Goal: Task Accomplishment & Management: Use online tool/utility

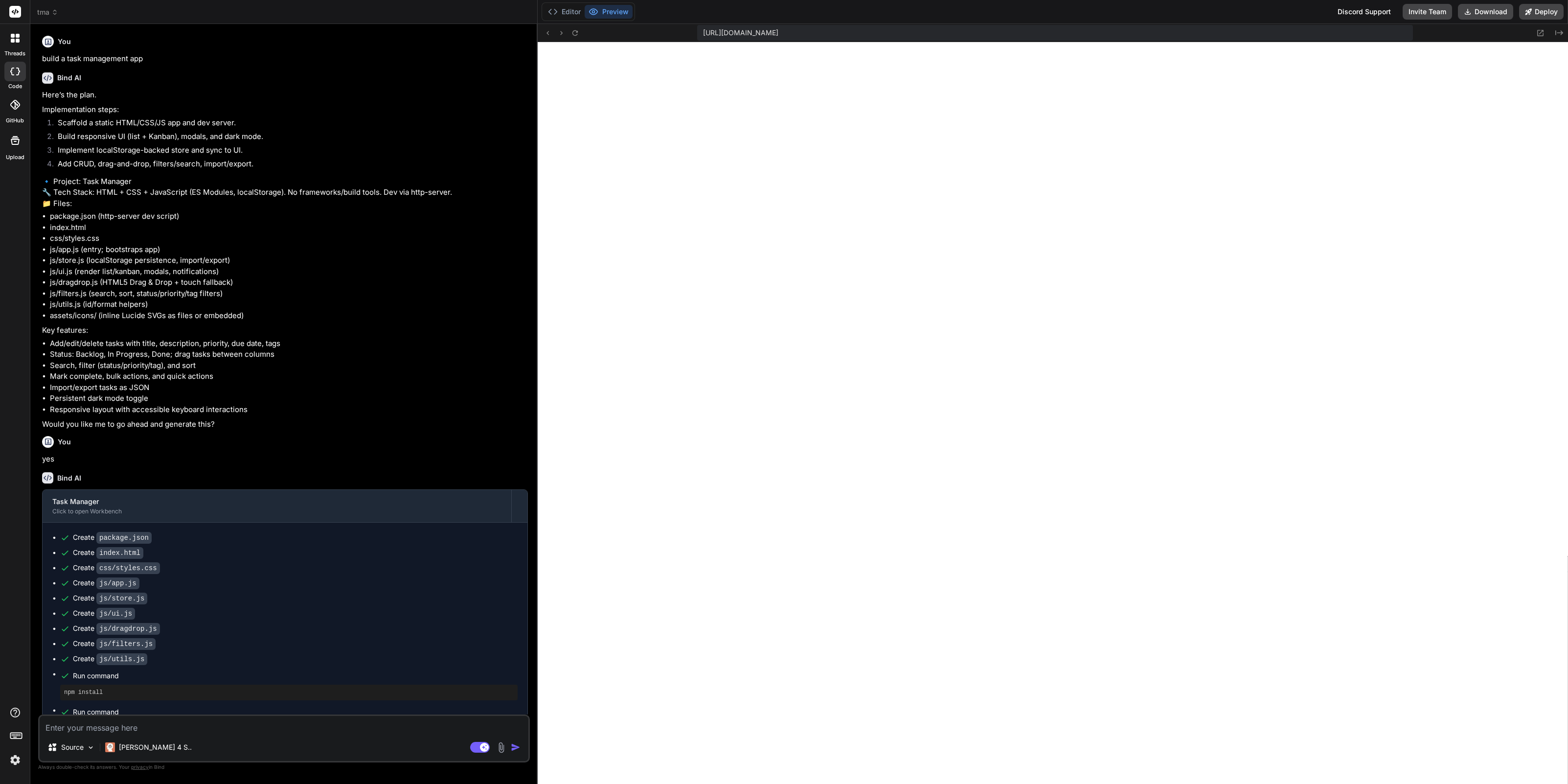
scroll to position [1041, 0]
click at [47, 14] on span "tma" at bounding box center [47, 12] width 21 height 10
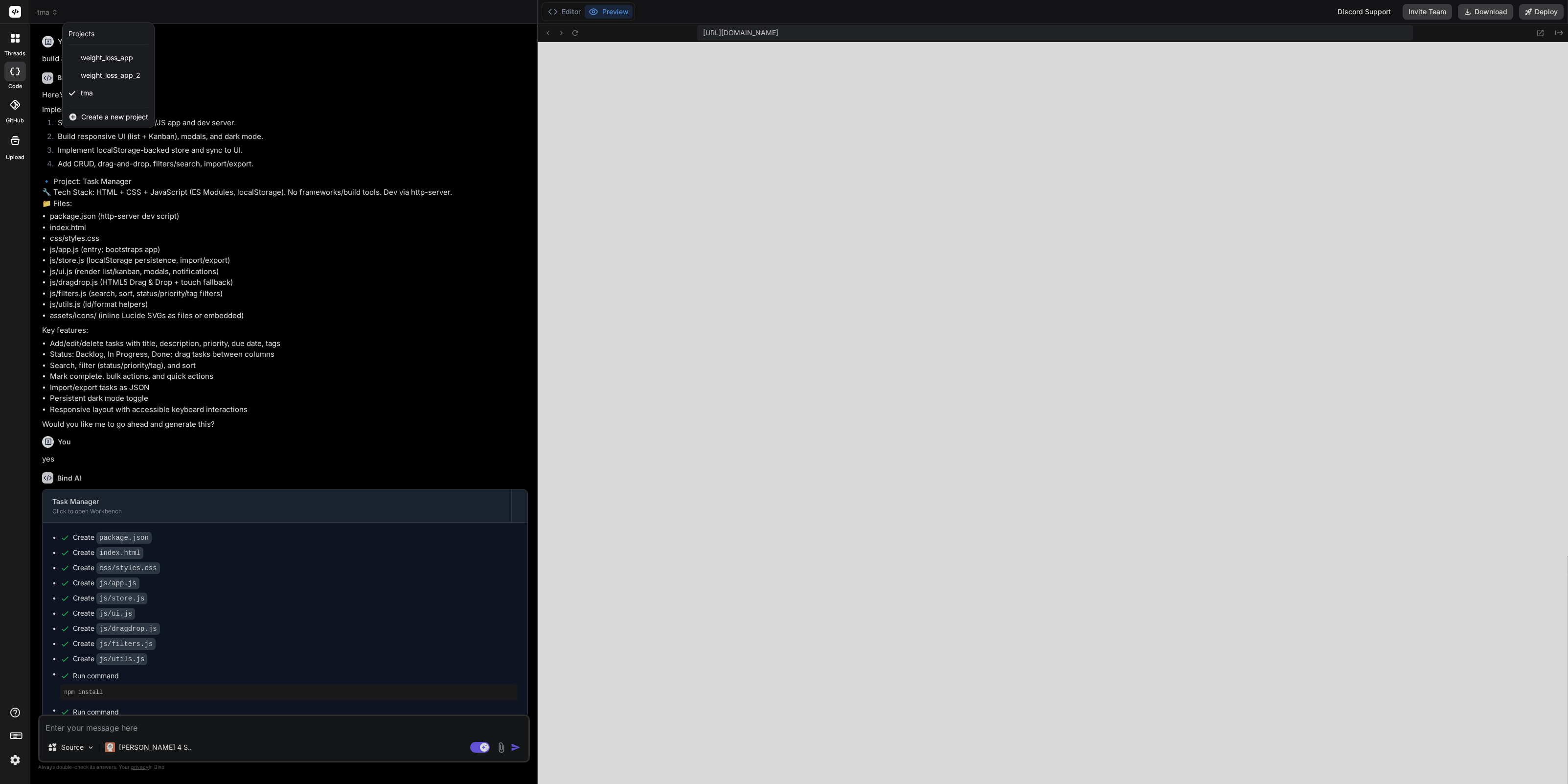
click at [93, 116] on span "Create a new project" at bounding box center [114, 117] width 67 height 10
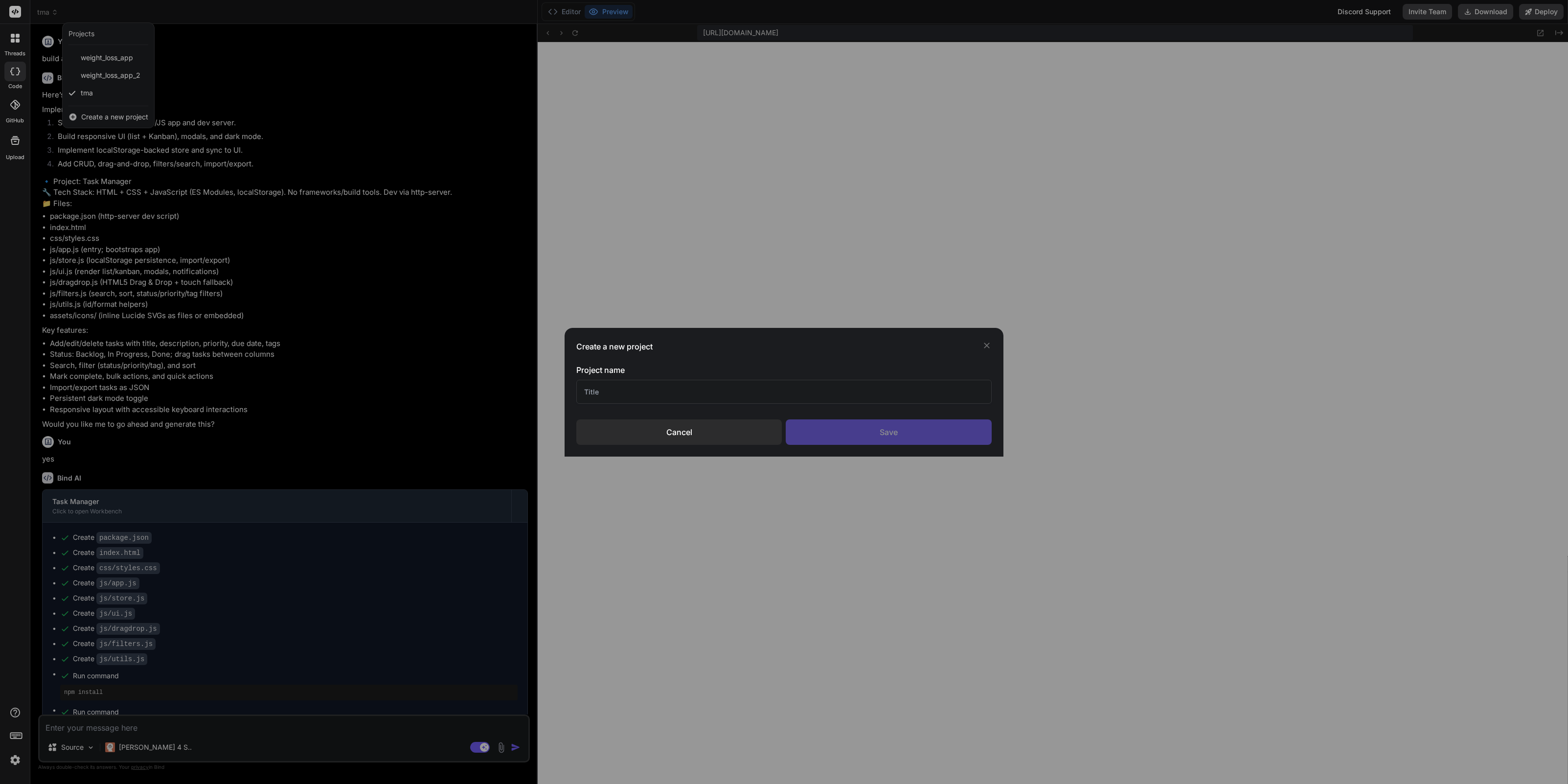
click at [632, 394] on input "text" at bounding box center [784, 391] width 415 height 24
type input "Tetris ˝"
type textarea "x"
type input "Tetris Game"
click at [864, 435] on div "Save" at bounding box center [889, 432] width 206 height 26
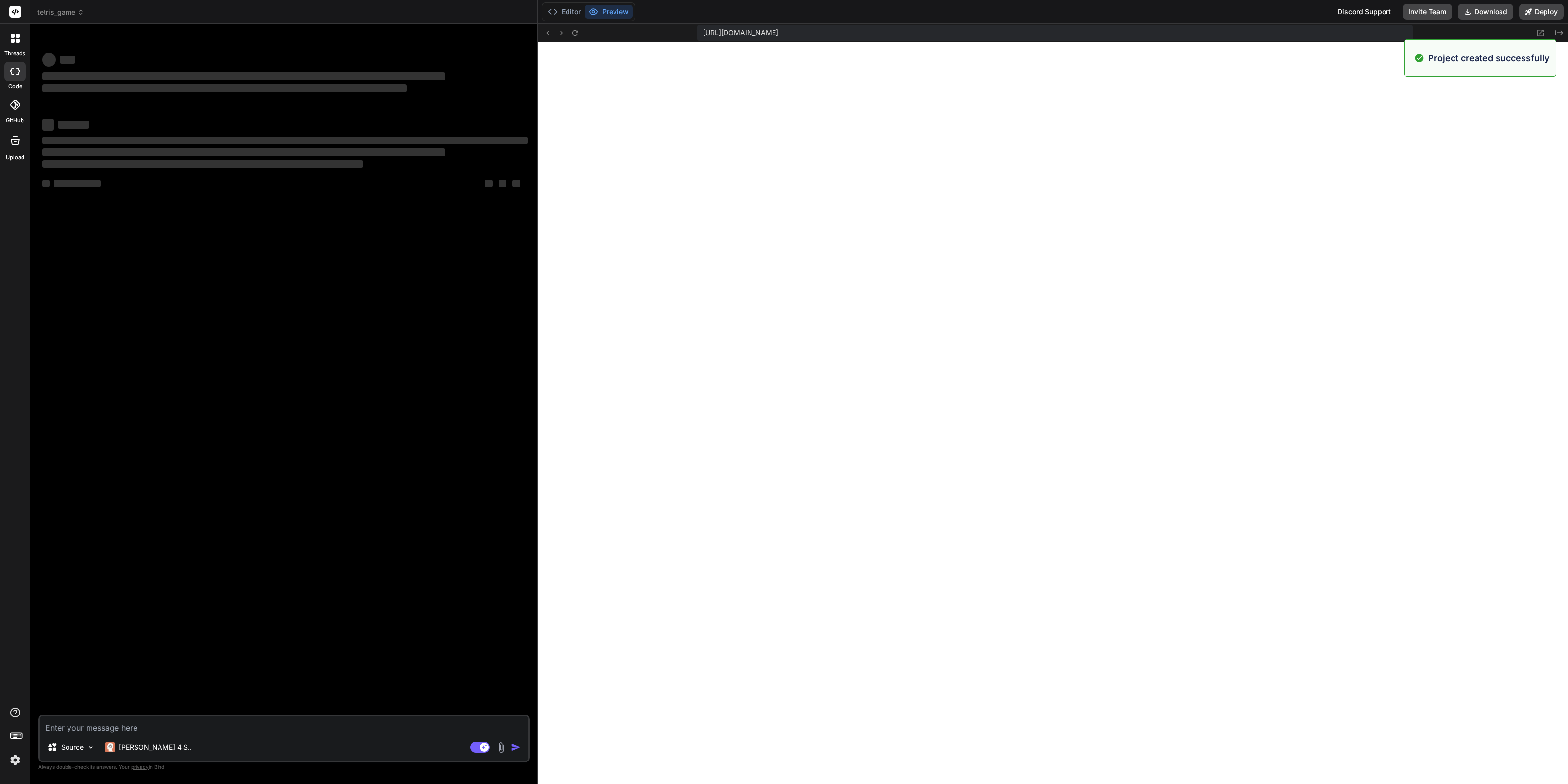
scroll to position [1051, 0]
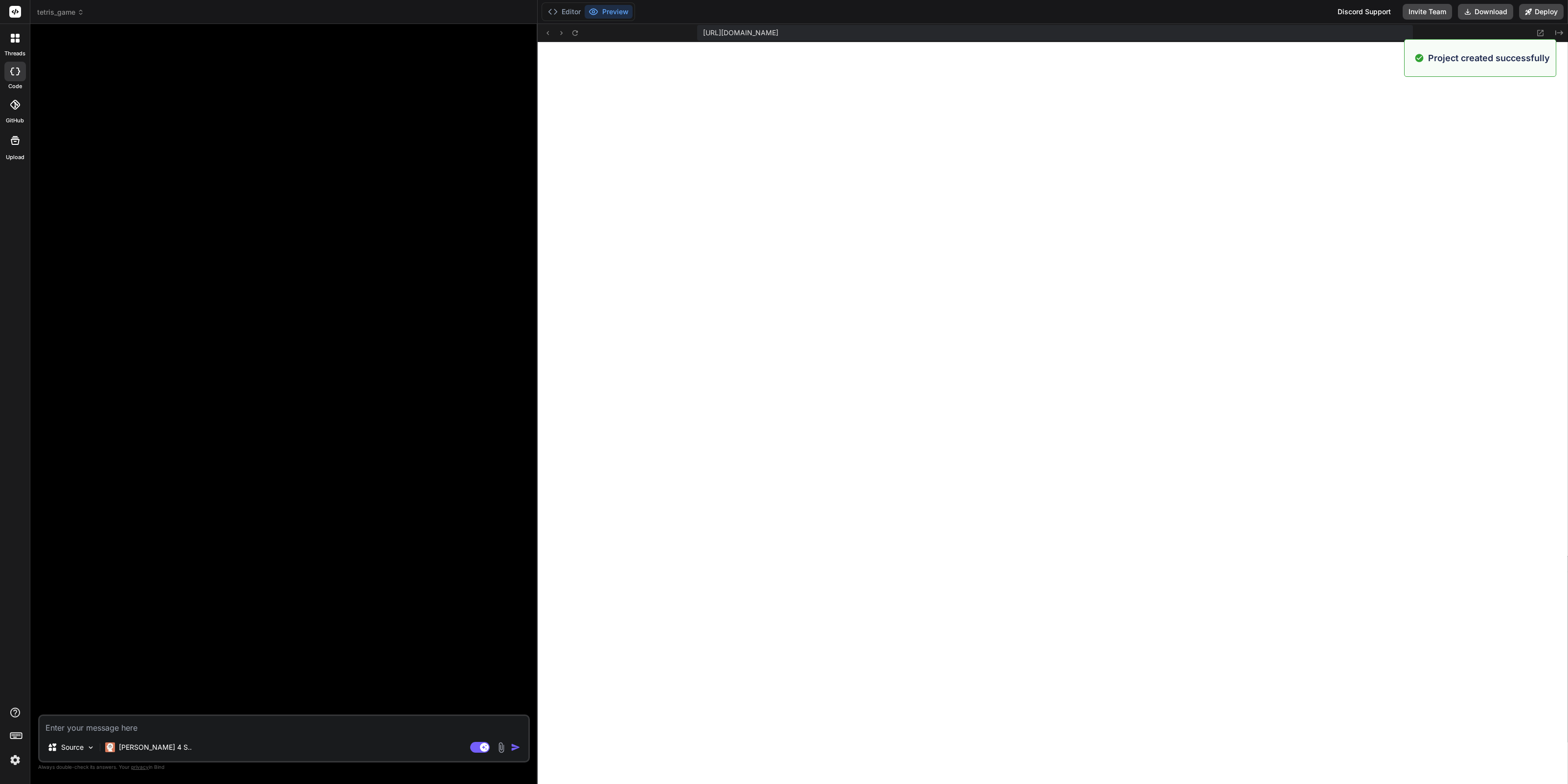
type textarea "x"
click at [14, 760] on img at bounding box center [15, 760] width 16 height 16
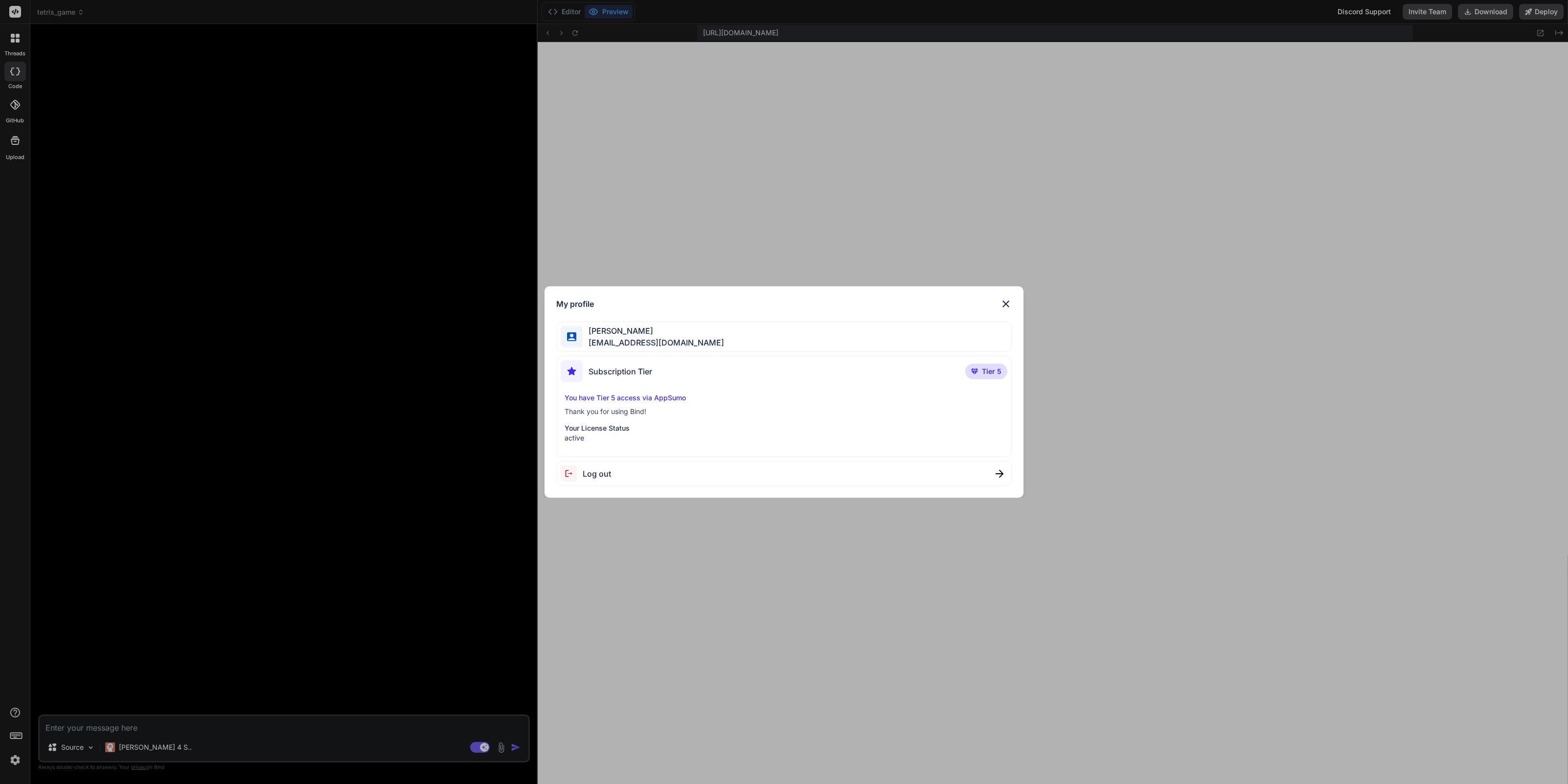
click at [1006, 304] on img at bounding box center [1006, 303] width 12 height 12
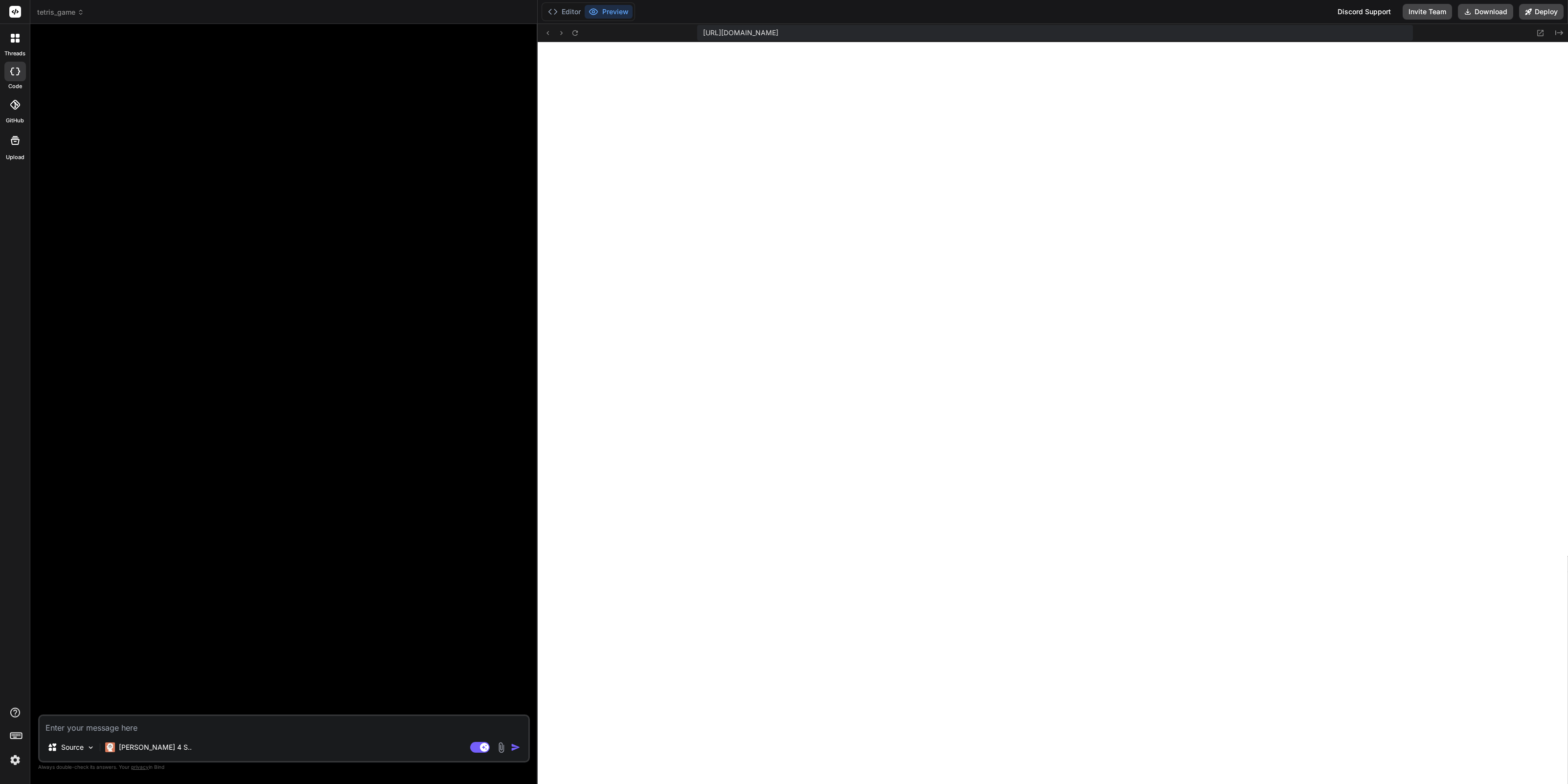
click at [91, 730] on textarea at bounding box center [284, 724] width 489 height 18
type textarea "B"
type textarea "x"
type textarea "Bu"
type textarea "x"
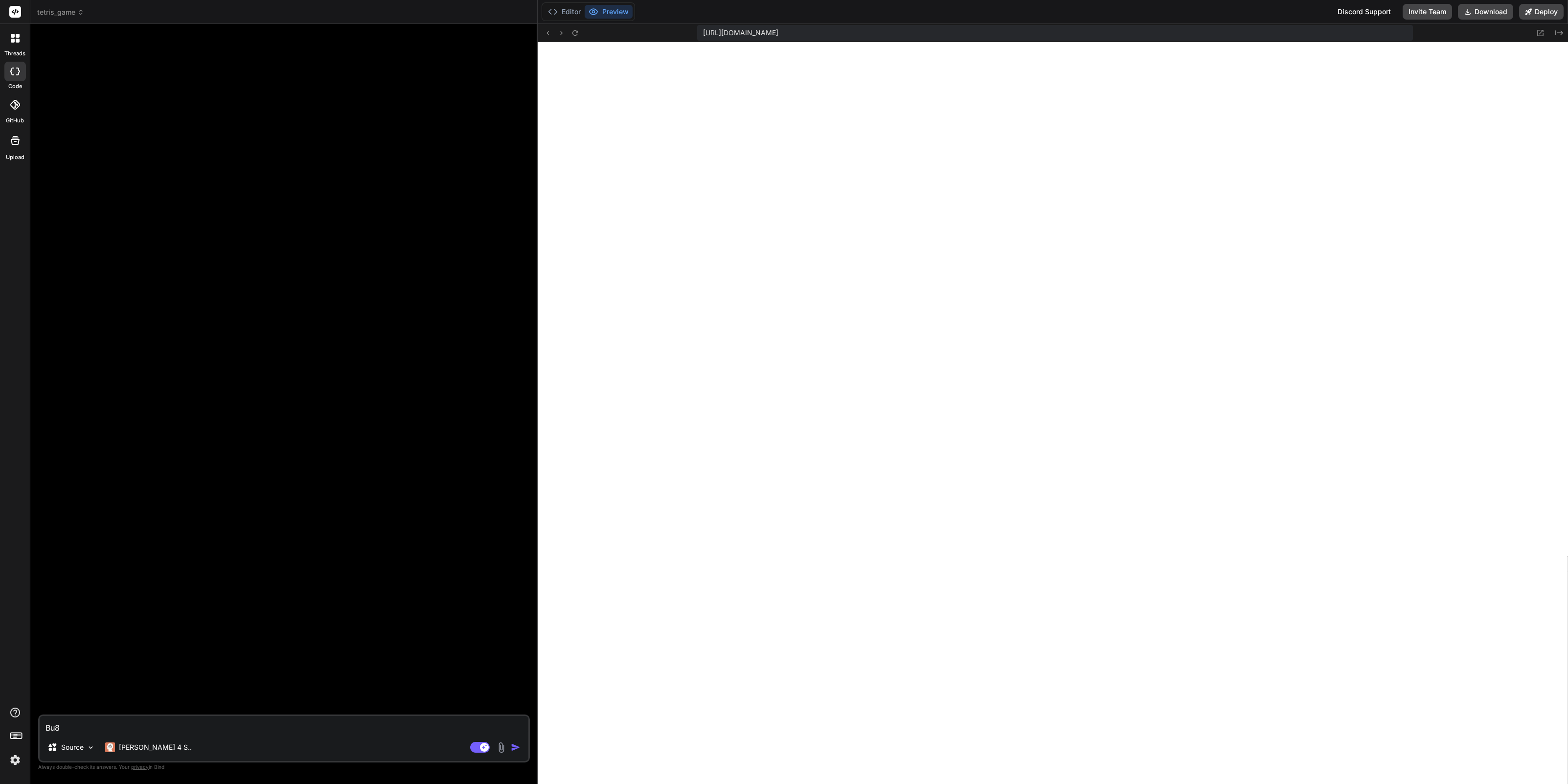
type textarea "Bu8i"
type textarea "x"
type textarea "Bu8il"
type textarea "x"
type textarea "Bu8ild"
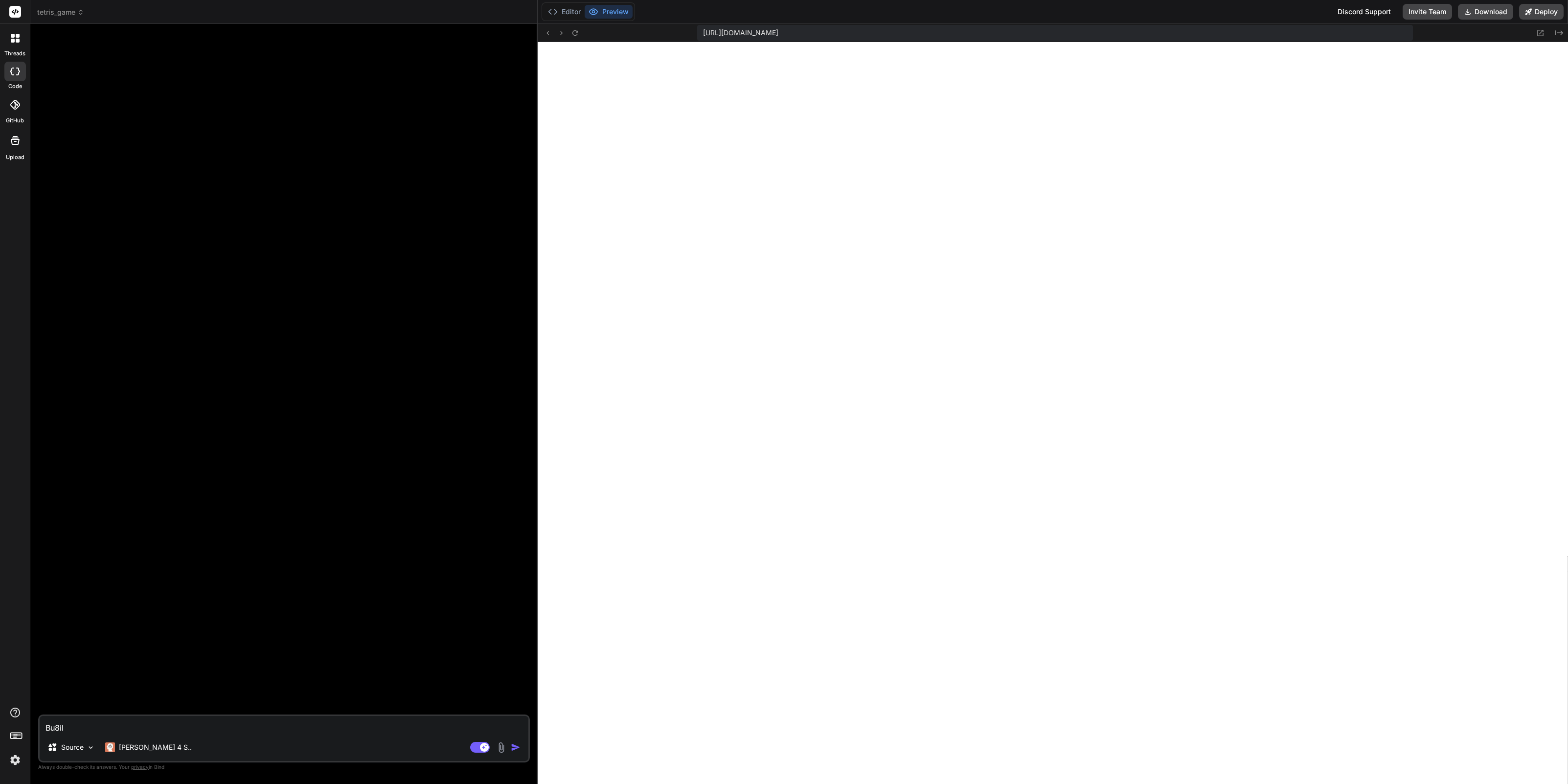
type textarea "x"
type textarea "Bu8il"
type textarea "x"
type textarea "Bu8i"
type textarea "x"
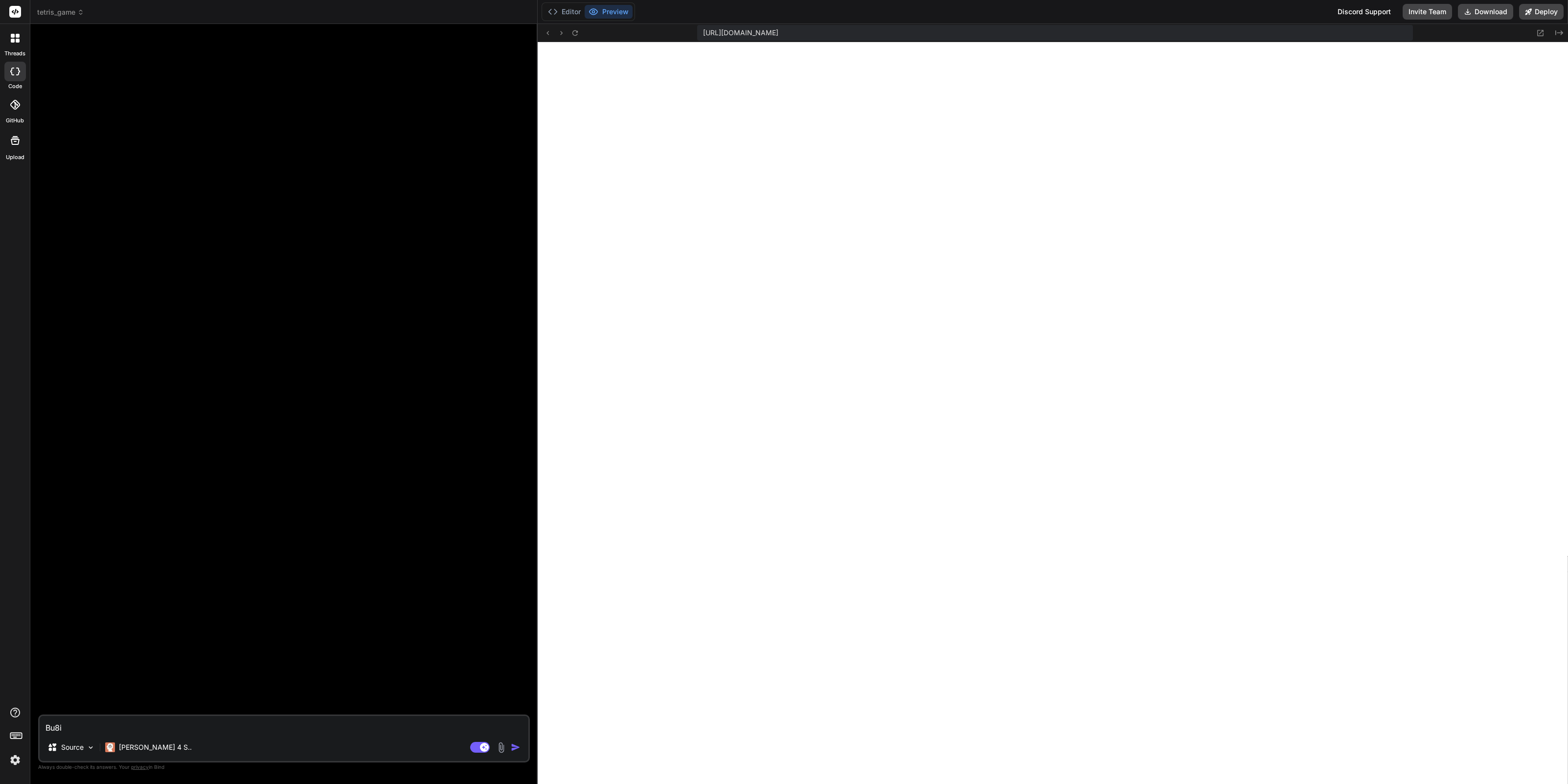
type textarea "Bu8"
type textarea "x"
type textarea "Bu"
type textarea "x"
type textarea "Bui"
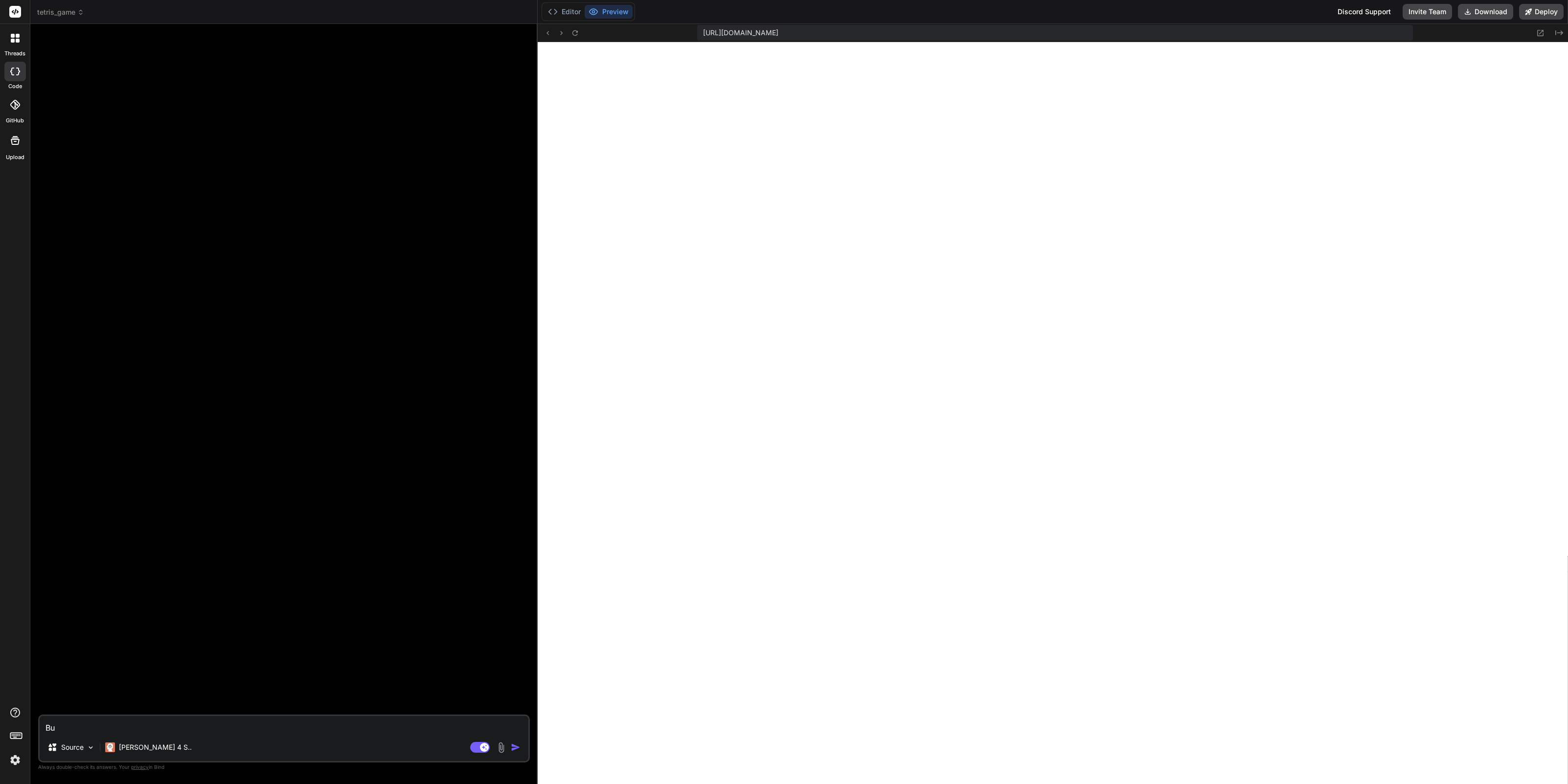
type textarea "x"
type textarea "Buil"
type textarea "x"
type textarea "Build"
type textarea "x"
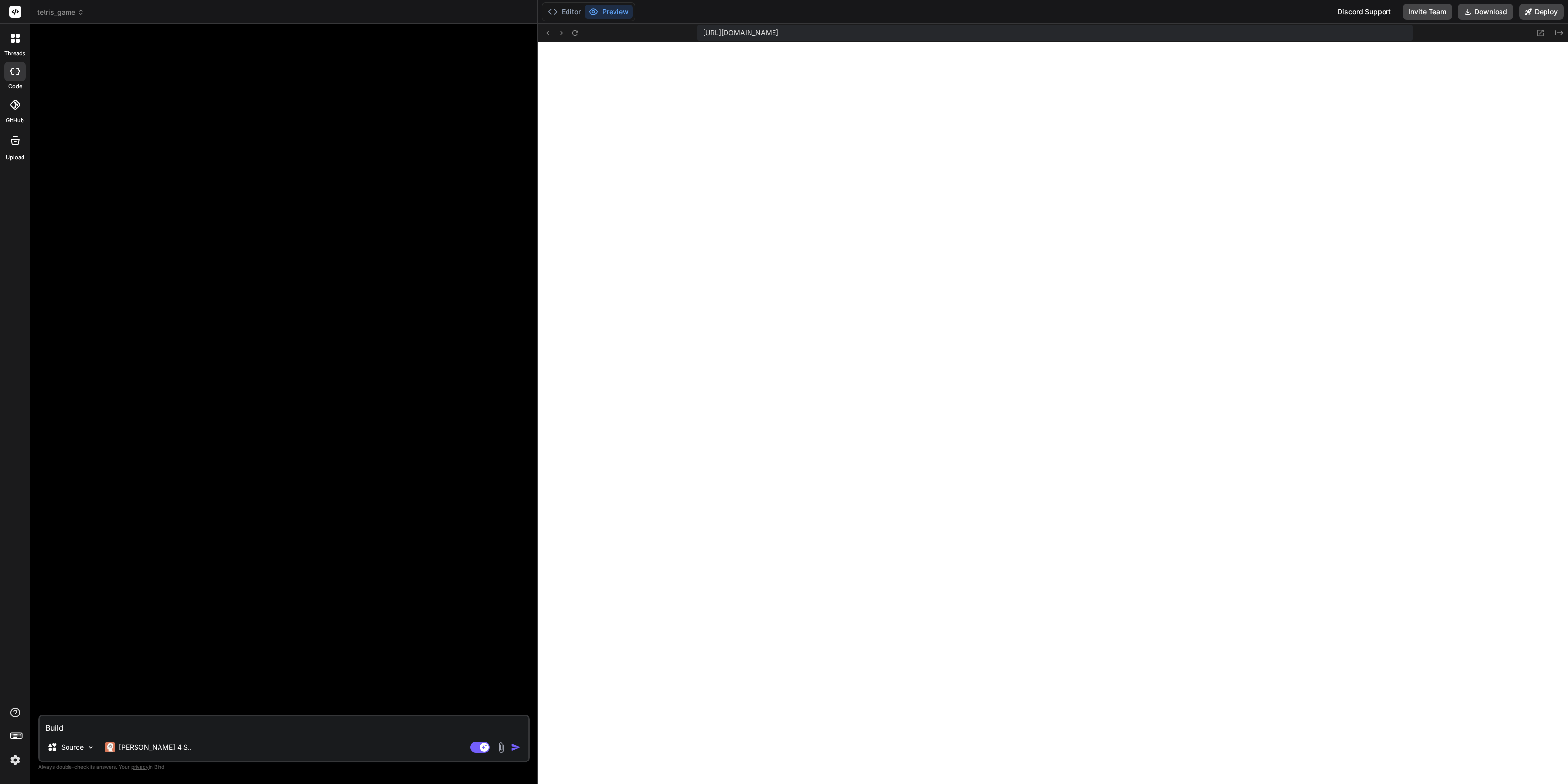
type textarea "Build"
type textarea "x"
type textarea "Build a"
type textarea "x"
type textarea "Build a"
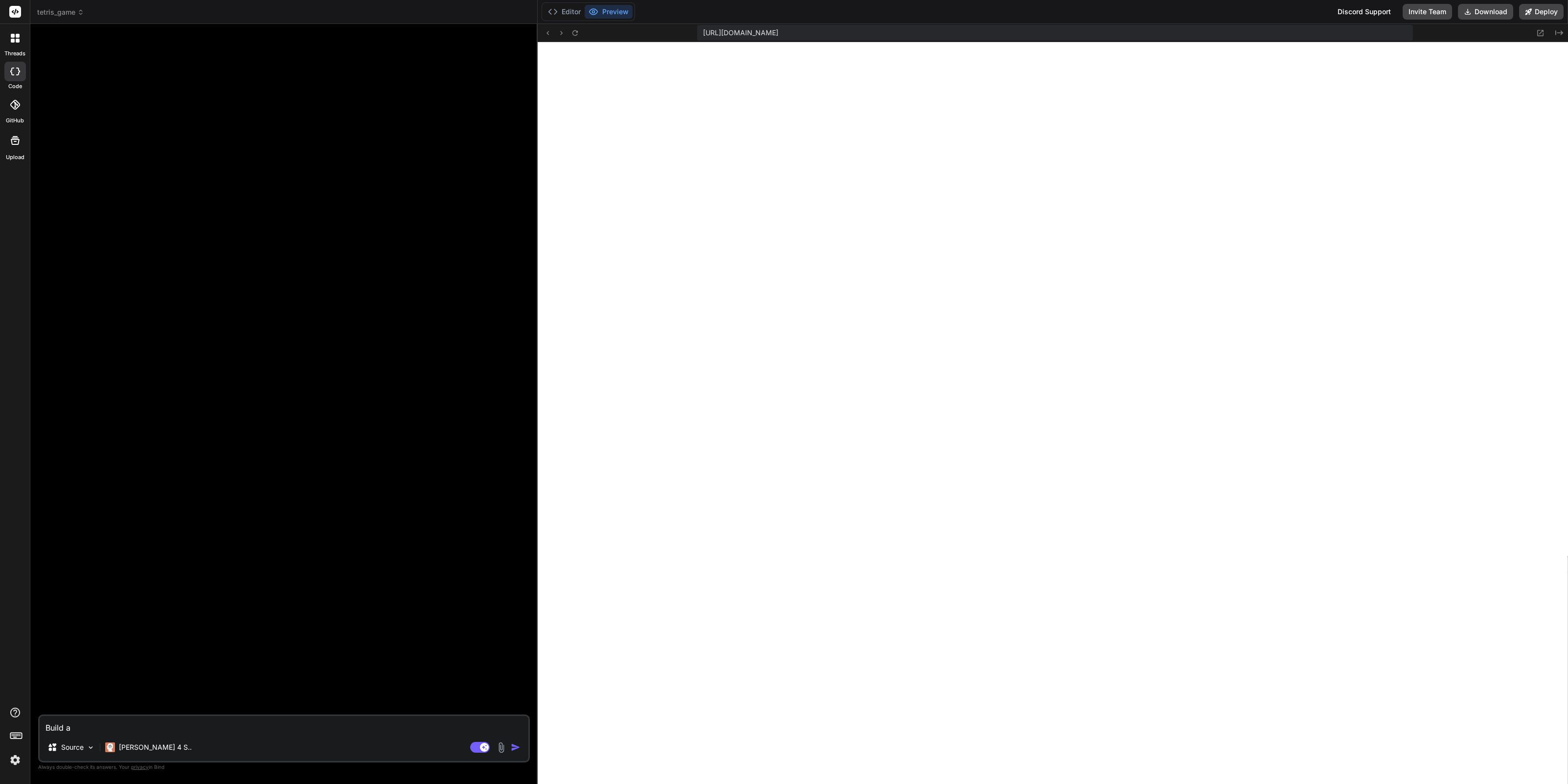
type textarea "x"
type textarea "Build a 3"
type textarea "x"
type textarea "Build a 3D"
type textarea "x"
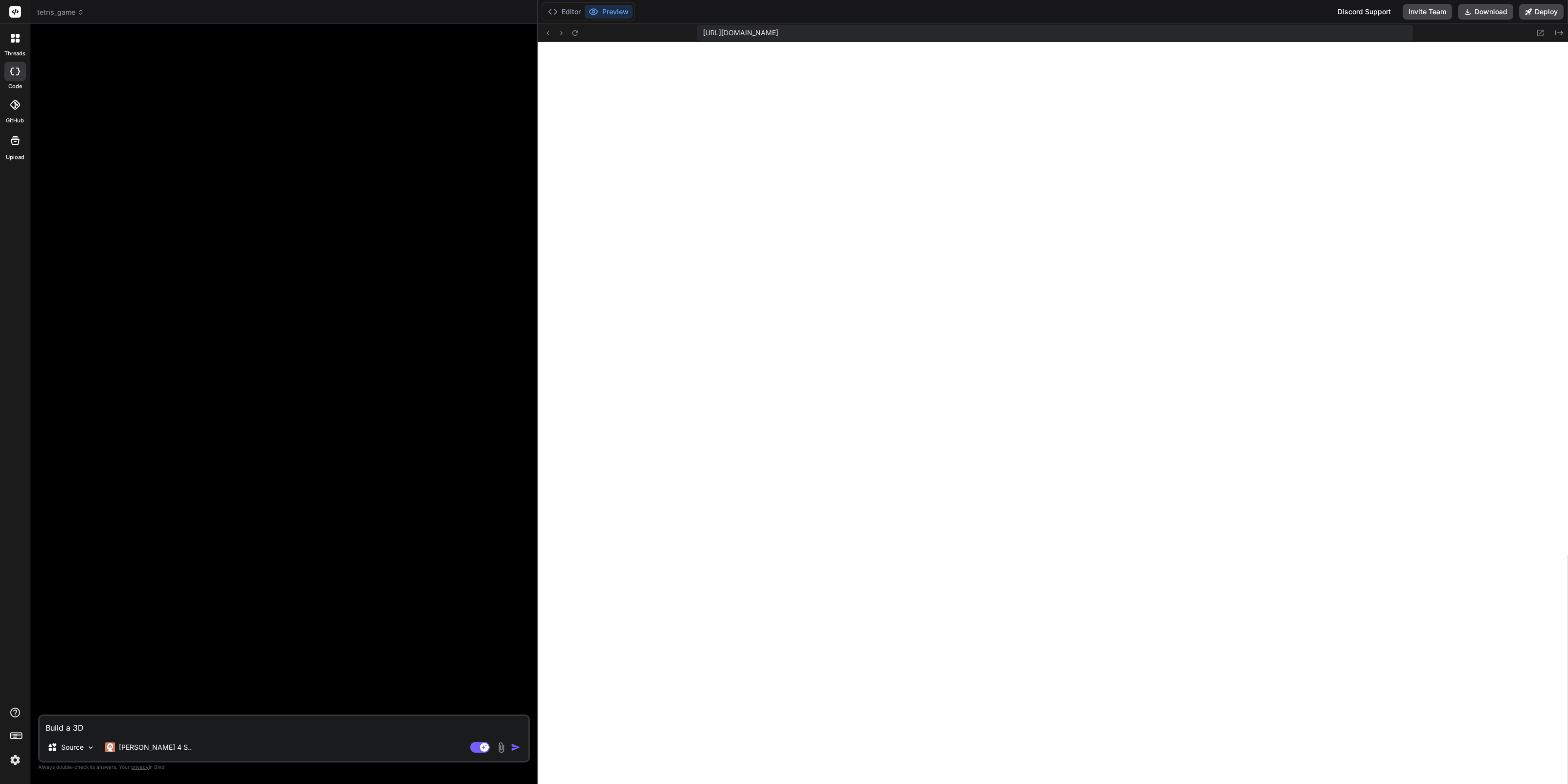
type textarea "Build a 3D"
type textarea "x"
type textarea "Build a 3D i"
type textarea "x"
type textarea "Build a 3D in"
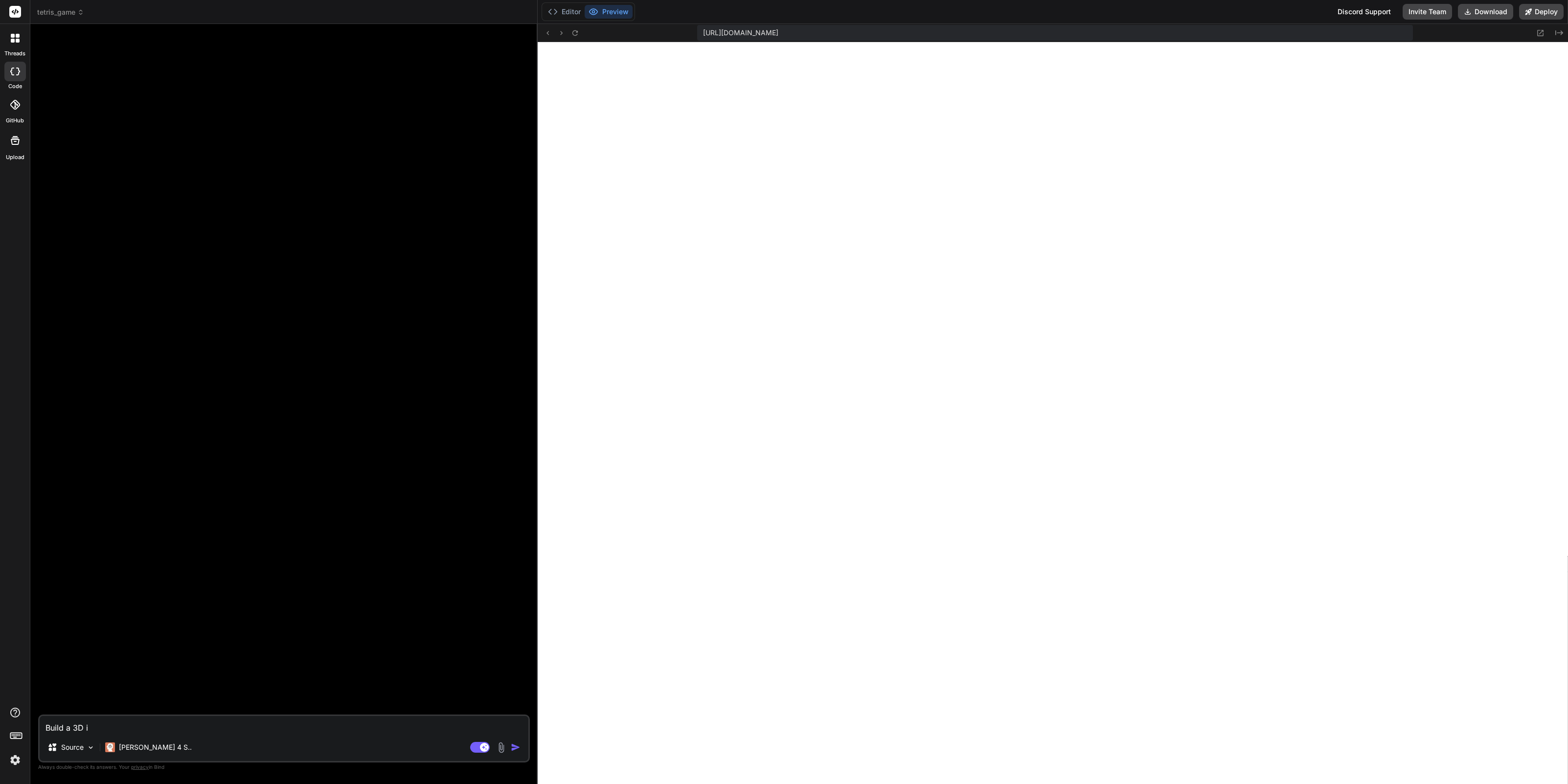
type textarea "x"
type textarea "Build a 3D int"
type textarea "x"
type textarea "Build a 3D inte"
type textarea "x"
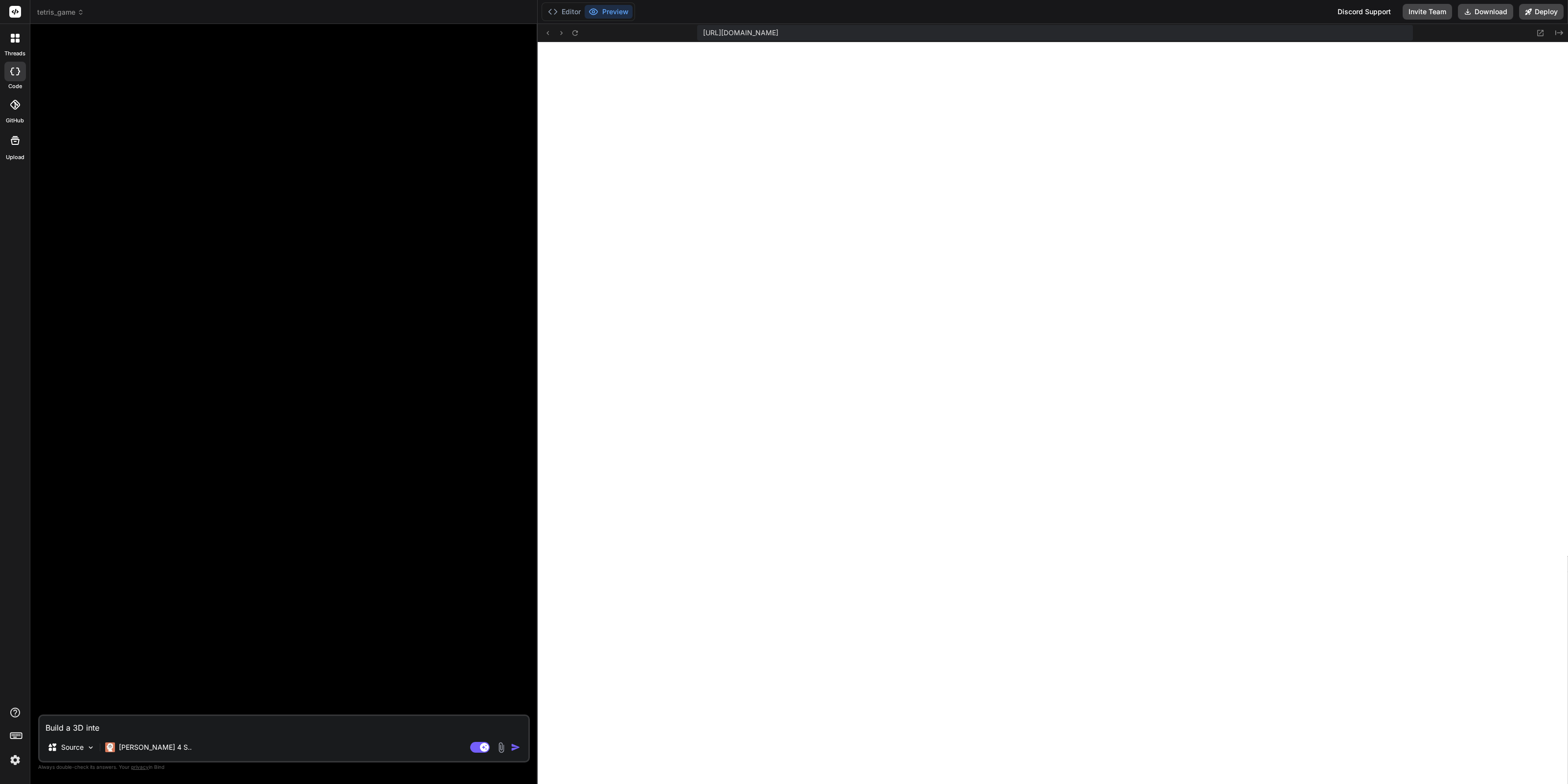
type textarea "Build a 3D inter"
type textarea "x"
type textarea "Build a 3D intere"
type textarea "x"
type textarea "Build a 3D interea"
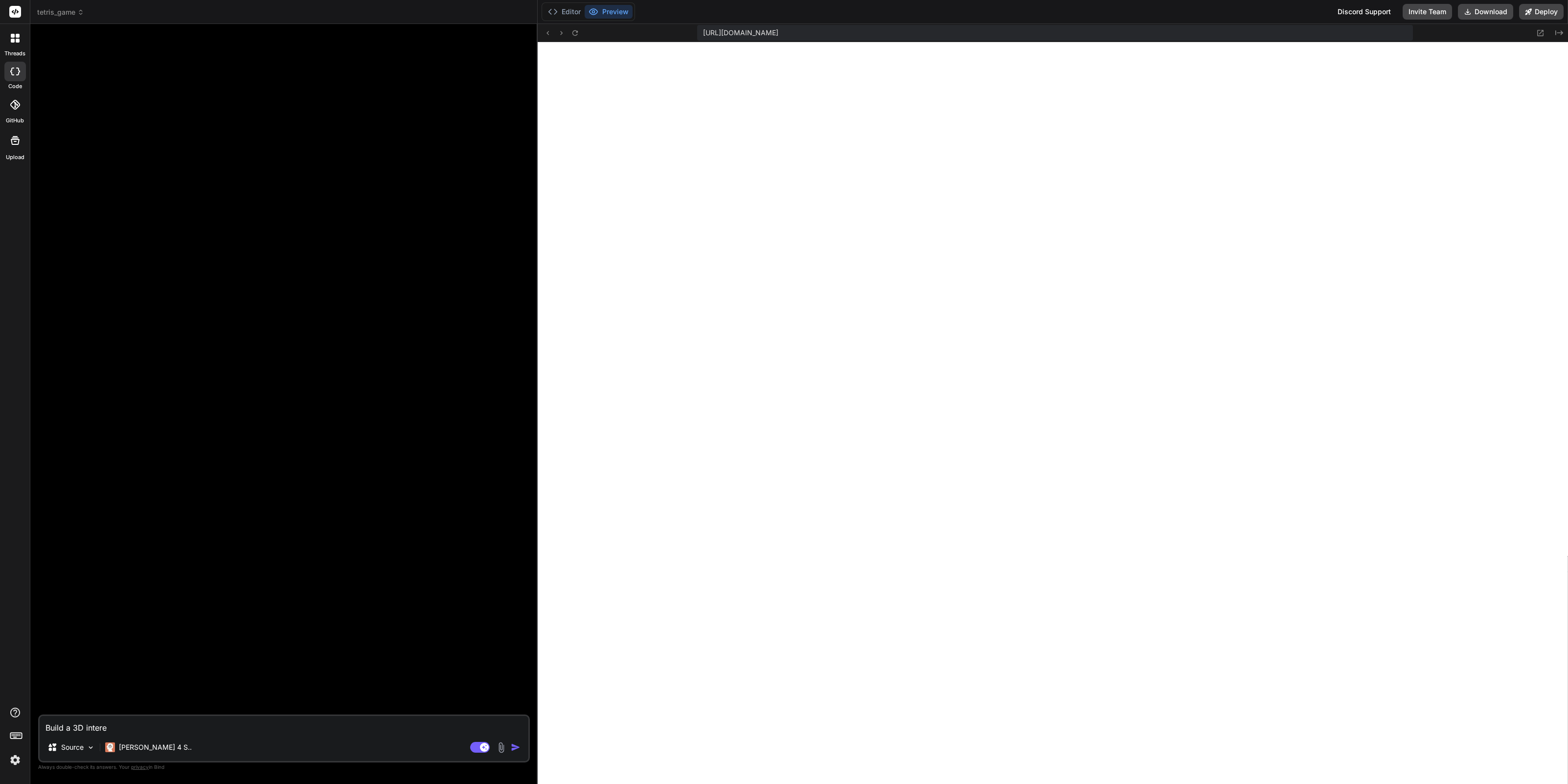
type textarea "x"
type textarea "Build a 3D intereac"
type textarea "x"
type textarea "Build a 3D intereact"
type textarea "x"
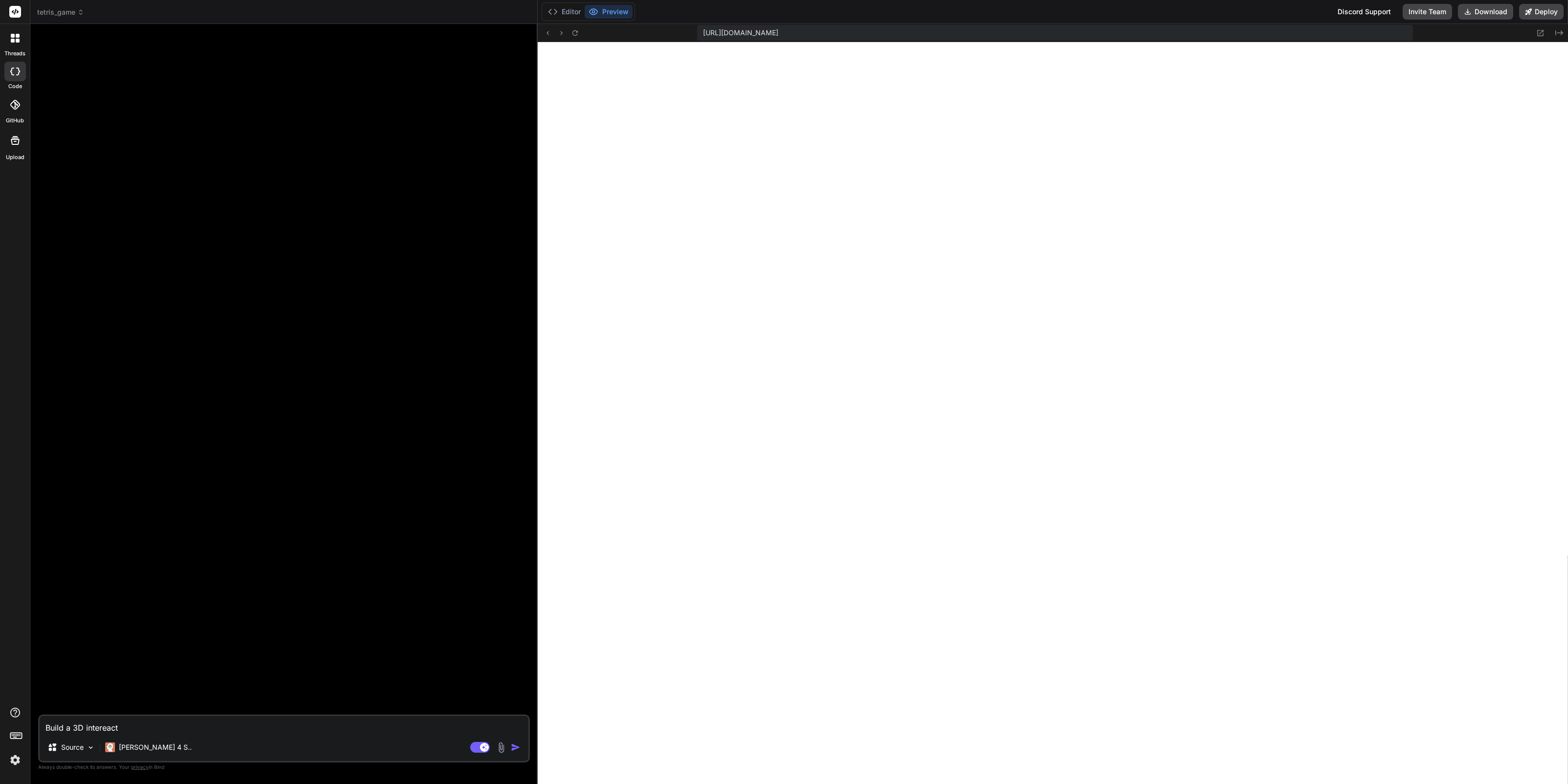
type textarea "Build a 3D intereacti"
type textarea "x"
type textarea "Build a 3D intereactiv"
type textarea "x"
type textarea "Build a 3D intereactive"
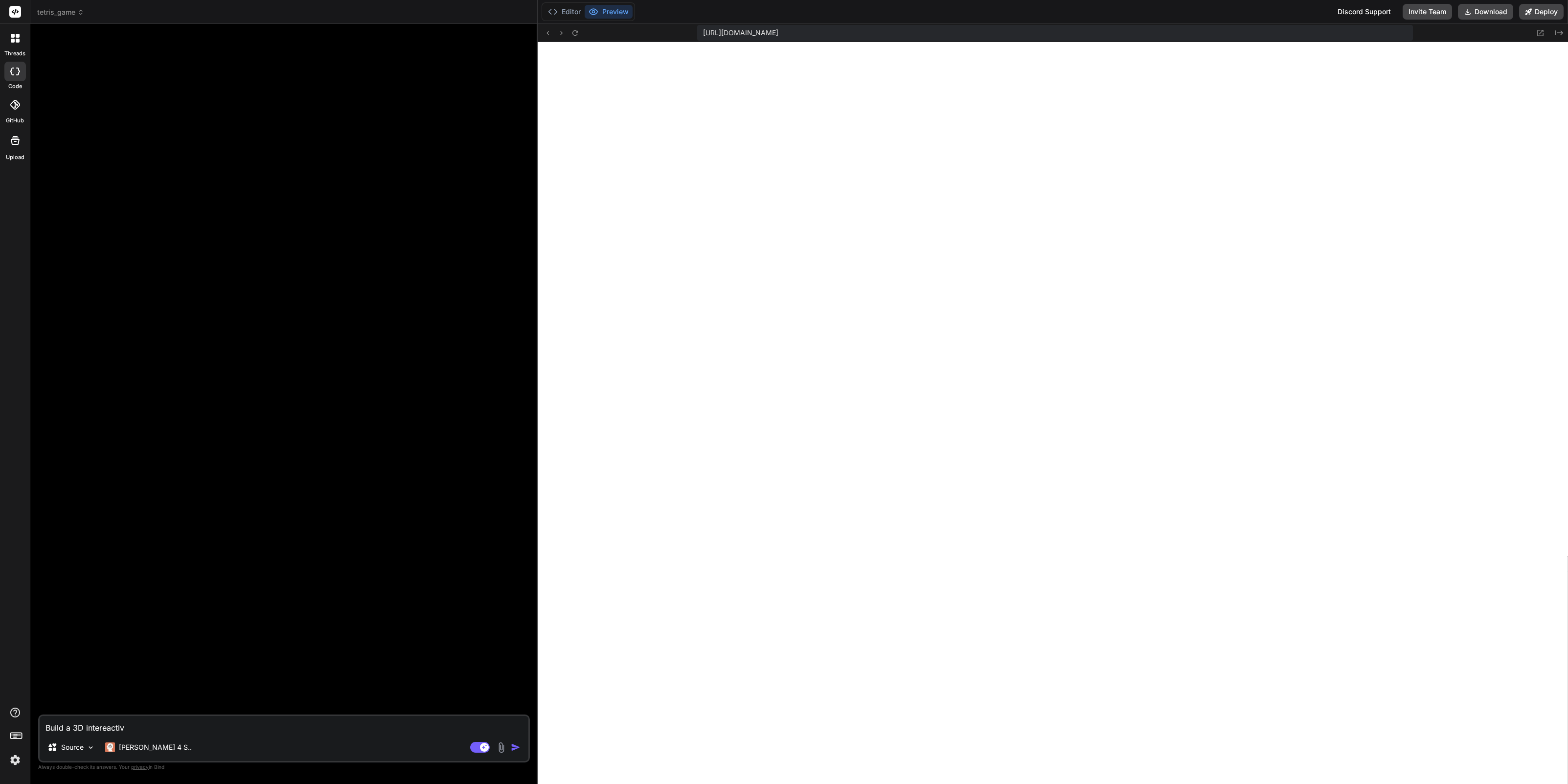
type textarea "x"
type textarea "Build a 3D intereactive"
type textarea "x"
type textarea "Build a 3D intereactive T"
type textarea "x"
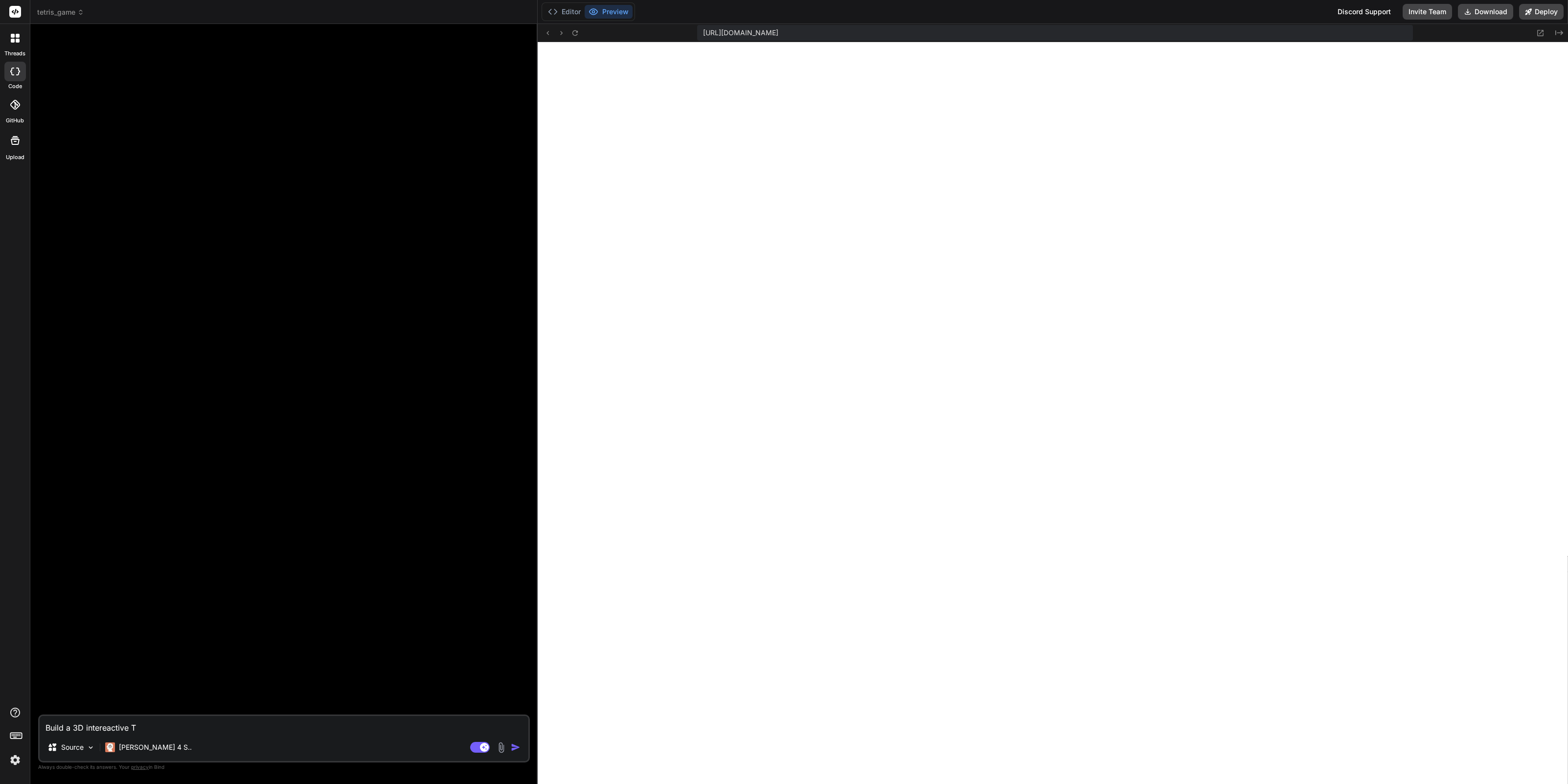
type textarea "Build a 3D intereactive Te"
type textarea "x"
type textarea "Build a 3D intereactive Tet"
type textarea "x"
type textarea "Build a 3D intereactive Tetr"
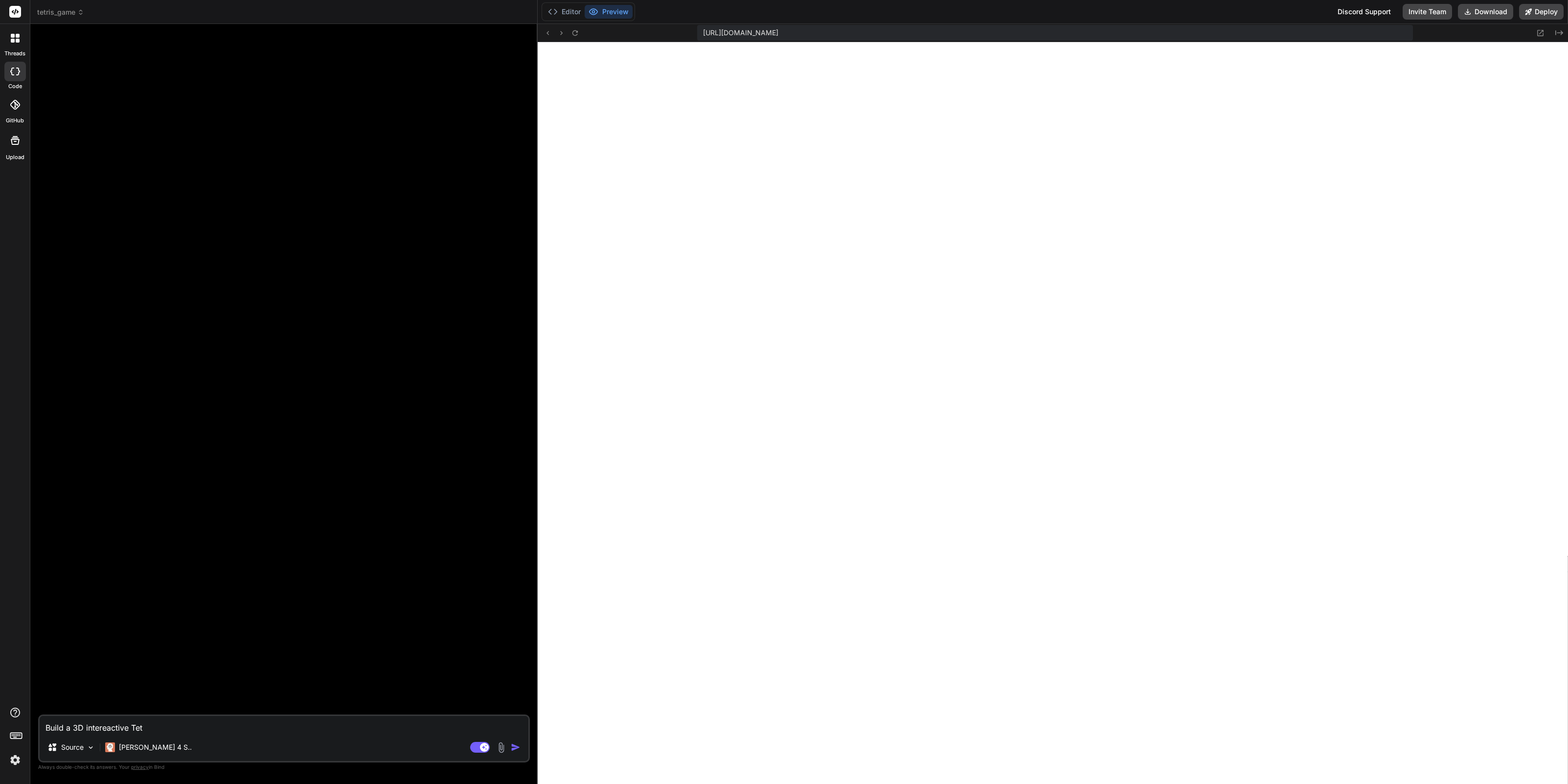
type textarea "x"
type textarea "Build a 3D intereactive Tetri"
type textarea "x"
type textarea "Build a 3D intereactive Tetris"
type textarea "x"
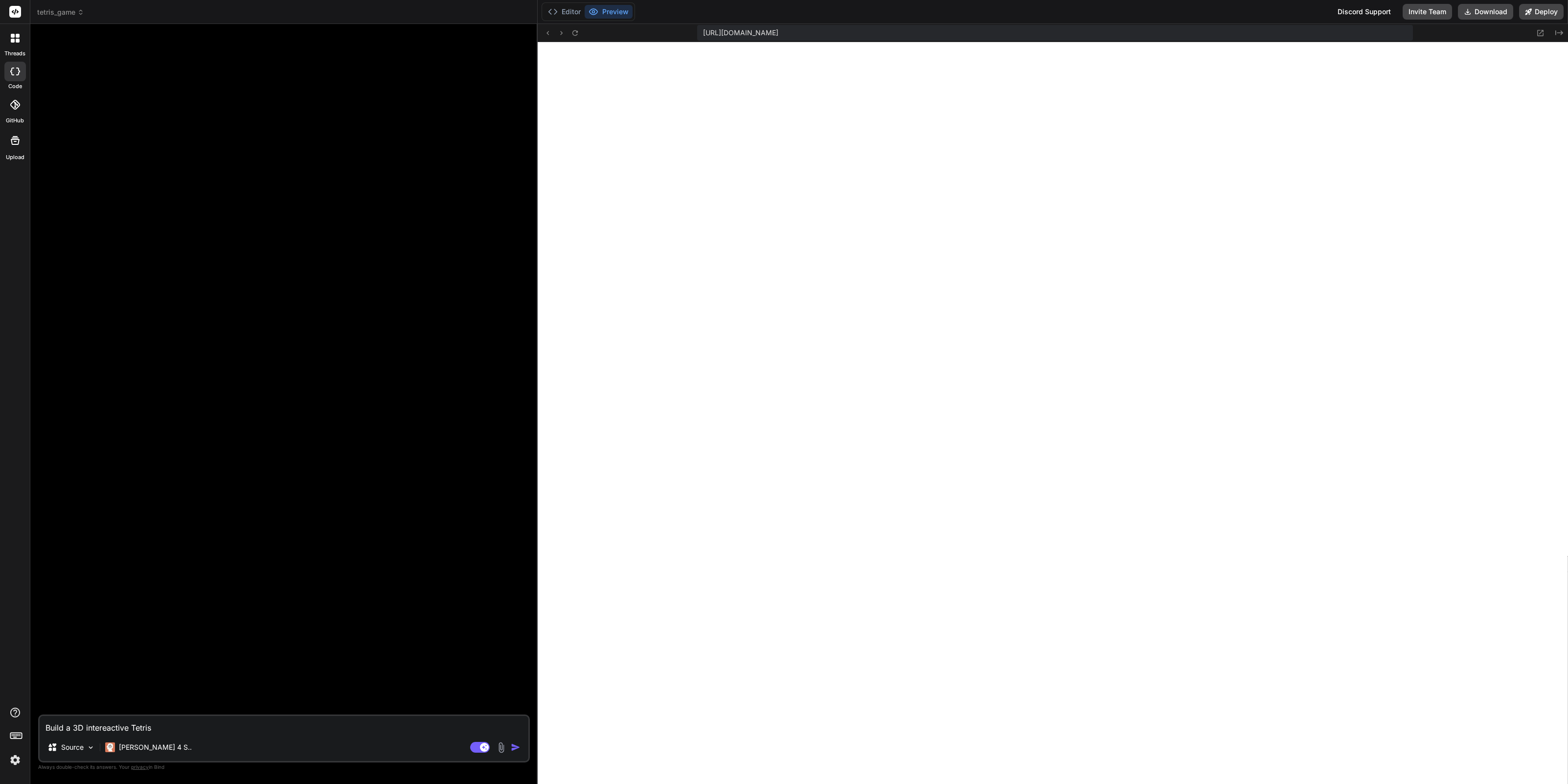
type textarea "Build a 3D intereactive Tetris"
type textarea "x"
type textarea "Build a 3D intereactive Tetris G"
type textarea "x"
type textarea "Build a 3D intereactive Tetris Ga"
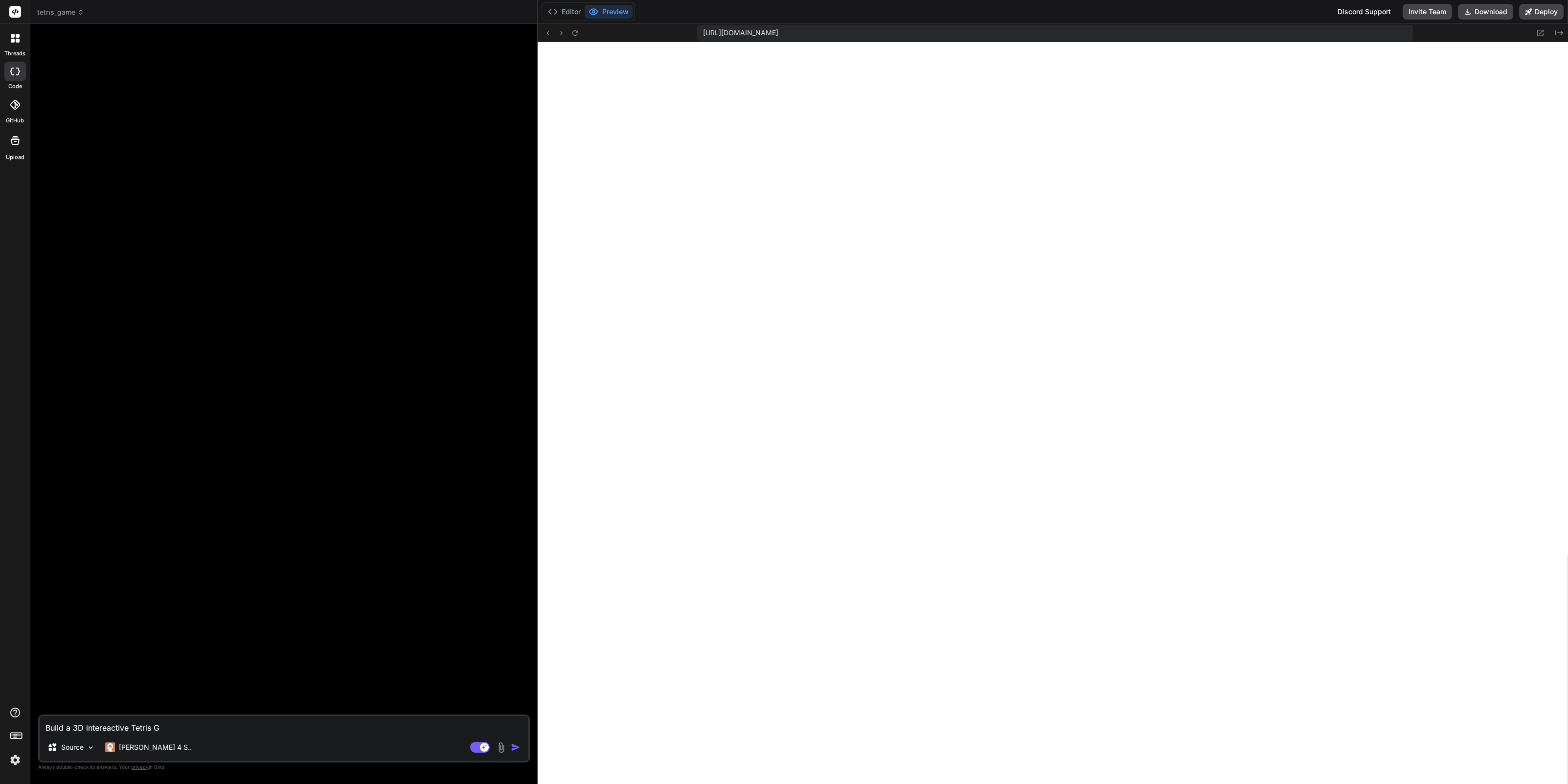
type textarea "x"
type textarea "Build a 3D intereactive Tetris Gam"
type textarea "x"
type textarea "Build a 3D intereactive Tetris Game"
type textarea "x"
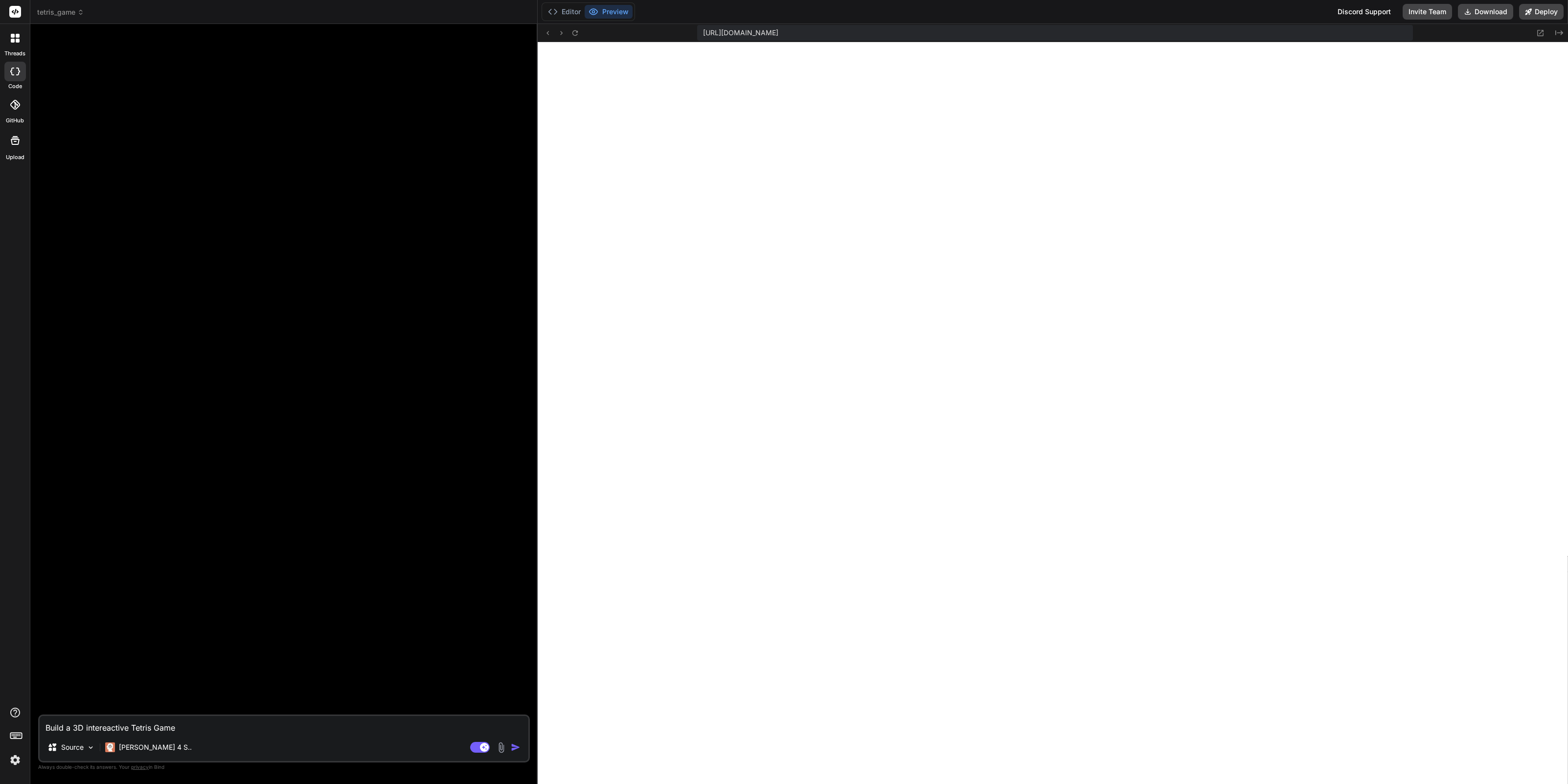
type textarea "Build a 3D intereactive Tetris Game"
type textarea "x"
type textarea "Build a 3D intereactive Tetris Game w"
type textarea "x"
type textarea "Build a 3D intereactive Tetris Game wi"
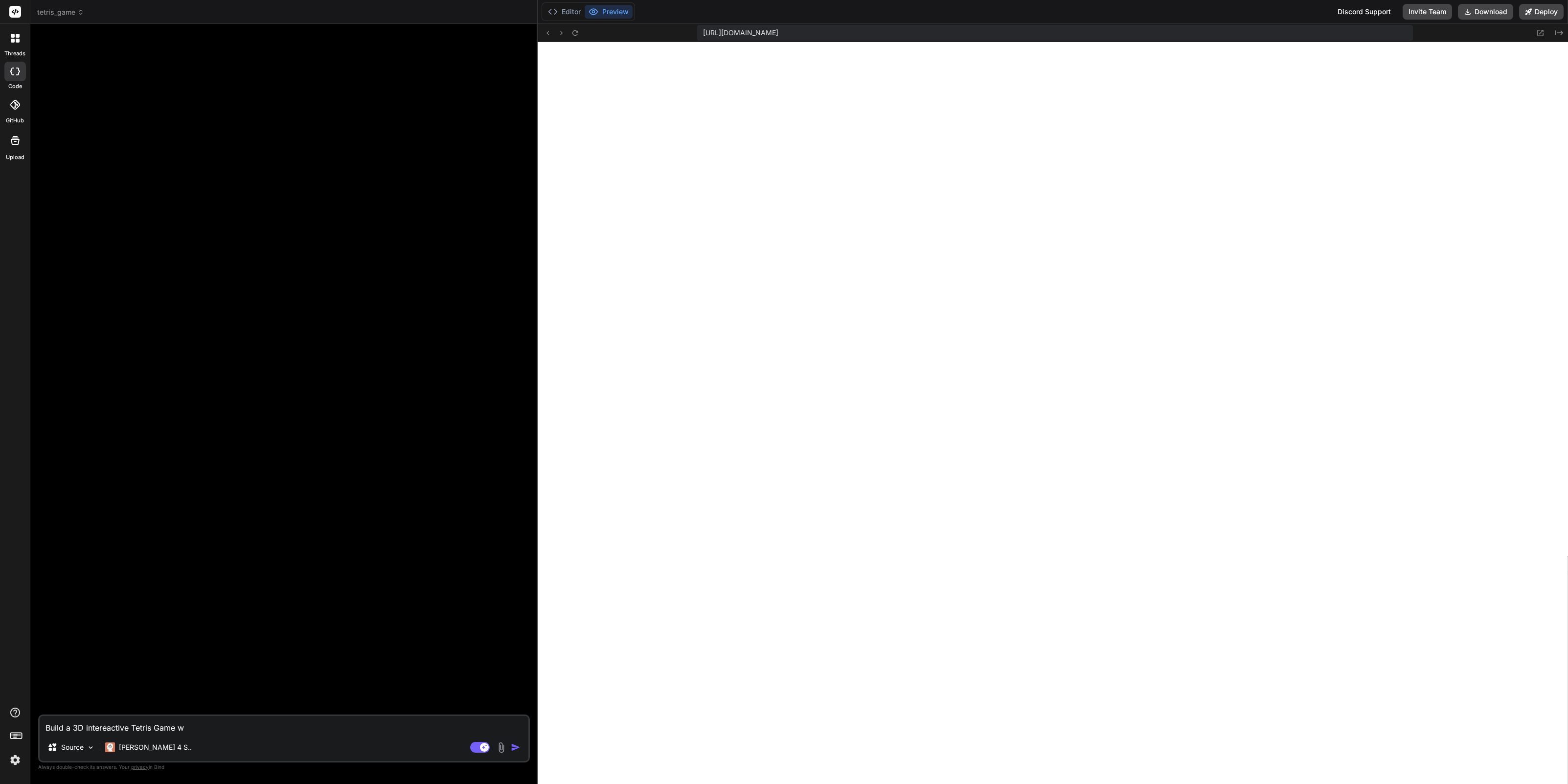
type textarea "x"
type textarea "Build a 3D intereactive Tetris Game wit"
type textarea "x"
type textarea "Build a 3D intereactive Tetris Game with"
type textarea "x"
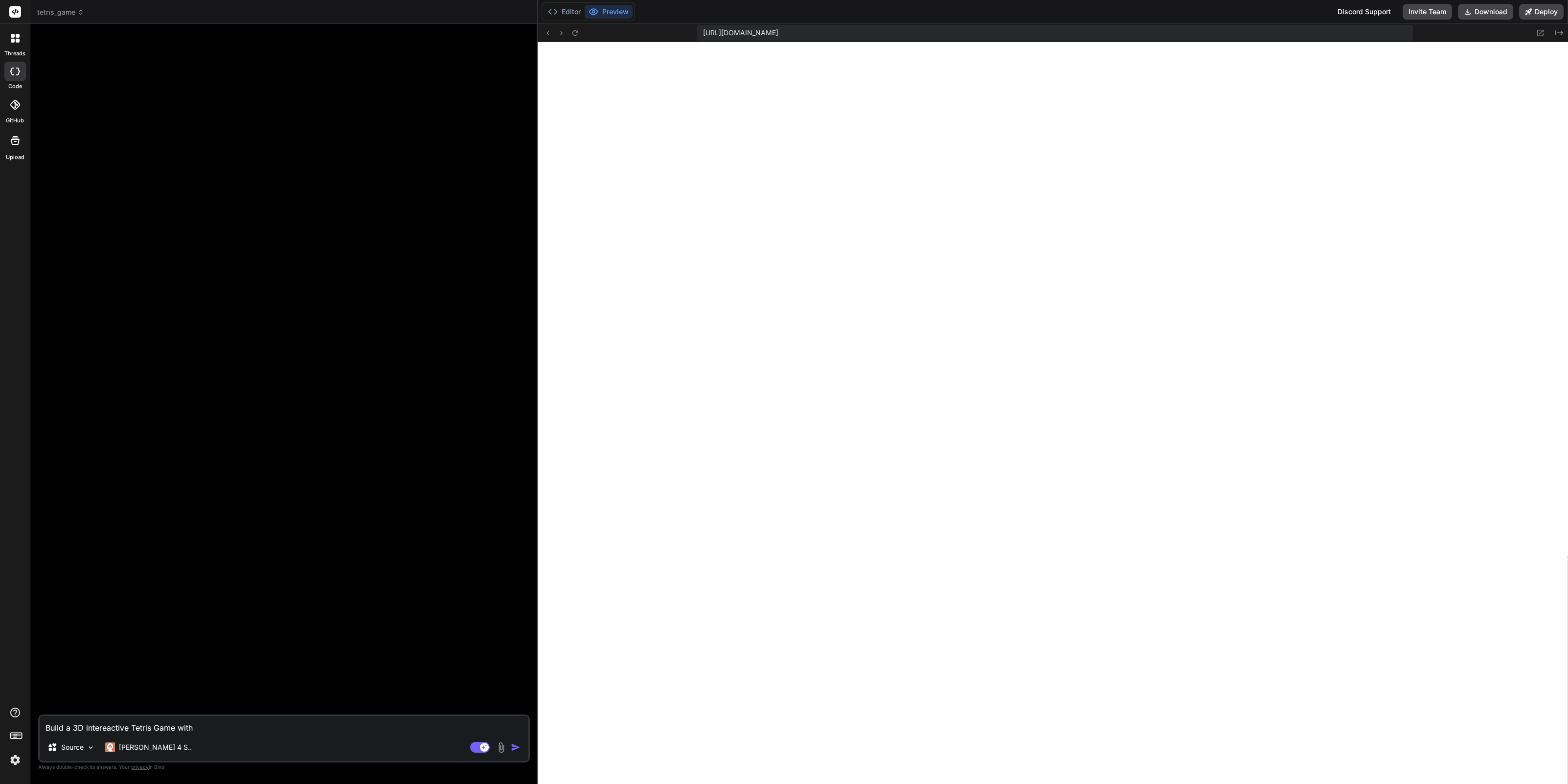
type textarea "Build a 3D intereactive Tetris Game with"
type textarea "x"
type textarea "Build a 3D intereactive Tetris Game with n"
type textarea "x"
type textarea "Build a 3D intereactive Tetris Game with ne"
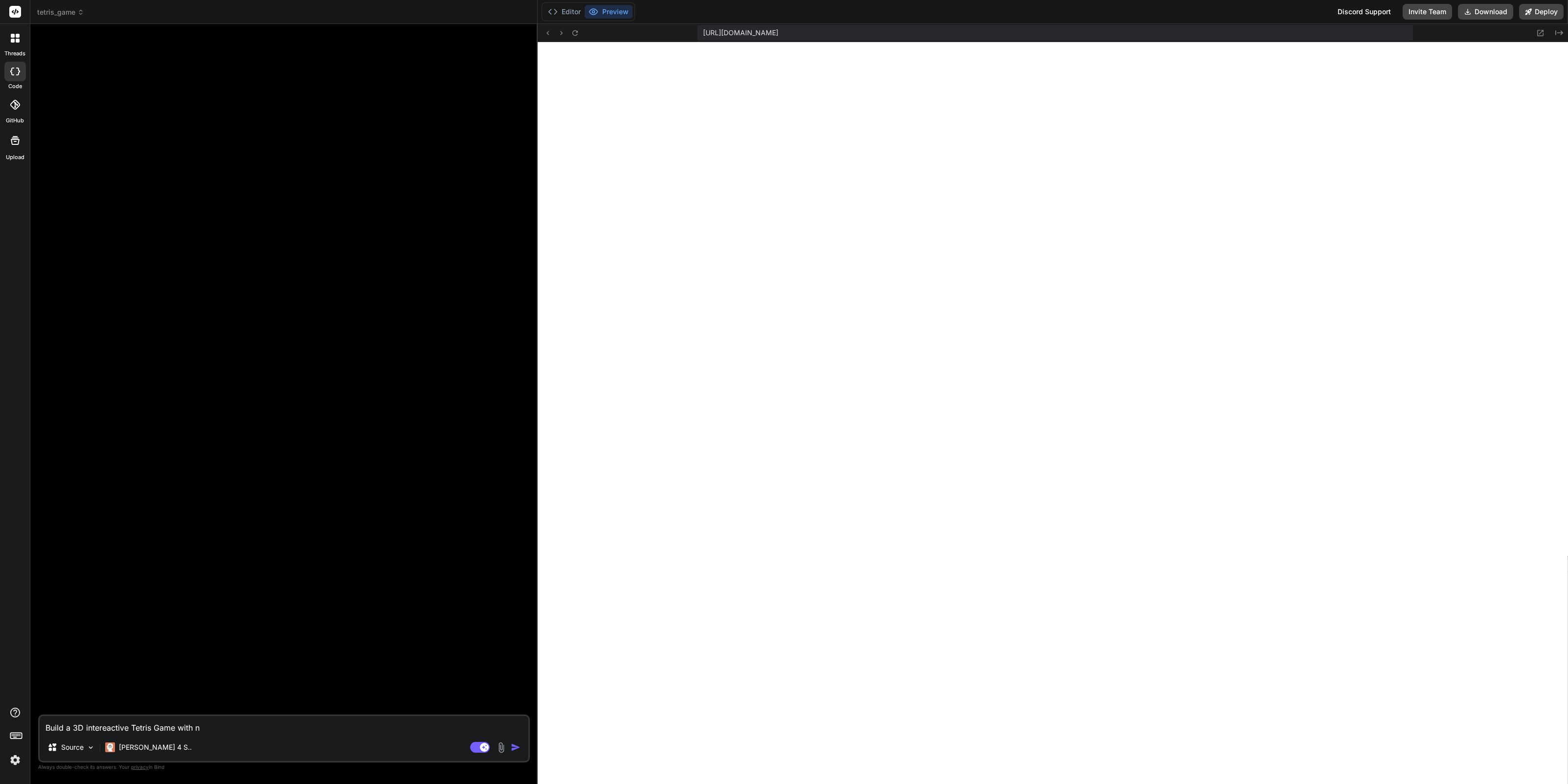
type textarea "x"
type textarea "Build a 3D intereactive Tetris Game with neo"
type textarea "x"
type textarea "Build a 3D intereactive Tetris Game with neon"
type textarea "x"
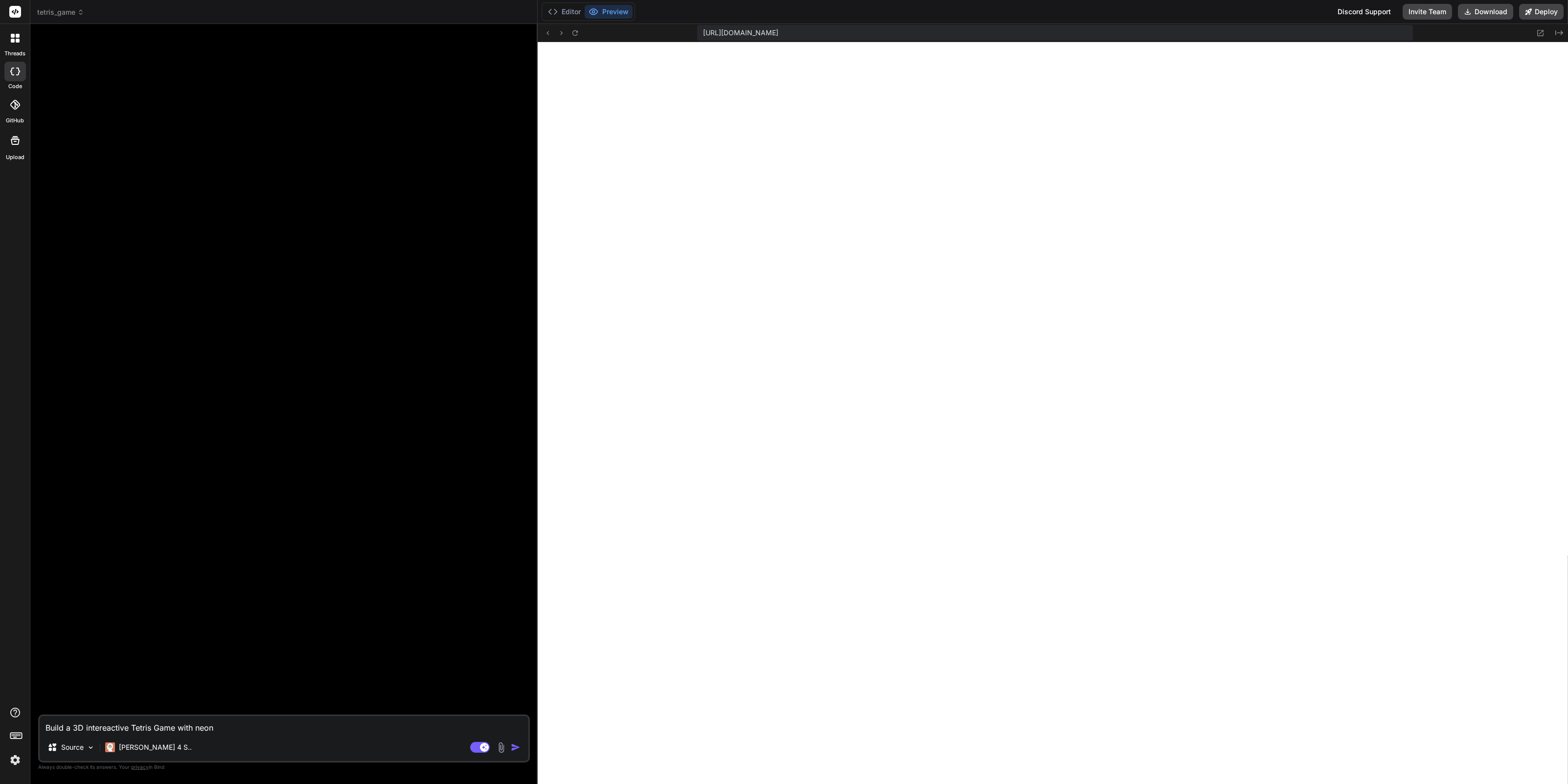
type textarea "Build a 3D intereactive Tetris Game with neon"
type textarea "x"
type textarea "Build a 3D intereactive Tetris Game with neon c"
type textarea "x"
type textarea "Build a 3D intereactive Tetris Game with neon co"
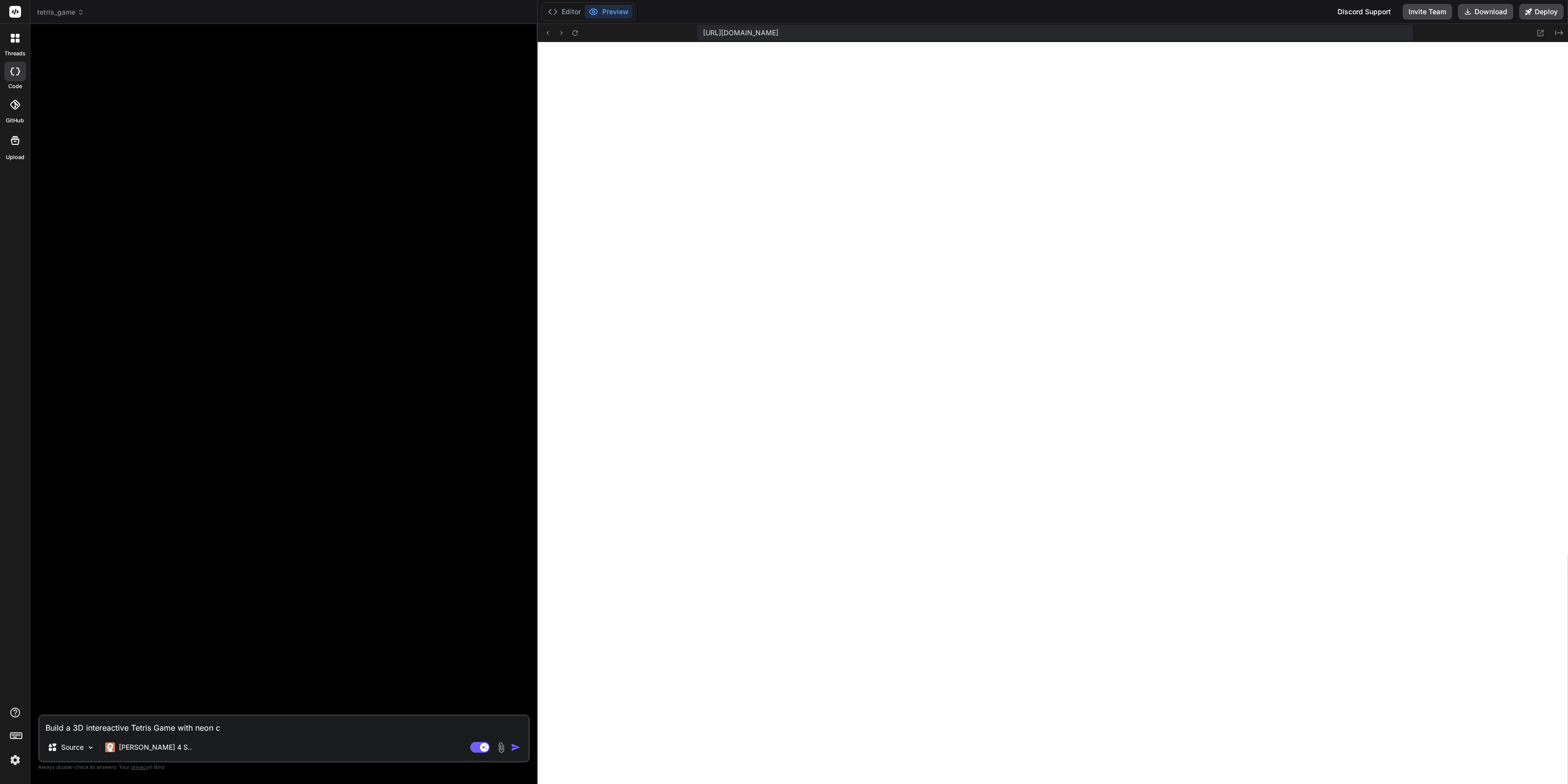
type textarea "x"
type textarea "Build a 3D intereactive Tetris Game with neon col"
type textarea "x"
type textarea "Build a 3D intereactive Tetris Game with neon colo"
type textarea "x"
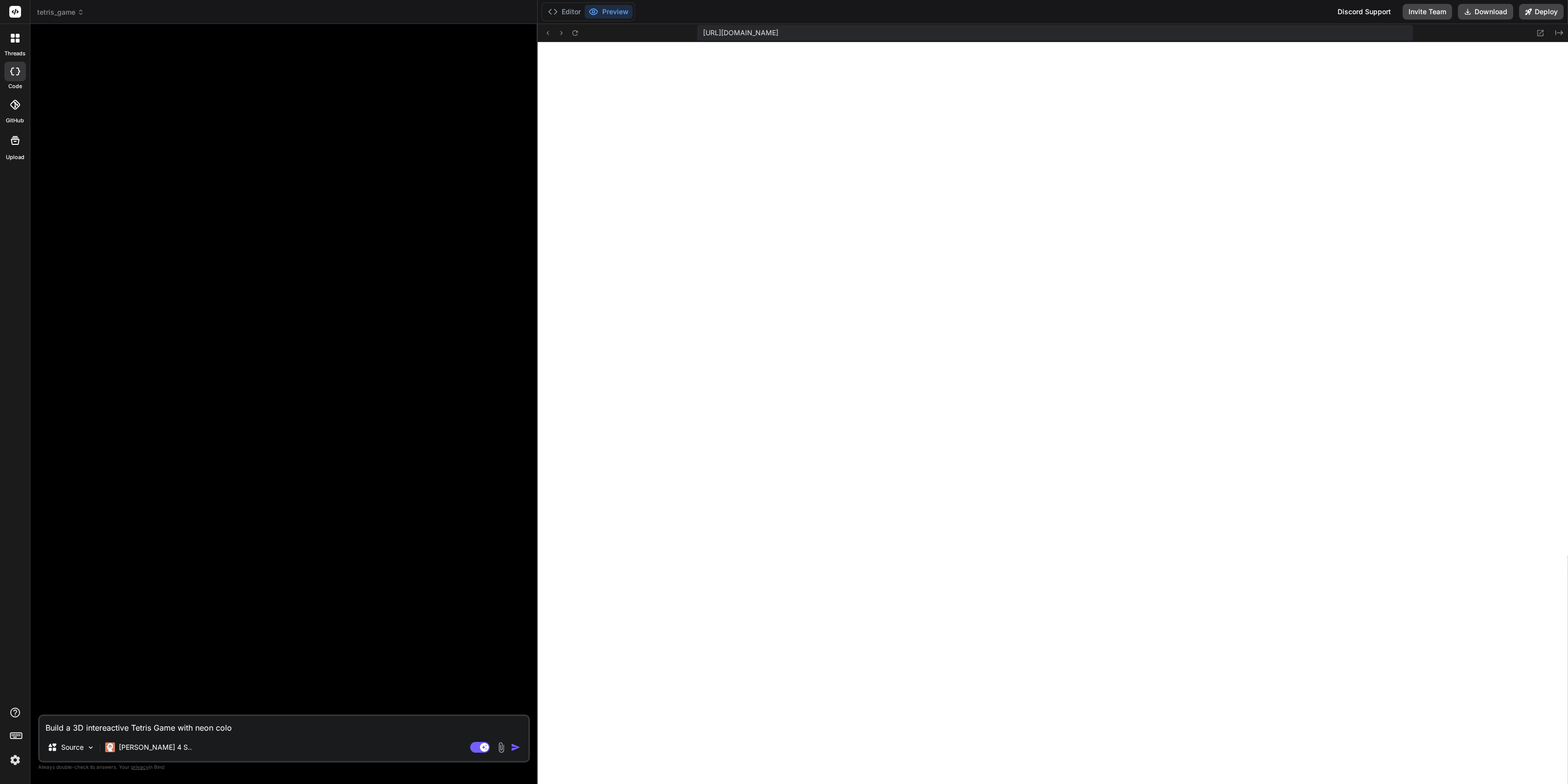
type textarea "Build a 3D intereactive Tetris Game with neon color"
type textarea "x"
type textarea "Build a 3D intereactive Tetris Game with neon color"
type textarea "x"
type textarea "Build a 3D intereactive Tetris Game with neon color o"
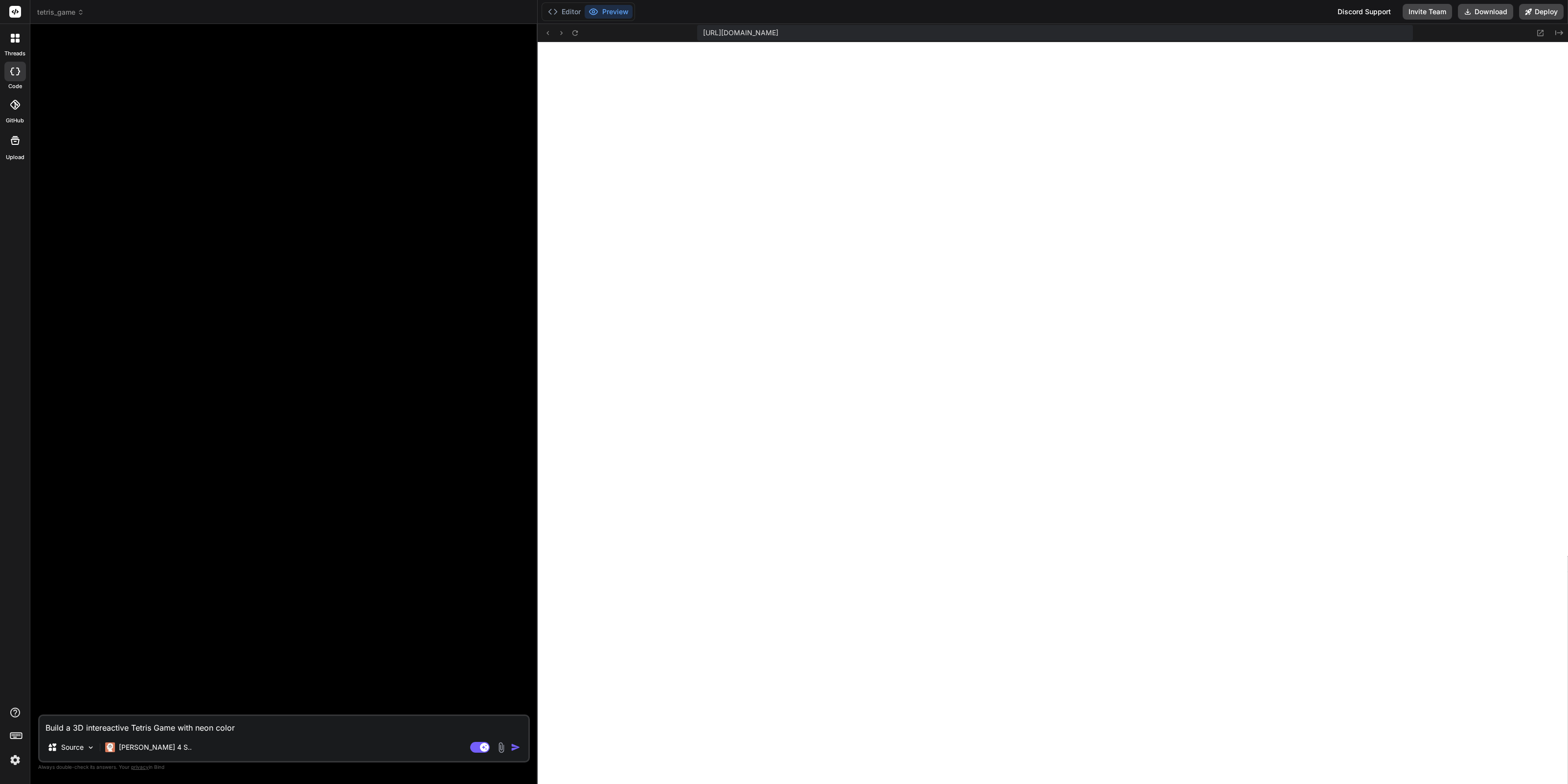
type textarea "x"
type textarea "Build a 3D intereactive Tetris Game with neon color ou"
type textarea "x"
type textarea "Build a 3D intereactive Tetris Game with neon color out"
type textarea "x"
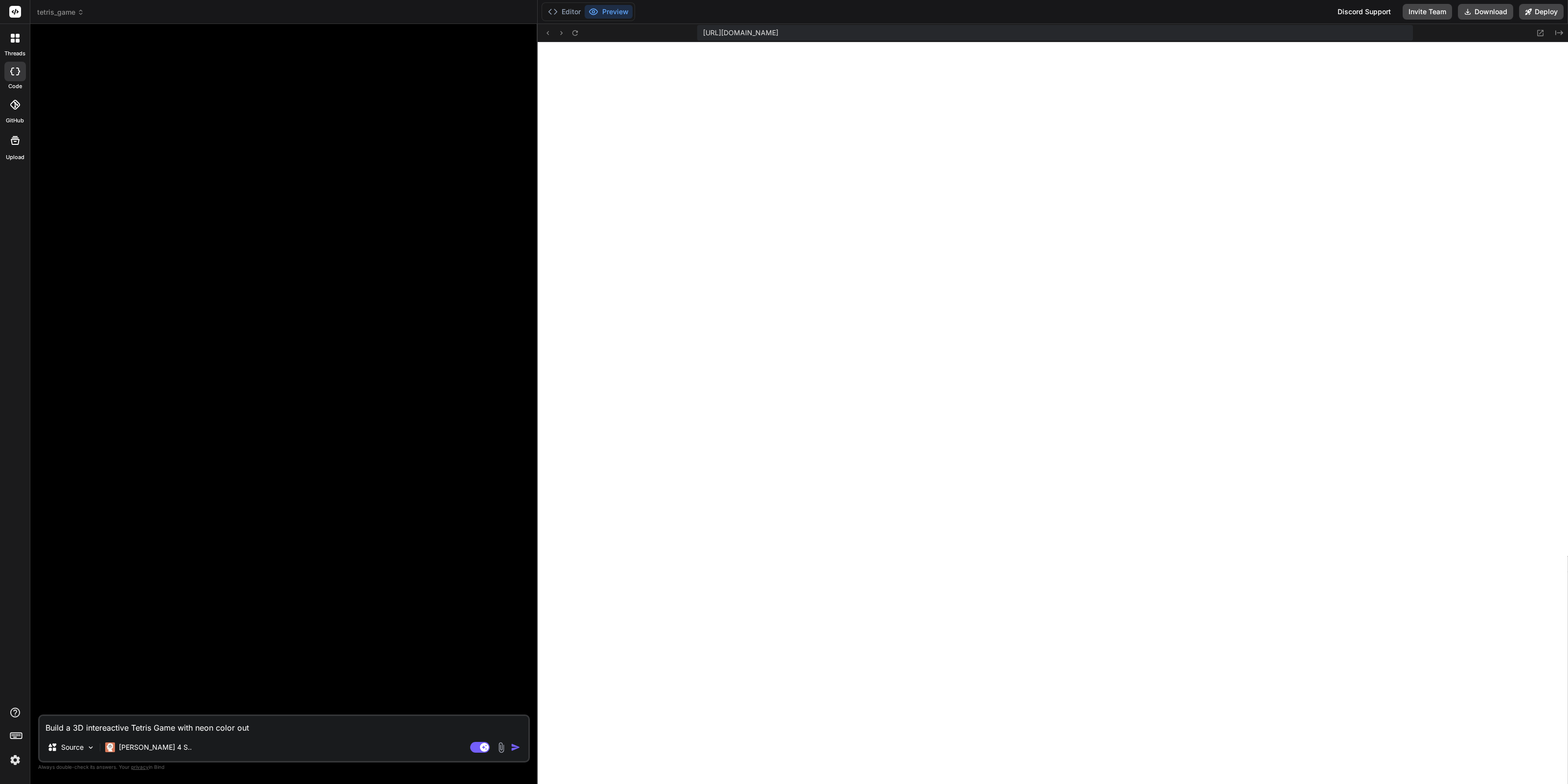
type textarea "Build a 3D intereactive Tetris Game with neon color outl"
type textarea "x"
type textarea "Build a 3D intereactive Tetris Game with neon color outli"
type textarea "x"
type textarea "Build a 3D intereactive Tetris Game with neon color outlin"
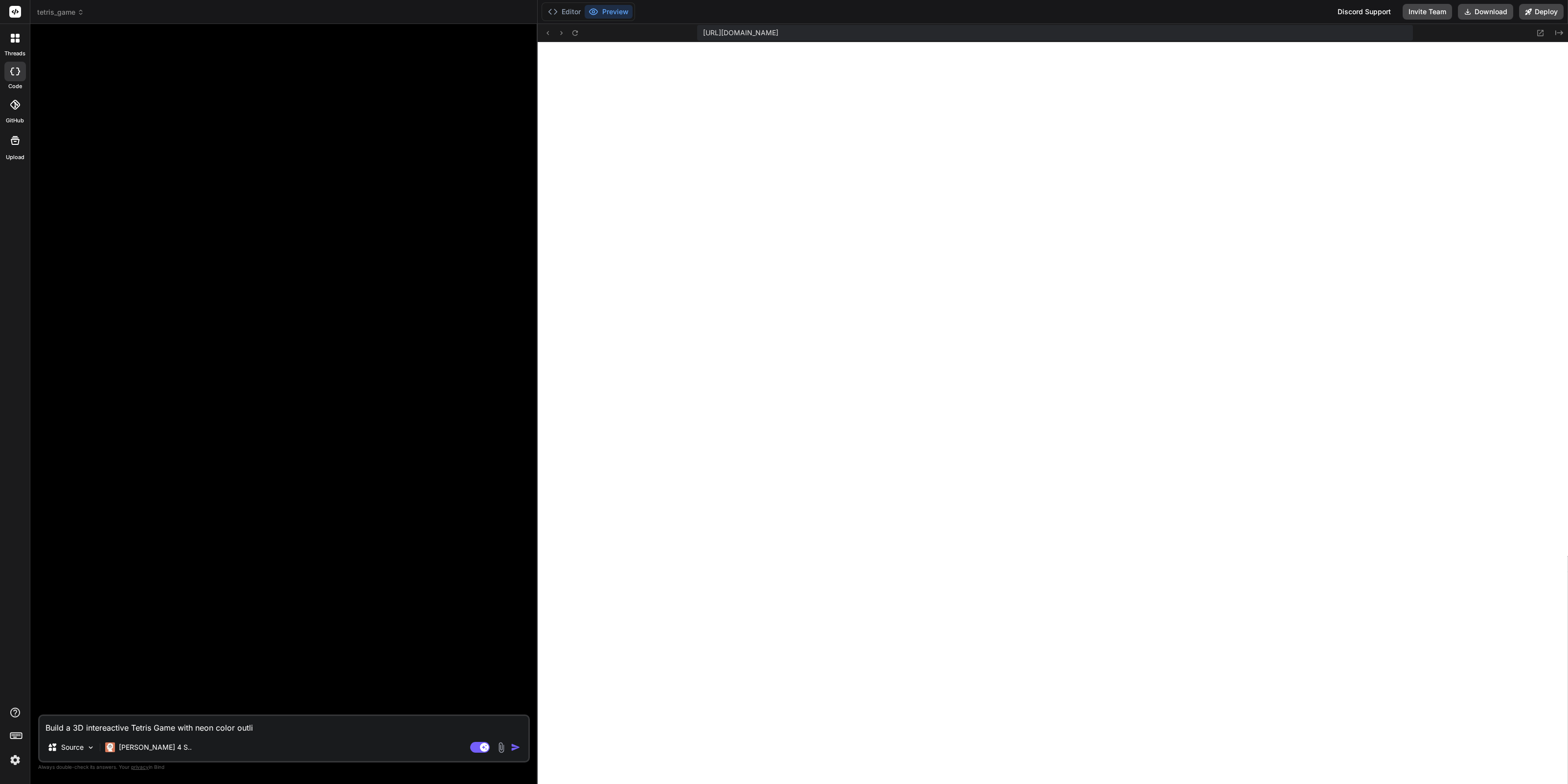
type textarea "x"
type textarea "Build a 3D intereactive Tetris Game with neon color outline"
type textarea "x"
click at [193, 731] on textarea "Build a 3D intereactive Tetris Game with neon color outline" at bounding box center [284, 724] width 489 height 18
type textarea "Build a 3D intereactive Tetris Game with neon color outline"
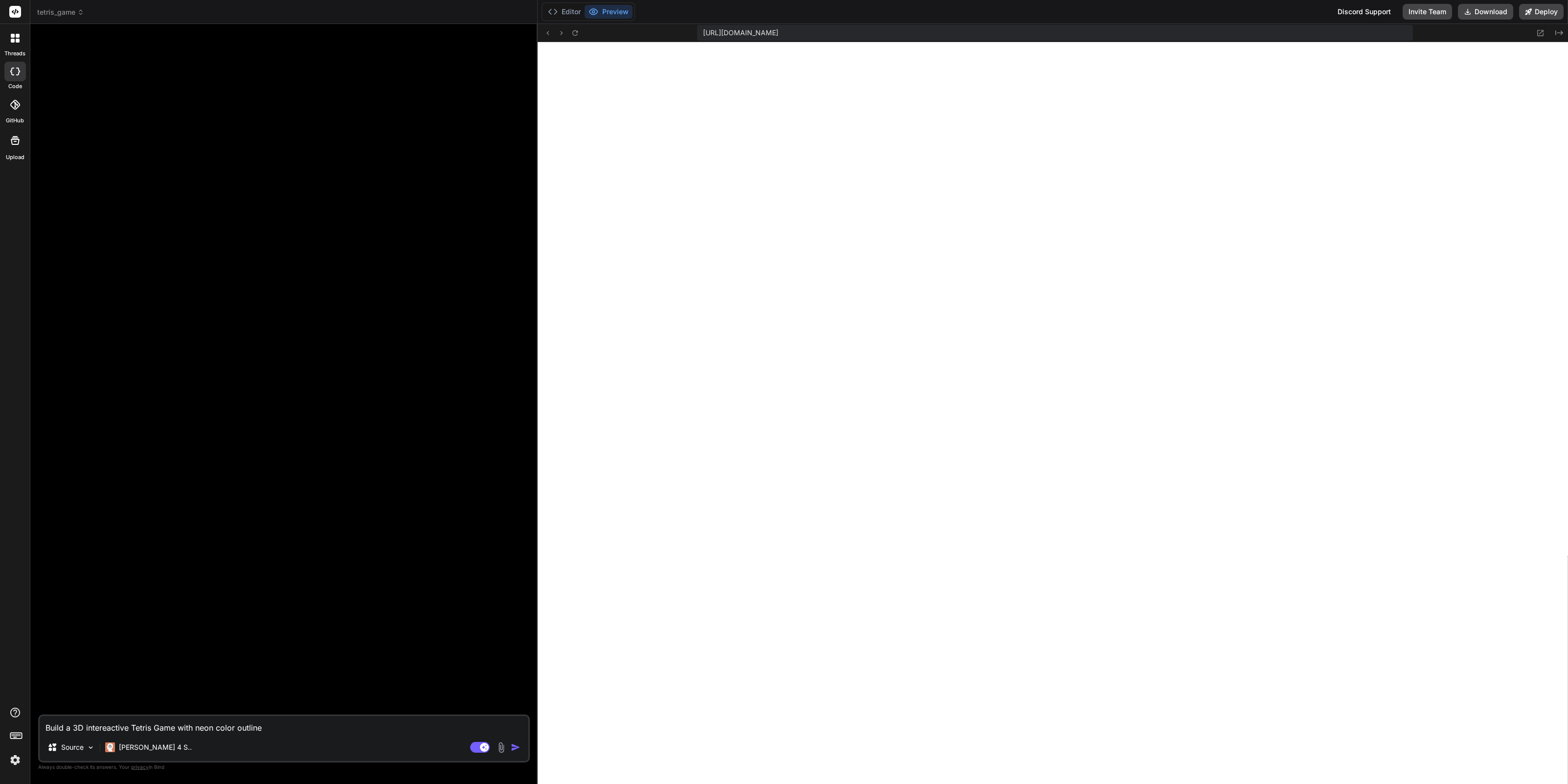
type textarea "x"
type textarea "Build a 3D intereactive Tetris Game with b neon color outline"
type textarea "x"
type textarea "Build a 3D intereactive Tetris Game with br neon color outline"
type textarea "x"
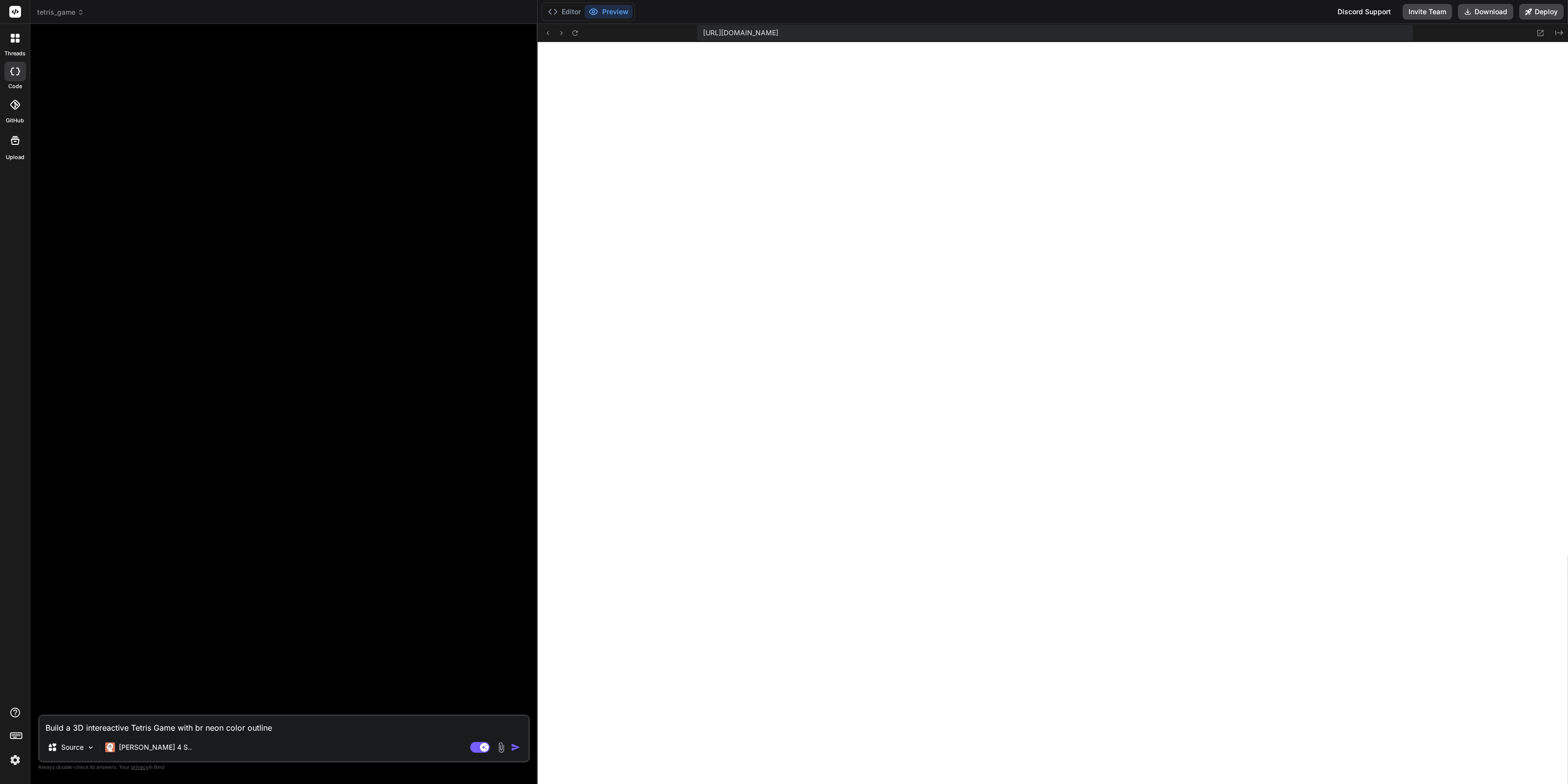
type textarea "Build a 3D intereactive Tetris Game with bri neon color outline"
type textarea "x"
type textarea "Build a 3D intereactive Tetris Game with bric neon color outline"
type textarea "x"
type textarea "Build a 3D intereactive Tetris Game with brick neon color outline"
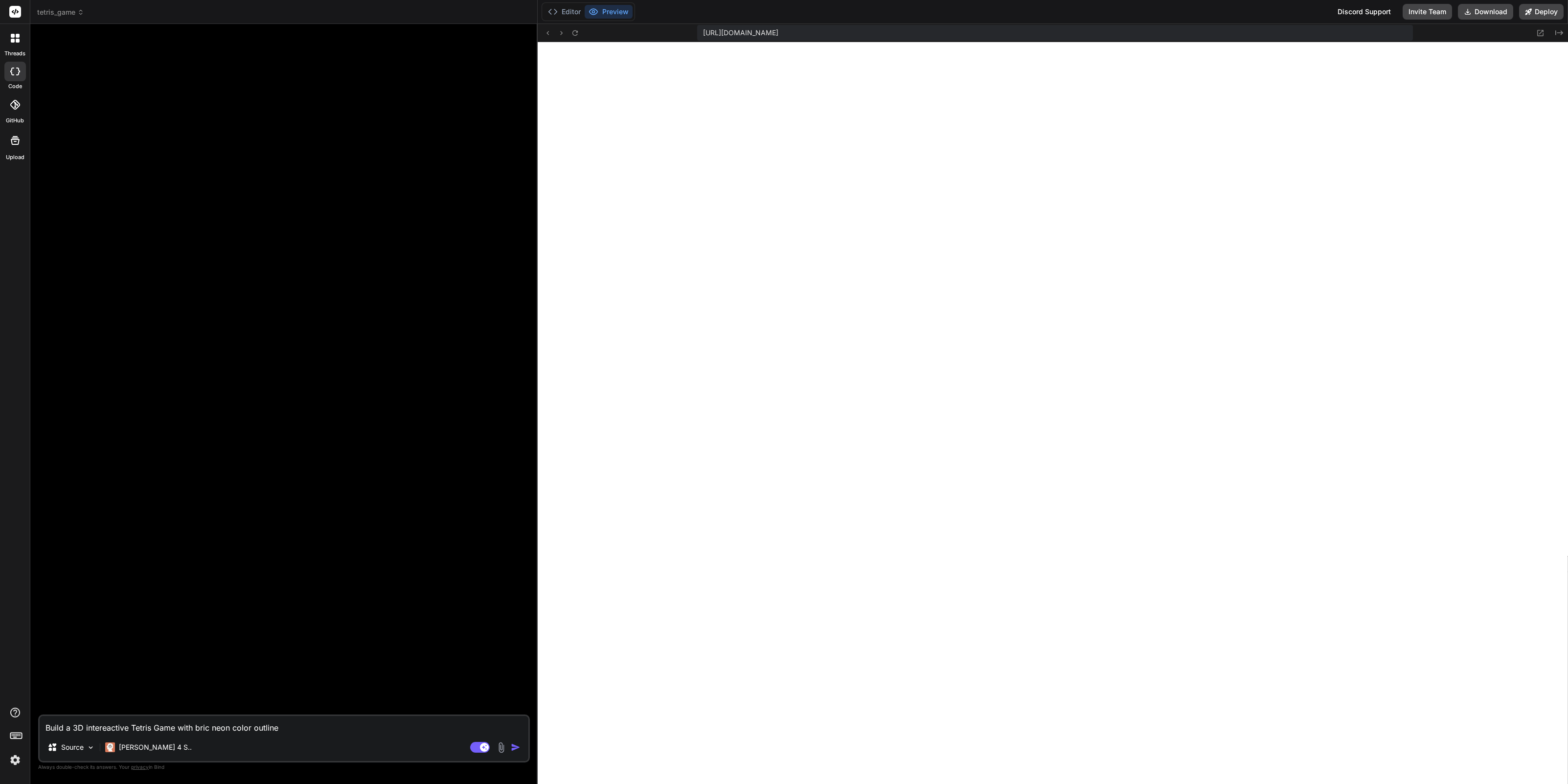
type textarea "x"
type textarea "Build a 3D intereactive Tetris Game with bricks neon color outline"
type textarea "x"
type textarea "Build a 3D intereactive Tetris Game with bricks neon color outline"
type textarea "x"
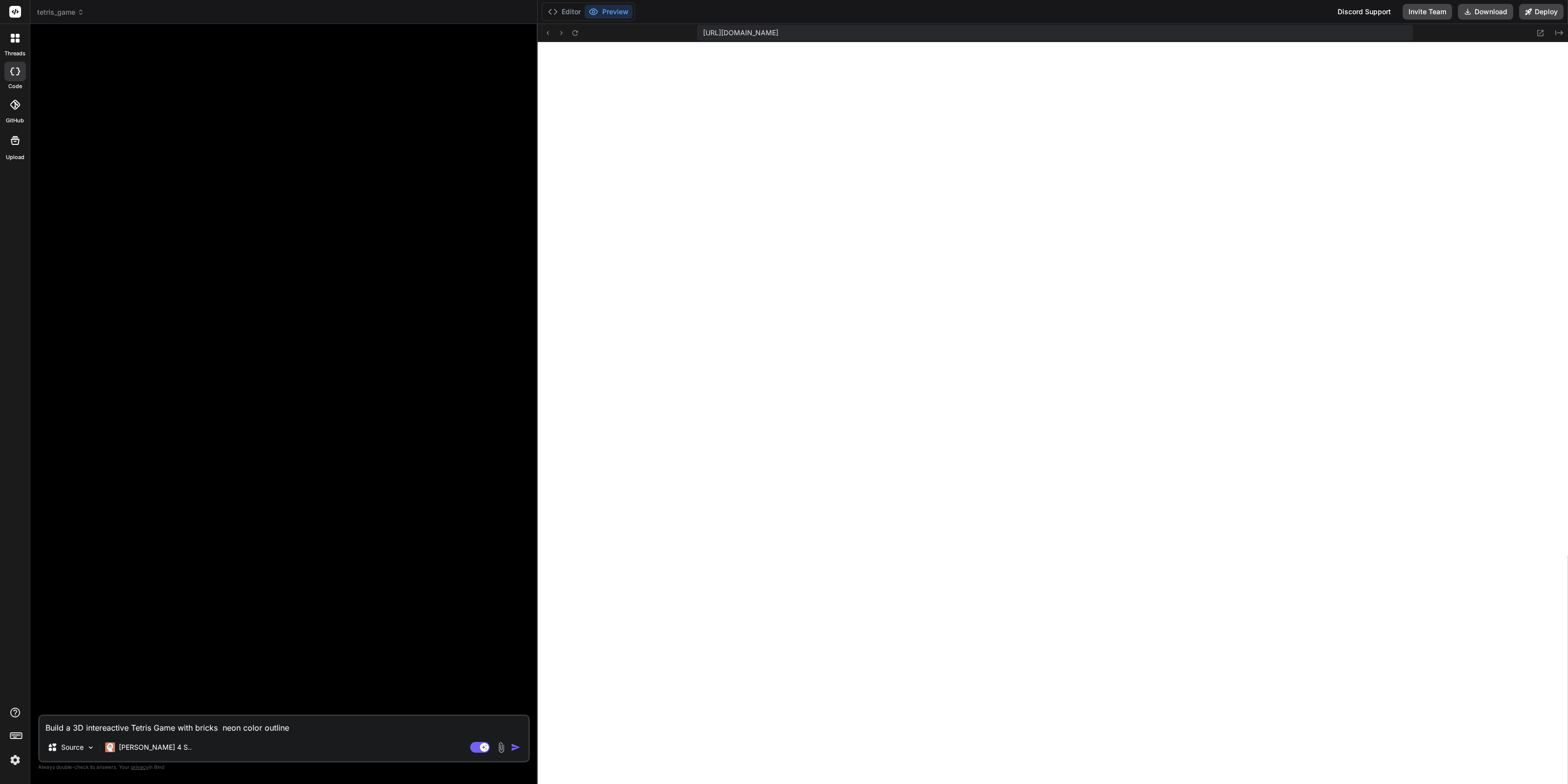
type textarea "Build a 3D intereactive Tetris Game with bricks h neon color outline"
type textarea "x"
type textarea "Build a 3D intereactive Tetris Game with bricks ha neon color outline"
type textarea "x"
type textarea "Build a 3D intereactive Tetris Game with bricks hav neon color outline"
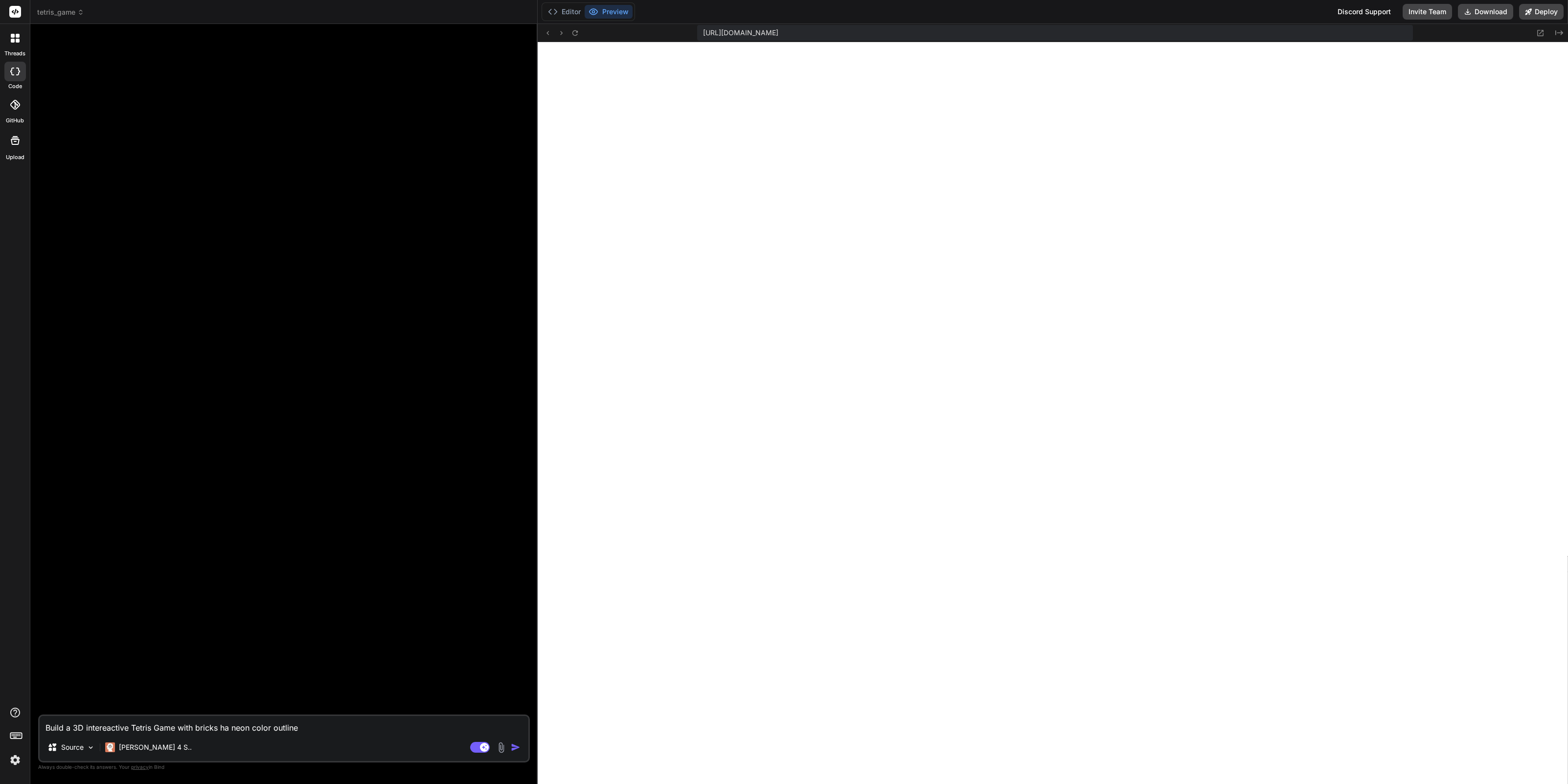
type textarea "x"
type textarea "Build a 3D intereactive Tetris Game with bricks havi neon color outline"
type textarea "x"
type textarea "Build a 3D intereactive Tetris Game with bricks havin neon color outline"
type textarea "x"
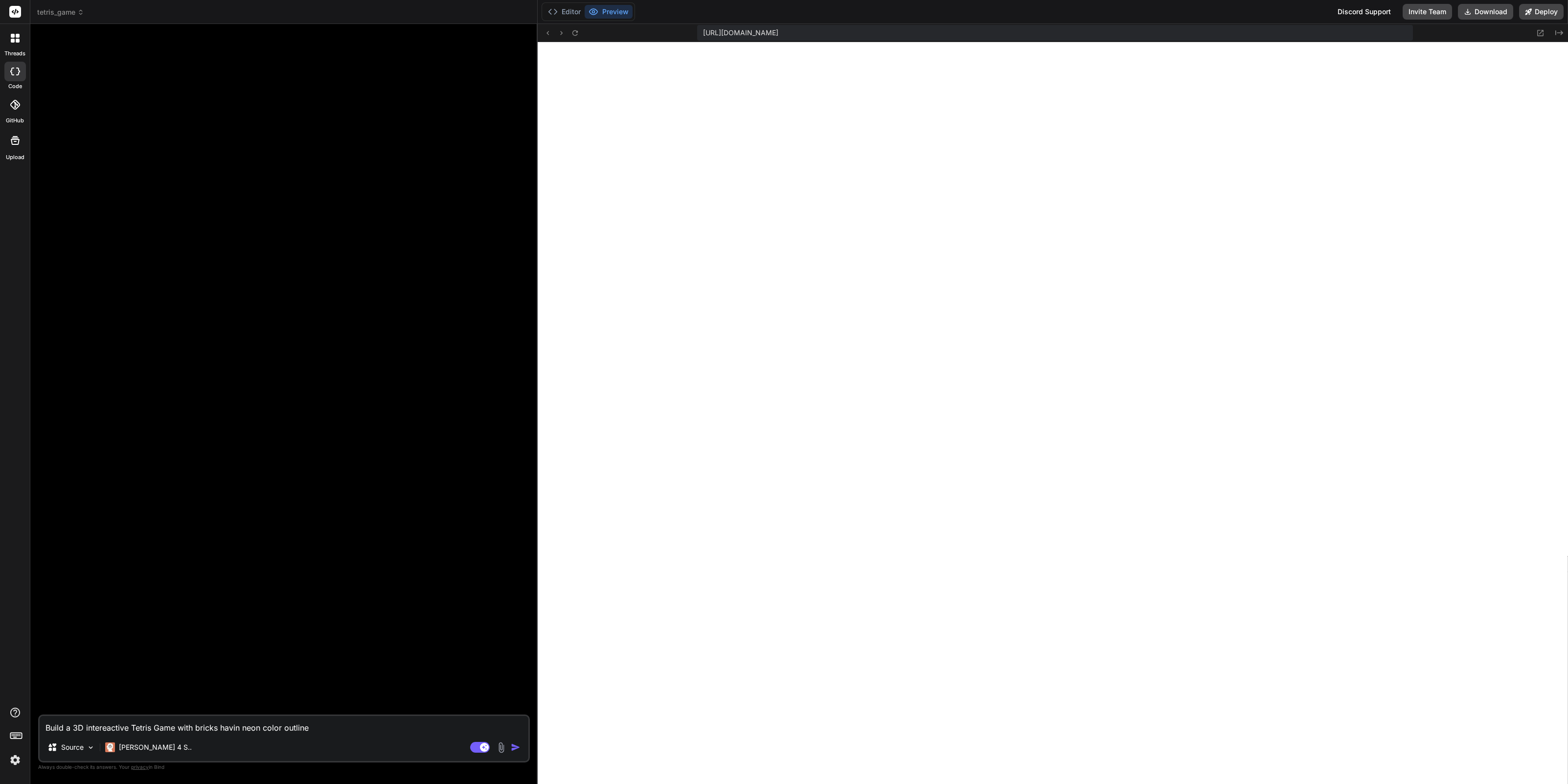
type textarea "Build a 3D intereactive Tetris Game with bricks having neon color outline"
type textarea "x"
type textarea "Build a 3D interactive Tetris Game with bricks having neon color outline"
type textarea "x"
click at [264, 731] on textarea "Build a 3D interactive Tetris Game with bricks having neon color outline" at bounding box center [284, 724] width 489 height 18
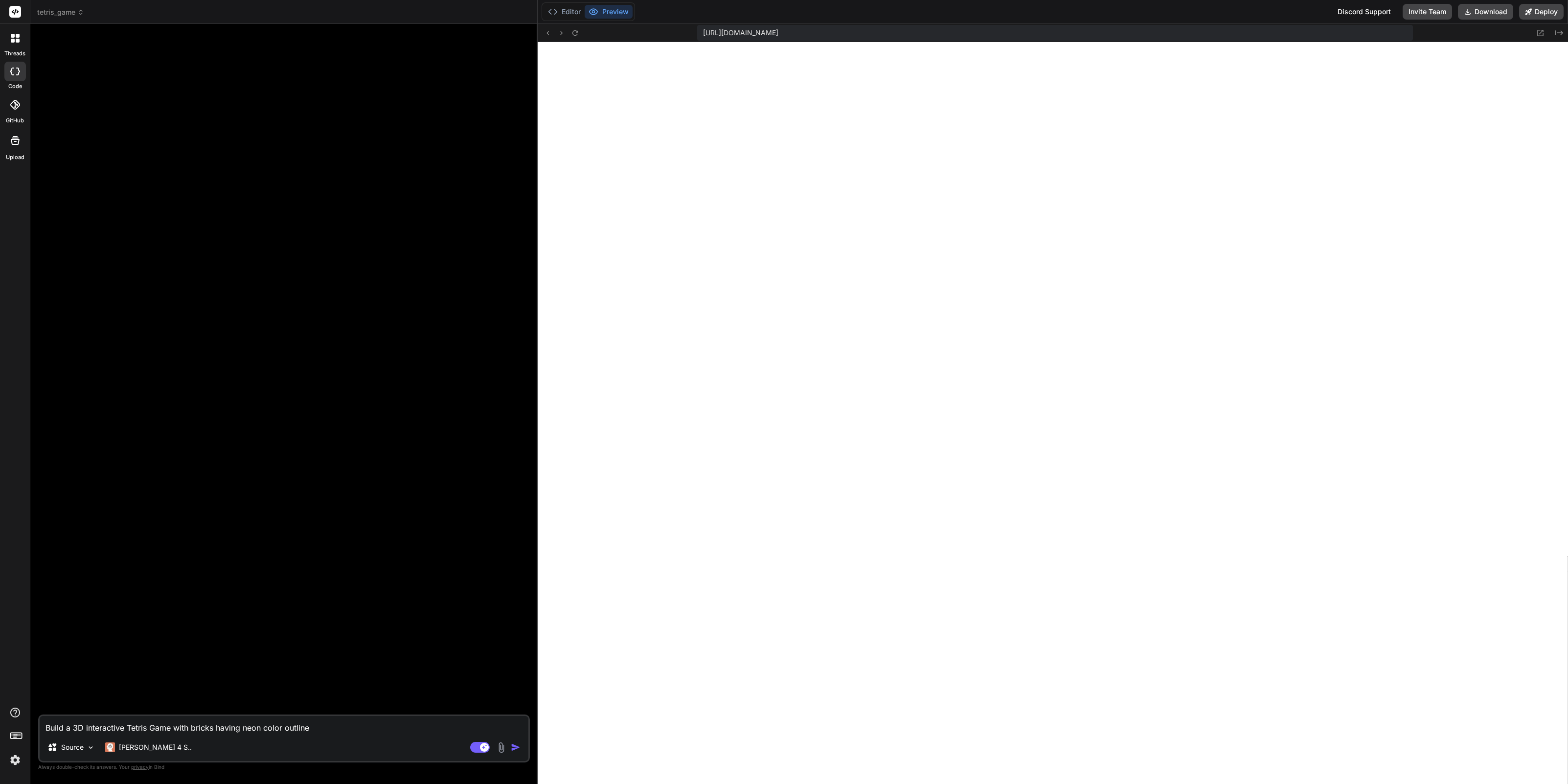
type textarea "Build a 3D interactive Tetris Game with bricks having neoncolor outline"
type textarea "x"
type textarea "Build a 3D interactive Tetris Game with bricks having neon-color outline"
type textarea "x"
click at [320, 726] on textarea "Build a 3D interactive Tetris Game with bricks having neon-color outline" at bounding box center [284, 724] width 489 height 18
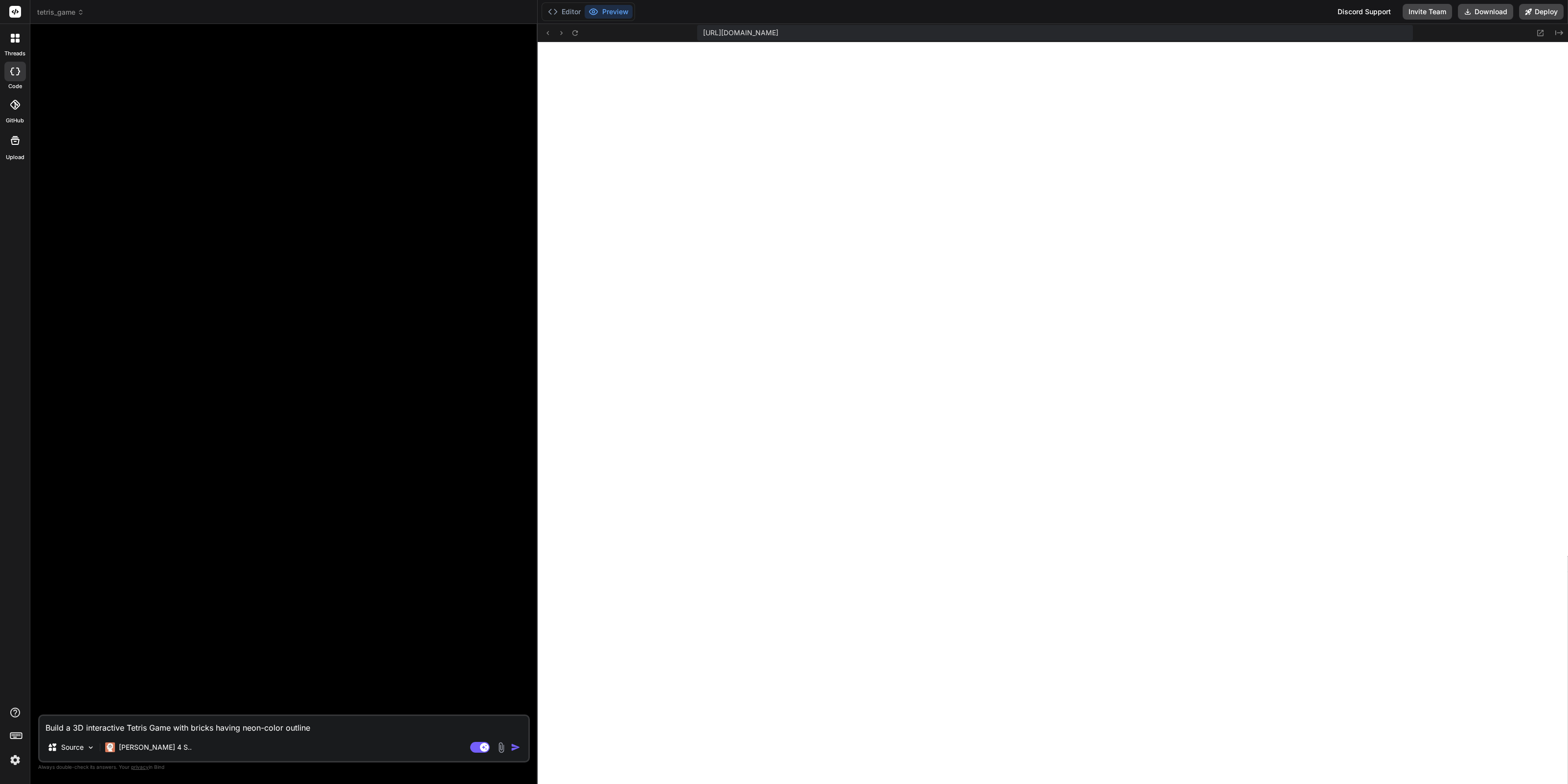
type textarea "Build a 3D interactive Tetris Game with bricks having neon-color outline,"
type textarea "x"
type textarea "Build a 3D interactive Tetris Game with bricks having neon-color outline,"
type textarea "x"
type textarea "Build a 3D interactive Tetris Game with bricks having neon-color outline, m"
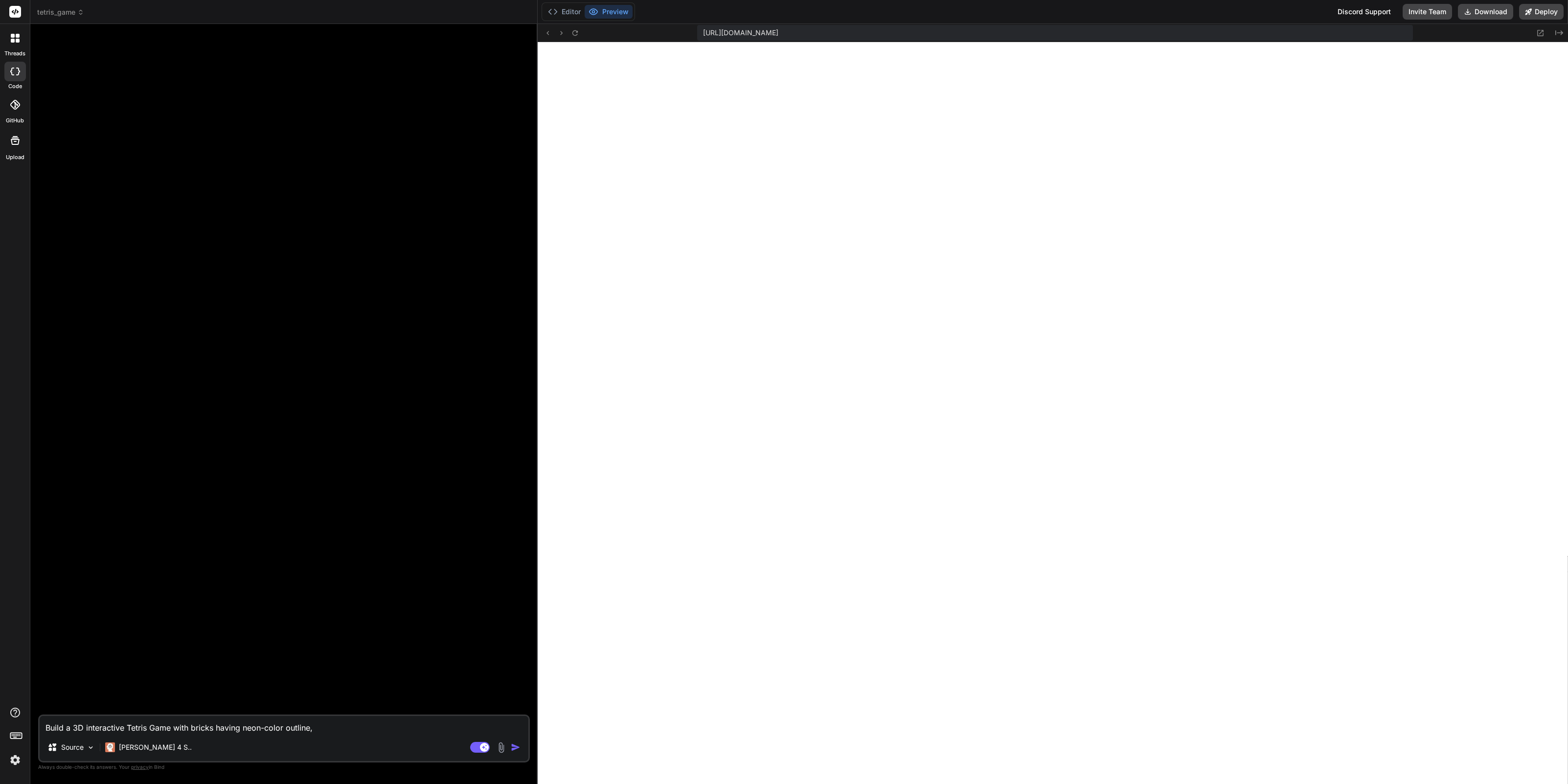
type textarea "x"
type textarea "Build a 3D interactive Tetris Game with bricks having neon-color outline, ma"
type textarea "x"
type textarea "Build a 3D interactive Tetris Game with bricks having neon-color outline, man"
type textarea "x"
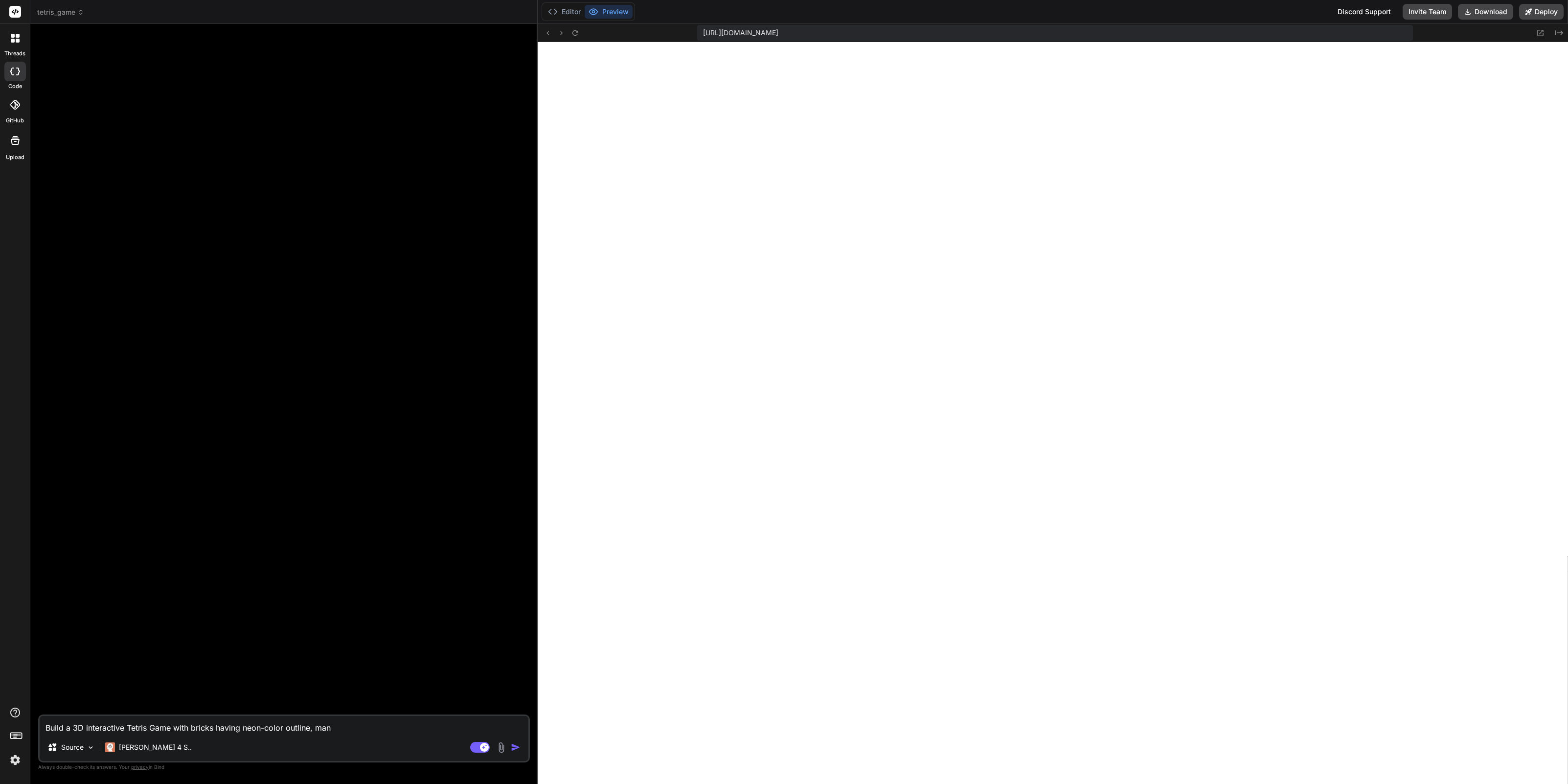
type textarea "Build a 3D interactive Tetris Game with bricks having neon-color outline, many"
type textarea "x"
type textarea "Build a 3D interactive Tetris Game with bricks having neon-color outline, many"
type textarea "x"
type textarea "Build a 3D interactive Tetris Game with bricks having neon-color outline, many l"
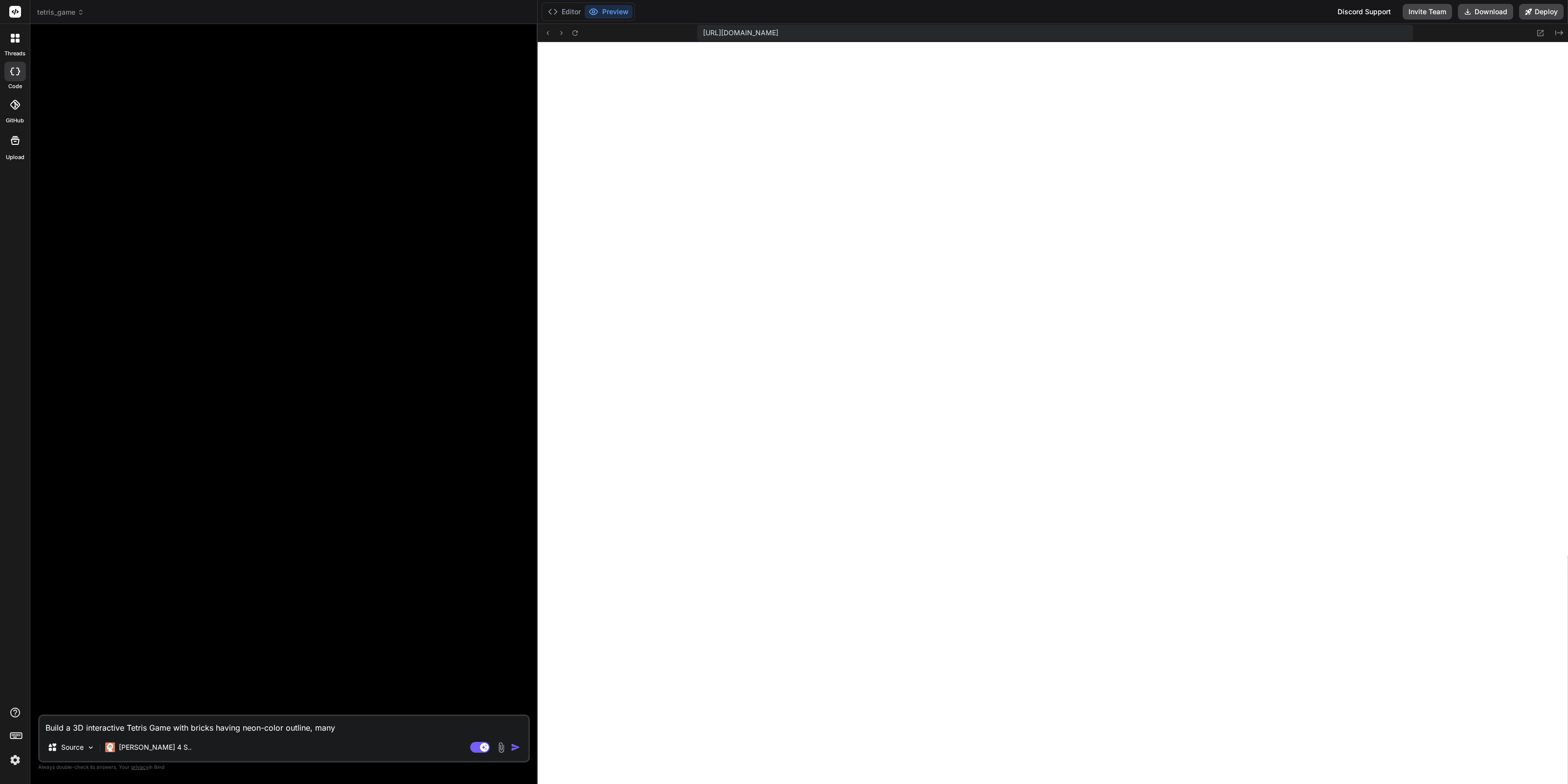
type textarea "x"
type textarea "Build a 3D interactive Tetris Game with bricks having neon-color outline, many …"
type textarea "x"
type textarea "Build a 3D interactive Tetris Game with bricks having neon-color outline, many …"
type textarea "x"
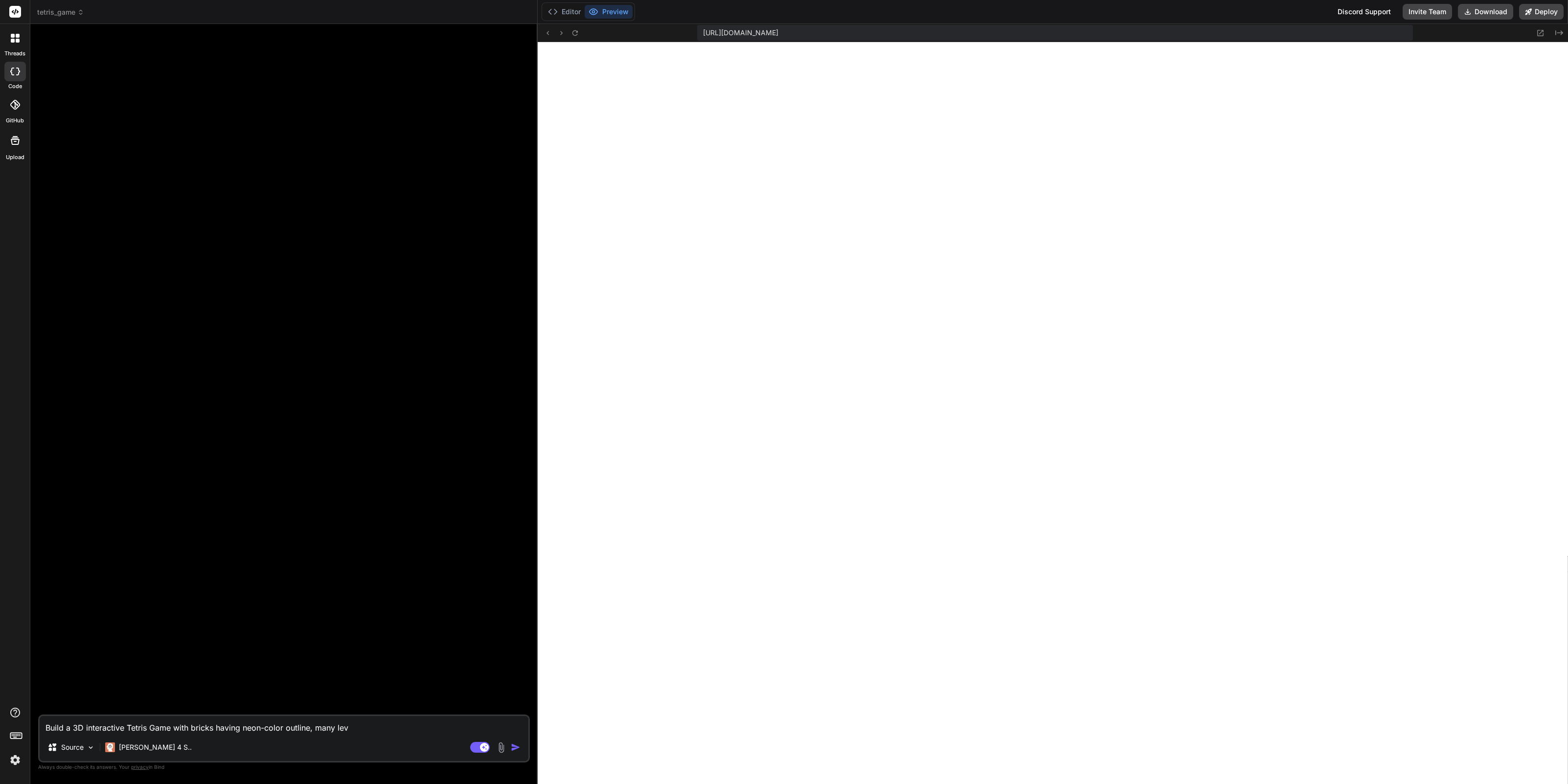
type textarea "Build a 3D interactive Tetris Game with bricks having neon-color outline, many …"
type textarea "x"
type textarea "Build a 3D interactive Tetris Game with bricks having neon-color outline, many …"
type textarea "x"
type textarea "Build a 3D interactive Tetris Game with bricks having neon-color outline, many …"
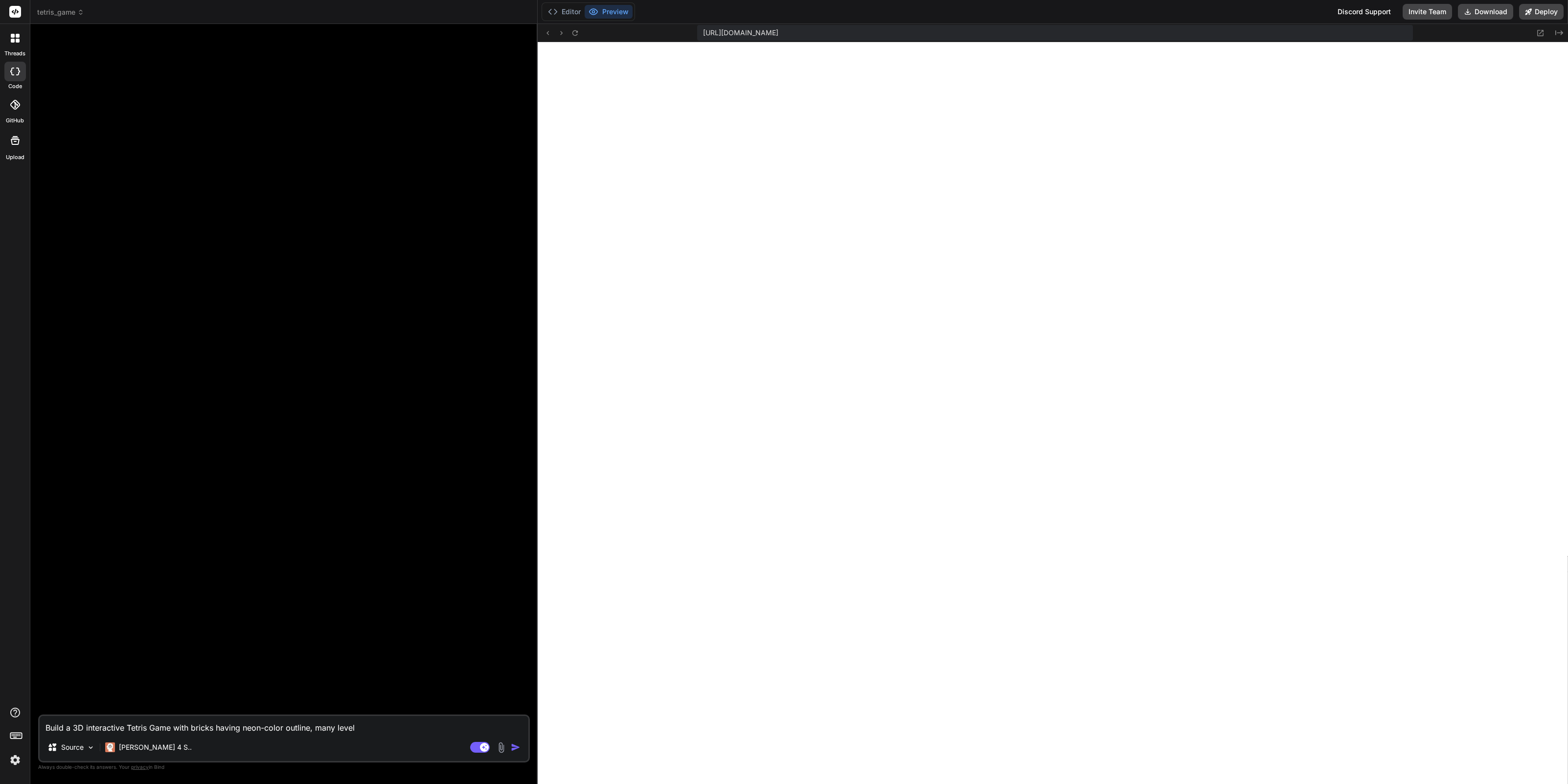
type textarea "x"
type textarea "Build a 3D interactive Tetris Game with bricks having neon-color outline, many …"
type textarea "x"
type textarea "Build a 3D interactive Tetris Game with bricks having neon-color outline, many …"
type textarea "x"
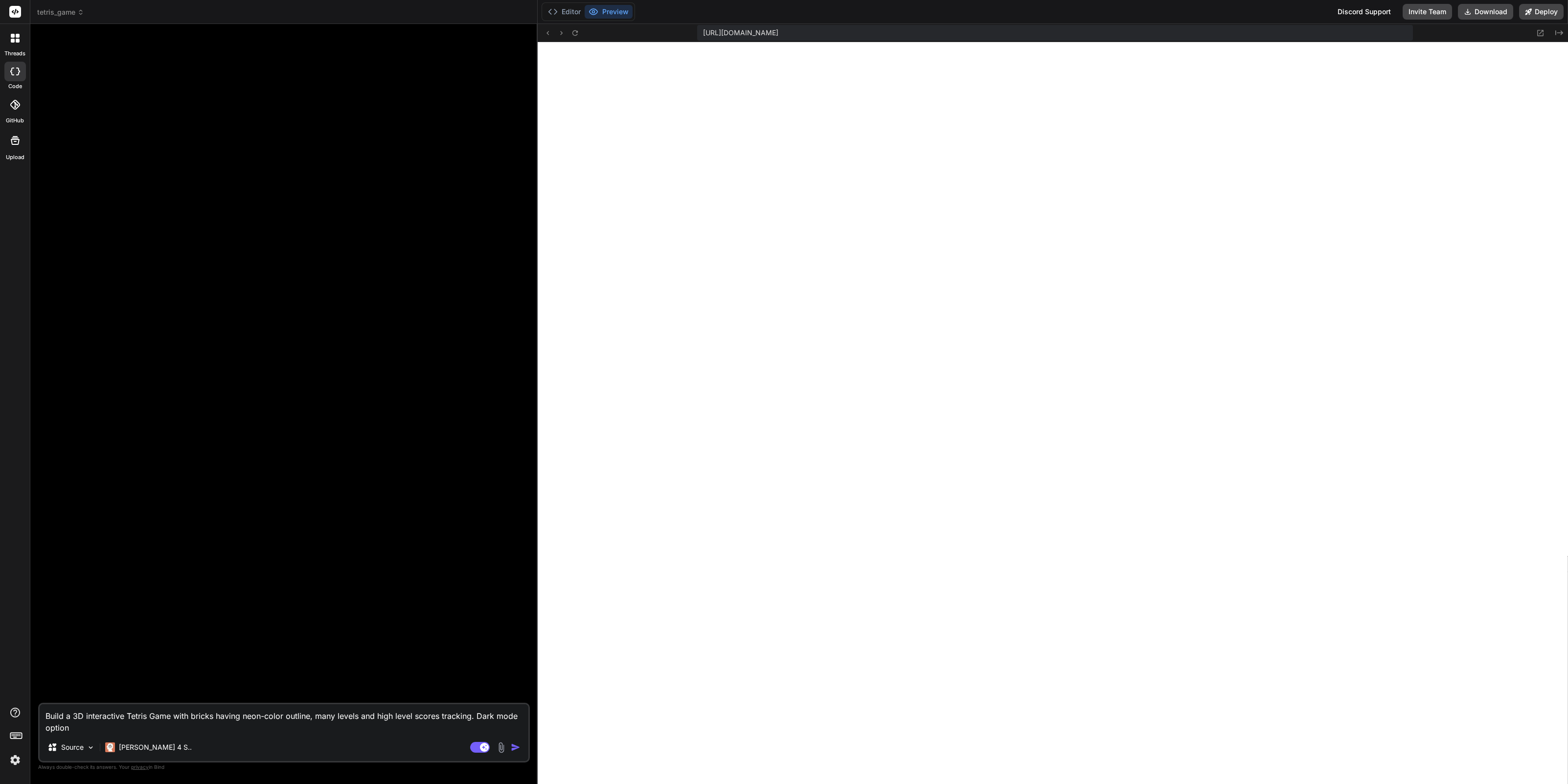
click at [516, 746] on img "button" at bounding box center [516, 747] width 10 height 10
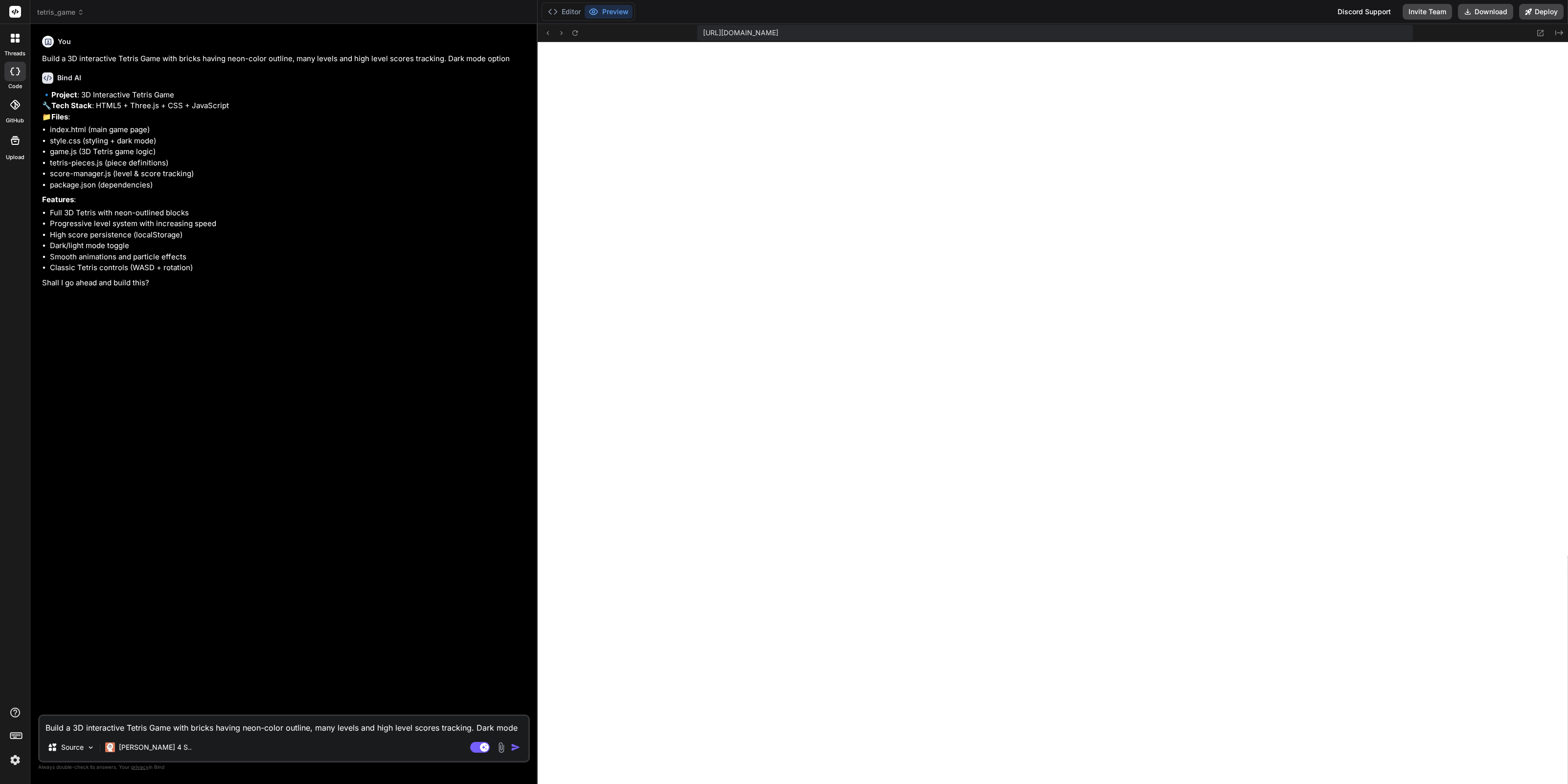
click at [88, 726] on textarea "Build a 3D interactive Tetris Game with bricks having neon-color outline, many …" at bounding box center [284, 724] width 489 height 18
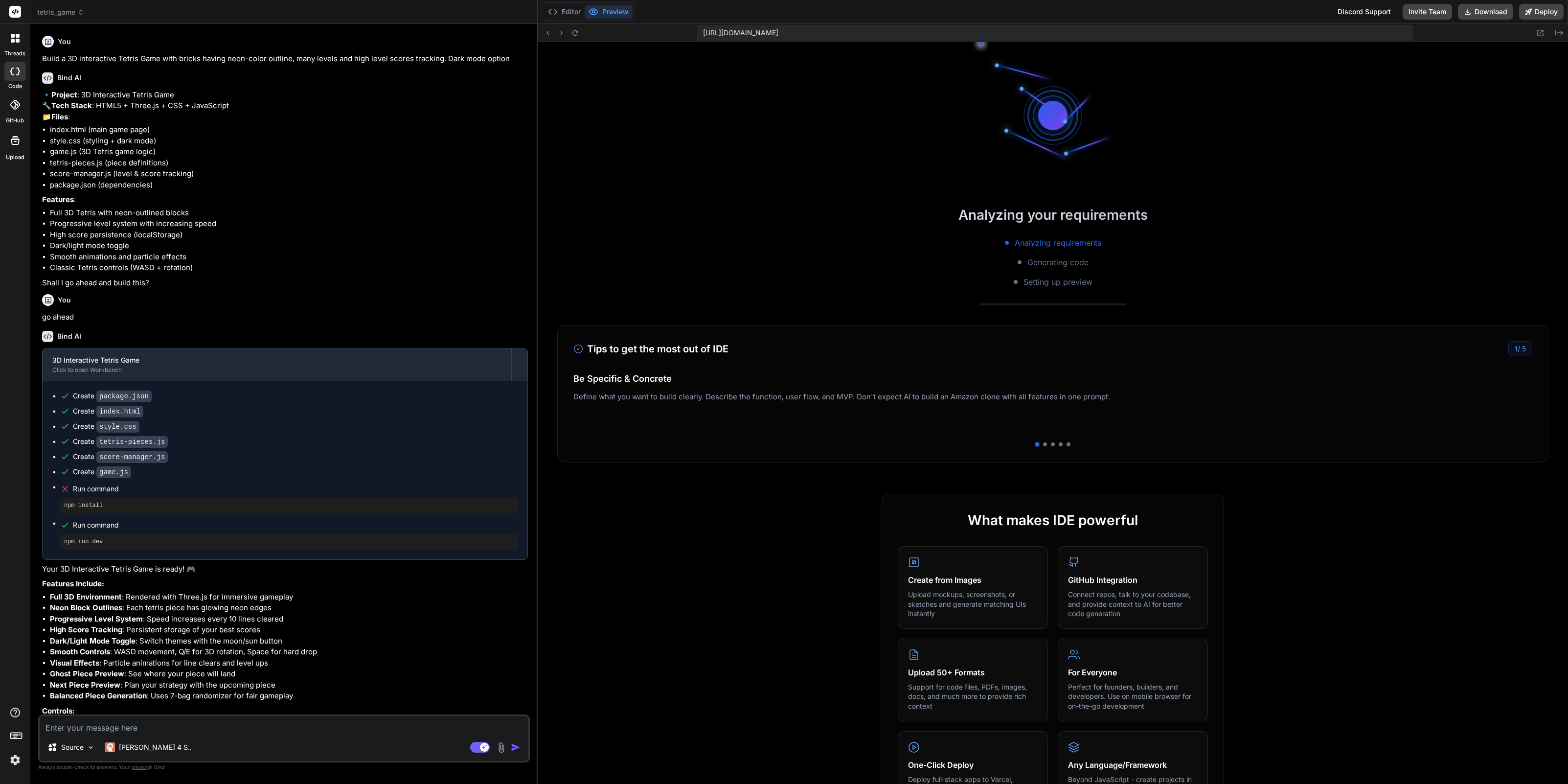
scroll to position [1134, 0]
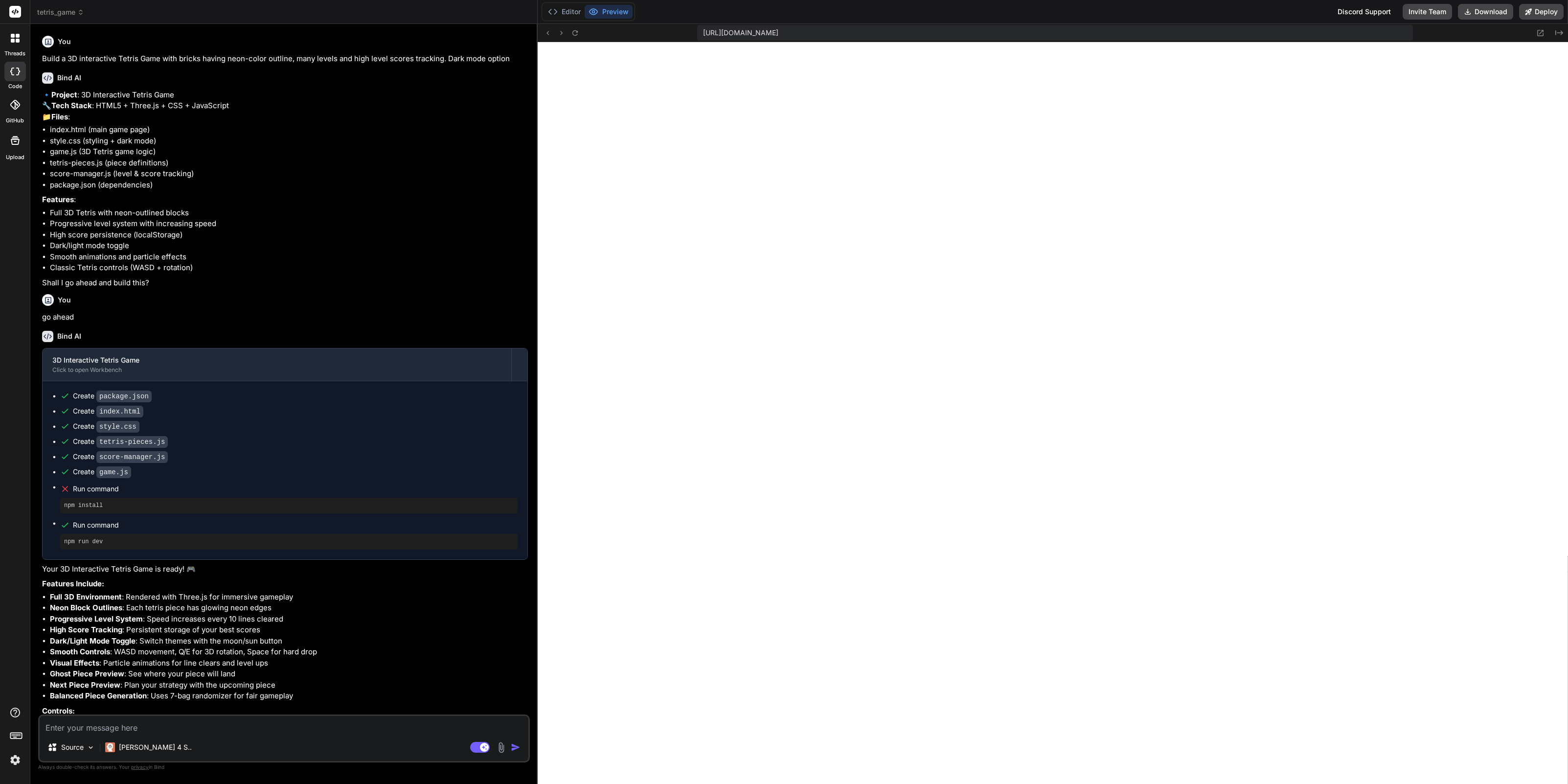
click at [779, 32] on span "https://u3uk0f35zsjjbn9cprh6fq9h0p4tm2-wnxx--3000--96435430.local-corp.webconta…" at bounding box center [741, 33] width 75 height 10
drag, startPoint x: 1041, startPoint y: 32, endPoint x: 695, endPoint y: 29, distance: 346.0
click at [695, 29] on div "https://u3uk0f35zsjjbn9cprh6fq9h0p4tm2-wnxx--3000--96435430.local-corp.webconta…" at bounding box center [1052, 33] width 1031 height 18
copy span "https://u3uk0f35zsjjbn9cprh6fq9h0p4tm2-wnxx--3000--96435430.local-corp.webconta…"
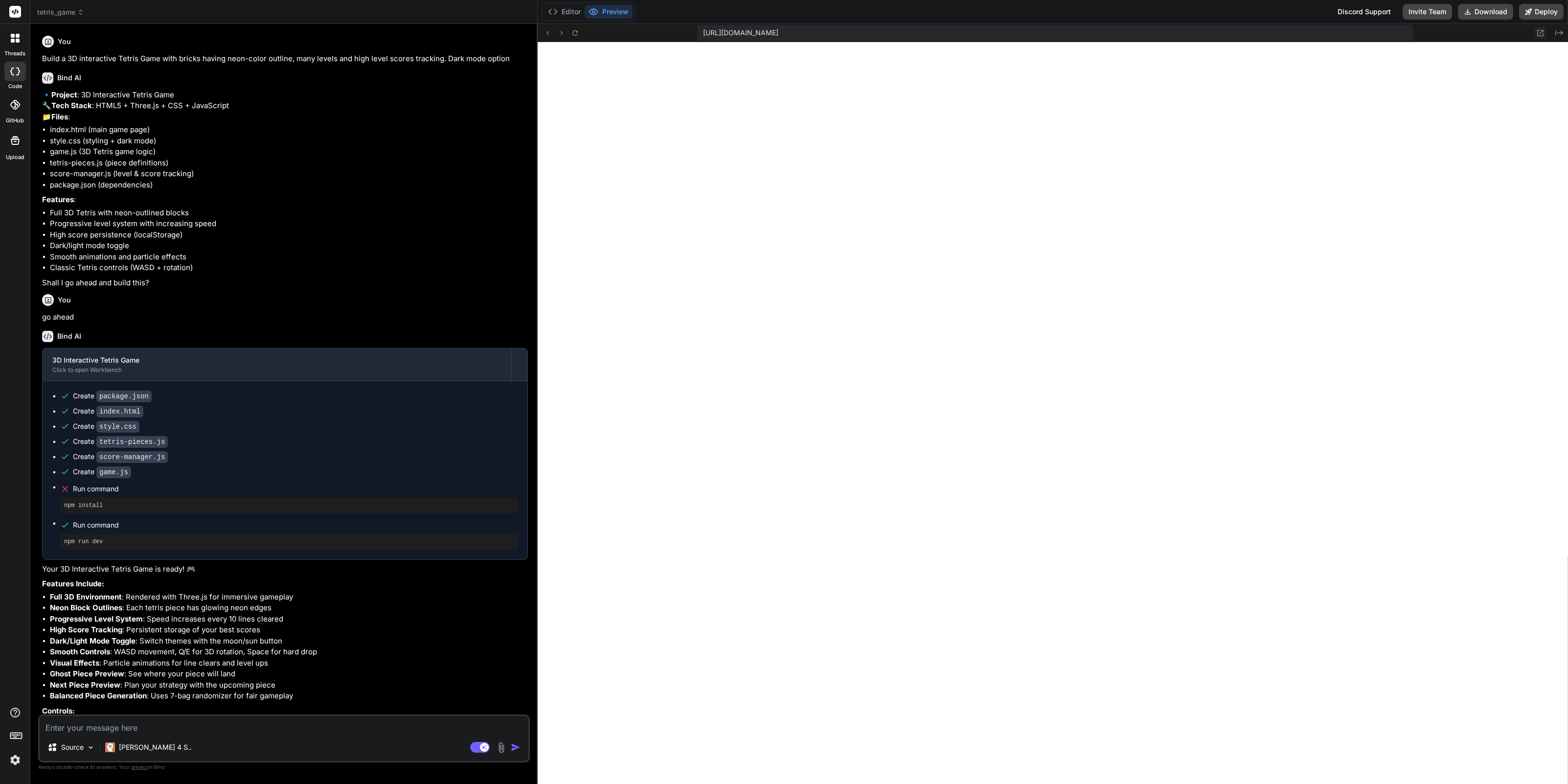
click at [1541, 32] on icon at bounding box center [1541, 33] width 6 height 6
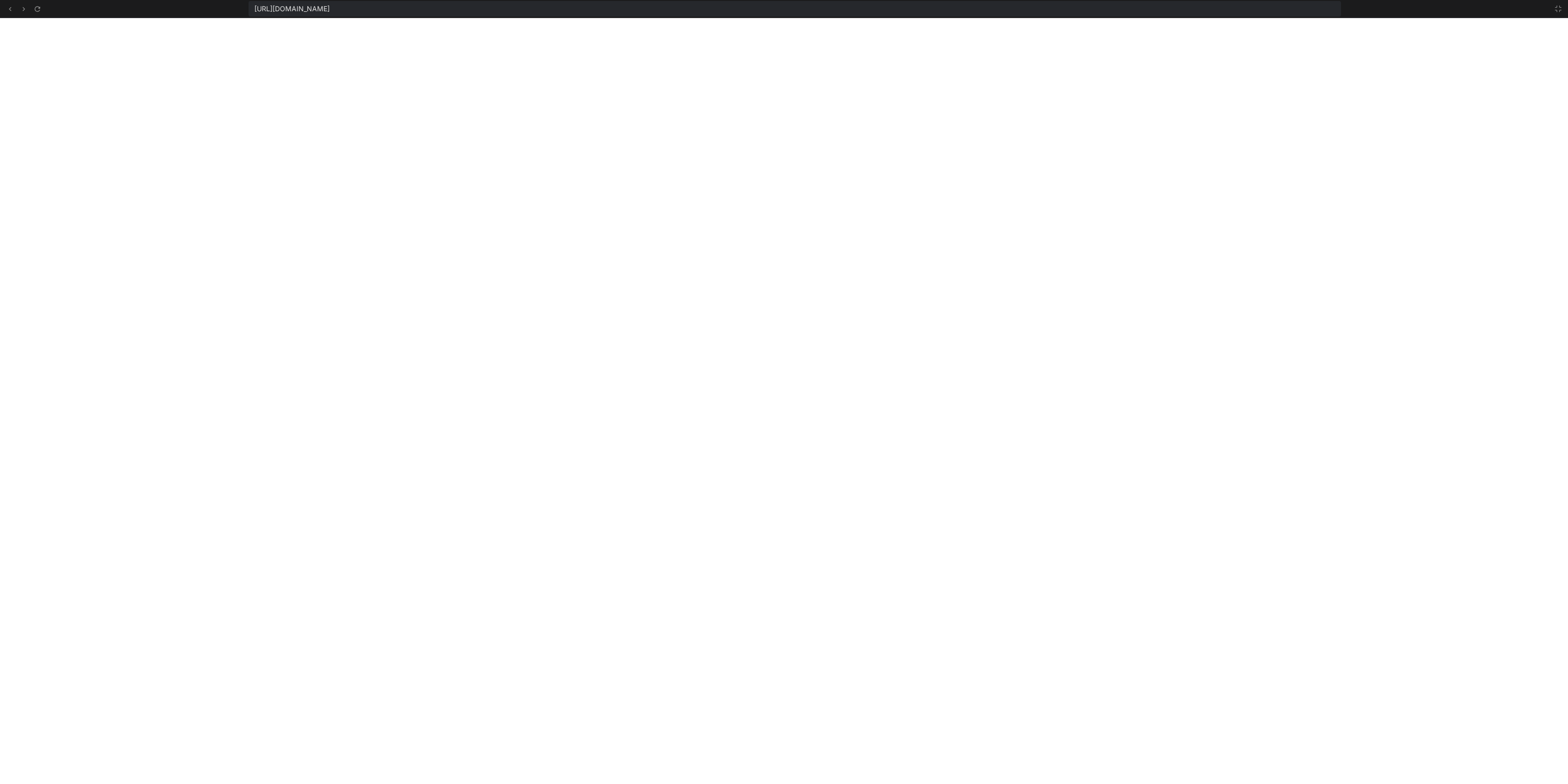
scroll to position [1180, 0]
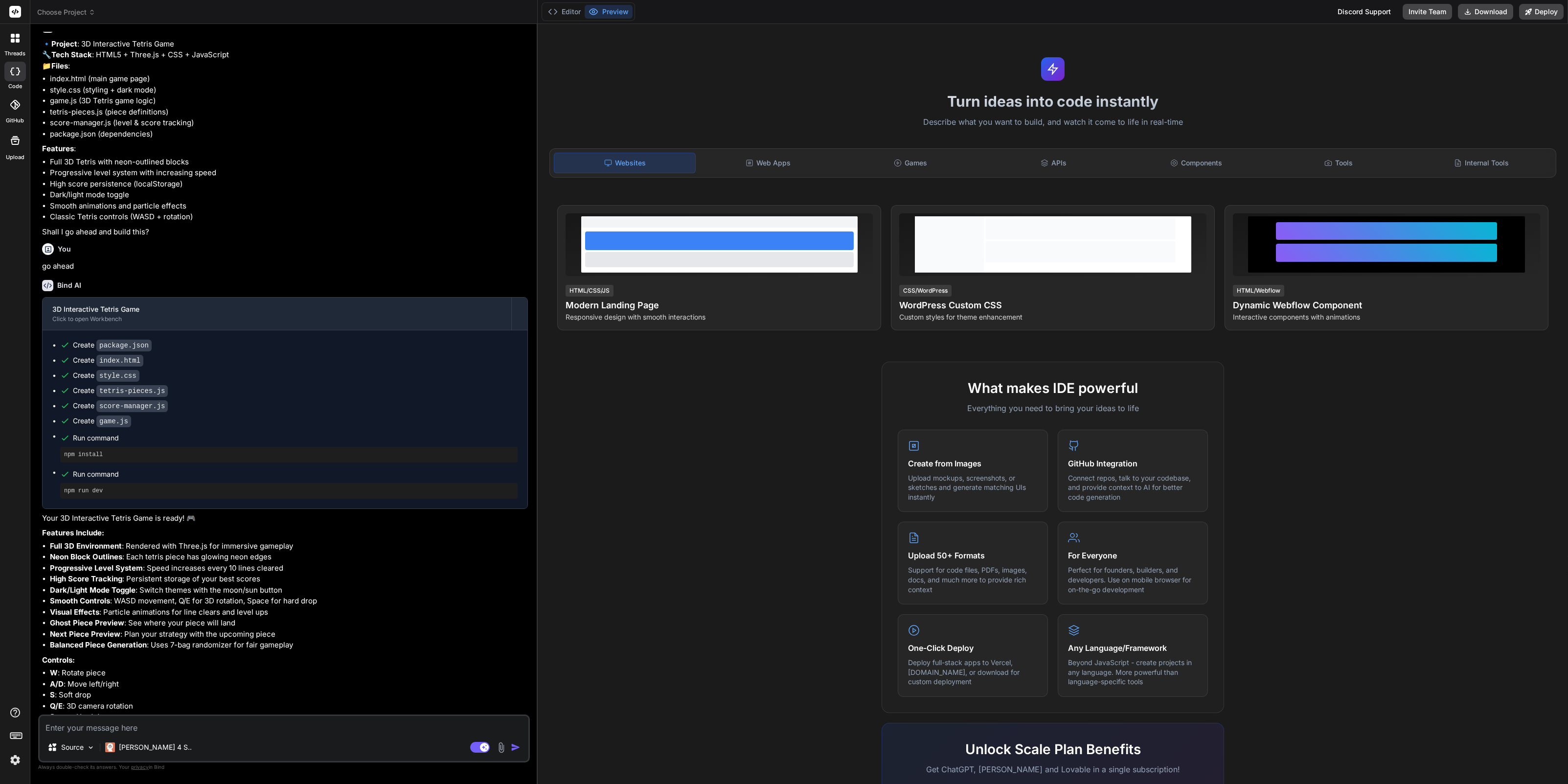
scroll to position [106, 0]
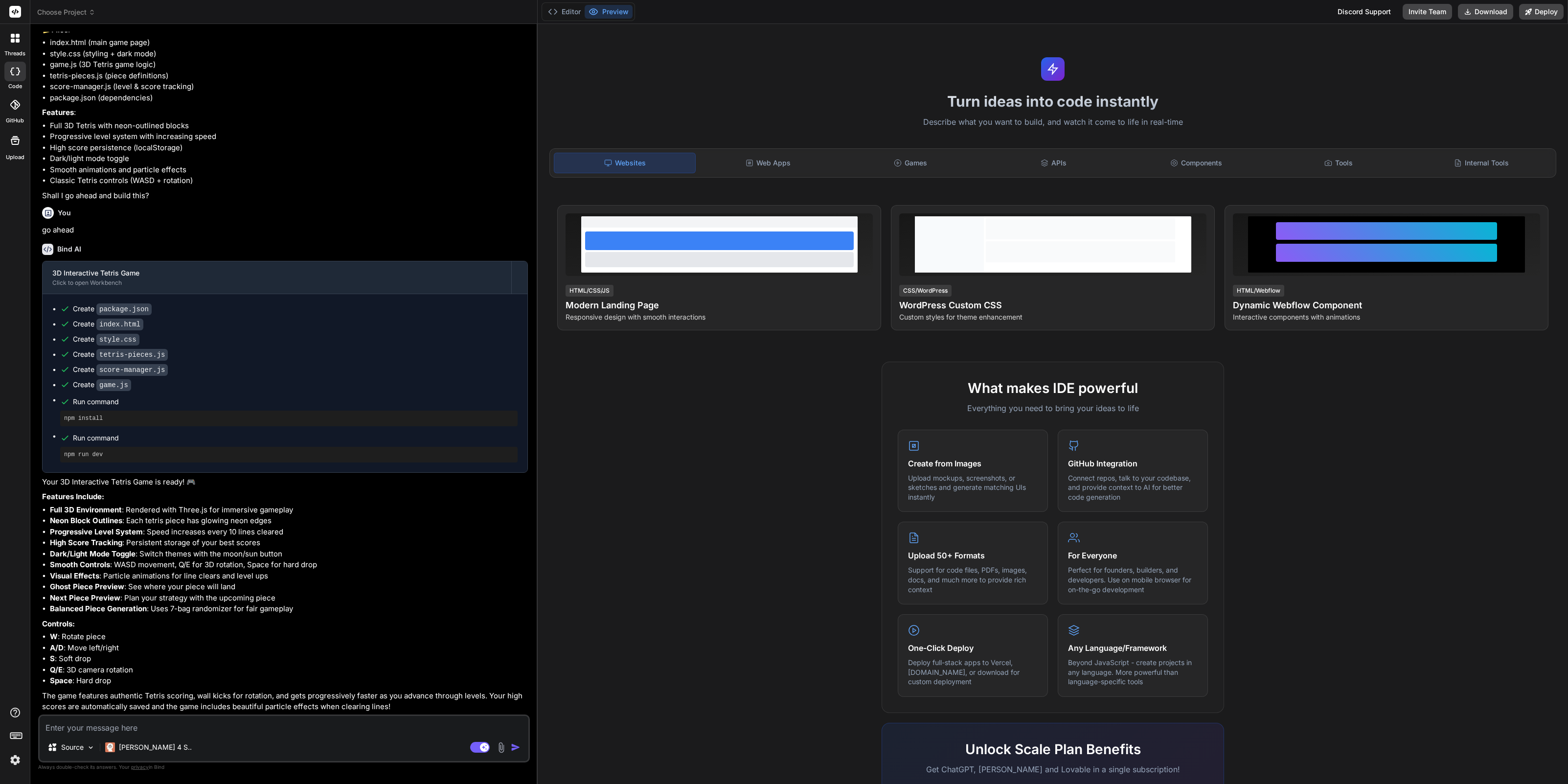
click at [80, 14] on span "Choose Project" at bounding box center [66, 12] width 58 height 10
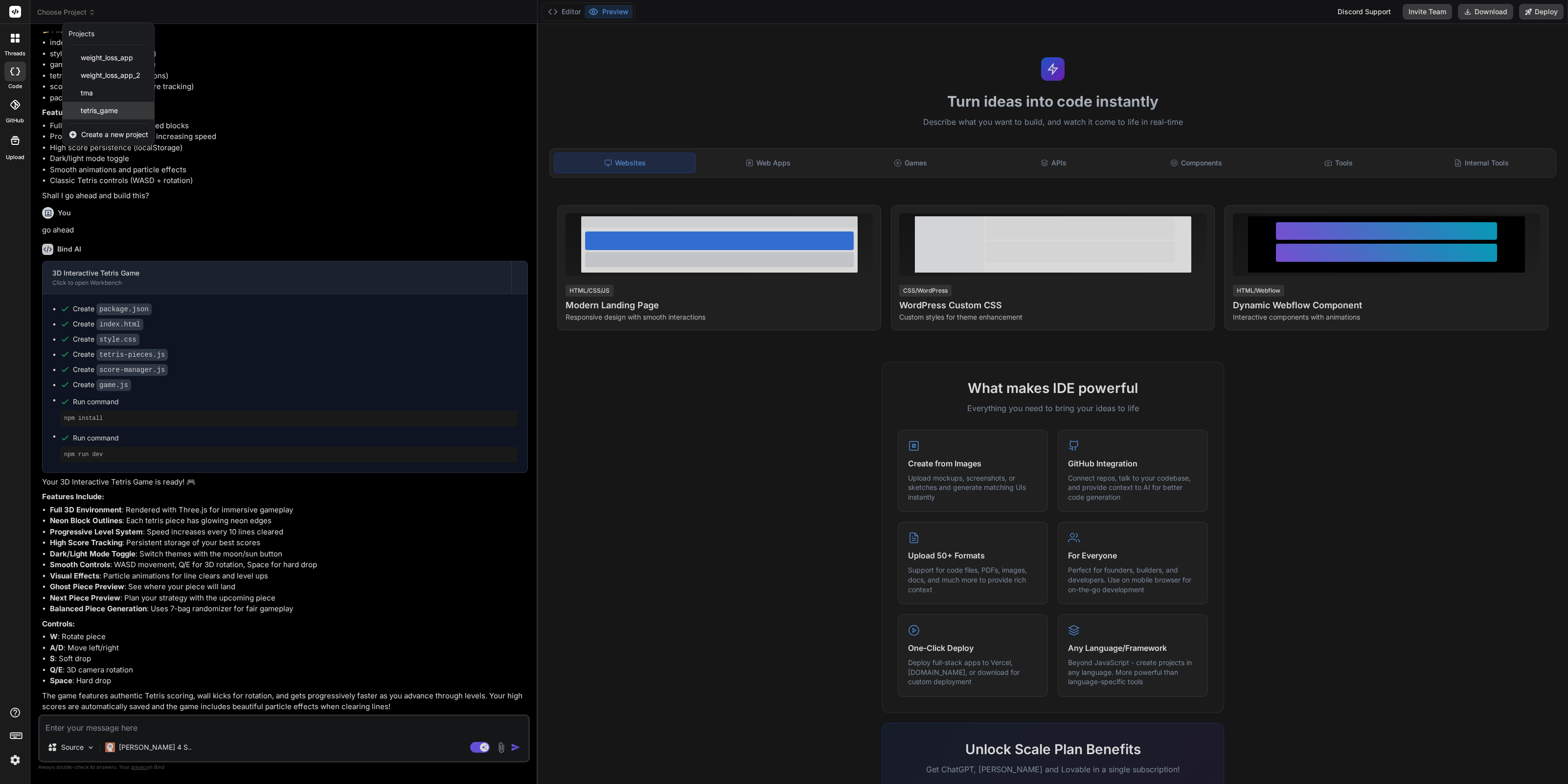
click at [107, 113] on span "tetris_game" at bounding box center [99, 111] width 37 height 10
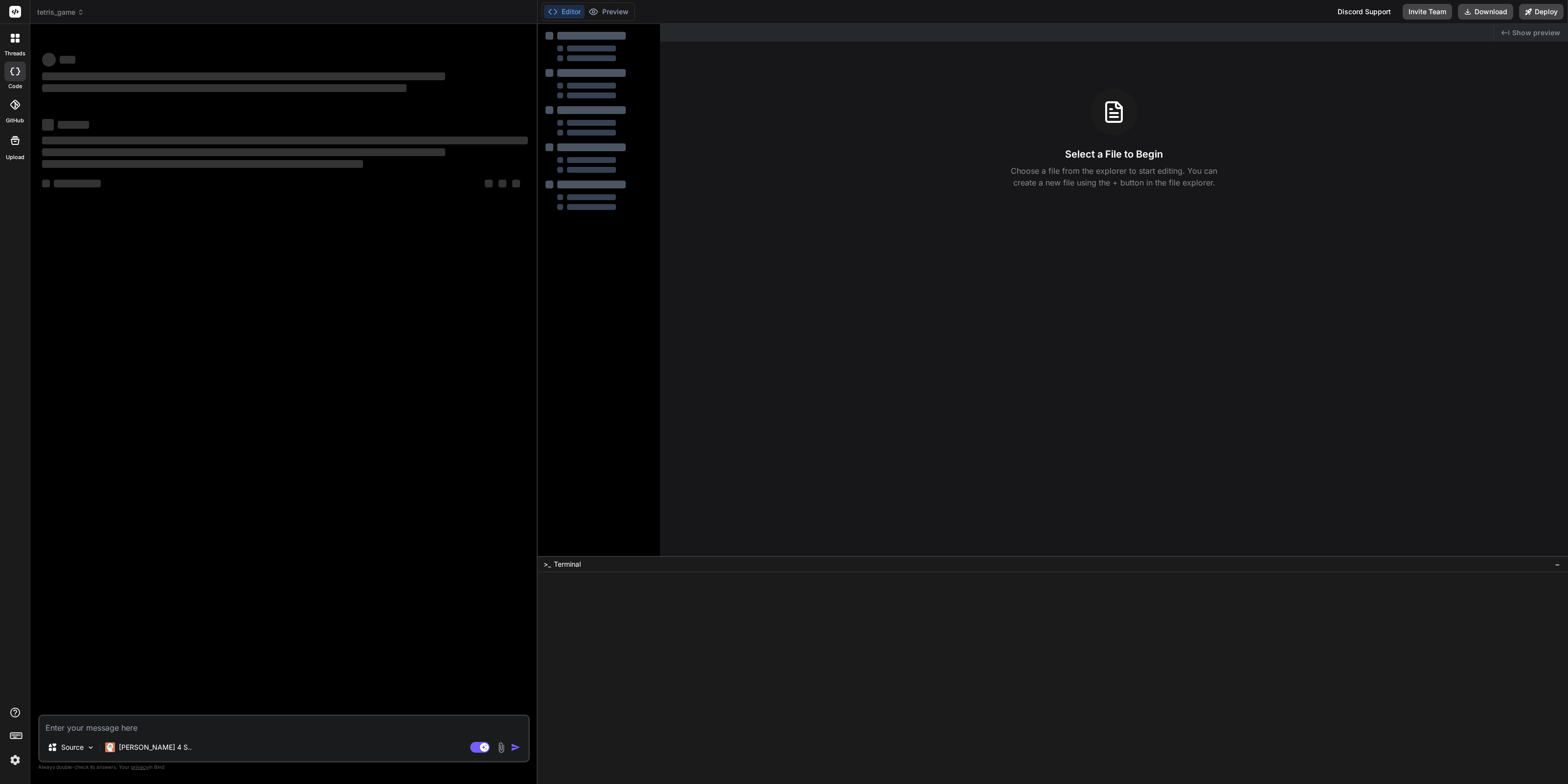
type textarea "x"
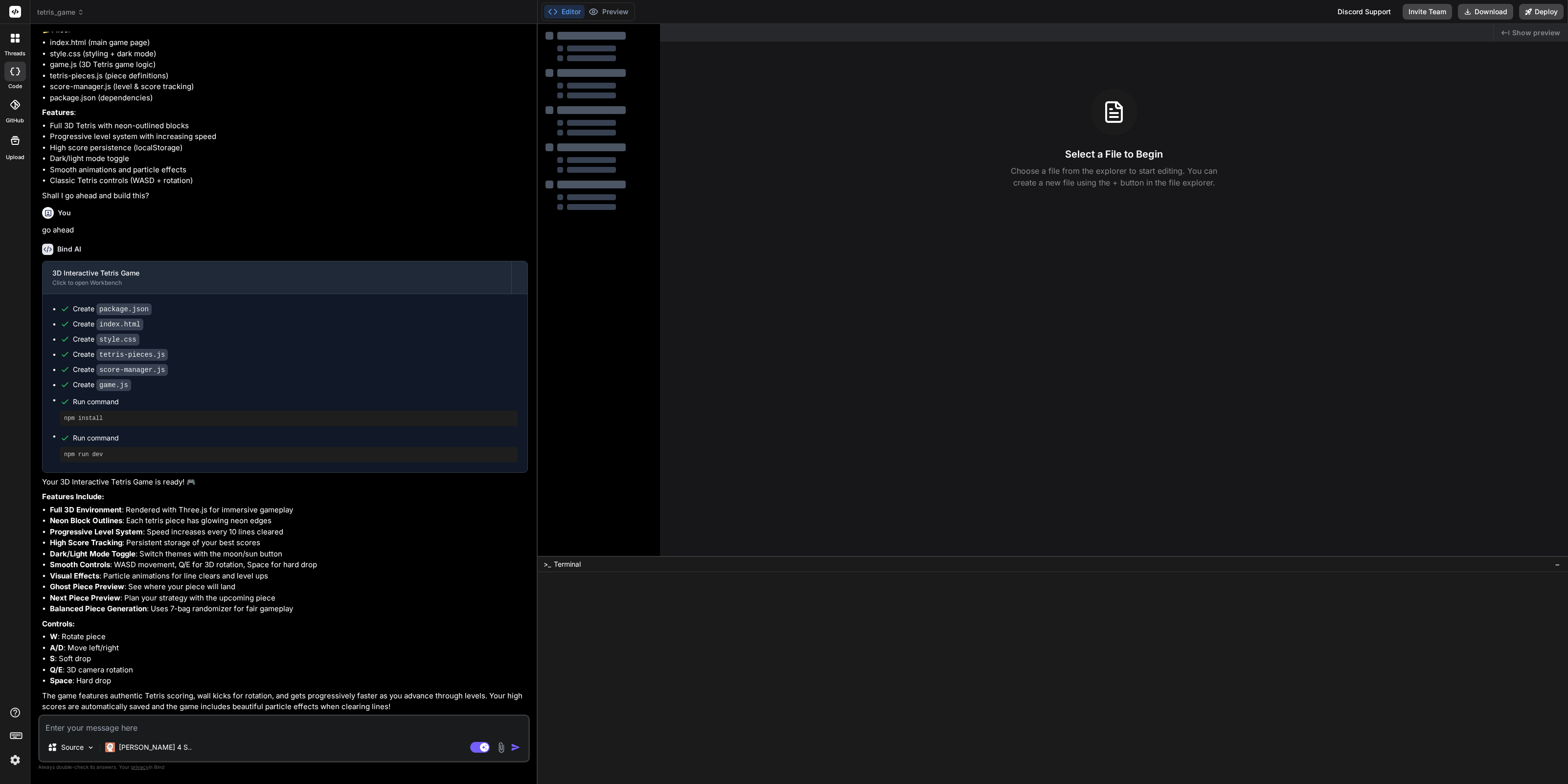
scroll to position [106, 0]
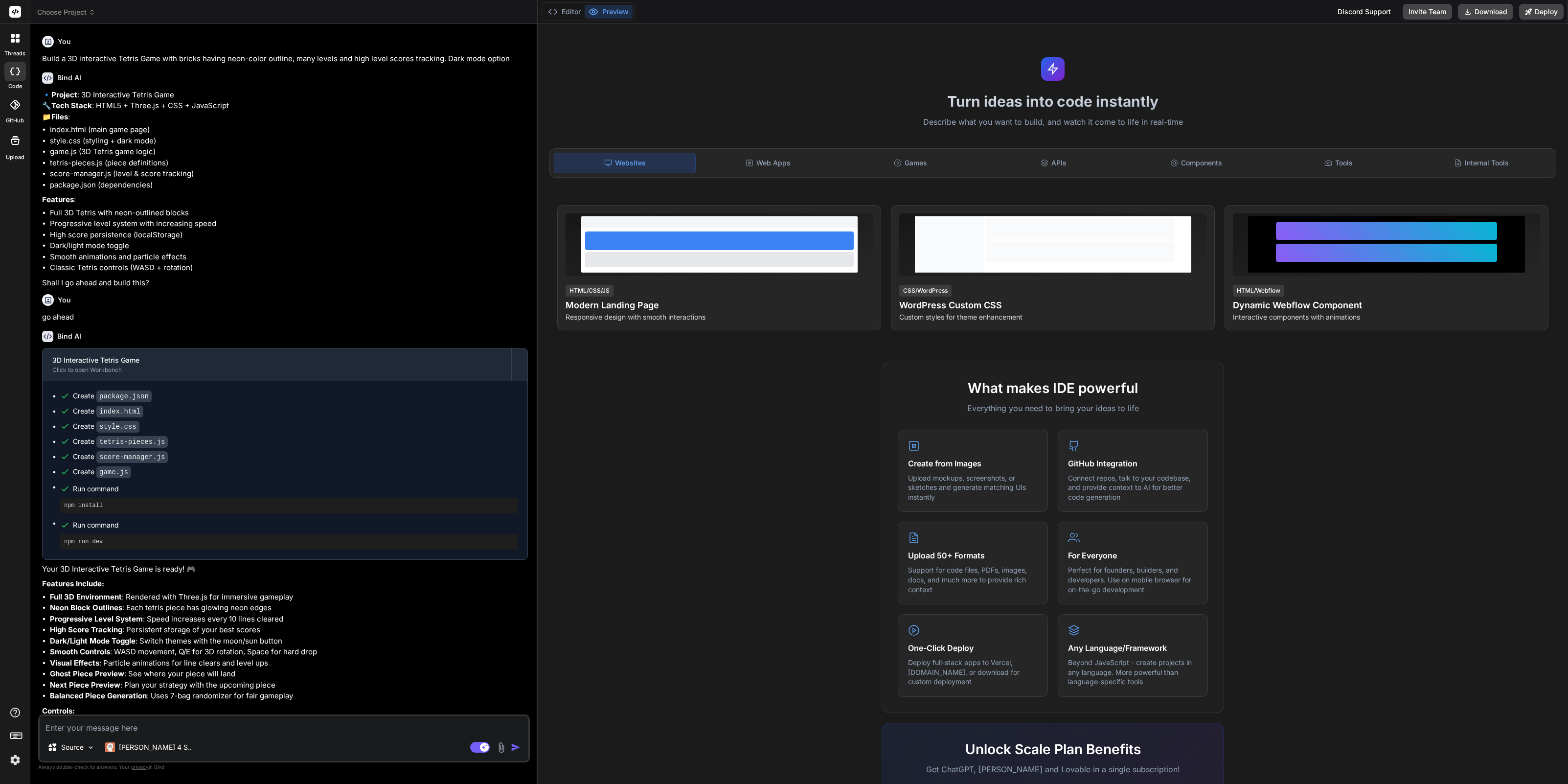
click at [58, 13] on span "Choose Project" at bounding box center [66, 12] width 58 height 10
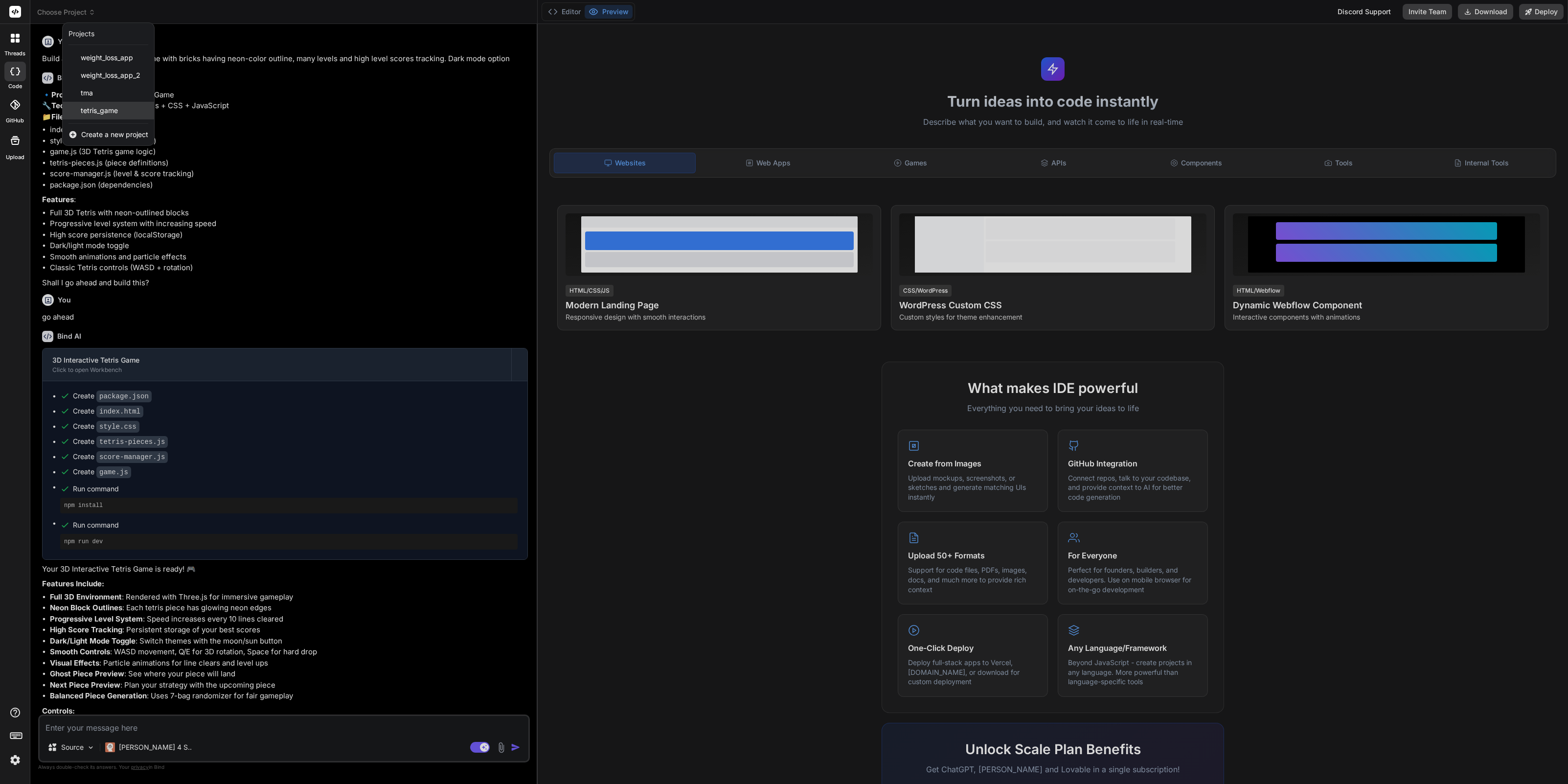
click at [97, 114] on span "tetris_game" at bounding box center [99, 111] width 37 height 10
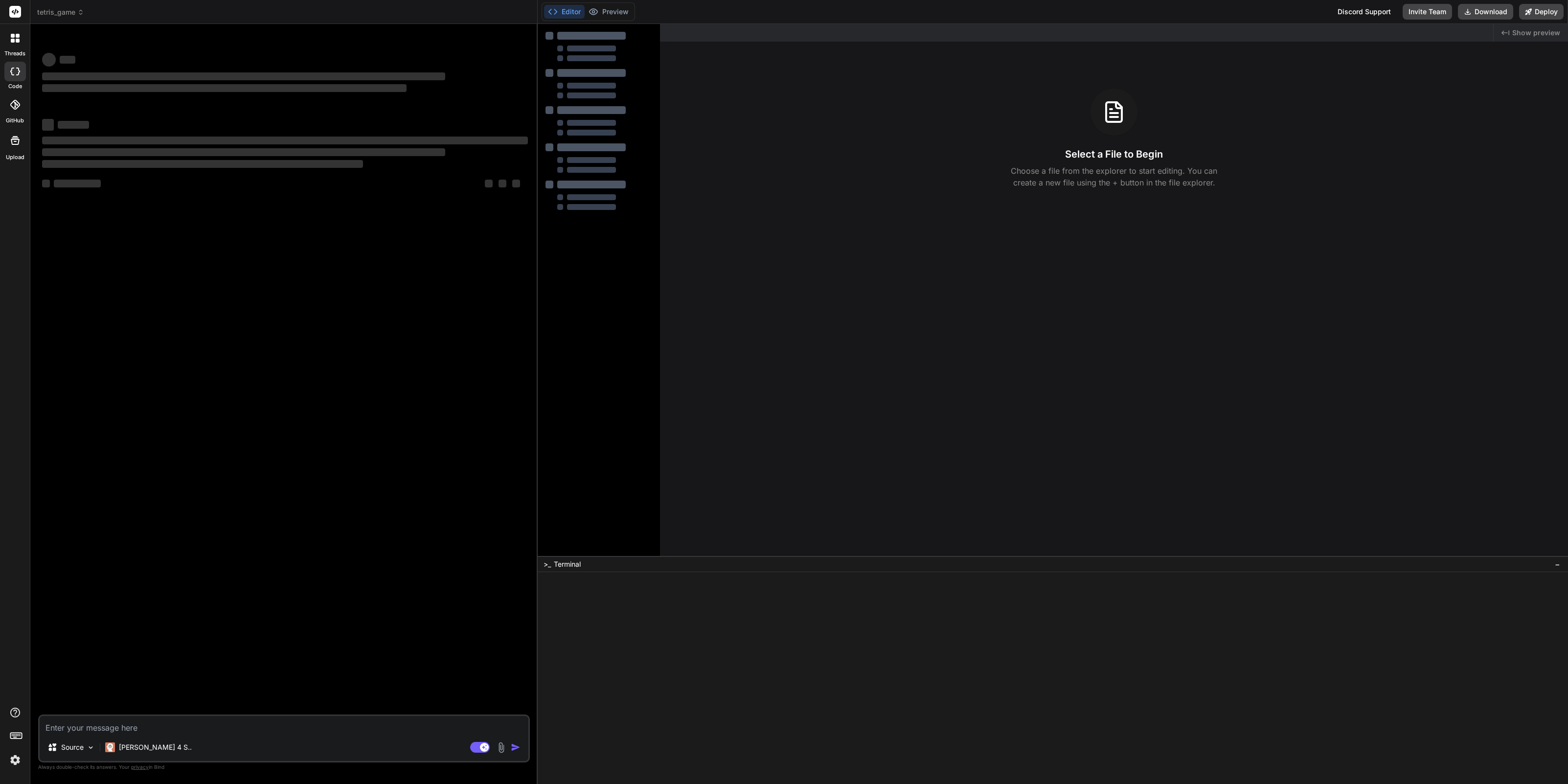
click at [564, 12] on button "Editor" at bounding box center [564, 12] width 41 height 14
click at [1535, 33] on span "Show preview" at bounding box center [1536, 33] width 48 height 10
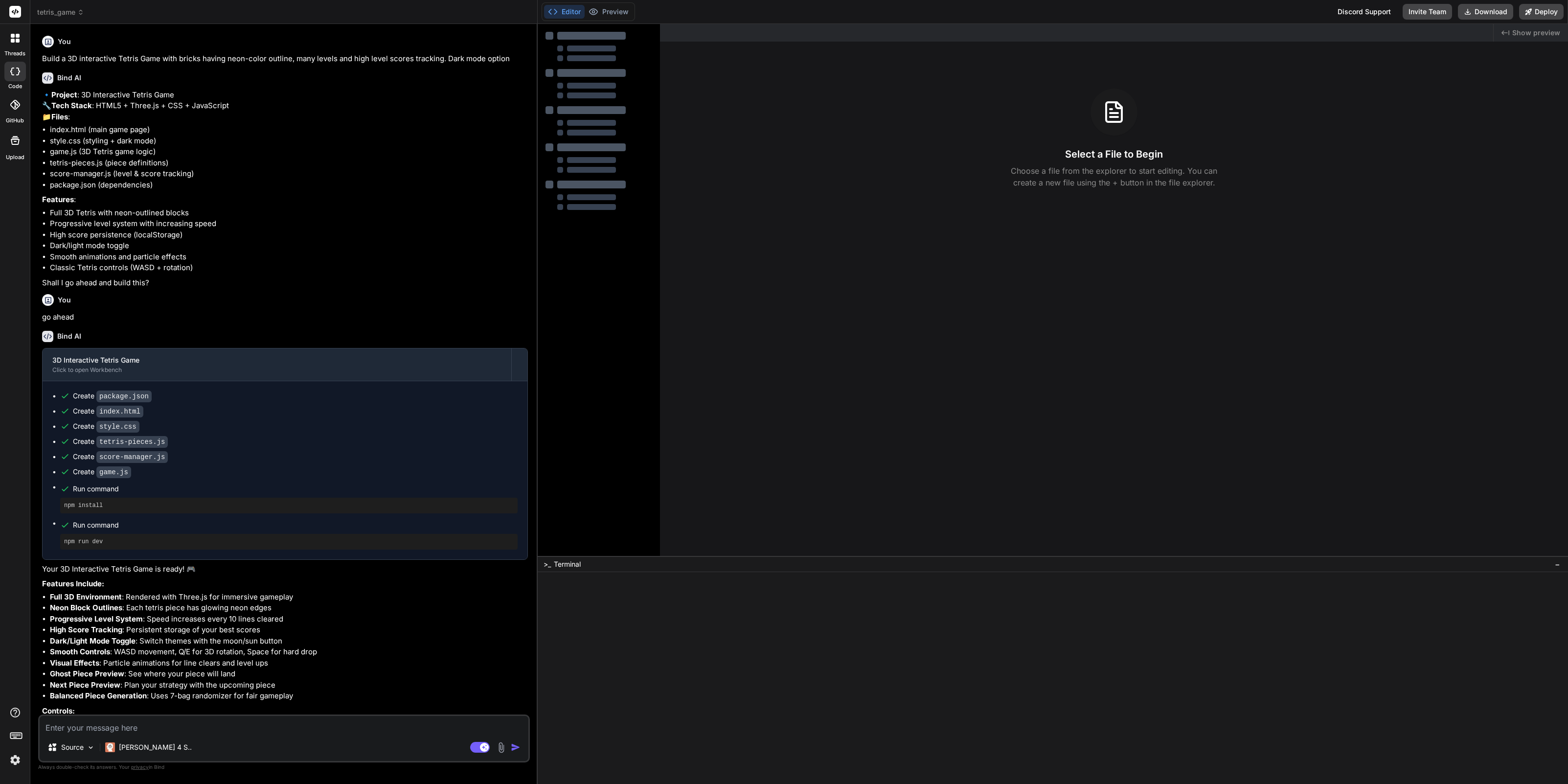
click at [17, 753] on img at bounding box center [15, 760] width 16 height 16
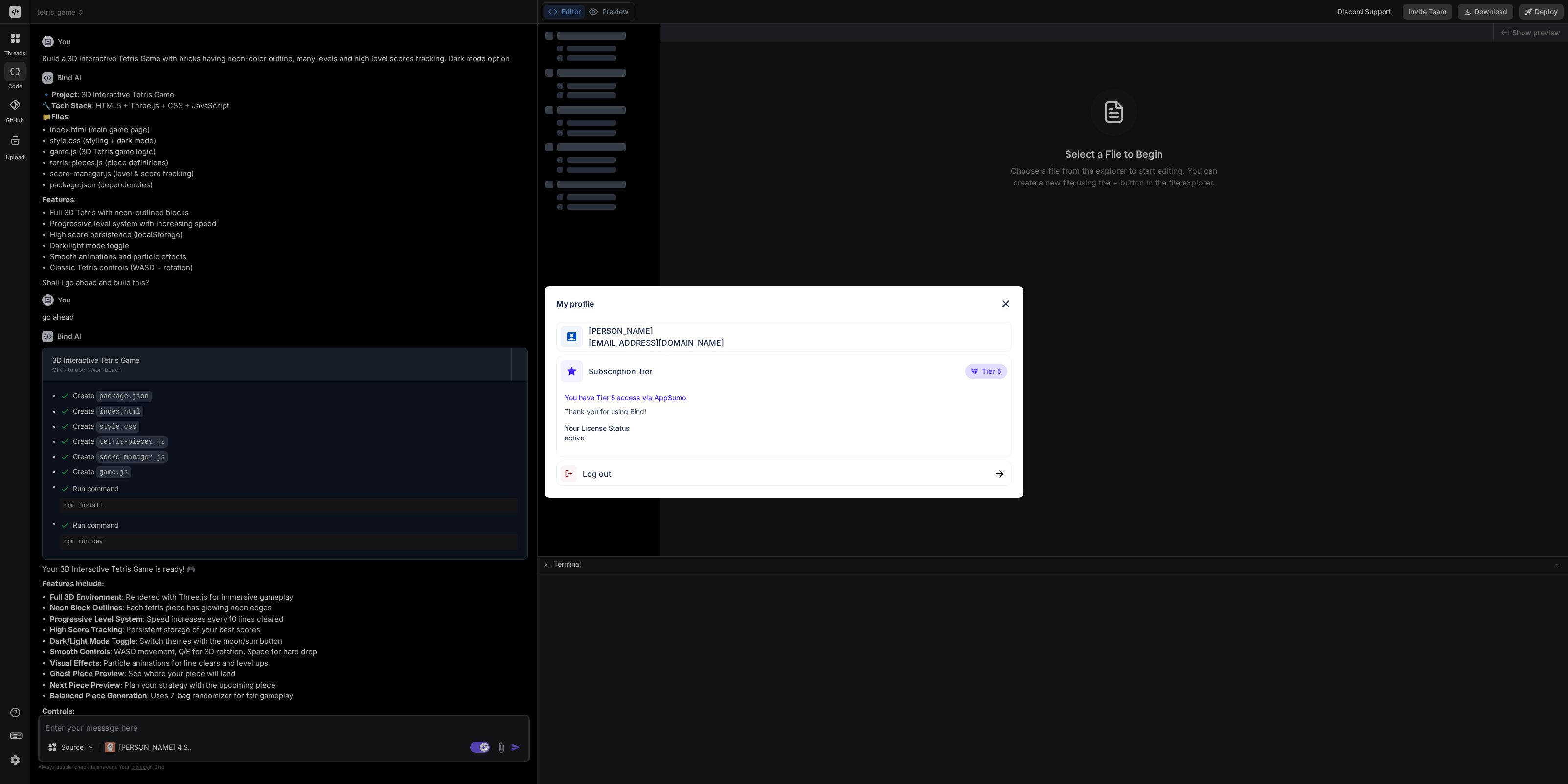
click at [1002, 303] on img at bounding box center [1006, 303] width 12 height 12
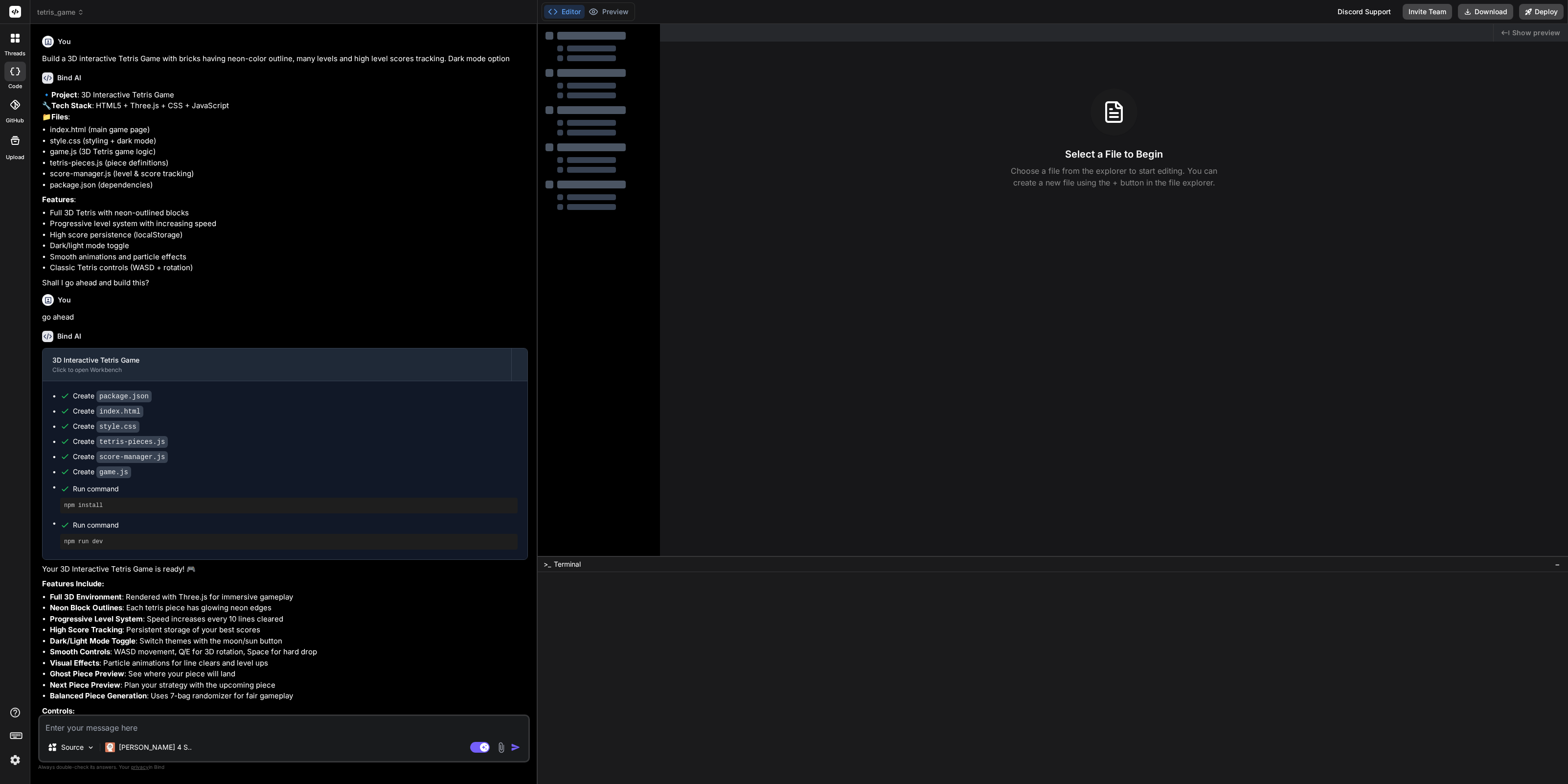
scroll to position [106, 0]
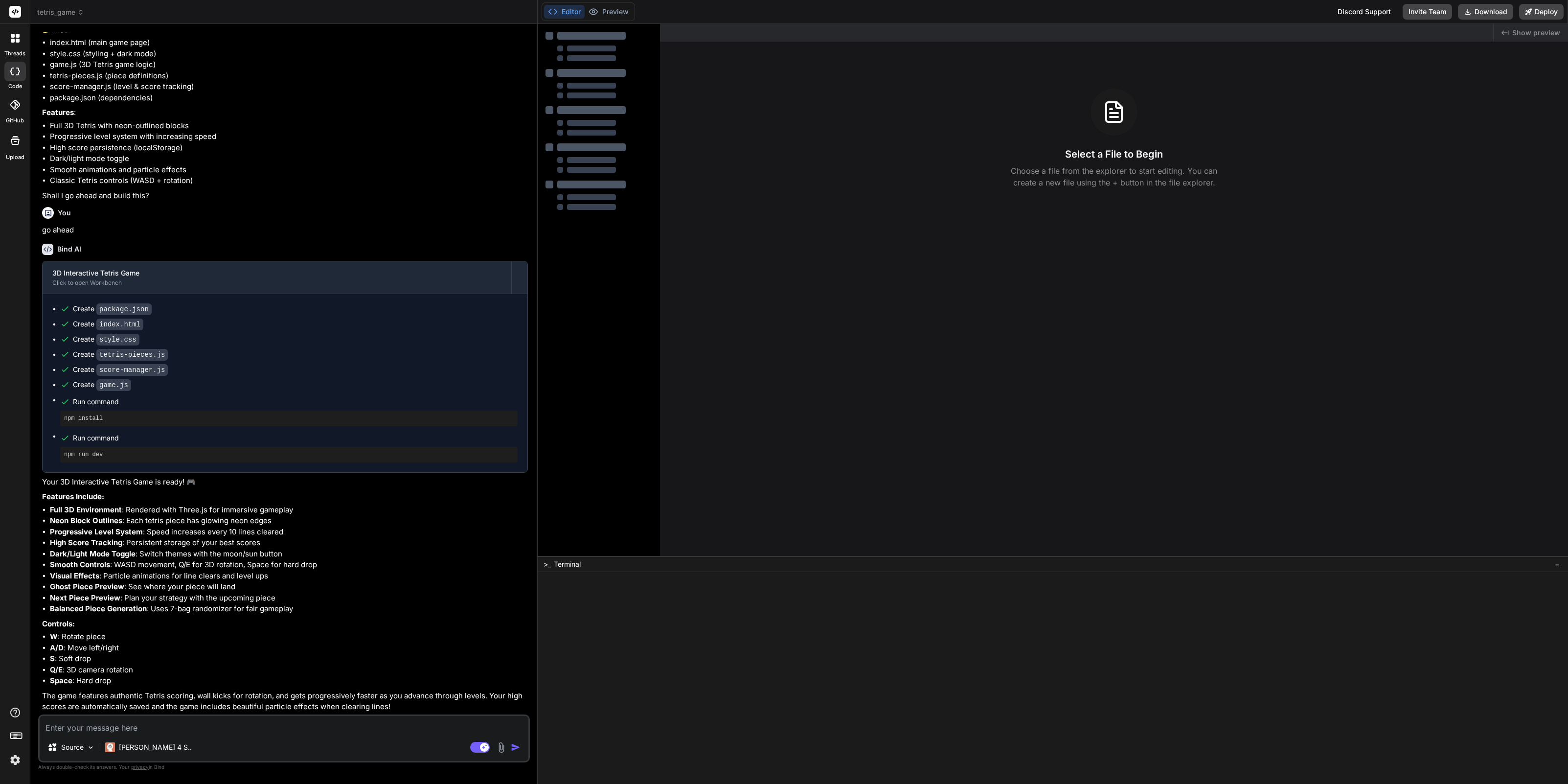
click at [69, 11] on span "tetris_game" at bounding box center [60, 12] width 47 height 10
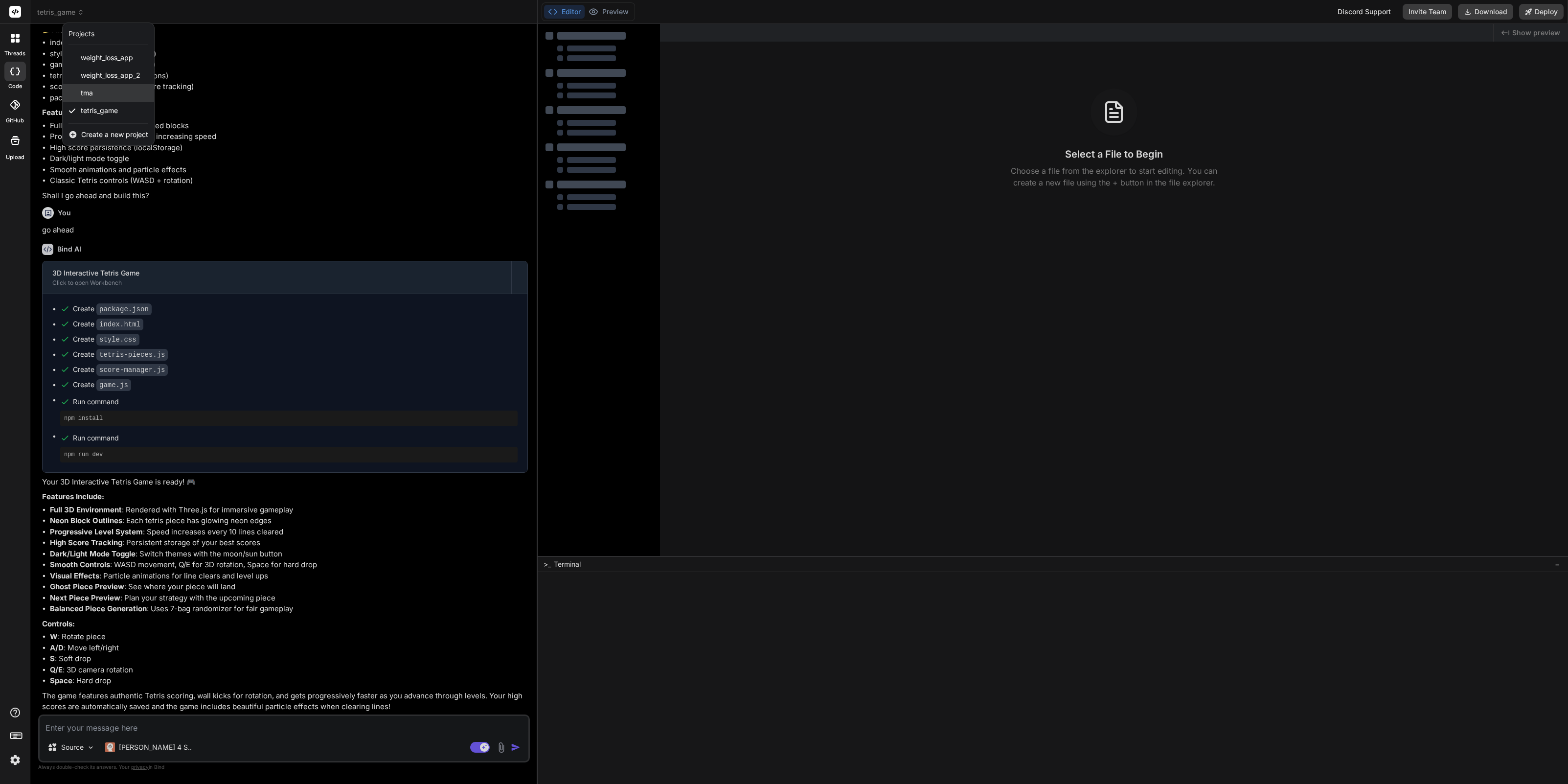
click at [94, 90] on div "tma" at bounding box center [108, 93] width 91 height 18
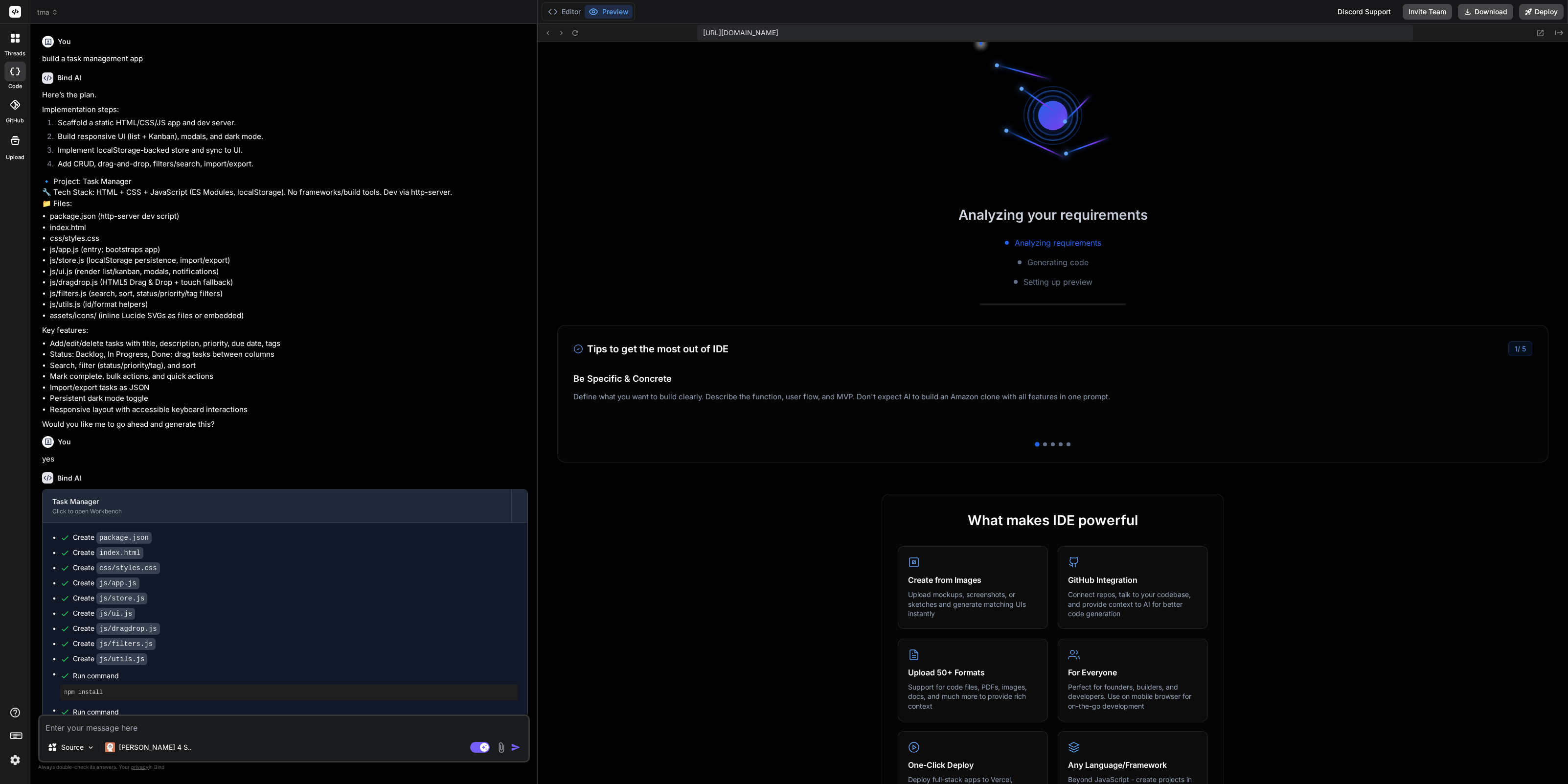
scroll to position [261, 0]
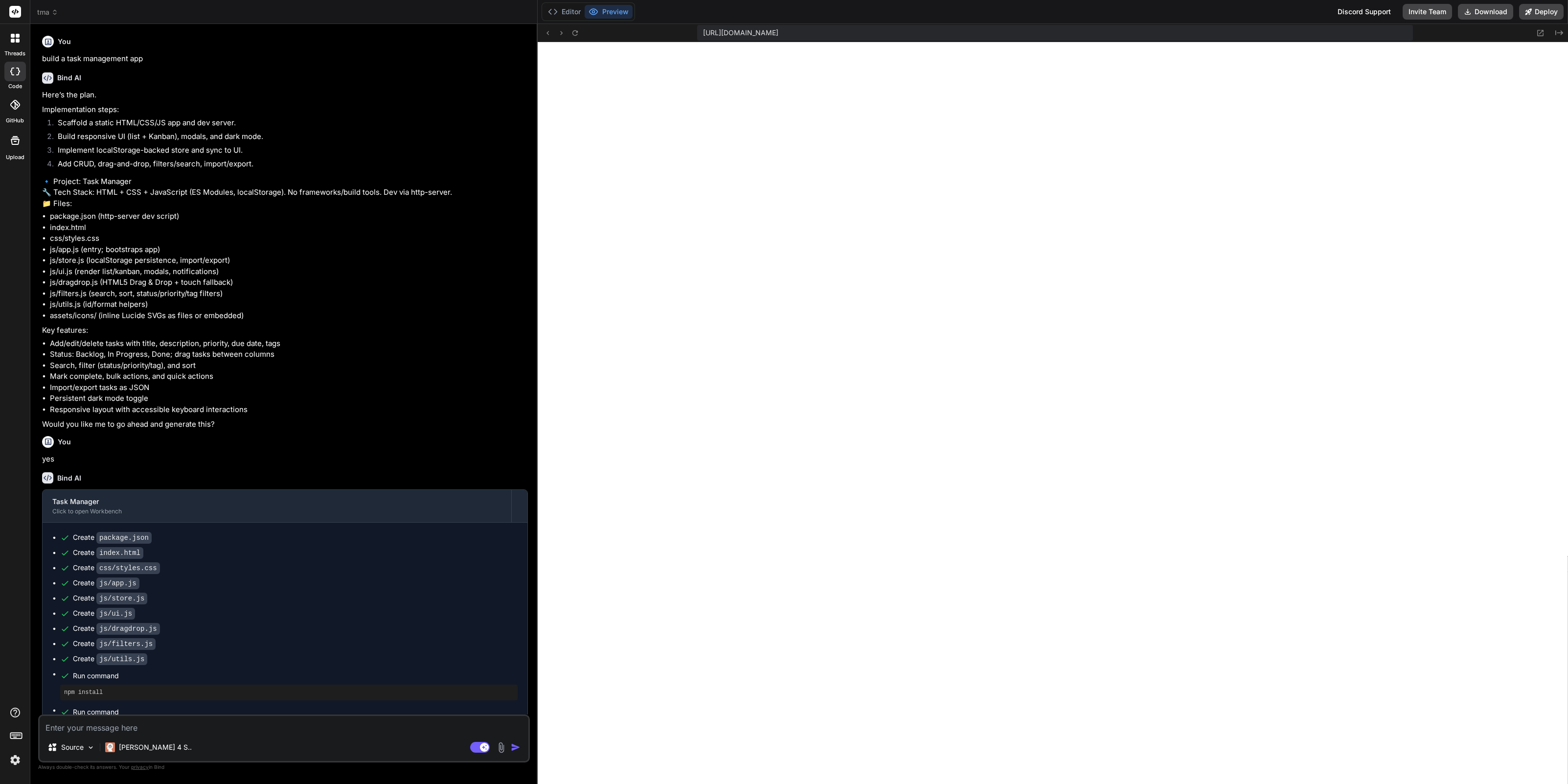
click at [54, 14] on icon at bounding box center [54, 12] width 7 height 7
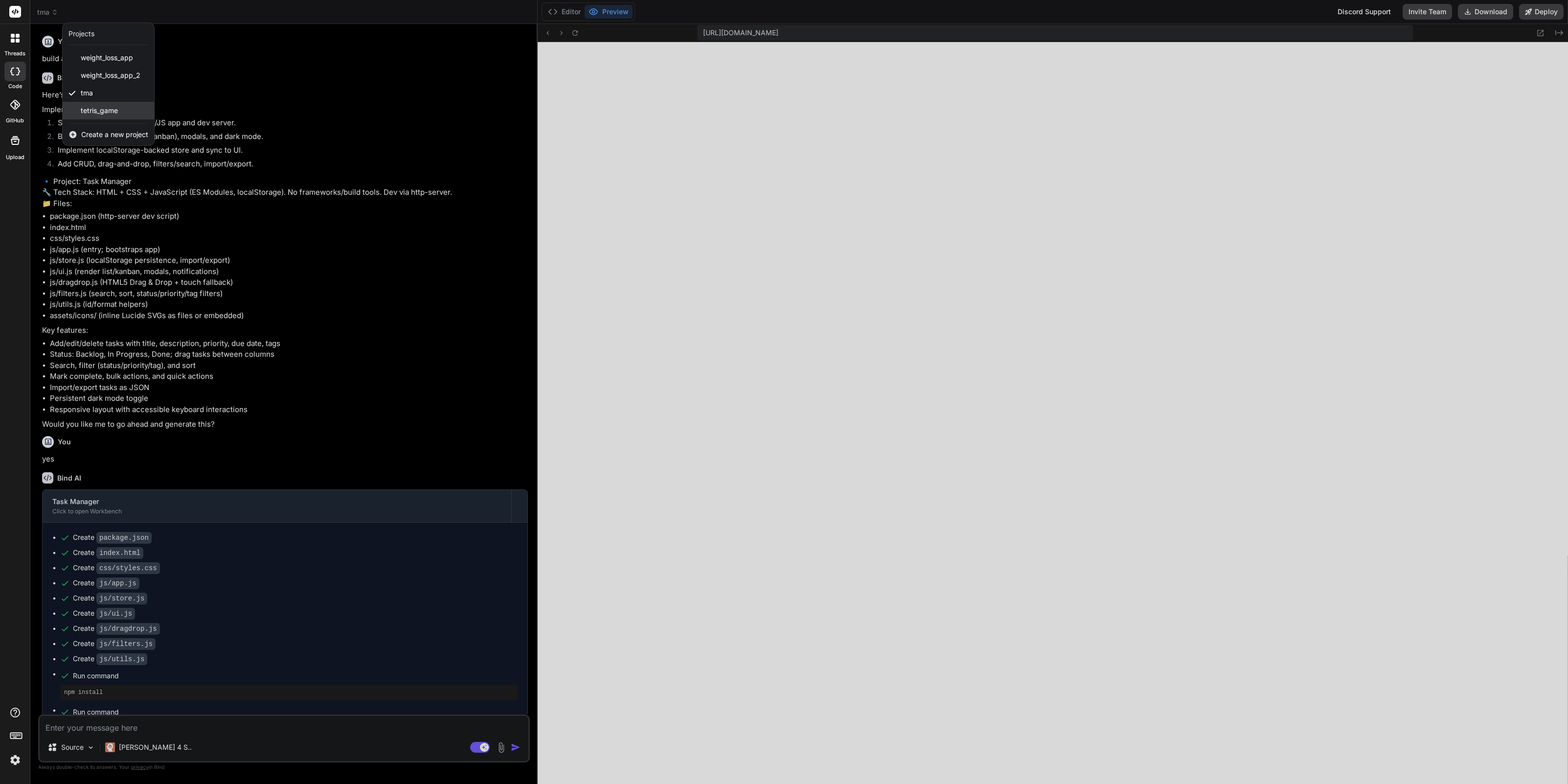
click at [113, 108] on span "tetris_game" at bounding box center [99, 111] width 37 height 10
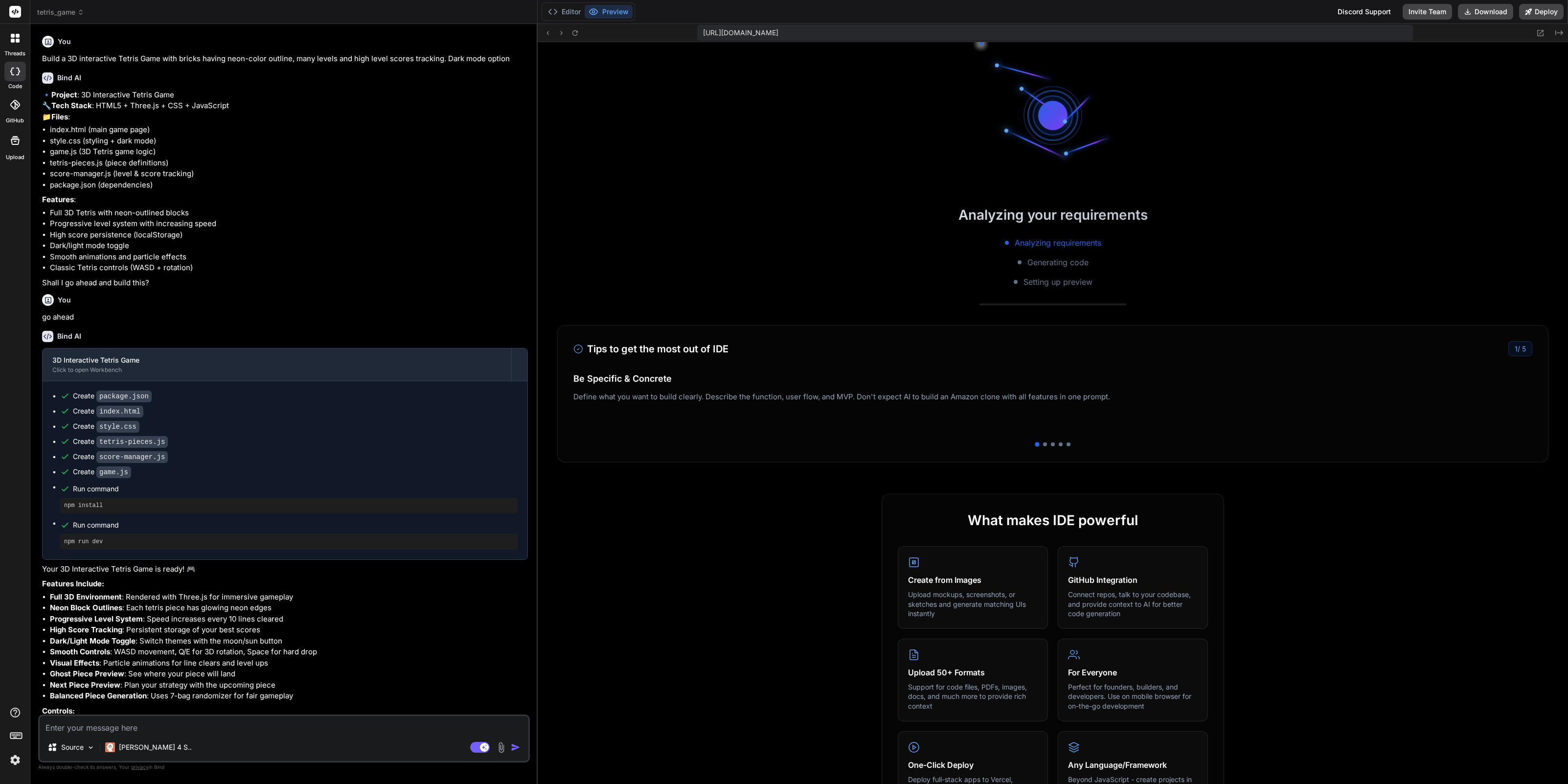
scroll to position [753, 0]
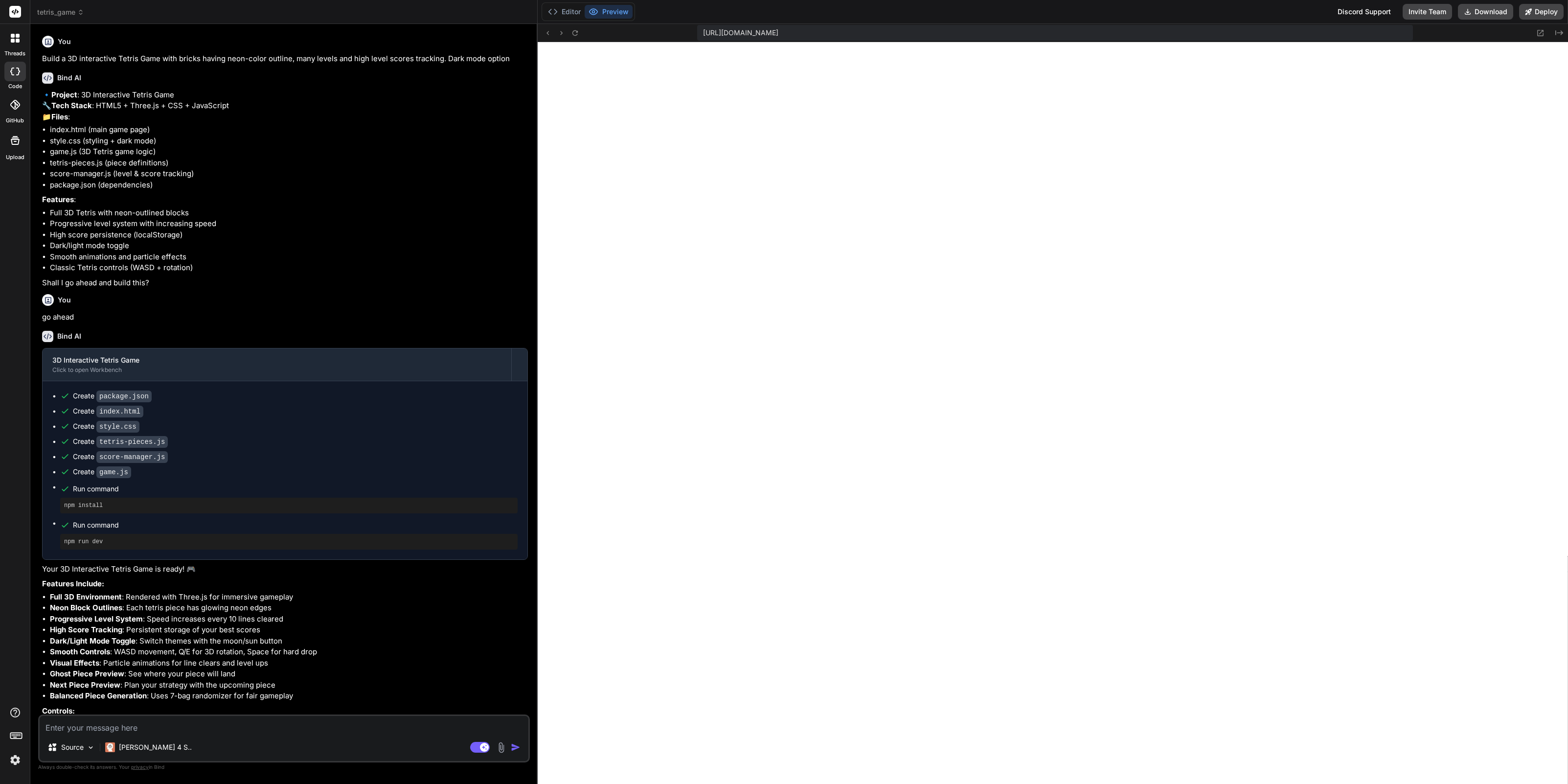
type textarea "x"
click at [1541, 33] on icon at bounding box center [1541, 33] width 9 height 9
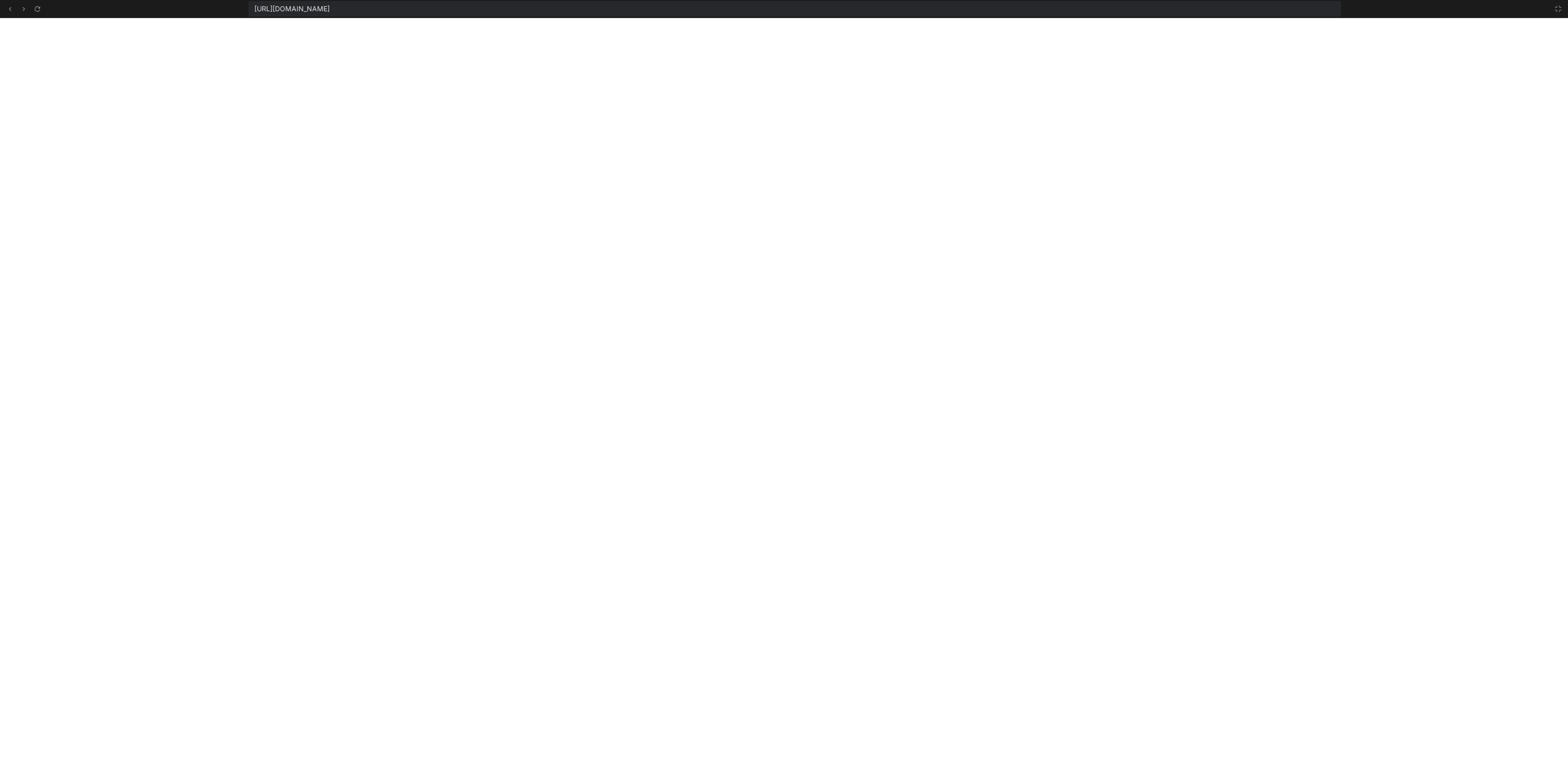
scroll to position [799, 0]
click at [1559, 10] on icon at bounding box center [1558, 9] width 6 height 6
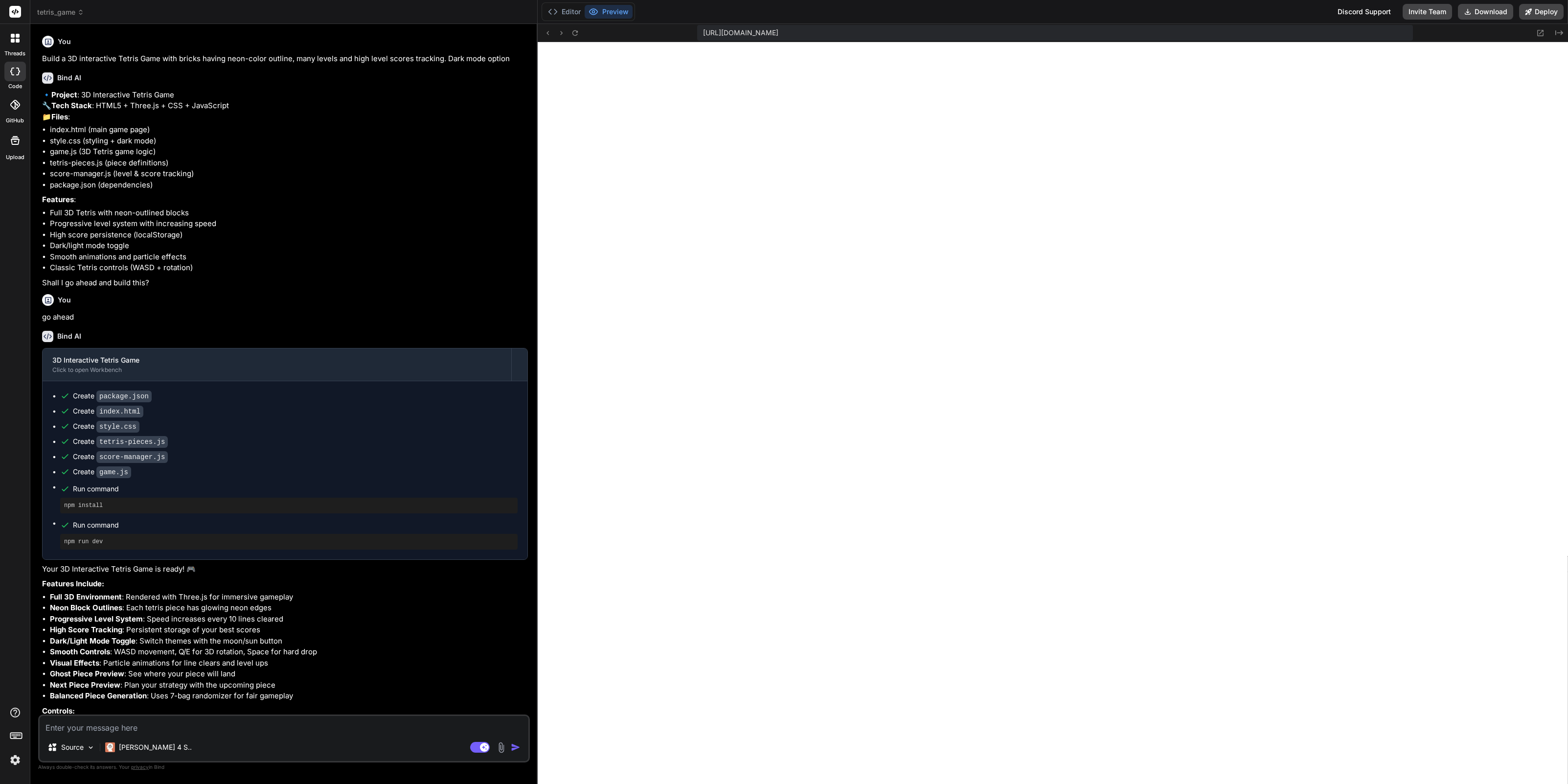
click at [75, 730] on textarea at bounding box center [284, 724] width 489 height 18
click at [263, 729] on textarea at bounding box center [284, 724] width 489 height 18
type textarea "T"
type textarea "x"
type textarea "Th"
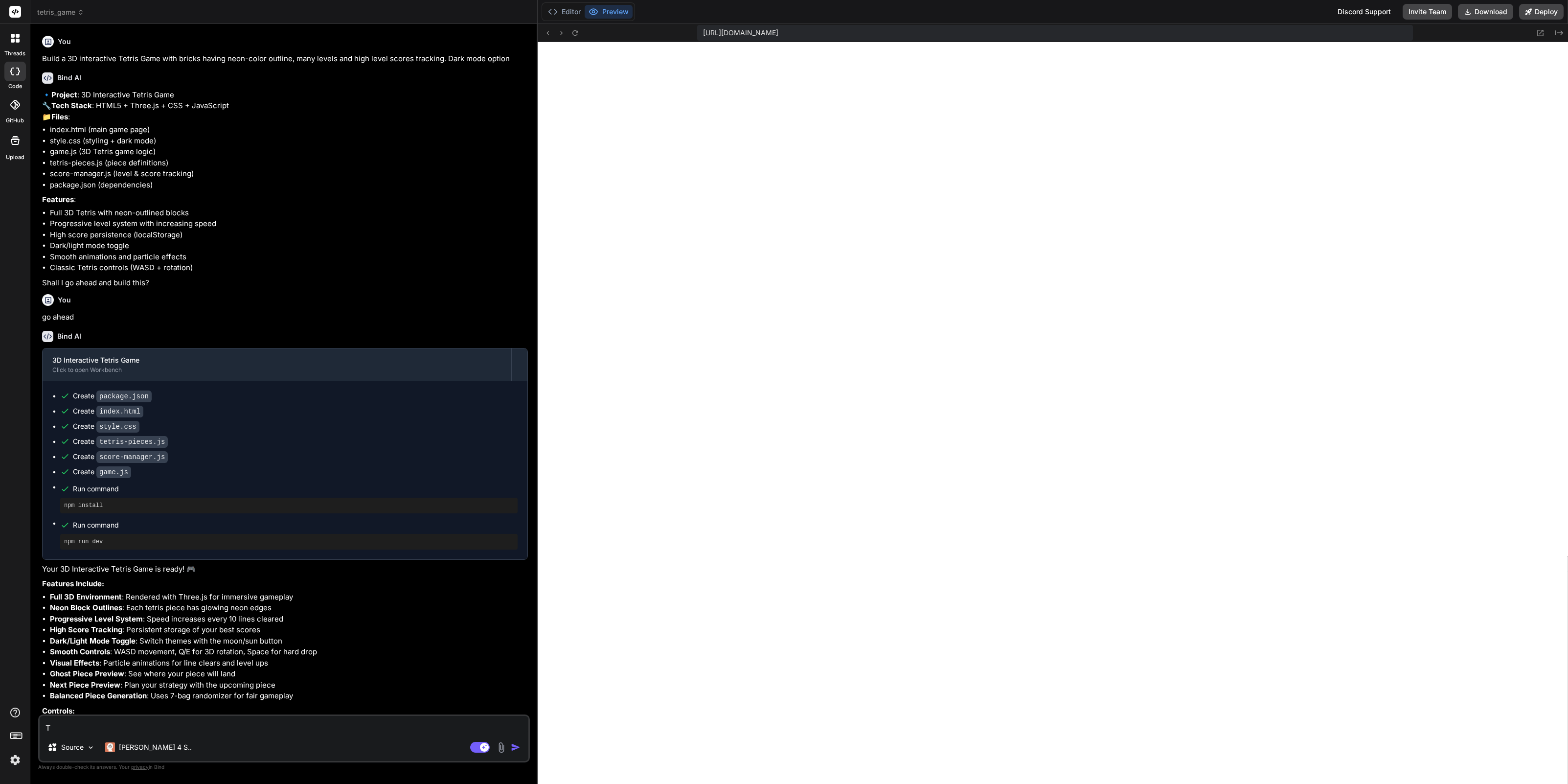
type textarea "x"
type textarea "The"
type textarea "x"
type textarea "The"
type textarea "x"
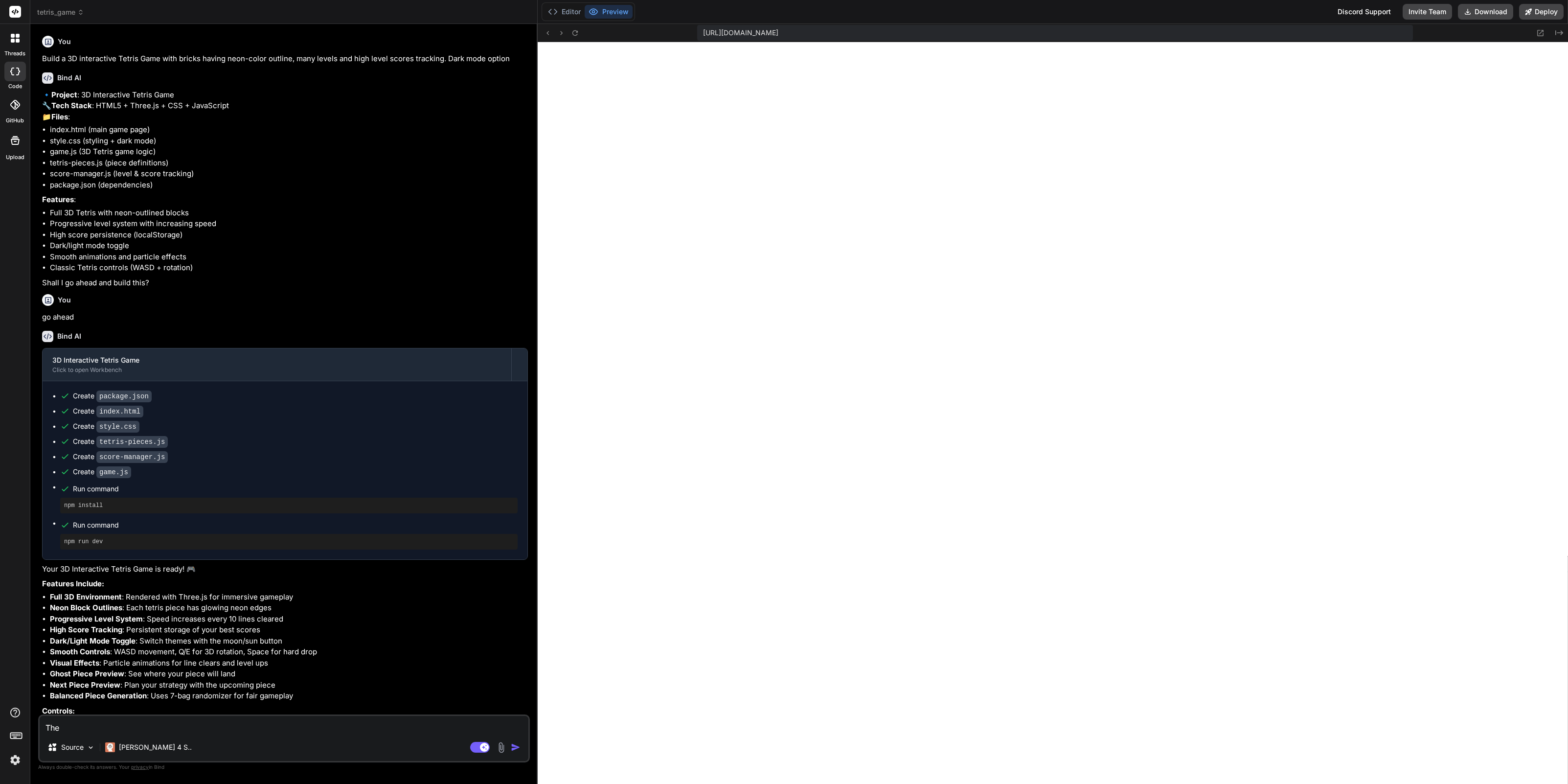
type textarea "The g"
type textarea "x"
type textarea "The ga"
type textarea "x"
type textarea "The gam"
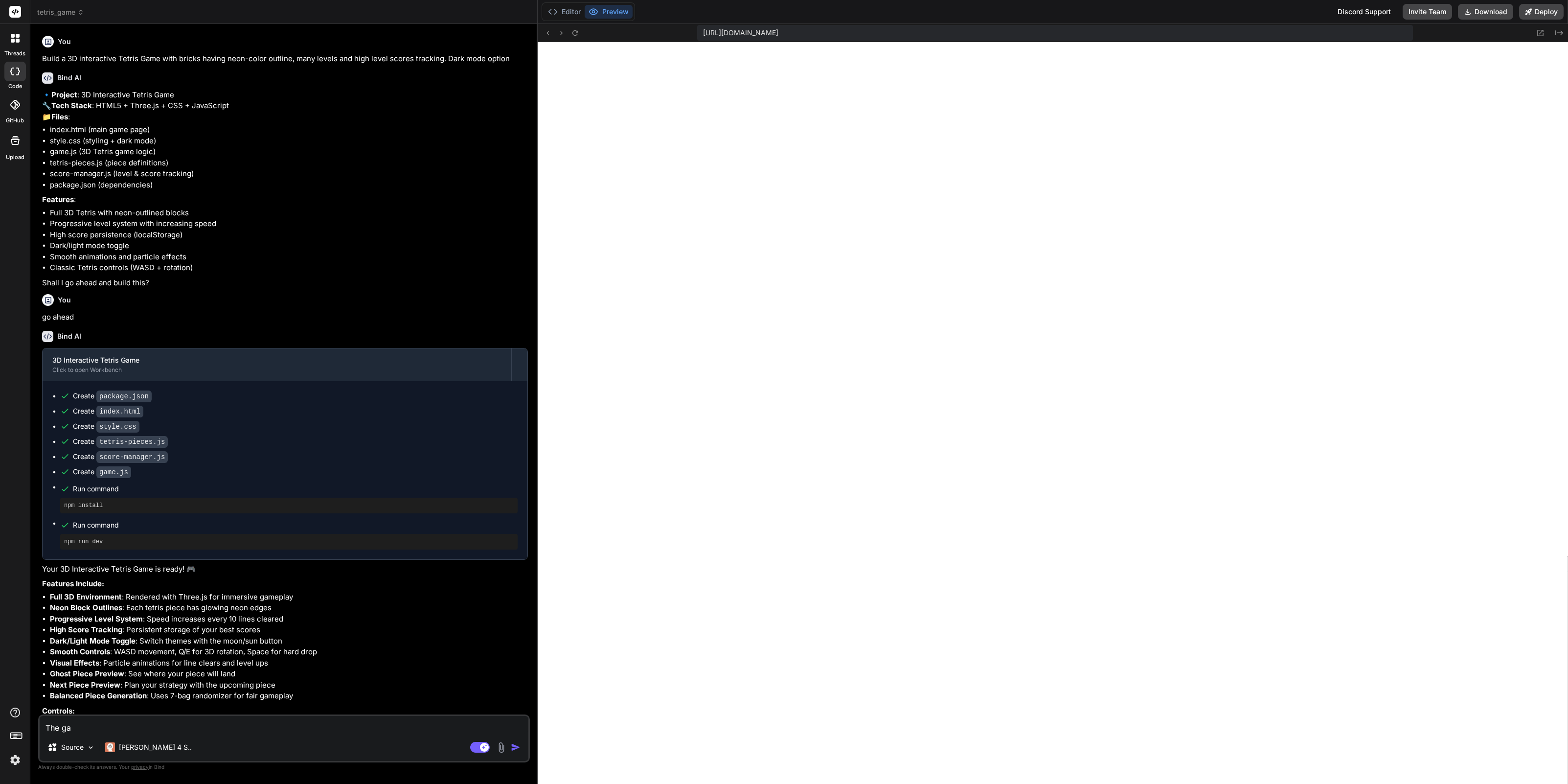
type textarea "x"
type textarea "The game"
type textarea "x"
type textarea "The game"
type textarea "x"
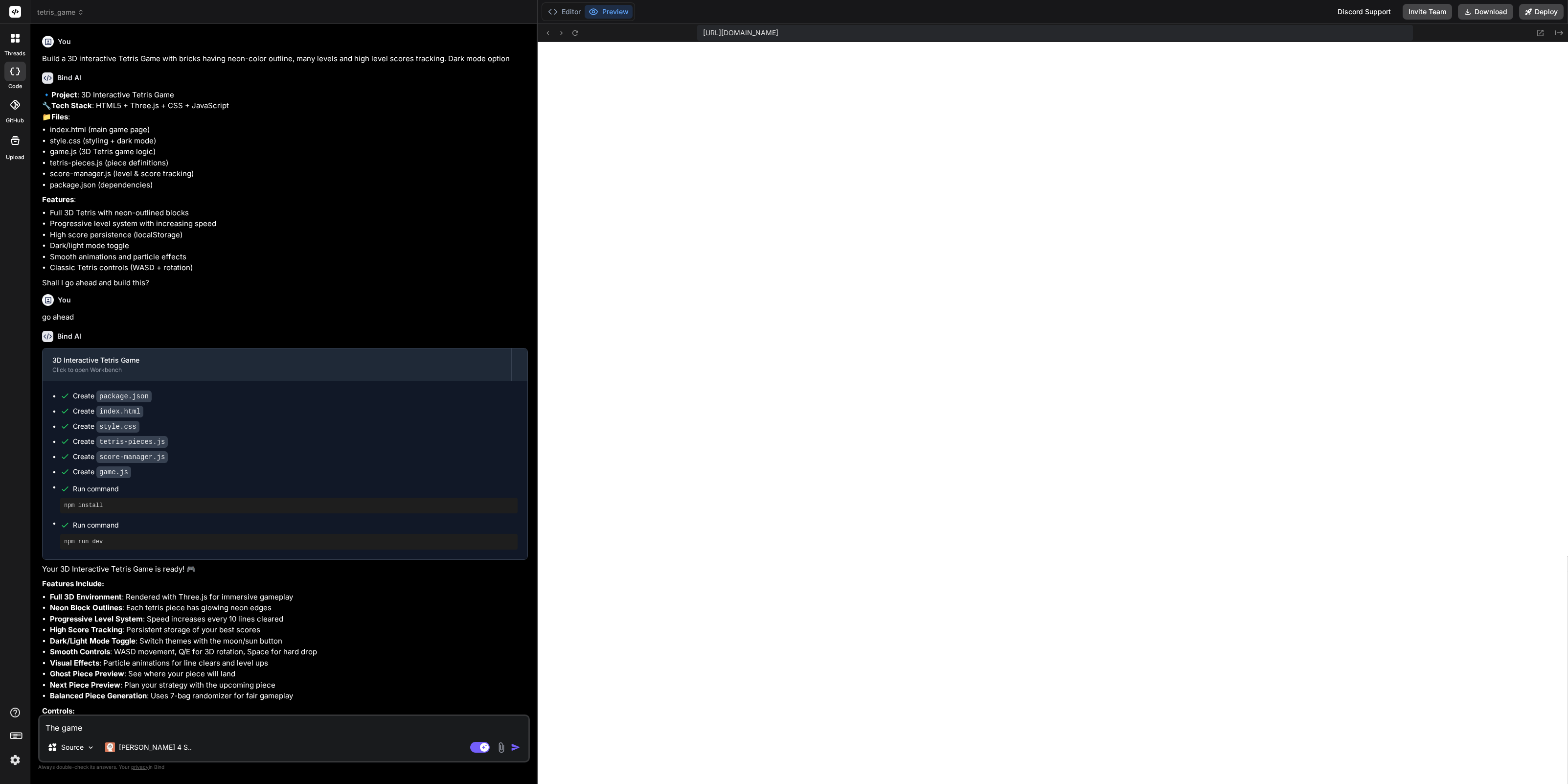
type textarea "The game s"
type textarea "x"
type textarea "The game sc"
type textarea "x"
type textarea "The game scr"
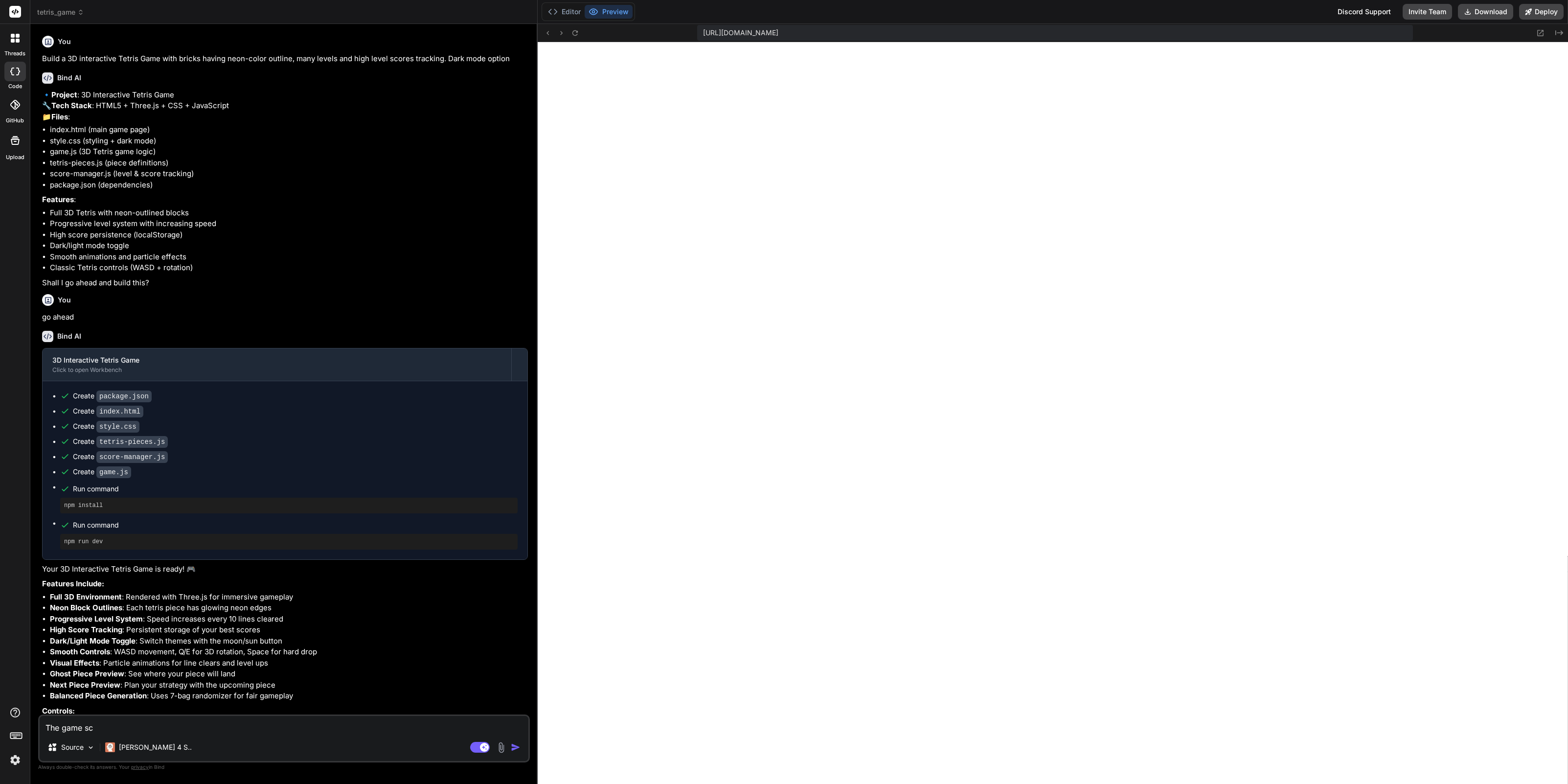
type textarea "x"
type textarea "The game scre"
type textarea "x"
type textarea "The game scree"
type textarea "x"
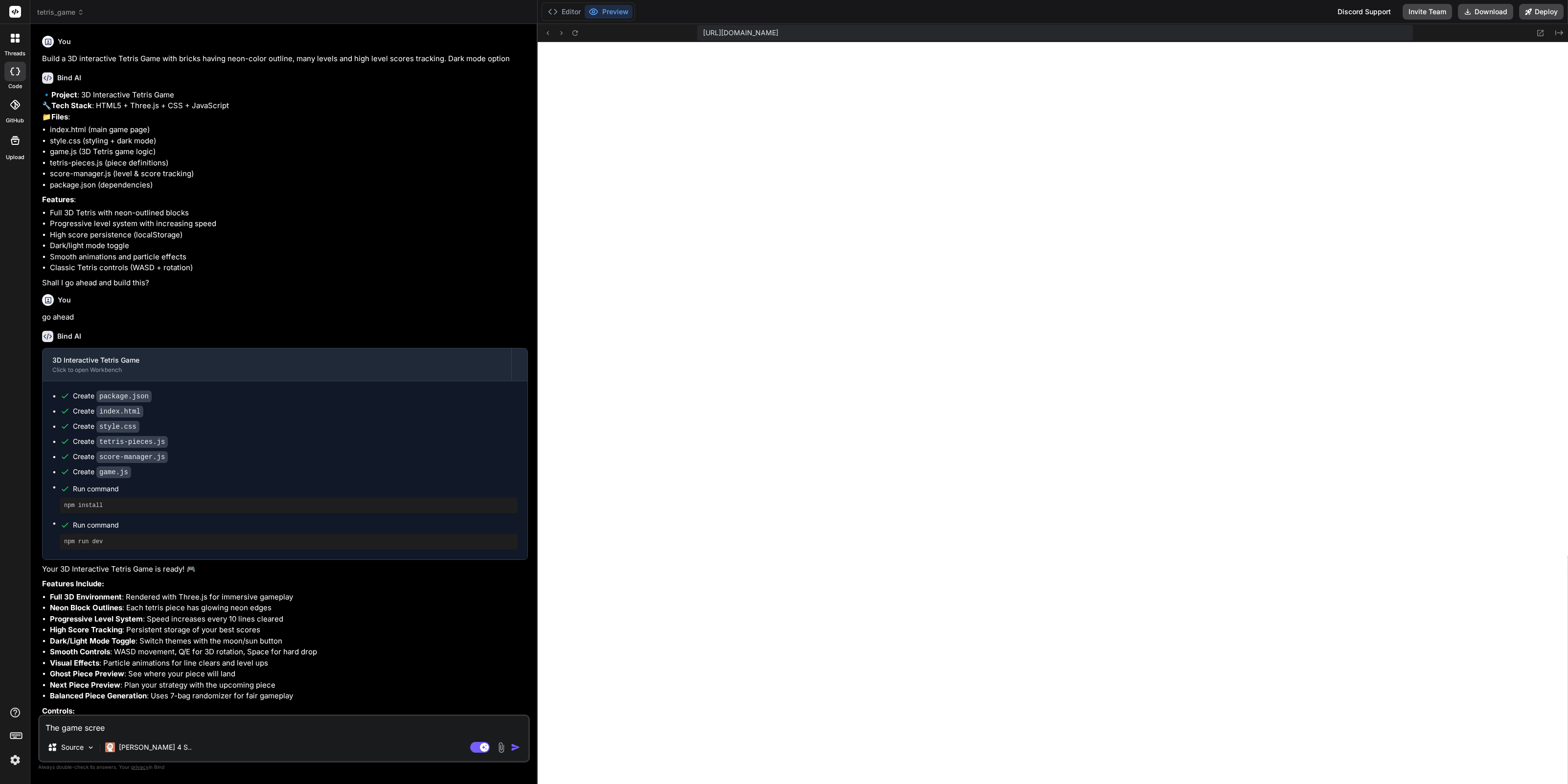
type textarea "The game screen"
type textarea "x"
type textarea "The game screen"
type textarea "x"
type textarea "The game screen i"
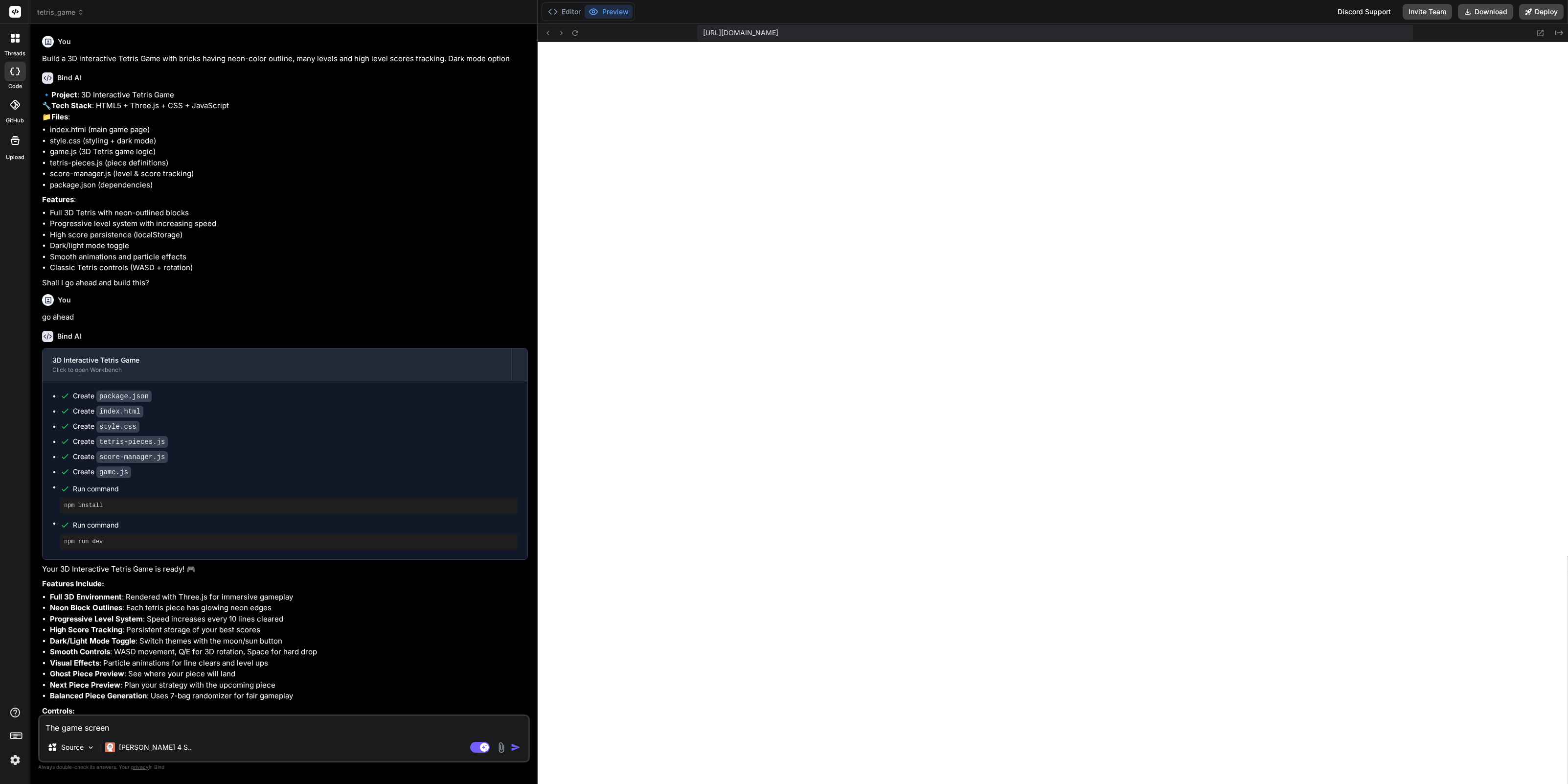
type textarea "x"
type textarea "The game screen is"
type textarea "x"
type textarea "The game screen is"
type textarea "x"
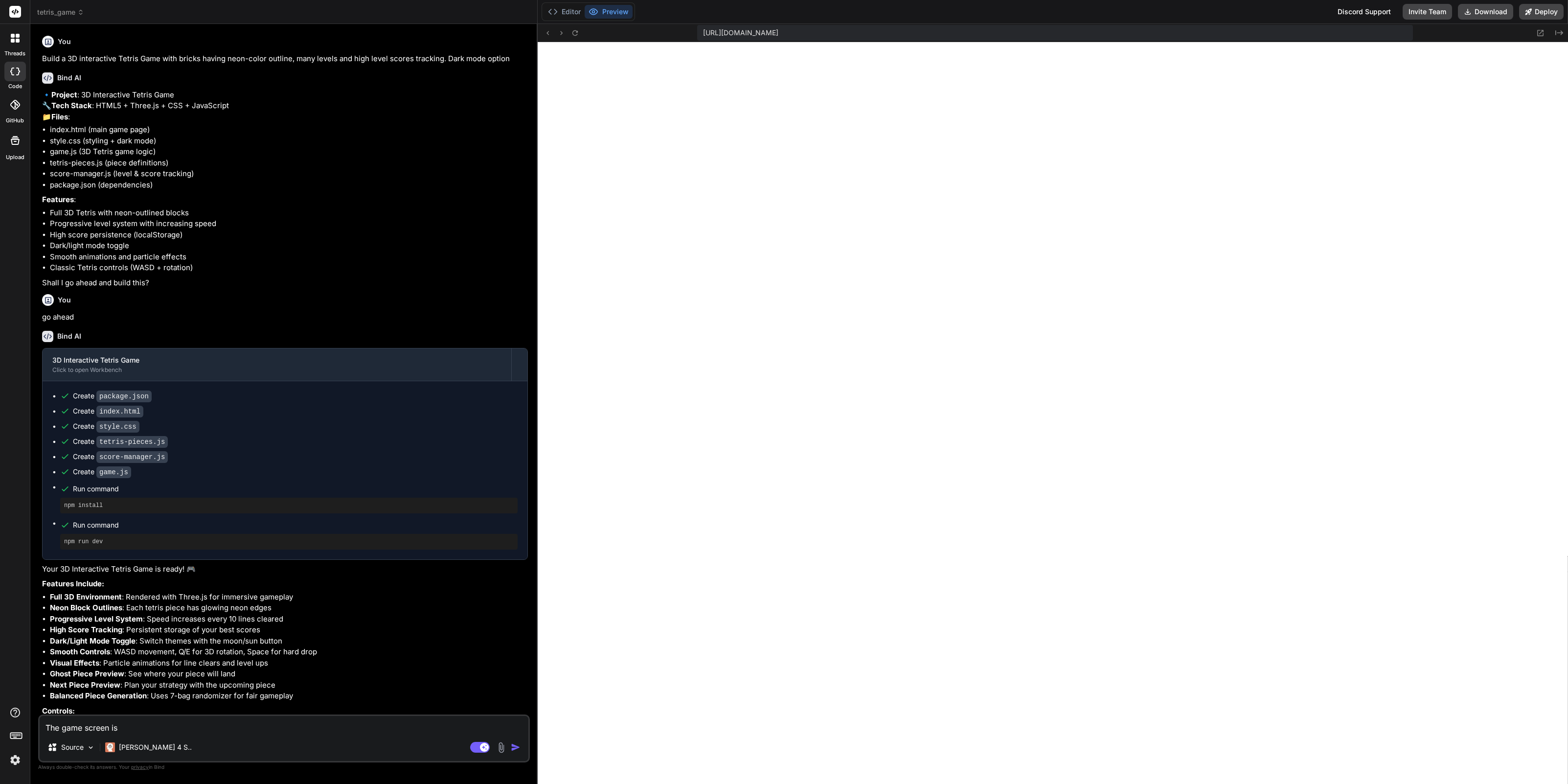
type textarea "The game screen is n"
type textarea "x"
type textarea "The game screen is no"
type textarea "x"
type textarea "The game screen is not"
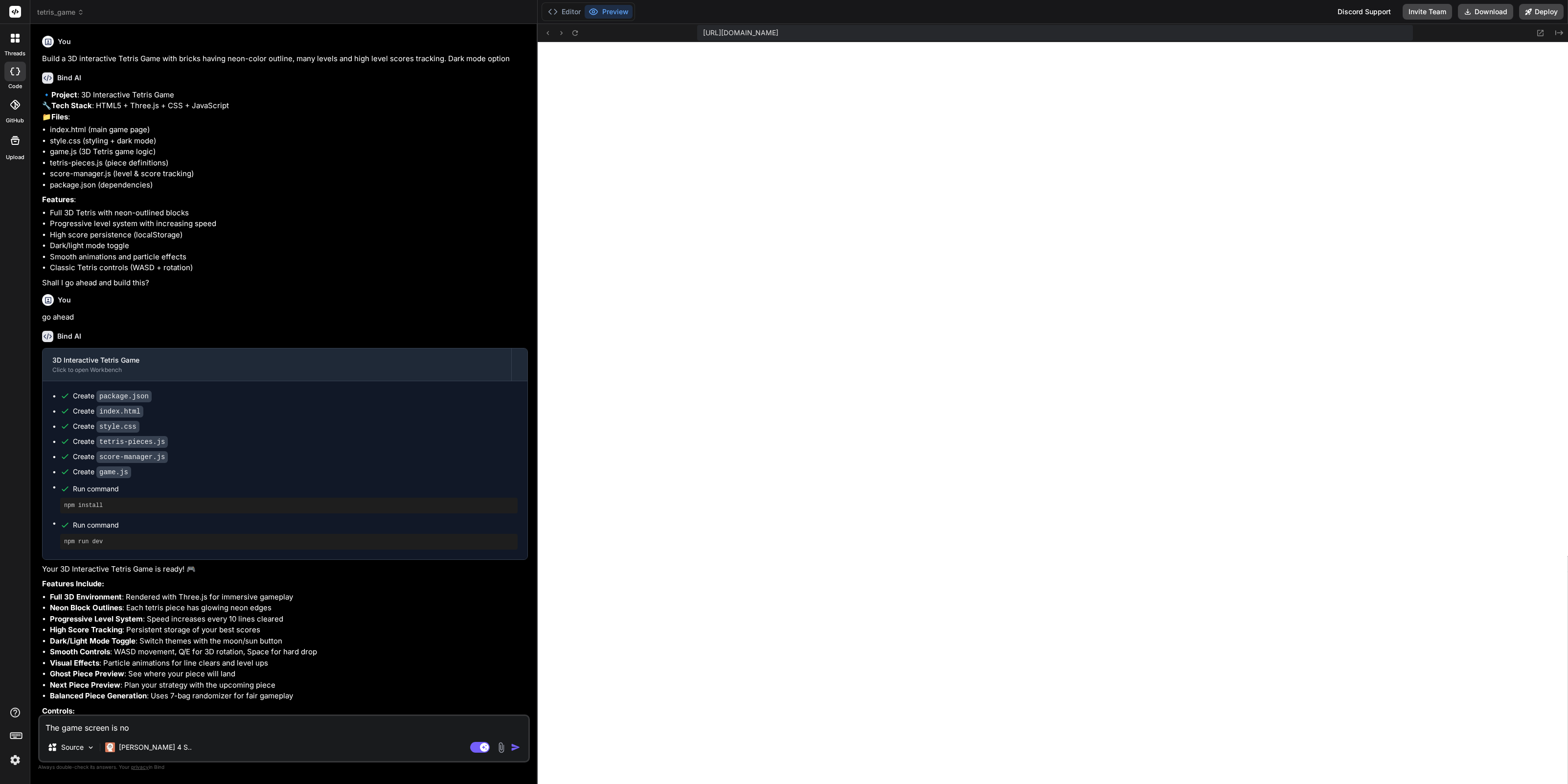
type textarea "x"
type textarea "The game screen is not"
type textarea "x"
type textarea "The game screen is not p"
type textarea "x"
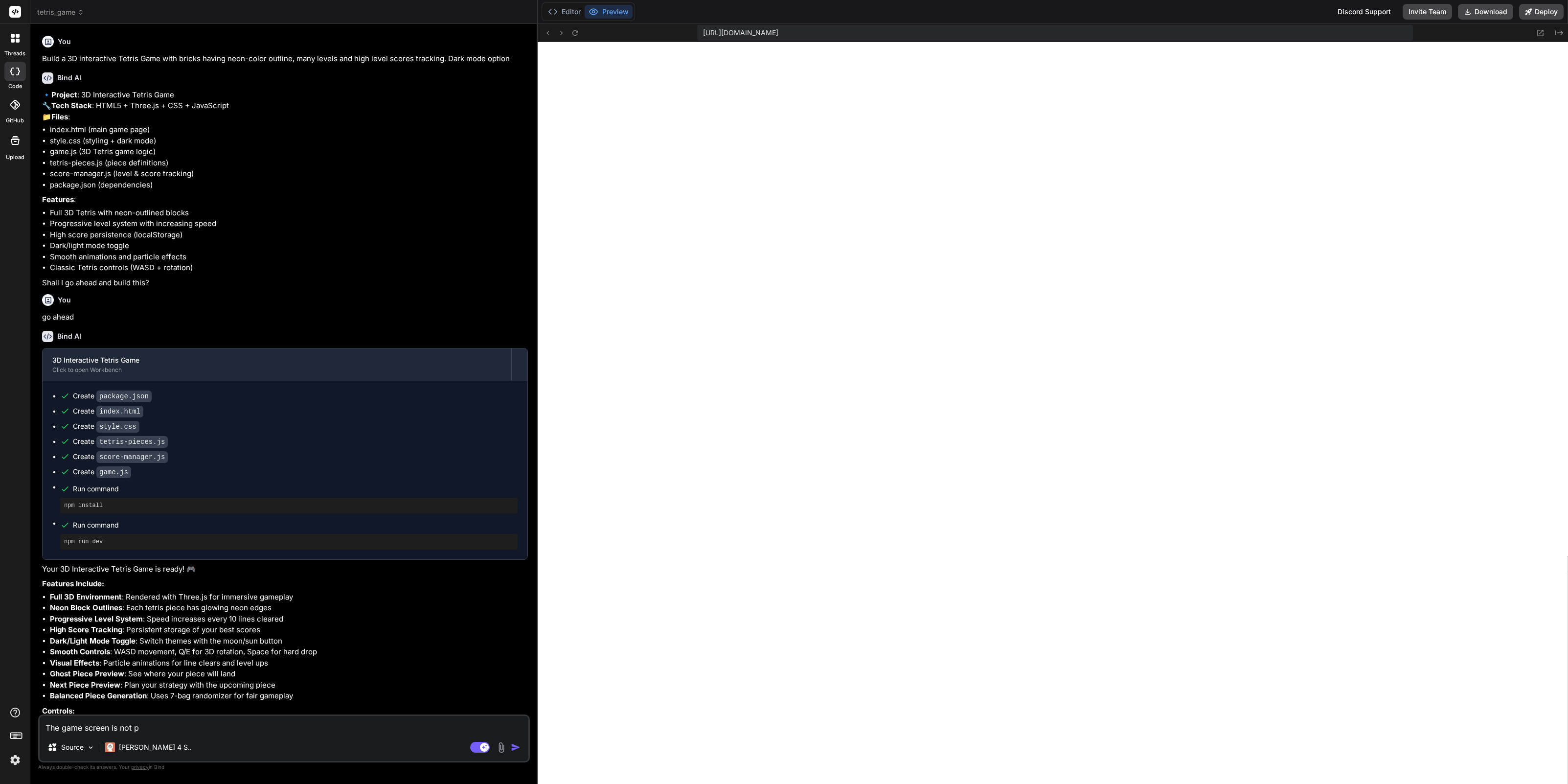
type textarea "The game screen is not pr"
type textarea "x"
type textarea "The game screen is not pro"
type textarea "x"
type textarea "The game screen is not prop"
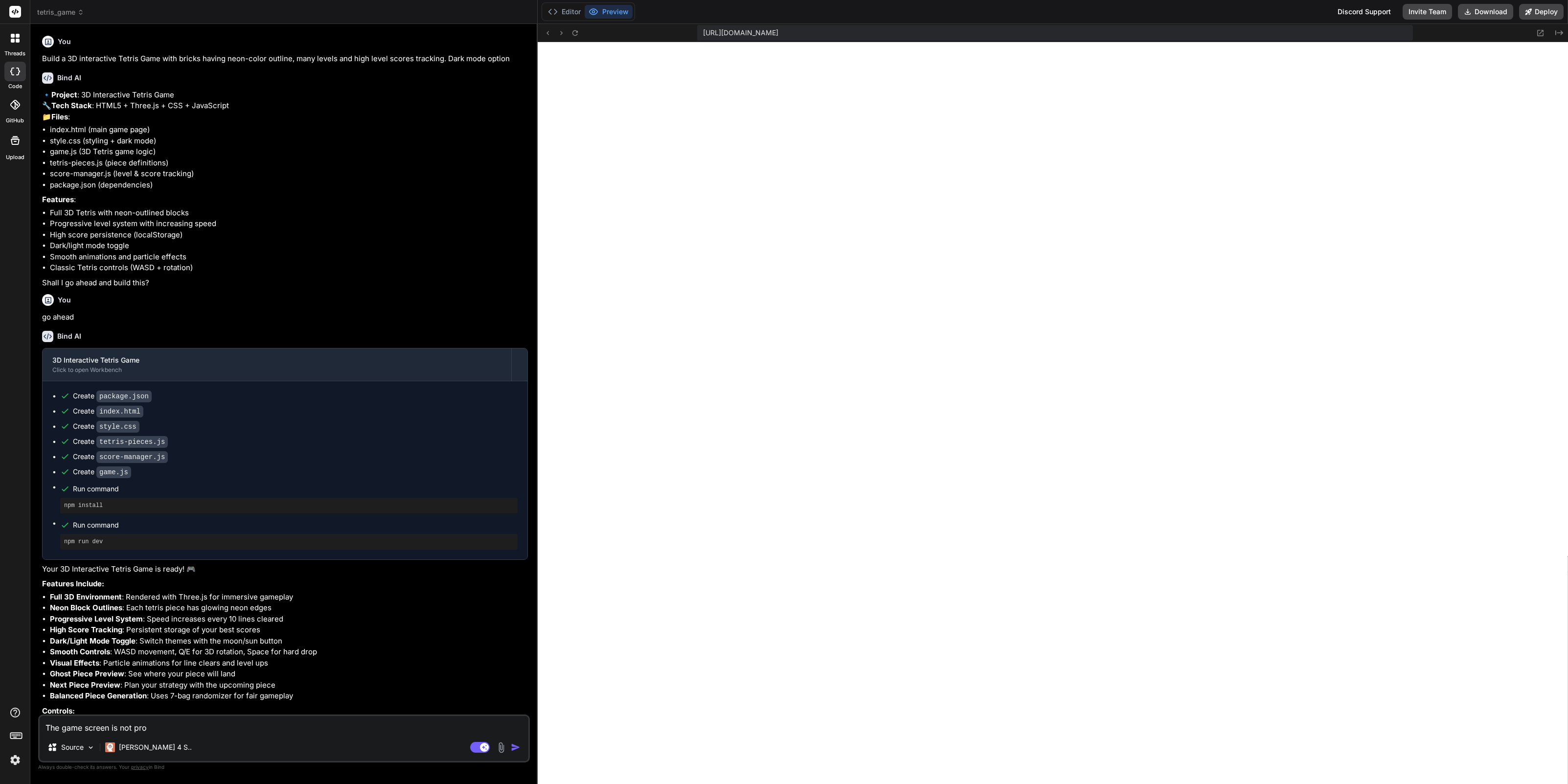
type textarea "x"
type textarea "The game screen is not prope"
type textarea "x"
type textarea "The game screen is not proper"
type textarea "x"
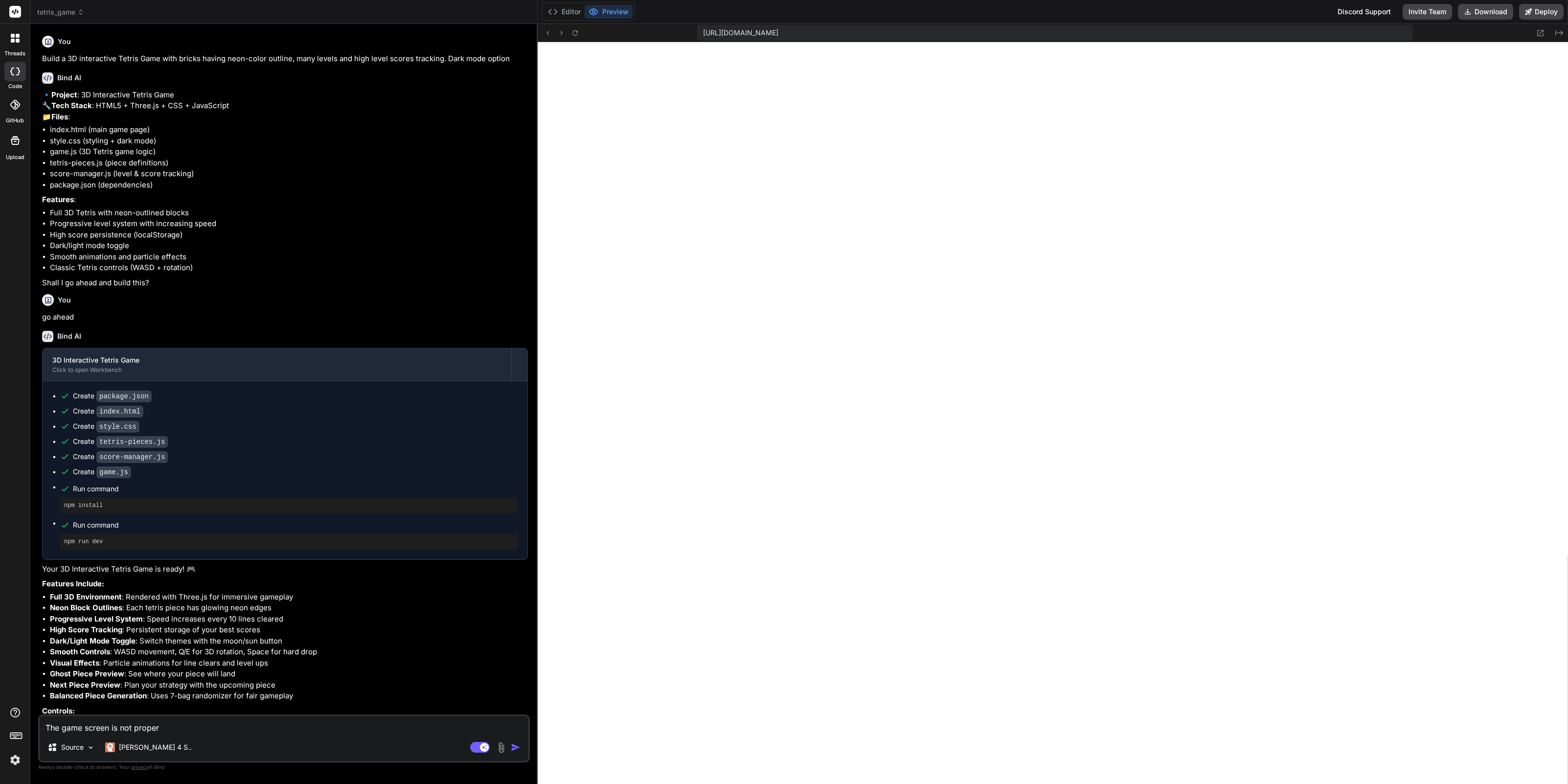
type textarea "The game screen is not properl"
type textarea "x"
type textarea "The game screen is not properly"
type textarea "x"
type textarea "The game screen is not properly"
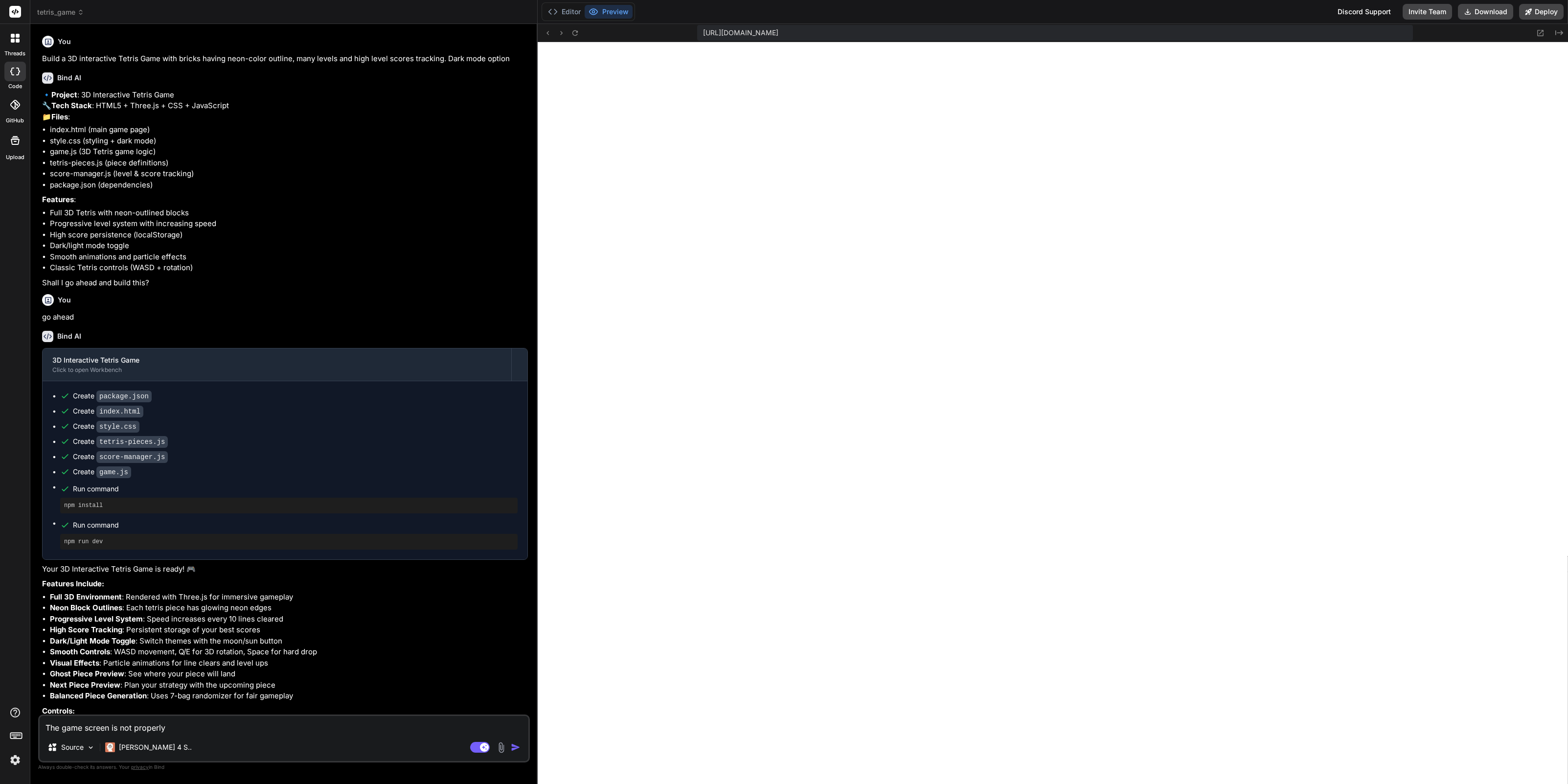
type textarea "x"
type textarea "The game screen is not properly a"
type textarea "x"
type textarea "The game screen is not properly al"
type textarea "x"
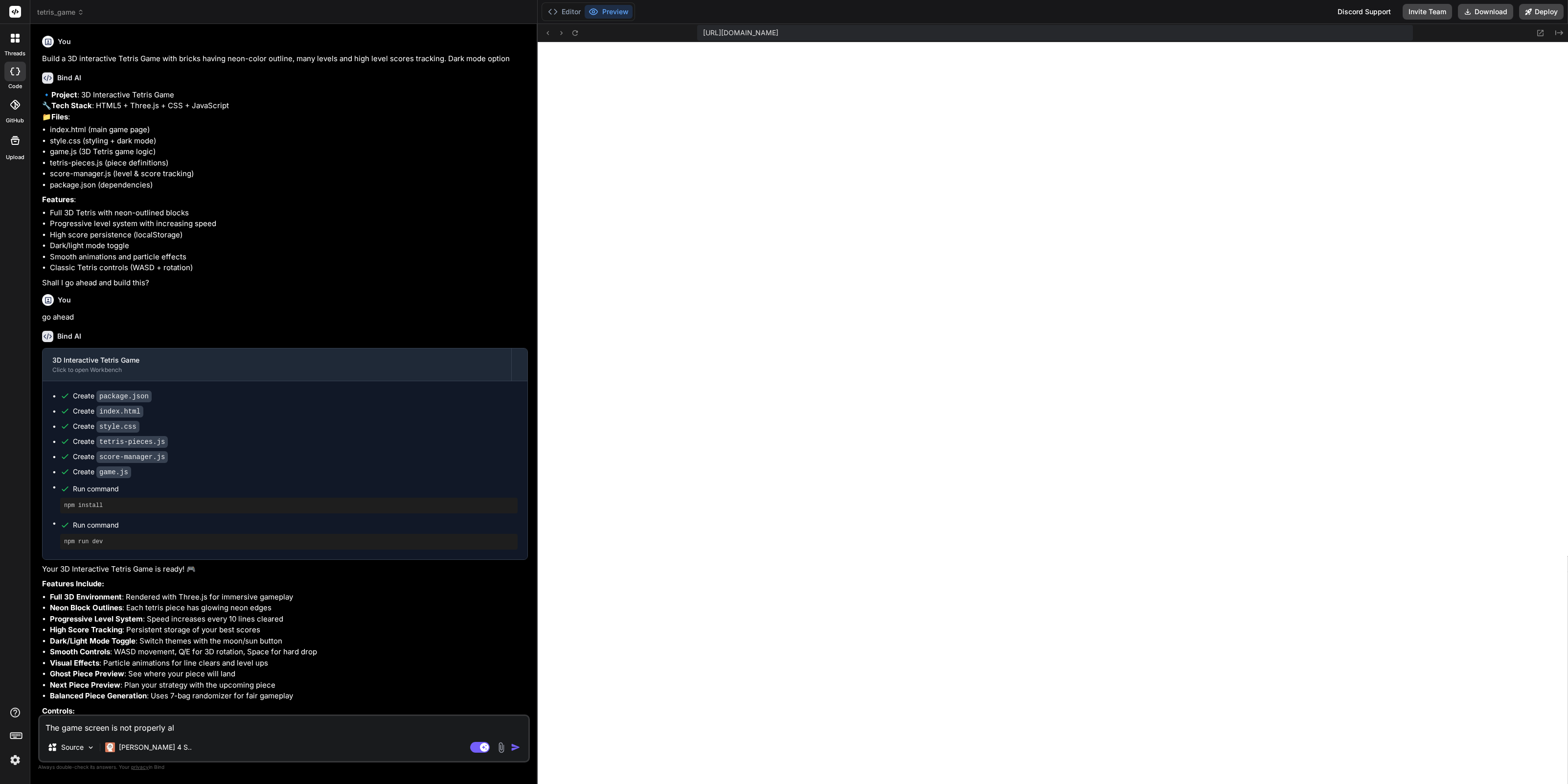
type textarea "The game screen is not properly ali"
type textarea "x"
type textarea "The game screen is not properly alig"
type textarea "x"
type textarea "The game screen is not properly aligh"
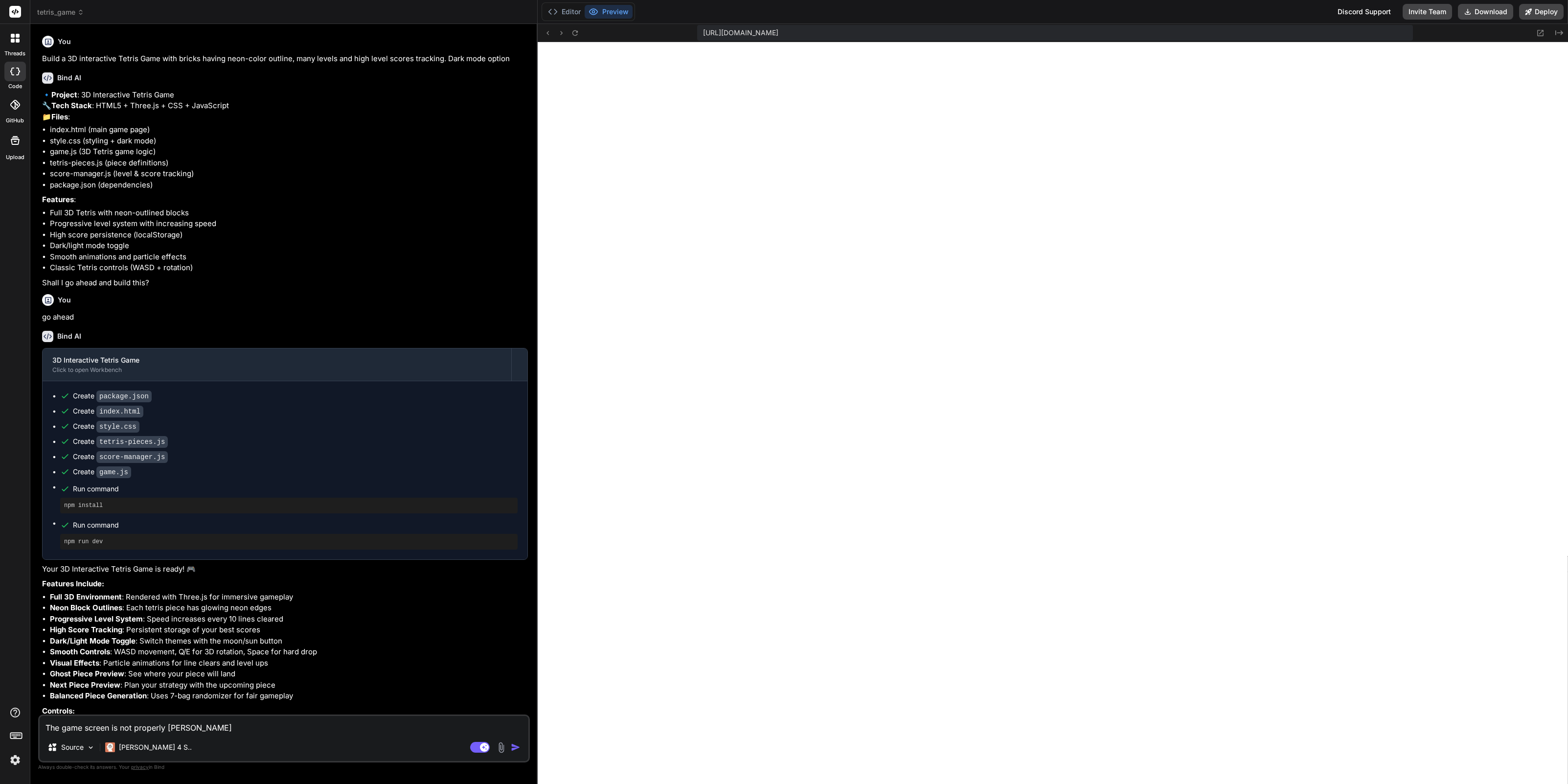
type textarea "x"
type textarea "The game screen is not properly alighe"
type textarea "x"
type textarea "The game screen is not properly alighed"
type textarea "x"
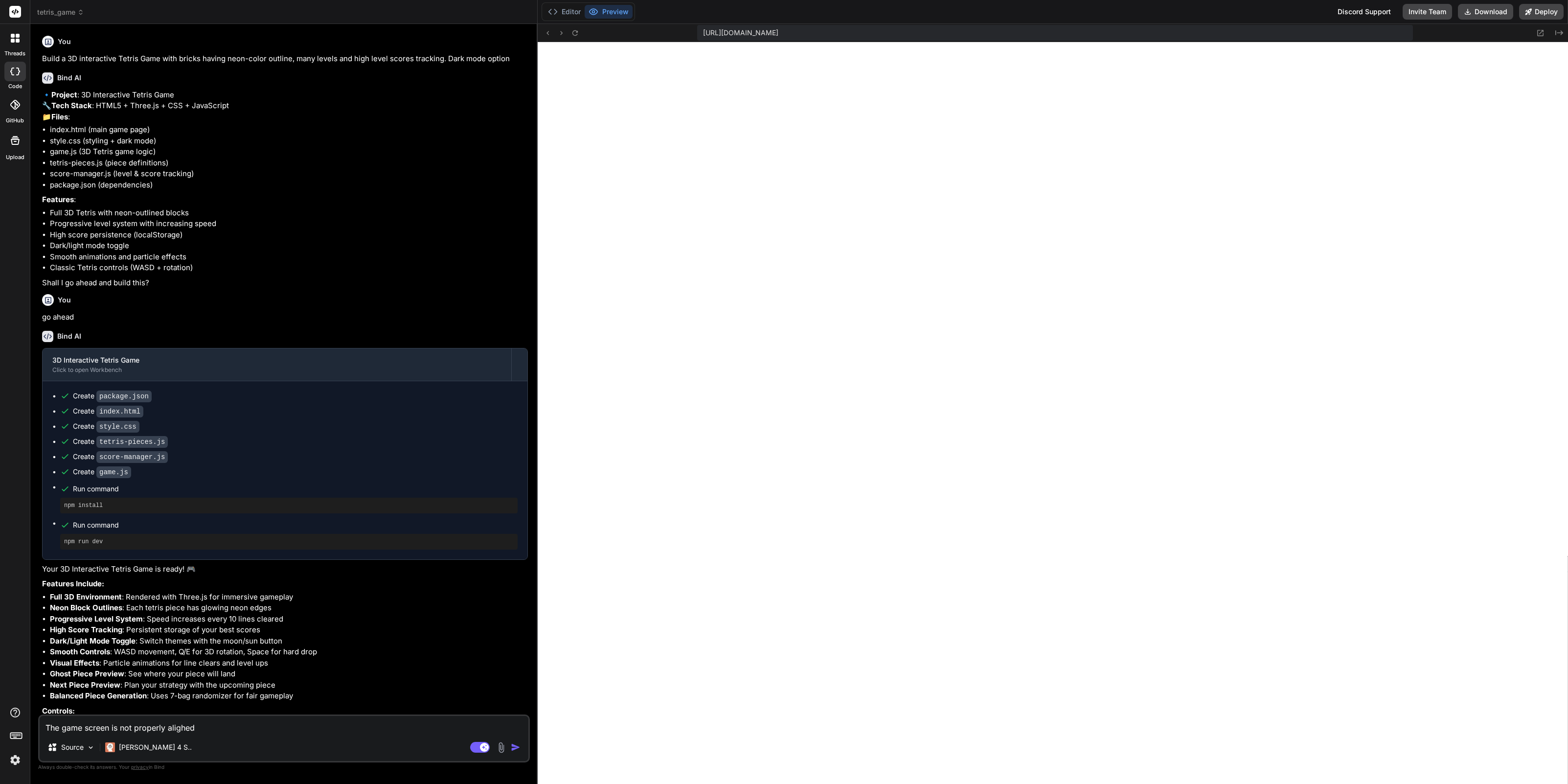
type textarea "The game screen is not properly alighe"
type textarea "x"
type textarea "The game screen is not properly aligh"
type textarea "x"
type textarea "The game screen is not properly alig"
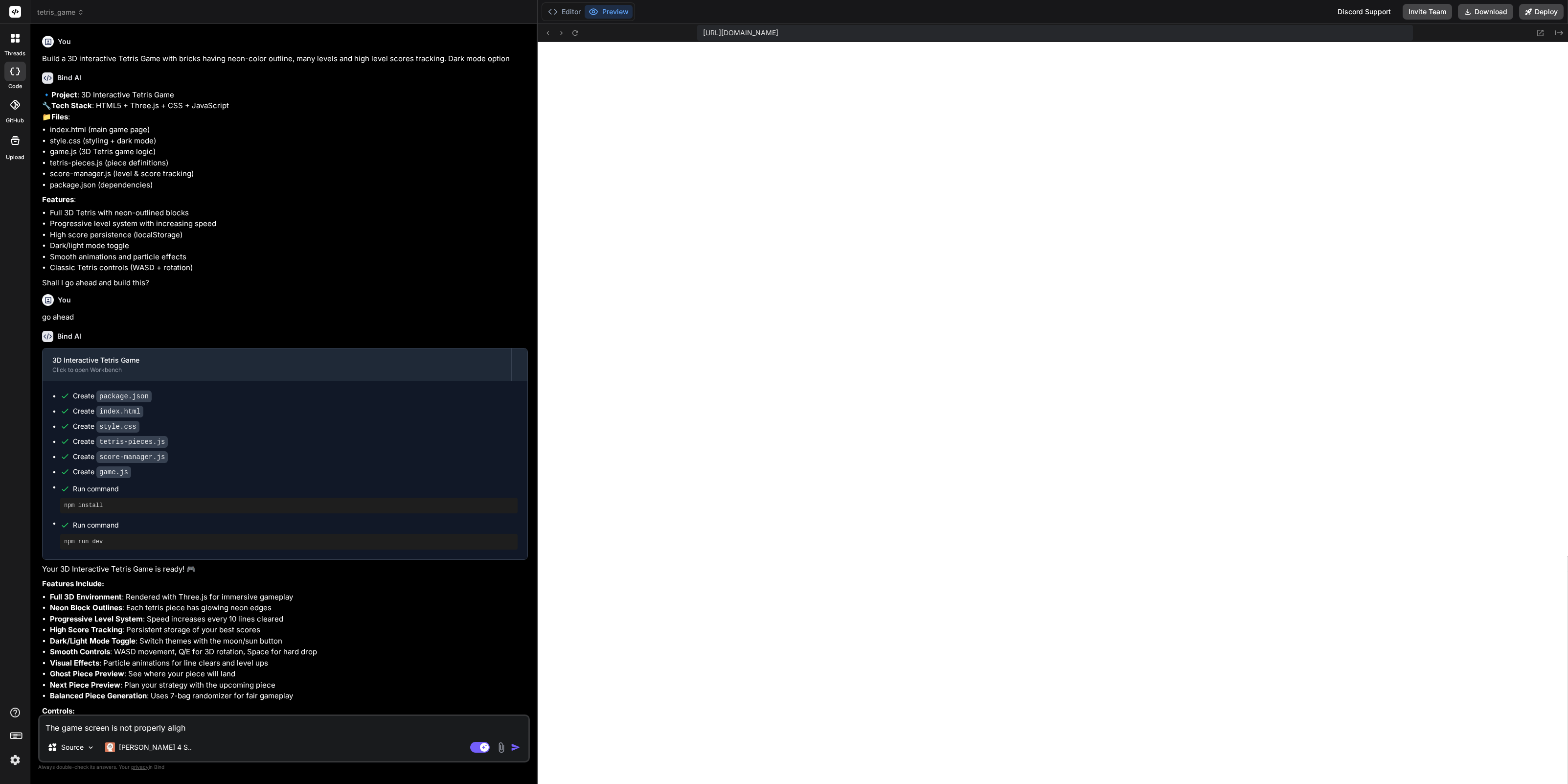
type textarea "x"
type textarea "The game screen is not properly align"
type textarea "x"
type textarea "The game screen is not properly aligne"
type textarea "x"
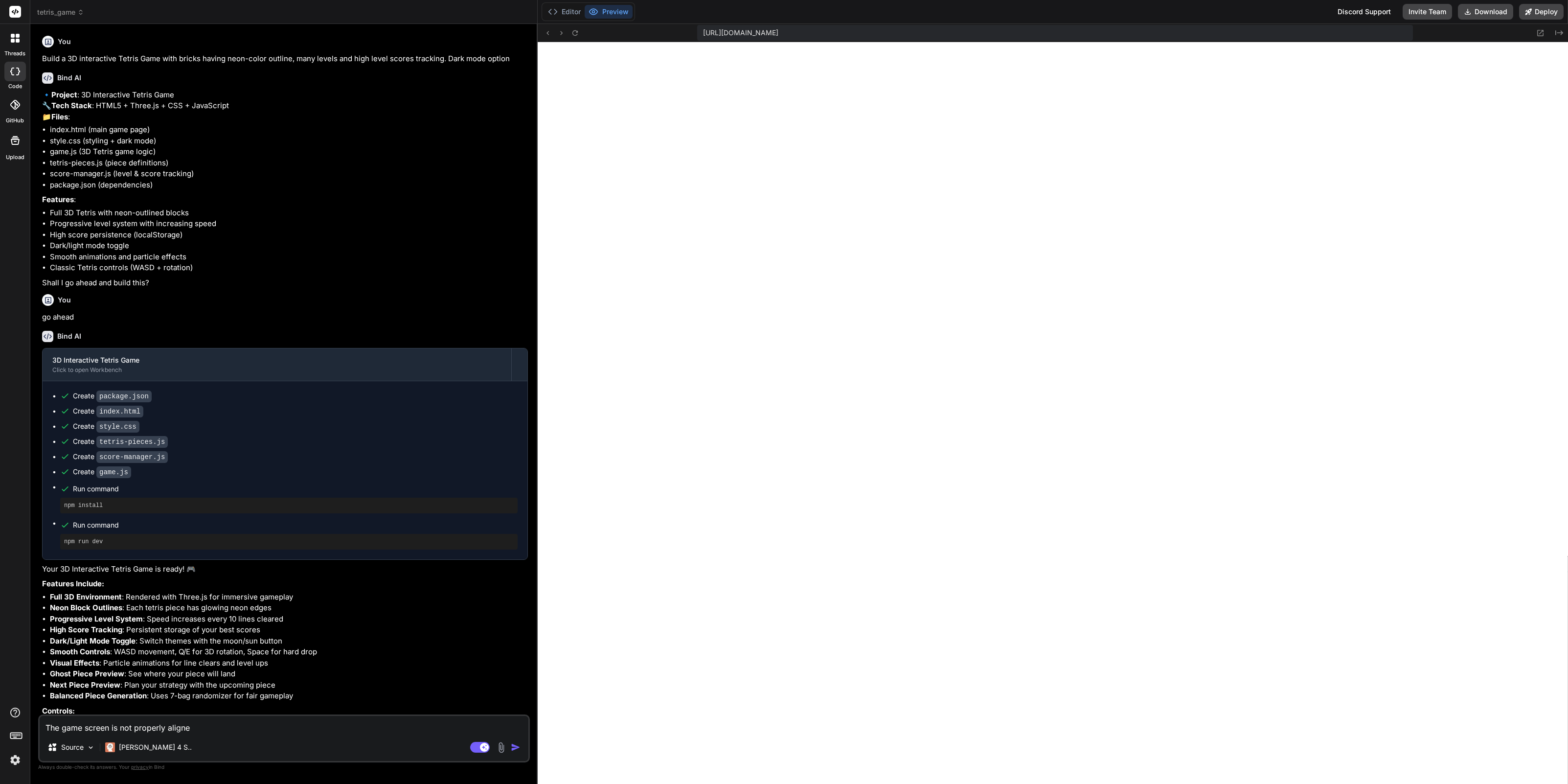
type textarea "The game screen is not properly aligned"
type textarea "x"
type textarea "The game screen is not properly aligned"
type textarea "x"
type textarea "The game screen is not properly aligned a"
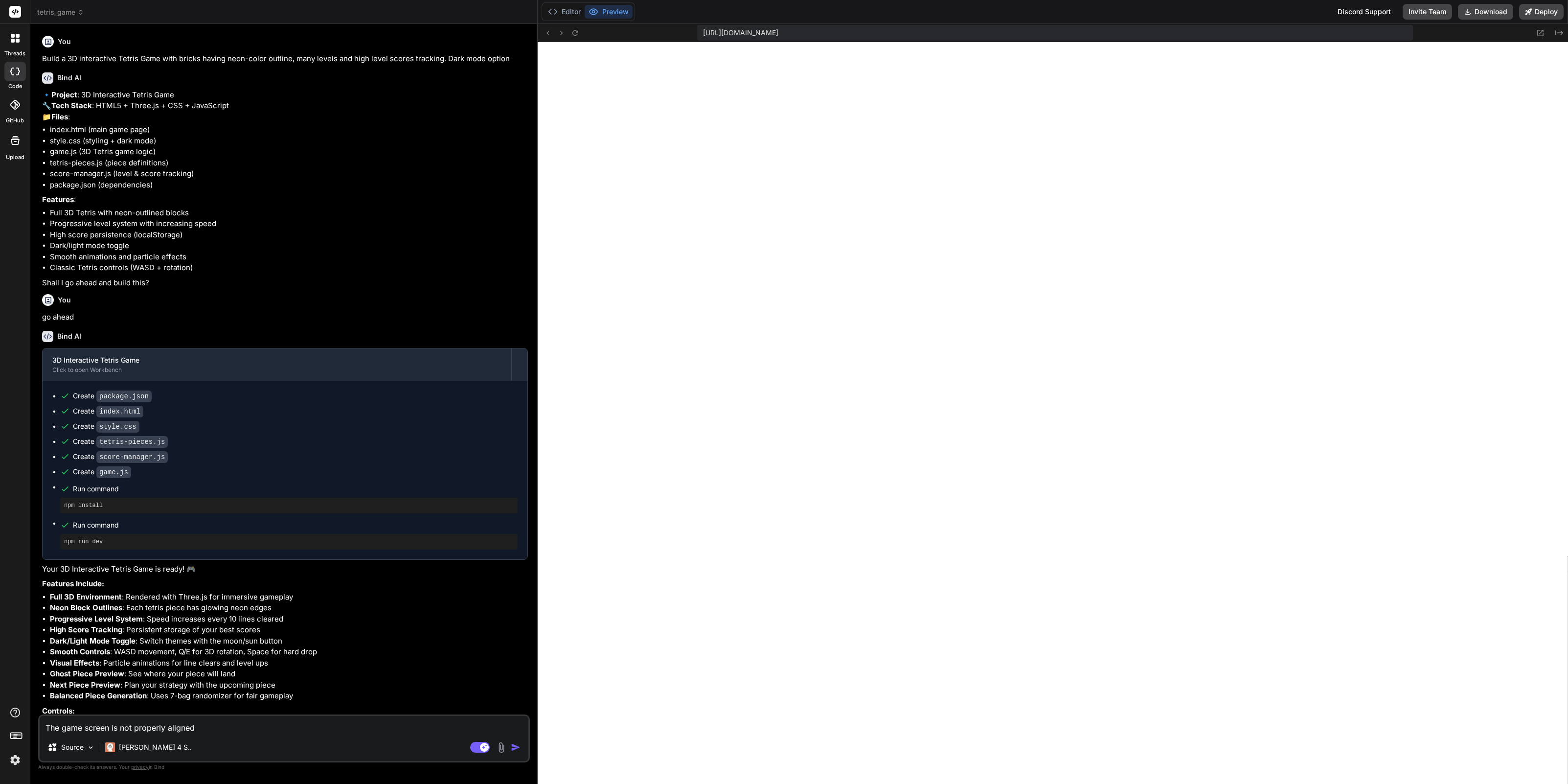
type textarea "x"
type textarea "The game screen is not properly aligned an"
type textarea "x"
type textarea "The game screen is not properly aligned and"
type textarea "x"
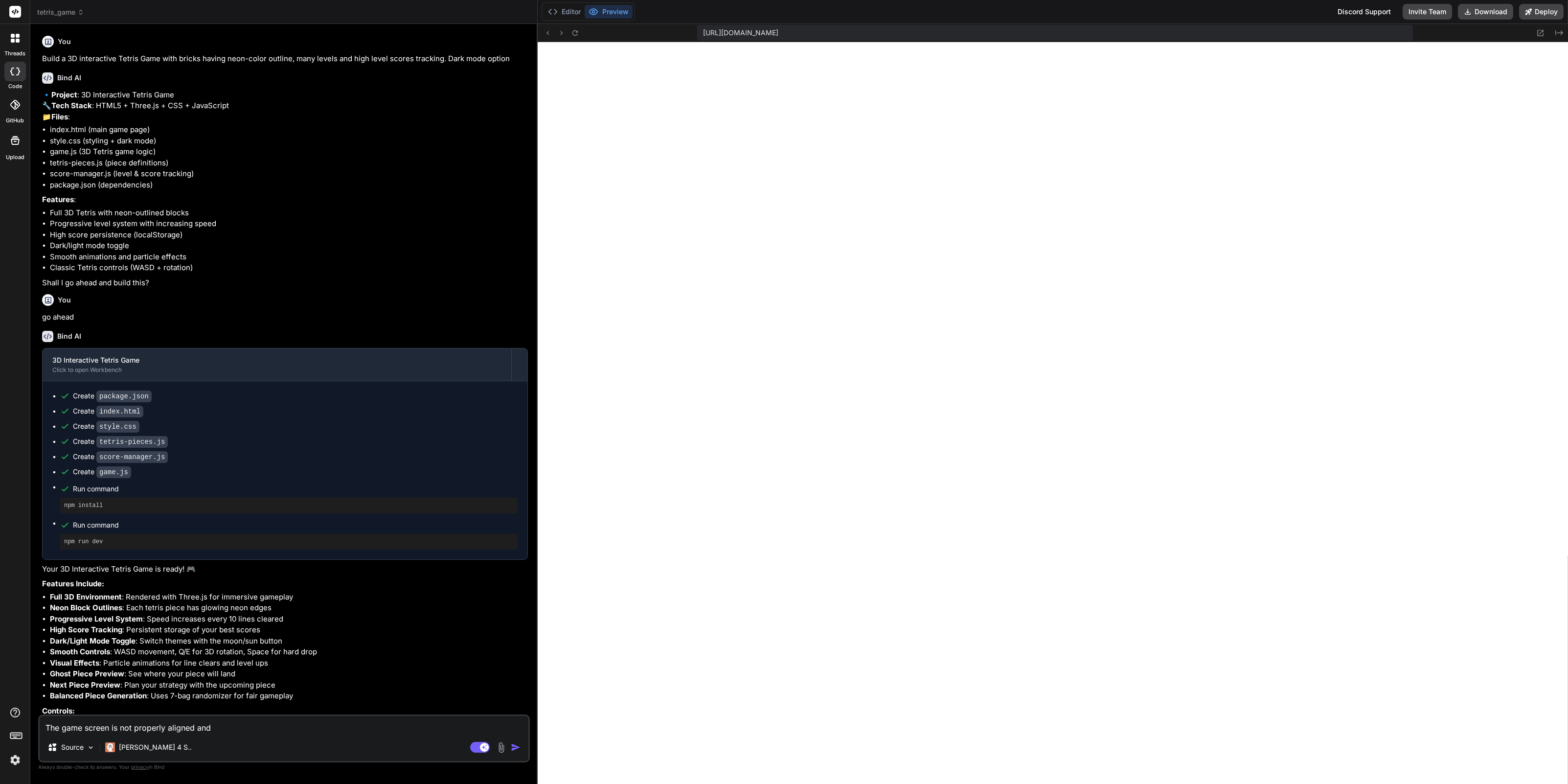
type textarea "The game screen is not properly aligned and"
type textarea "x"
type textarea "The game screen is not properly aligned and t"
type textarea "x"
type textarea "The game screen is not properly aligned and th"
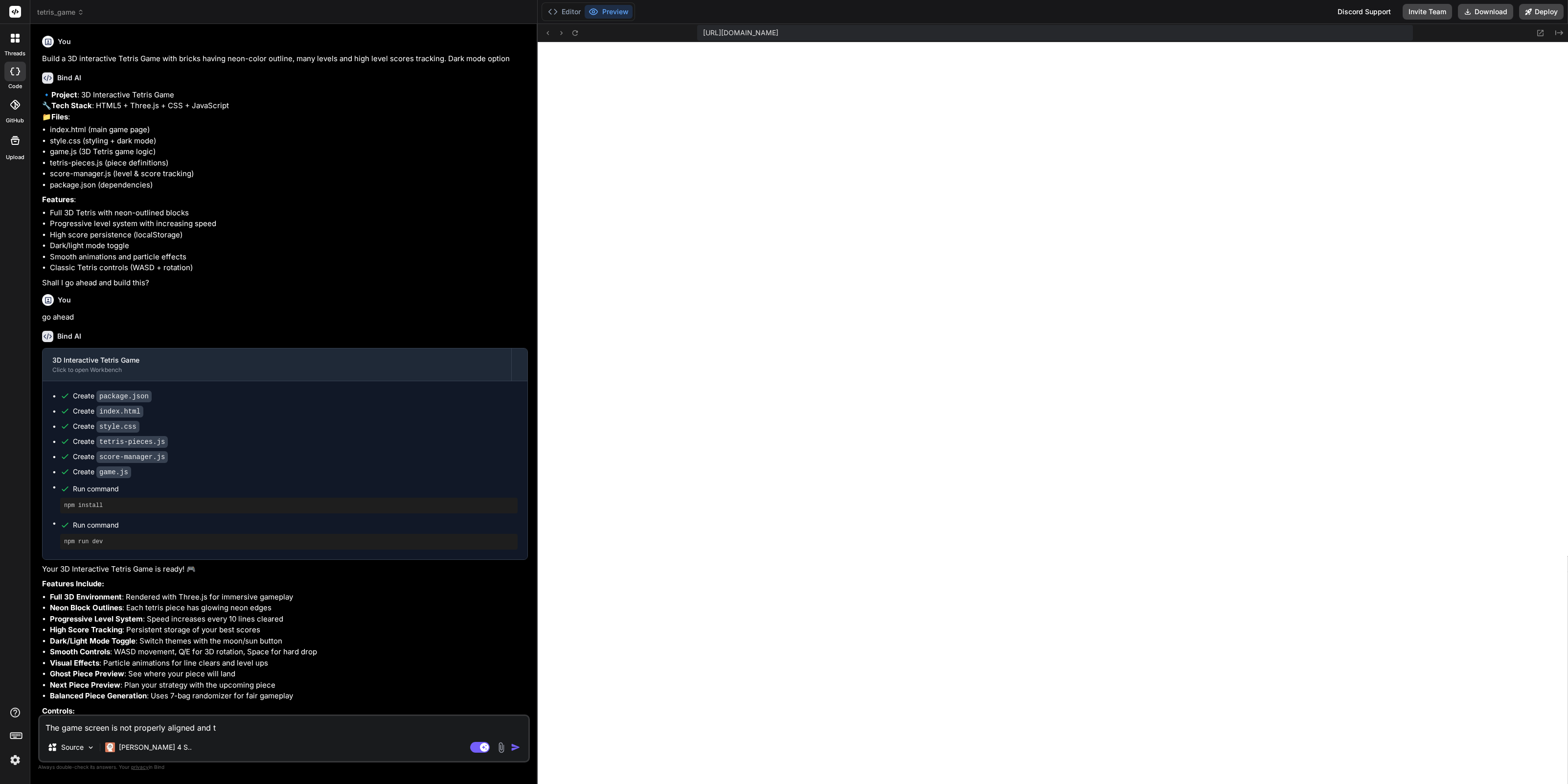
type textarea "x"
type textarea "The game screen is not properly aligned and the"
type textarea "x"
type textarea "The game screen is not properly aligned and the"
type textarea "x"
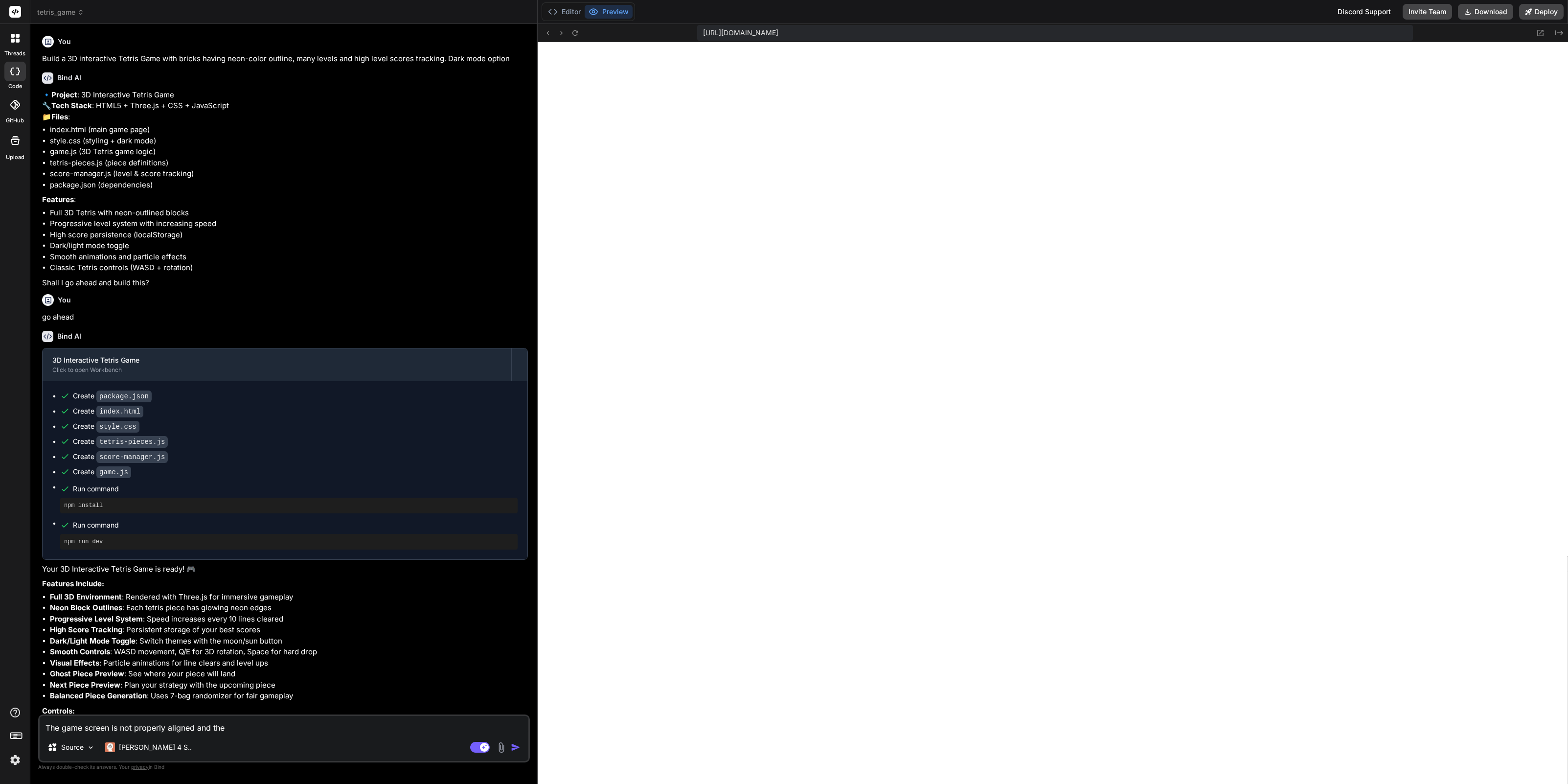
type textarea "The game screen is not properly aligned and the t"
type textarea "x"
type textarea "The game screen is not properly aligned and the ti"
type textarea "x"
type textarea "The game screen is not properly aligned and the til"
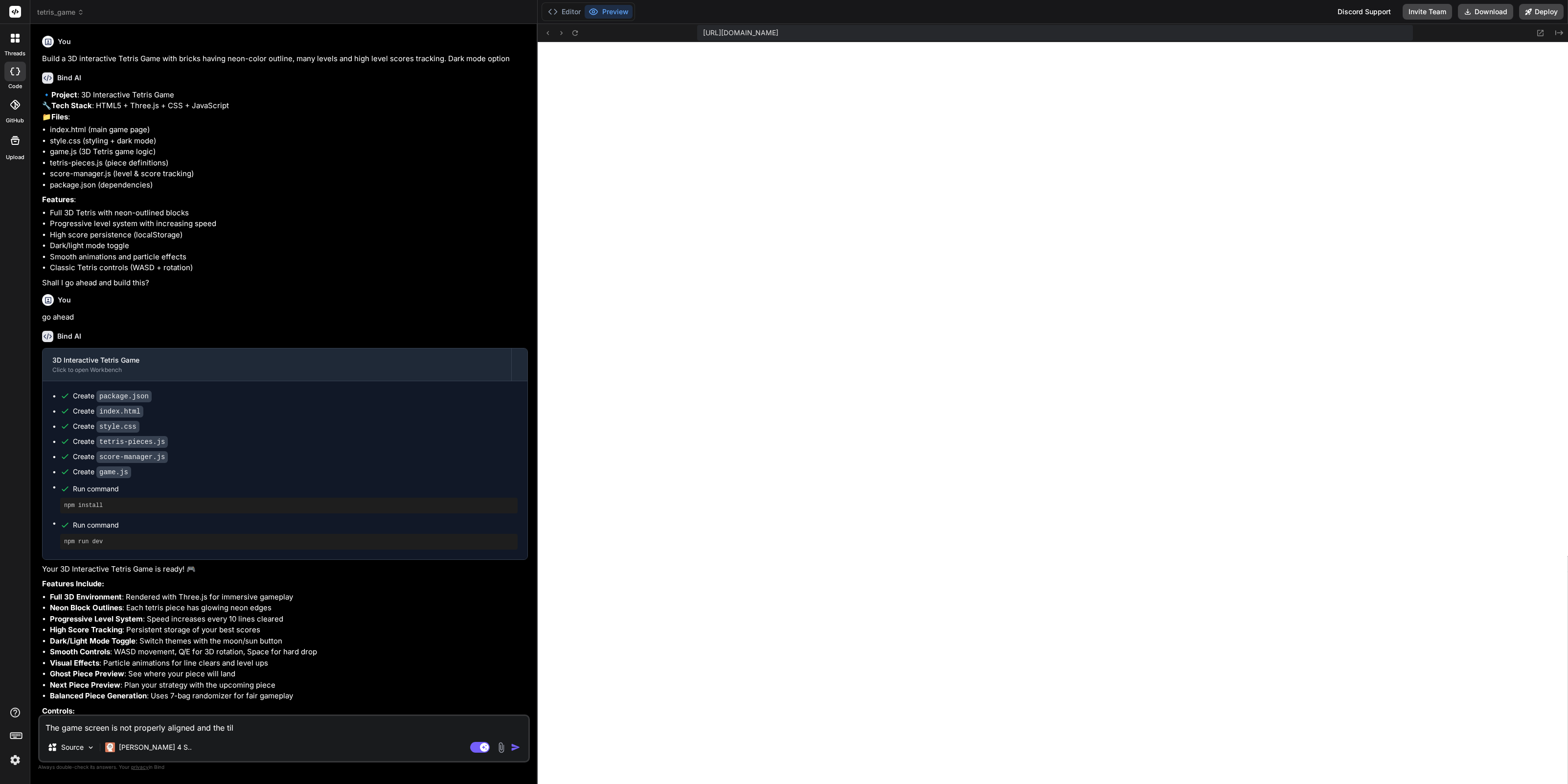
type textarea "x"
type textarea "The game screen is not properly aligned and the tile"
type textarea "x"
type textarea "The game screen is not properly aligned and the tiles"
type textarea "x"
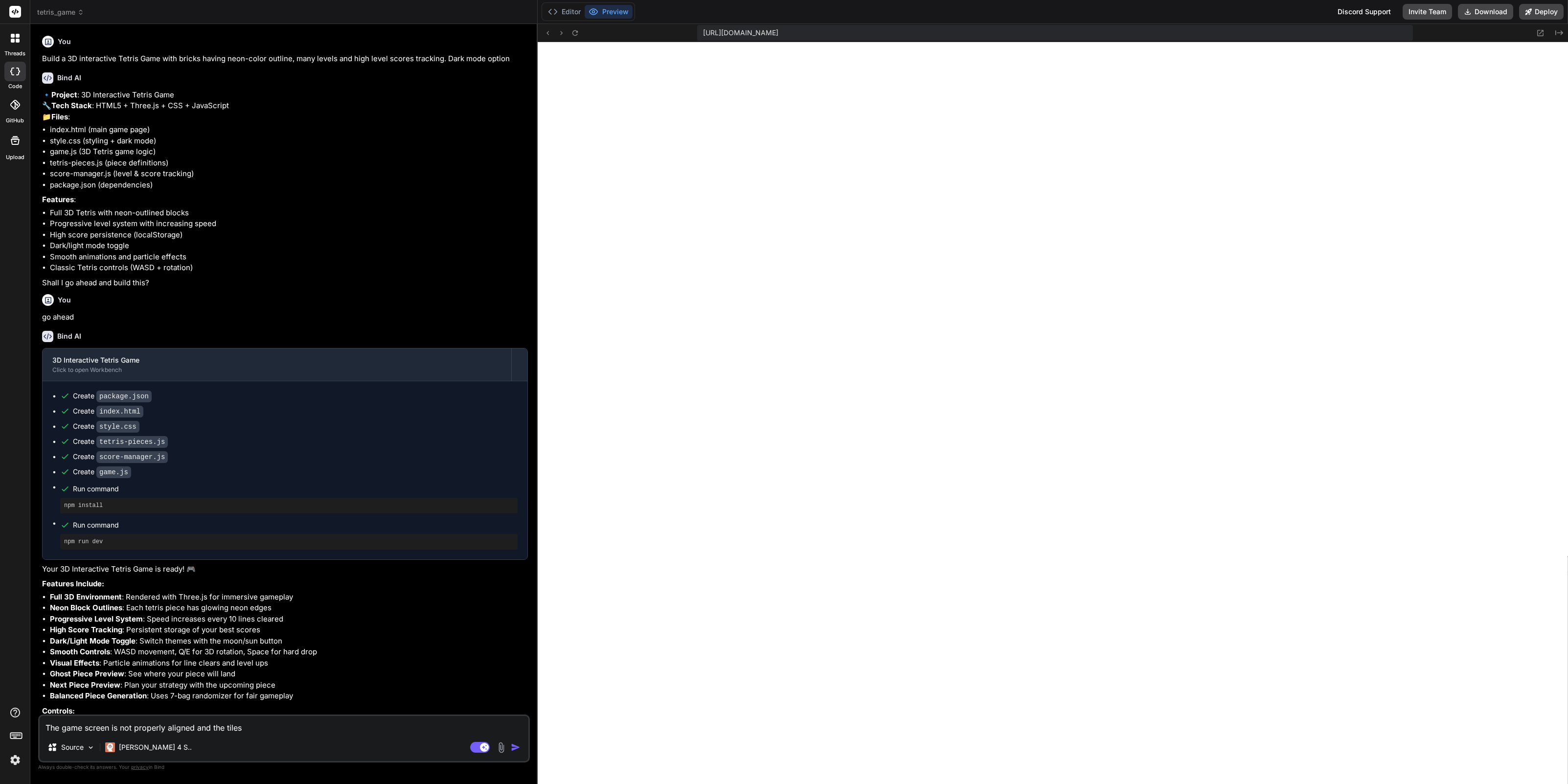
type textarea "The game screen is not properly aligned and the tiles"
type textarea "x"
type textarea "The game screen is not properly aligned and the tiles a"
type textarea "x"
type textarea "The game screen is not properly aligned and the tiles ar"
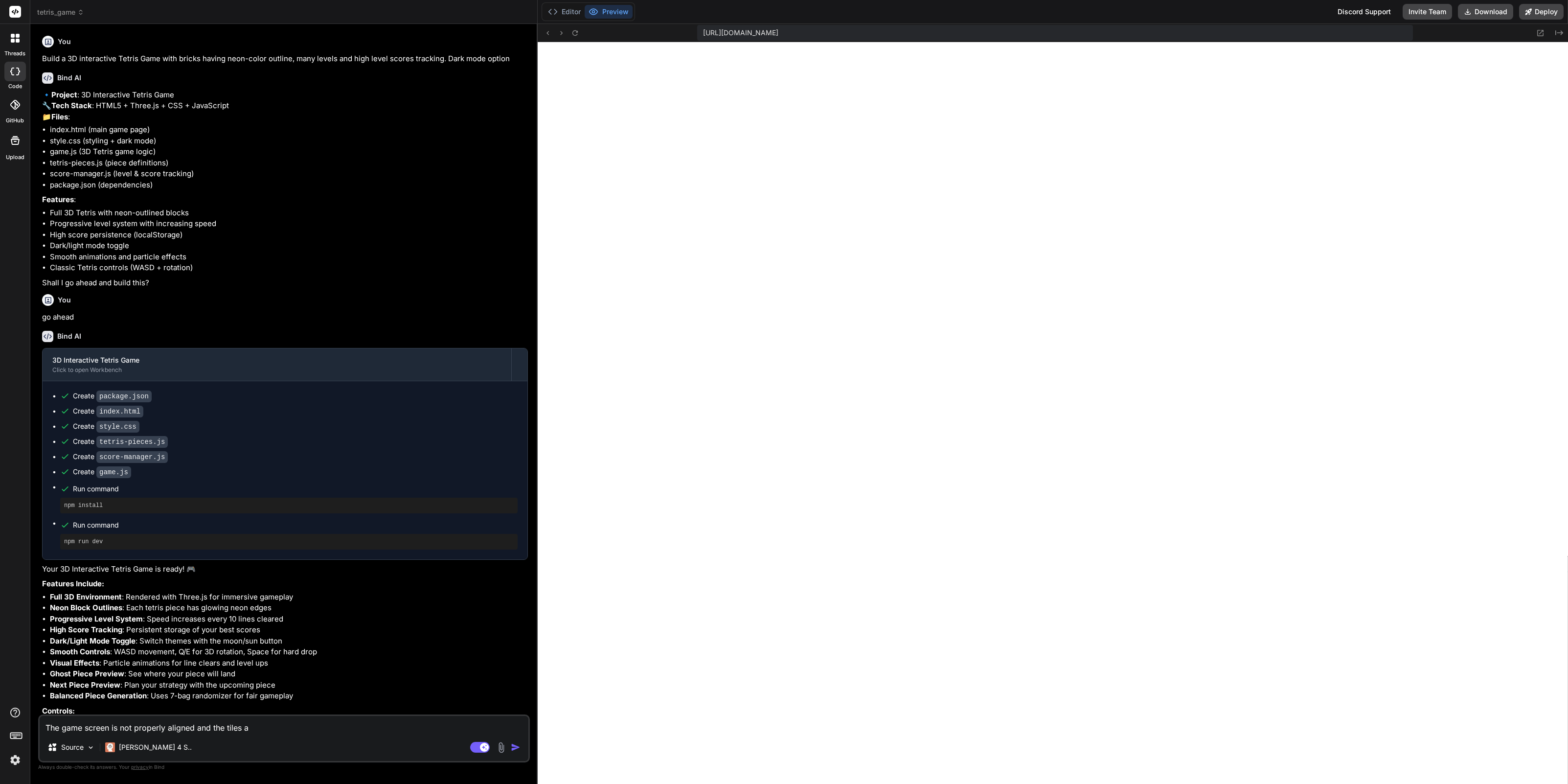
type textarea "x"
type textarea "The game screen is not properly aligned and the tiles are"
type textarea "x"
type textarea "The game screen is not properly aligned and the tiles aren"
type textarea "x"
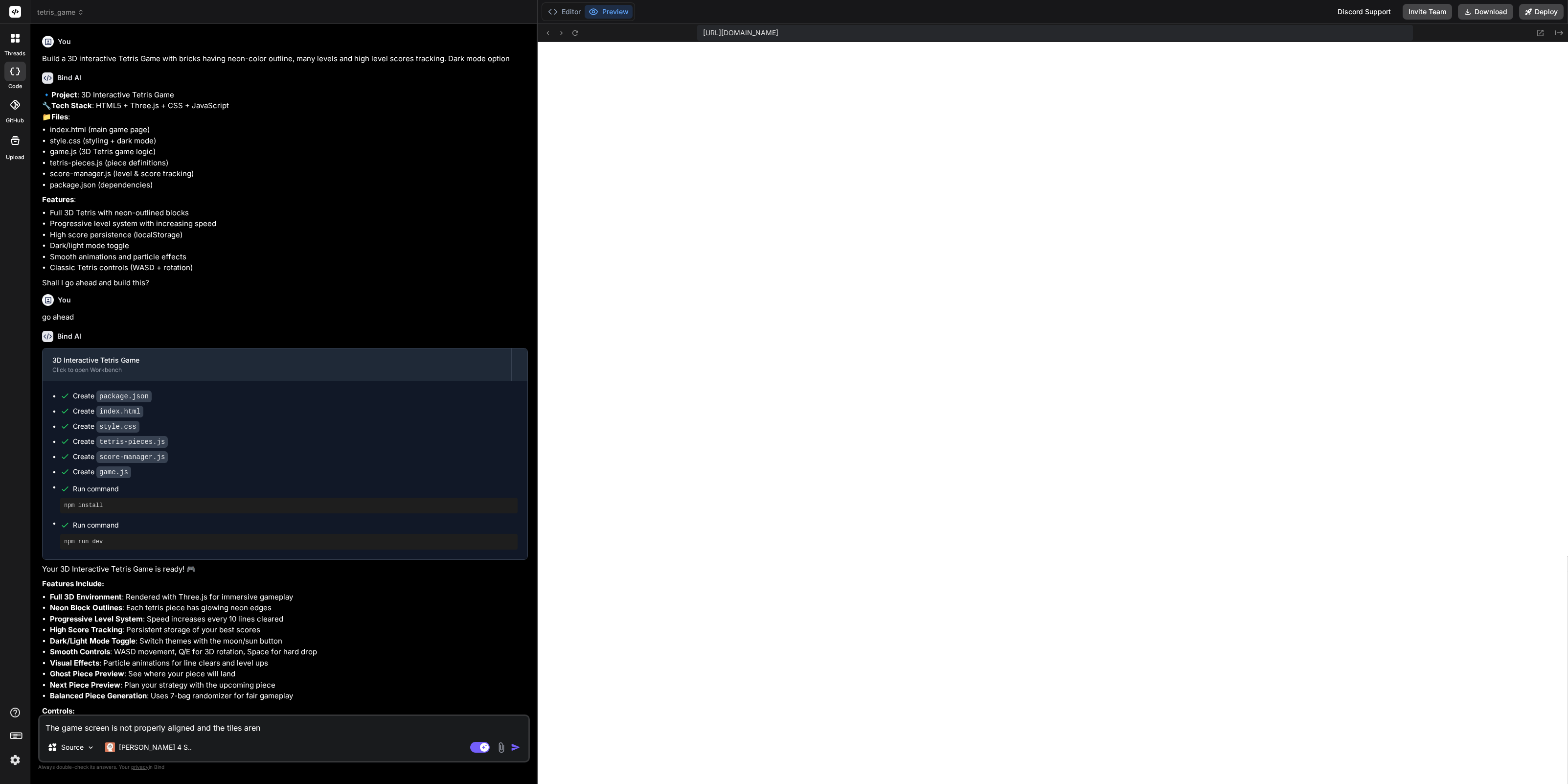
type textarea "The game screen is not properly aligned and the tiles areno"
type textarea "x"
type textarea "The game screen is not properly aligned and the tiles arenot"
type textarea "x"
type textarea "The game screen is not properly aligned and the tiles areno"
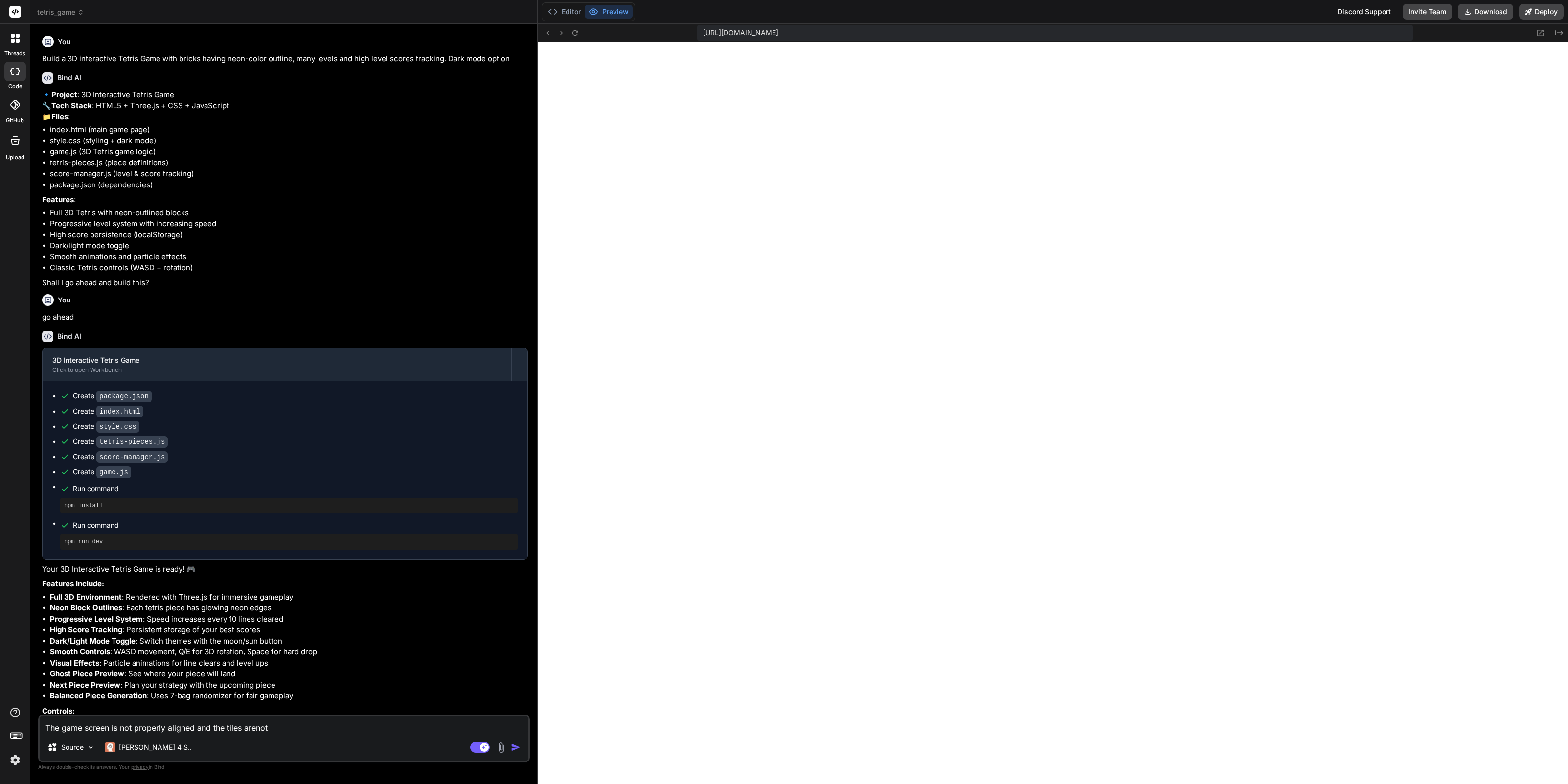
type textarea "x"
type textarea "The game screen is not properly aligned and the tiles aren"
type textarea "x"
type textarea "The game screen is not properly aligned and the tiles are"
type textarea "x"
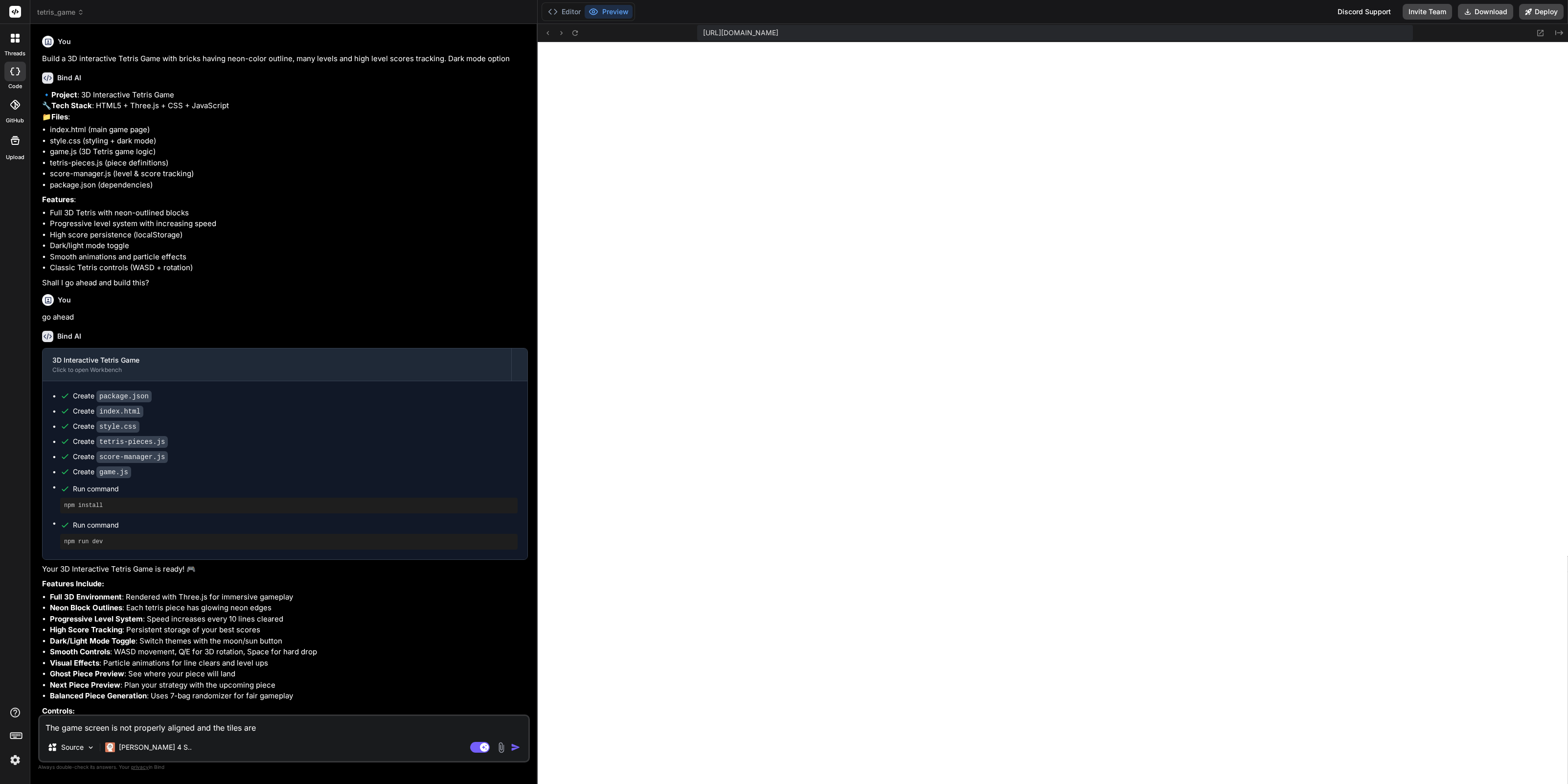
type textarea "The game screen is not properly aligned and the tiles are"
type textarea "x"
type textarea "The game screen is not properly aligned and the tiles are n"
type textarea "x"
type textarea "The game screen is not properly aligned and the tiles are no"
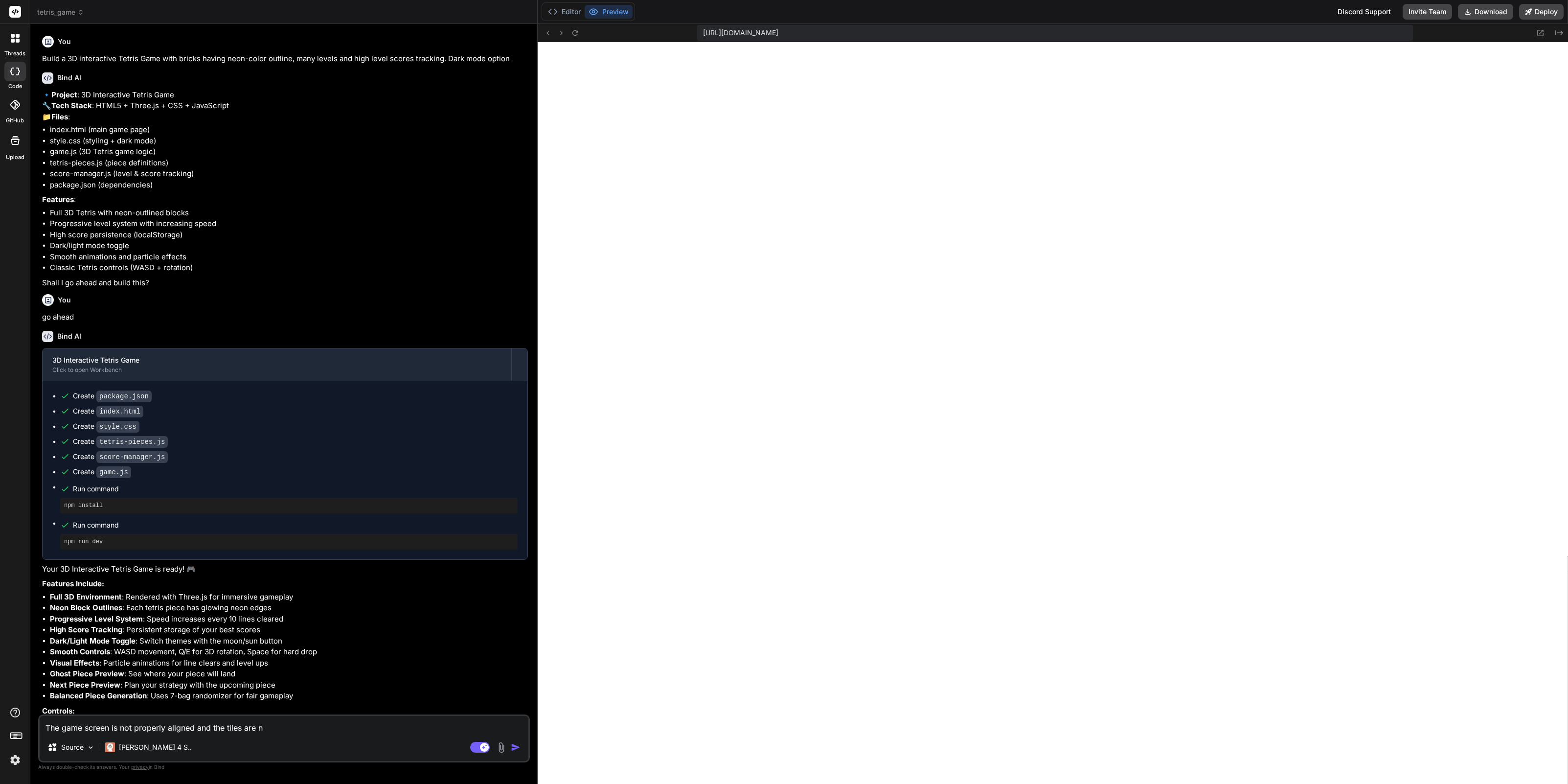
type textarea "x"
type textarea "The game screen is not properly aligned and the tiles are not"
type textarea "x"
type textarea "The game screen is not properly aligned and the tiles are not"
type textarea "x"
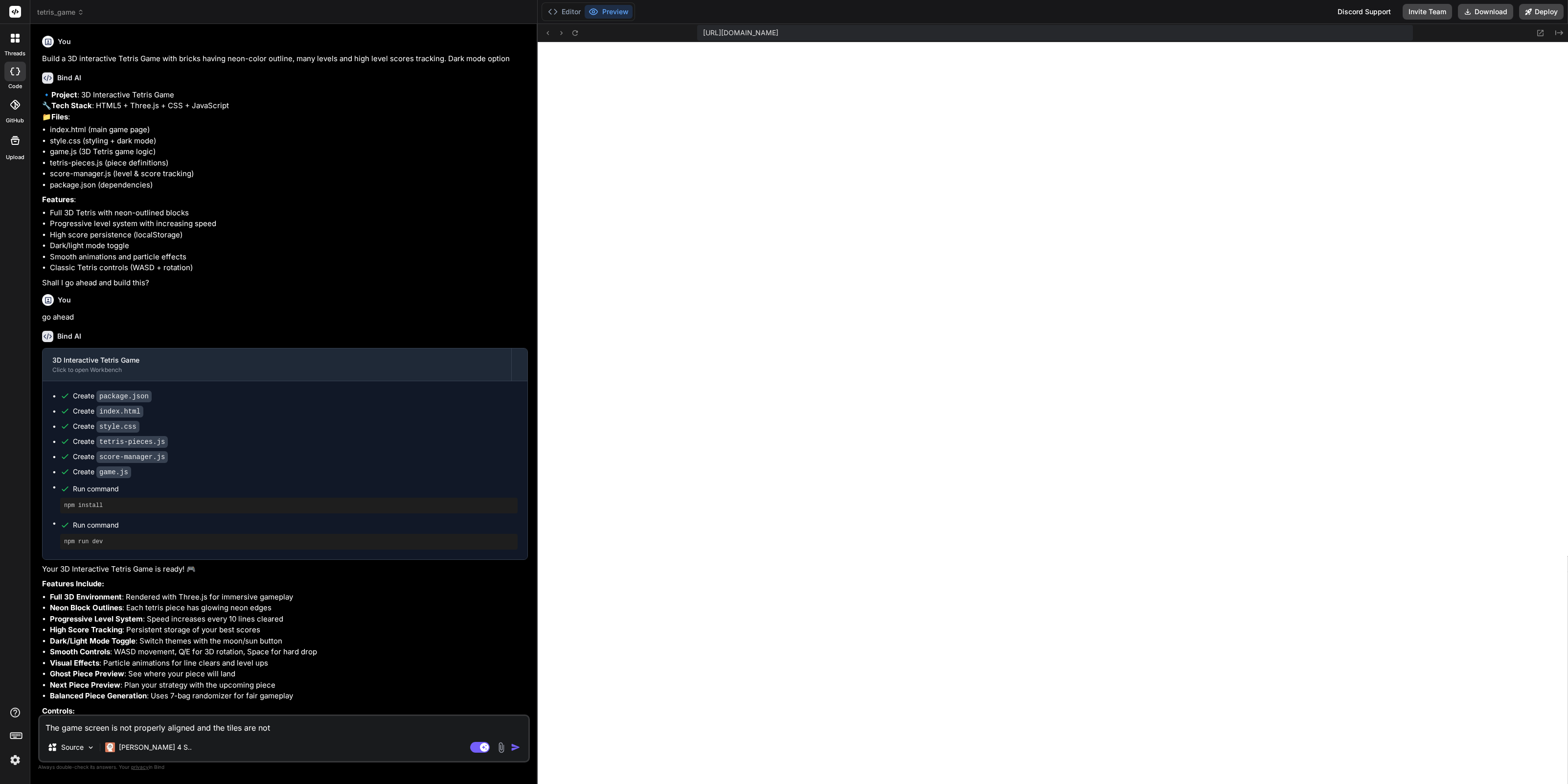
type textarea "The game screen is not properly aligned and the tiles are not e"
type textarea "x"
type textarea "The game screen is not properly aligned and the tiles are not ev"
type textarea "x"
type textarea "The game screen is not properly aligned and the tiles are not eve"
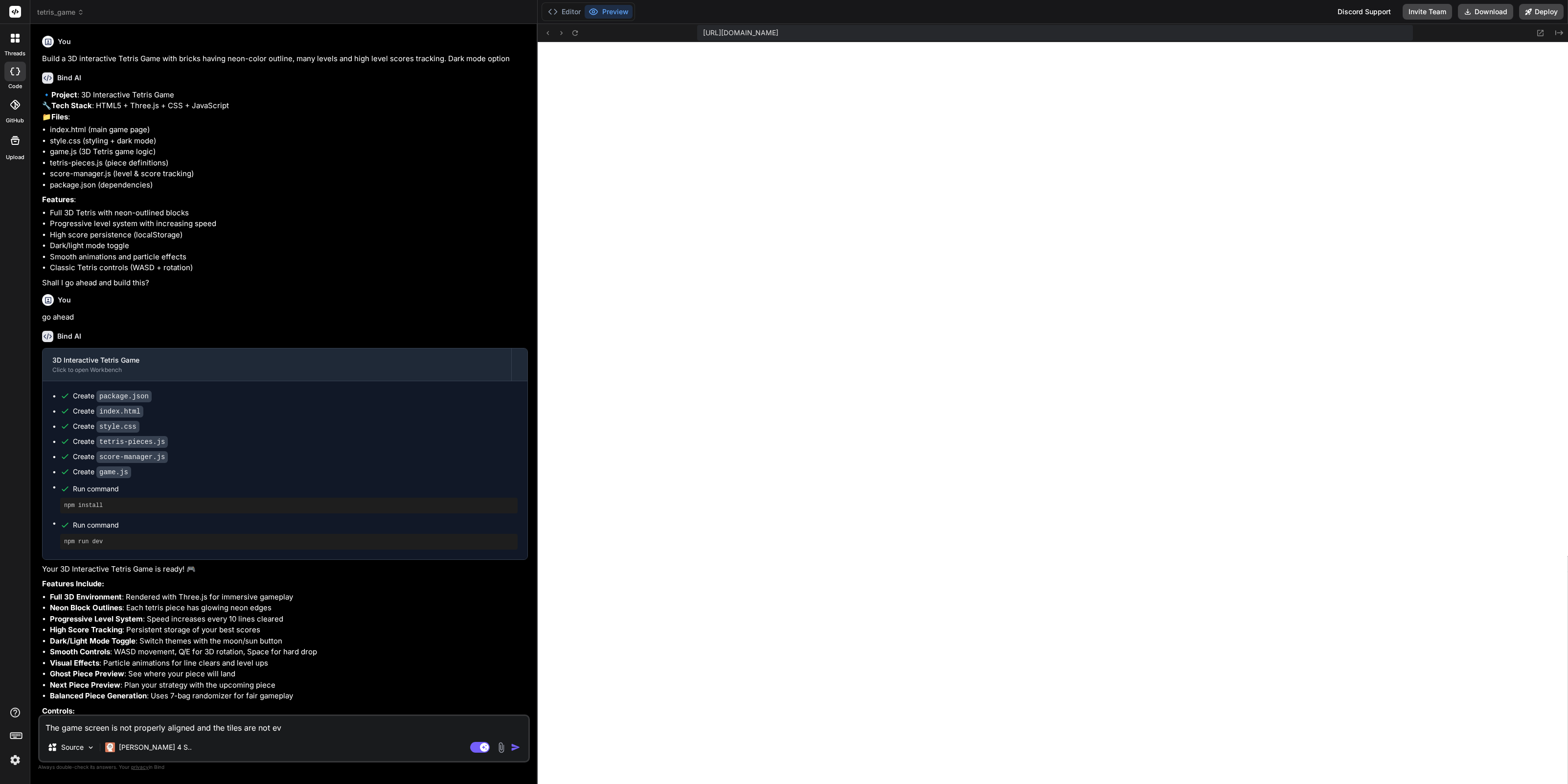
type textarea "x"
type textarea "The game screen is not properly aligned and the tiles are not even"
type textarea "x"
type textarea "The game screen is not properly aligned and the tiles are not even"
type textarea "x"
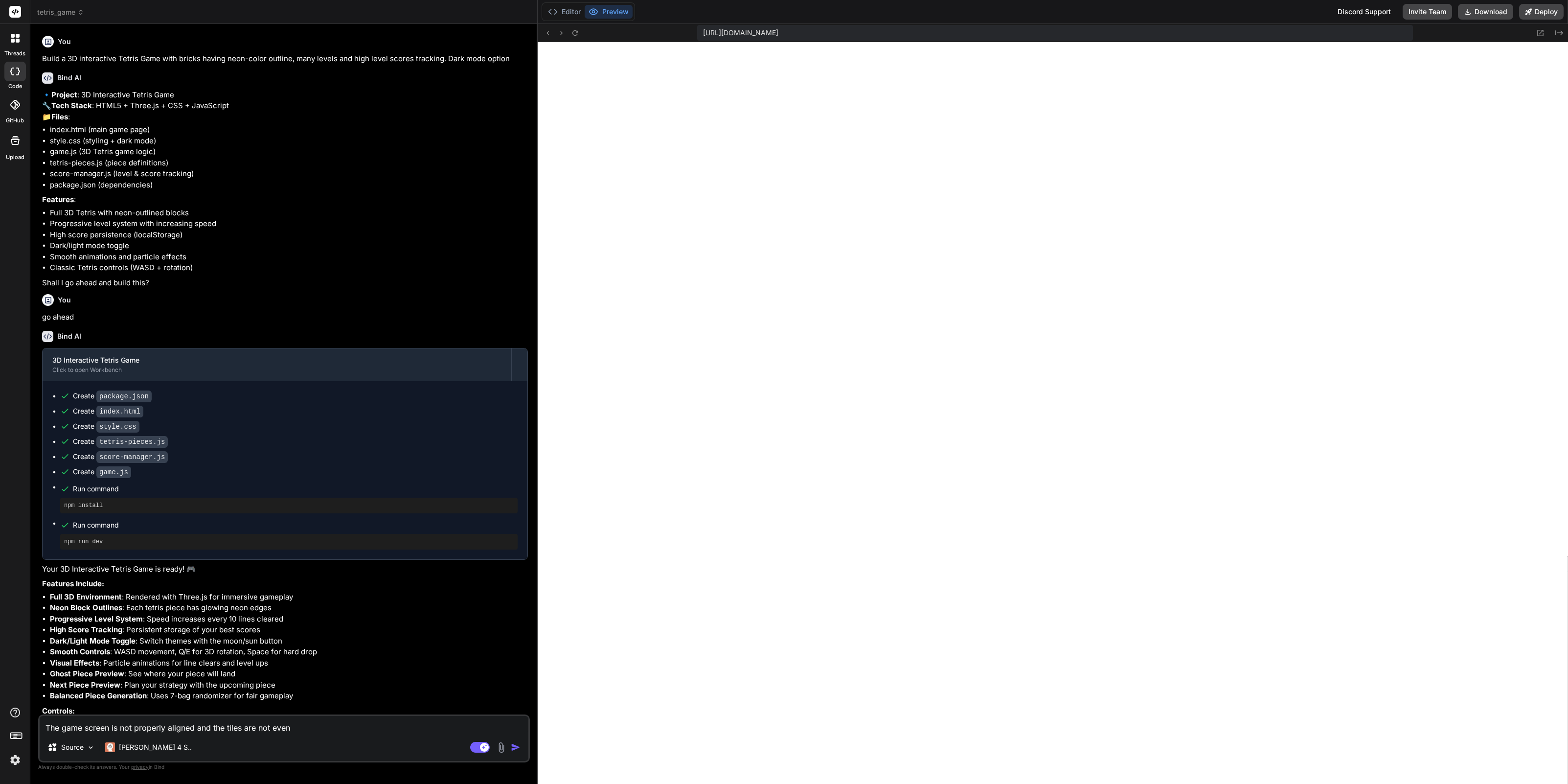
type textarea "The game screen is not properly aligned and the tiles are not even d"
type textarea "x"
type textarea "The game screen is not properly aligned and the tiles are not even dr"
type textarea "x"
type textarea "The game screen is not properly aligned and the tiles are not even dro"
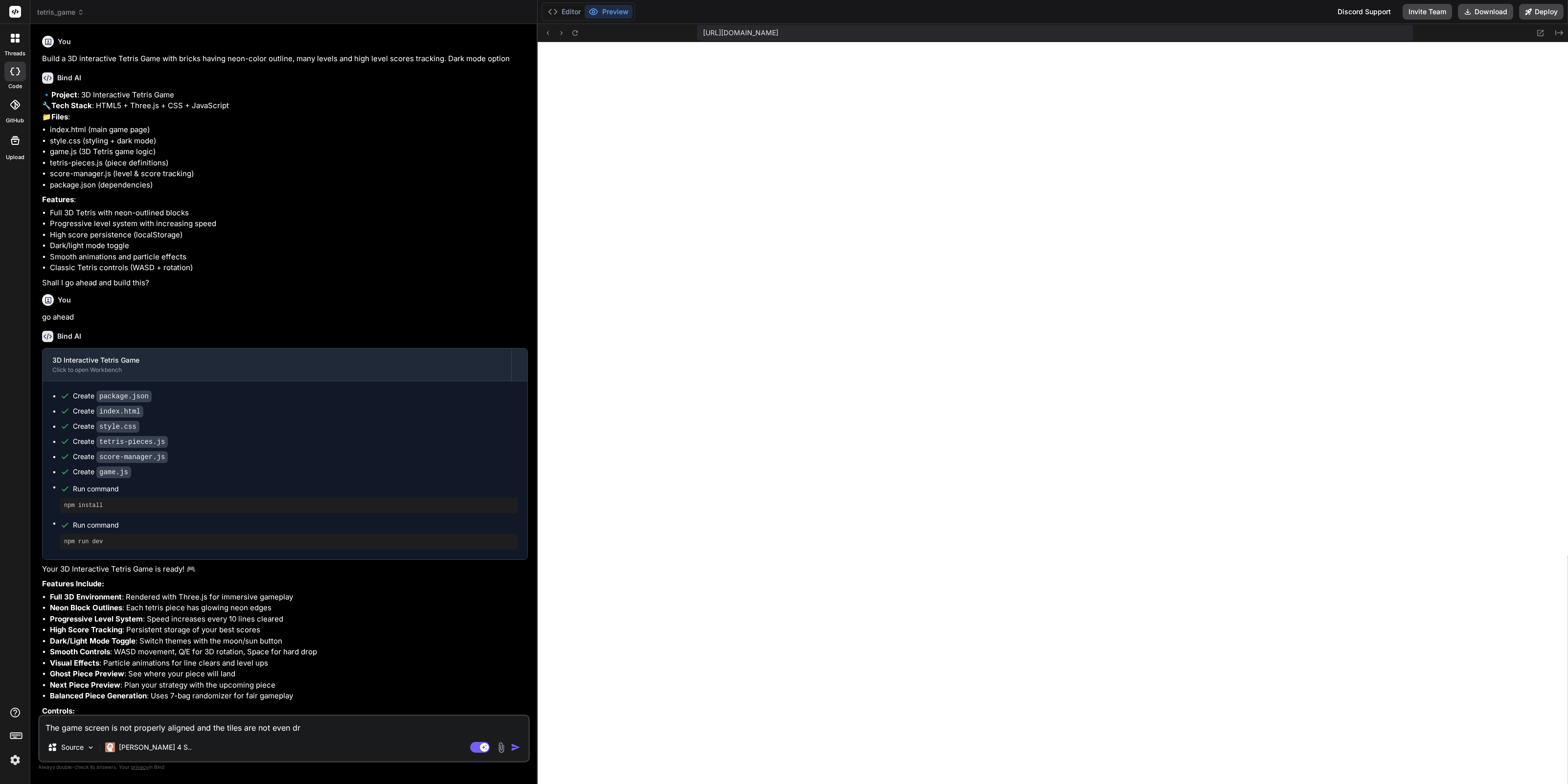
type textarea "x"
type textarea "The game screen is not properly aligned and the tiles are not even drop"
type textarea "x"
type textarea "The game screen is not properly aligned and the tiles are not even dropp"
type textarea "x"
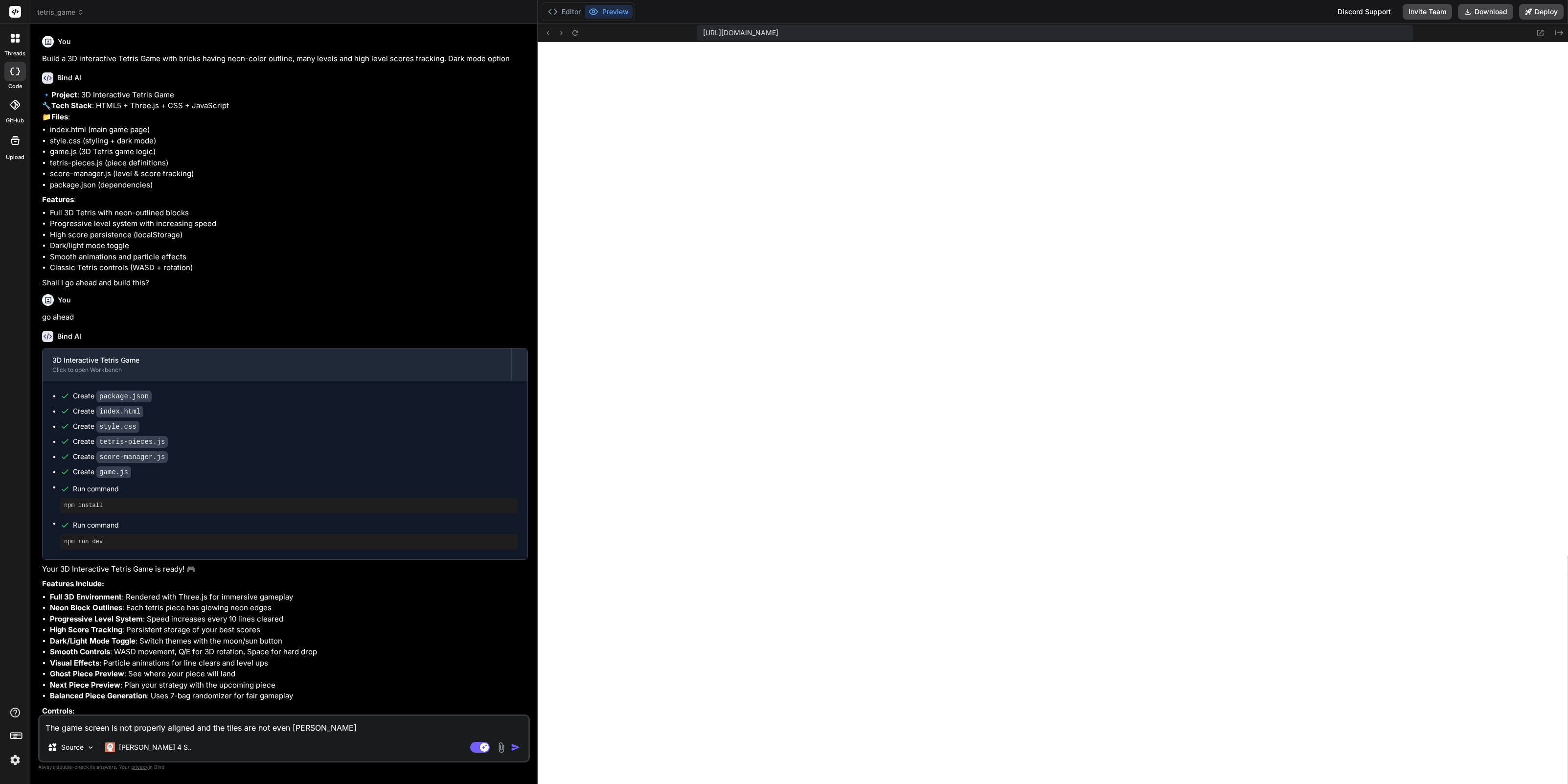
type textarea "The game screen is not properly aligned and the tiles are not even droppi"
type textarea "x"
type textarea "The game screen is not properly aligned and the tiles are not even droppin"
type textarea "x"
type textarea "The game screen is not properly aligned and the tiles are not even dropping"
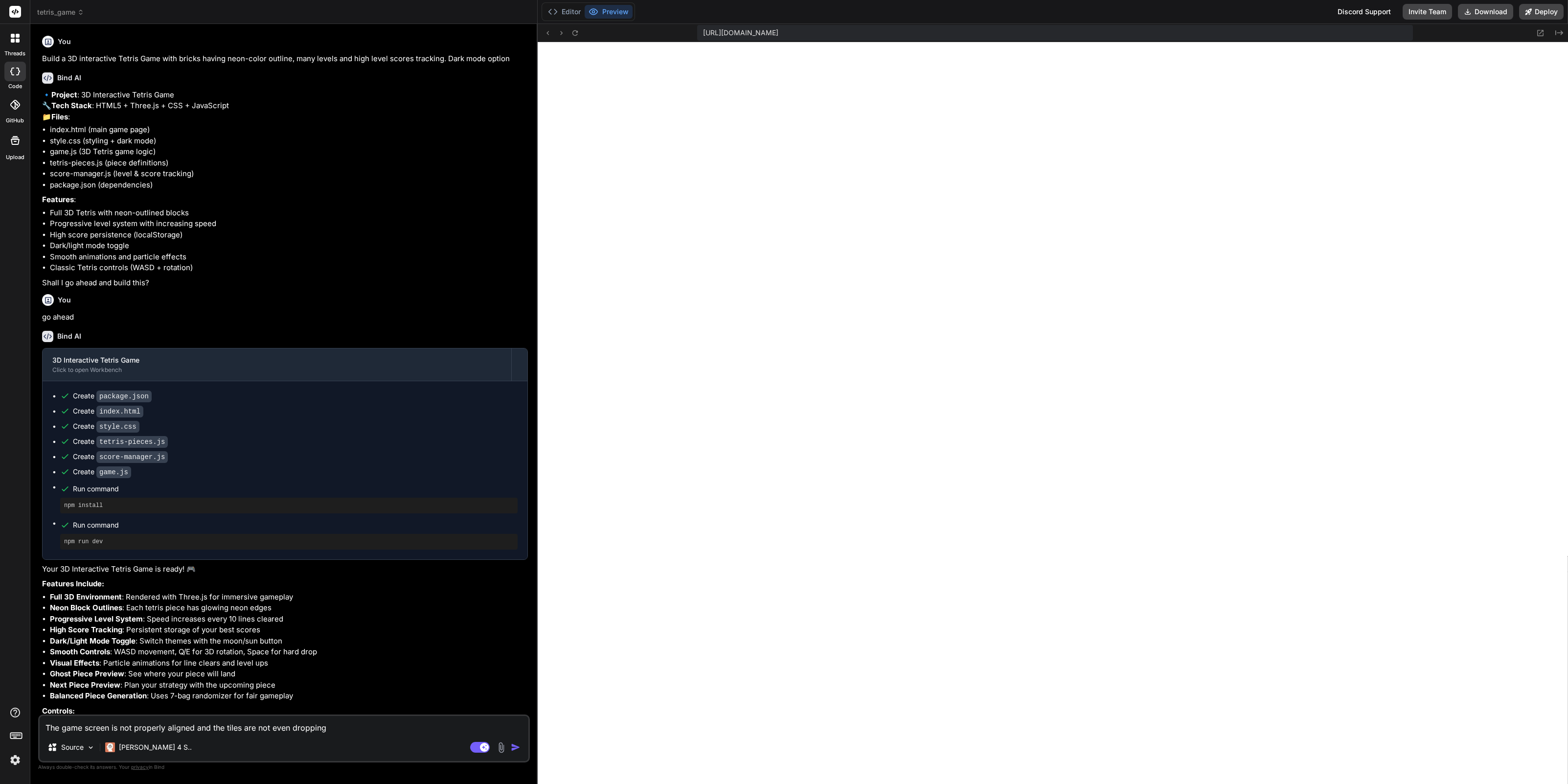
type textarea "x"
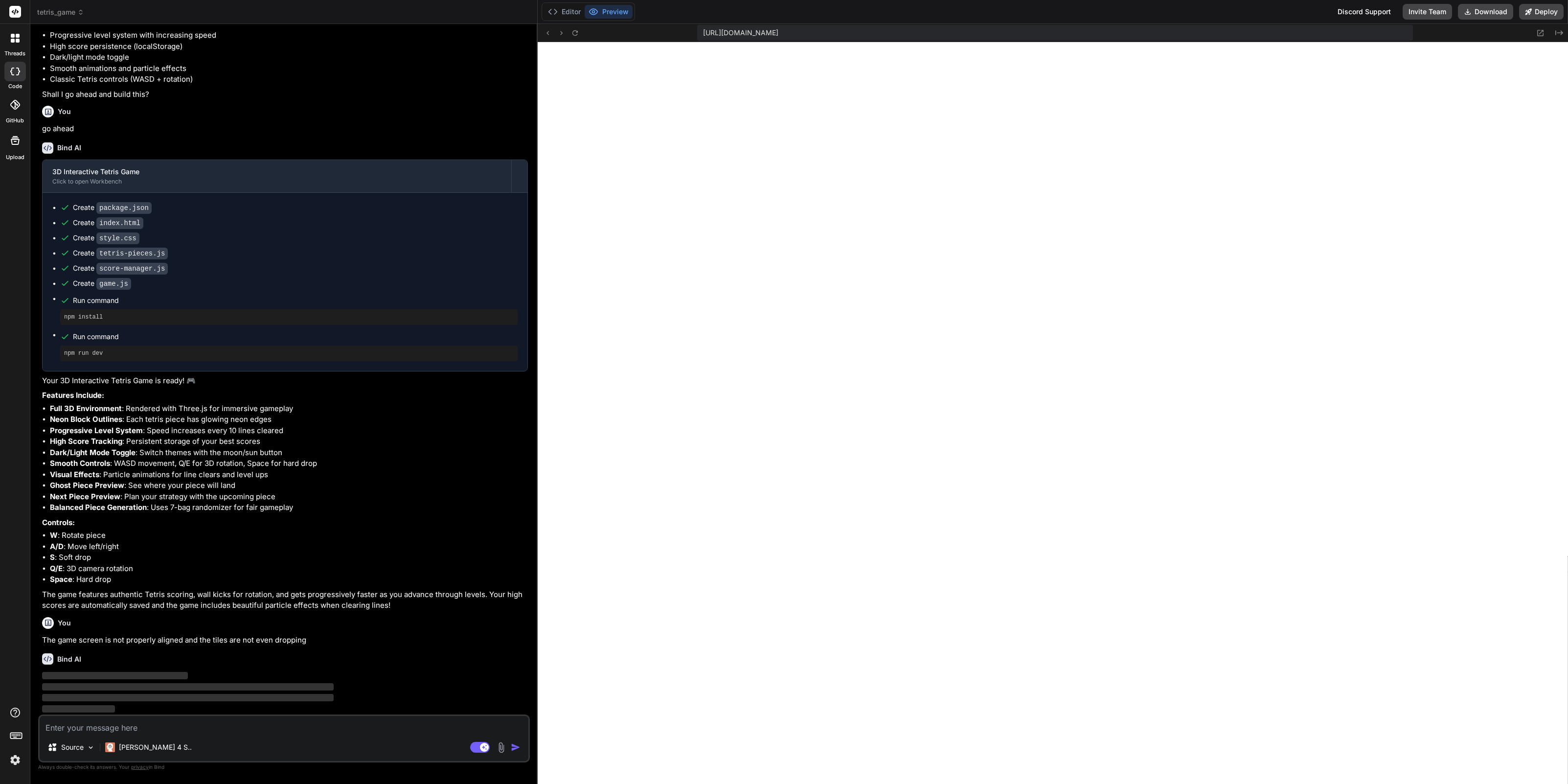
scroll to position [208, 0]
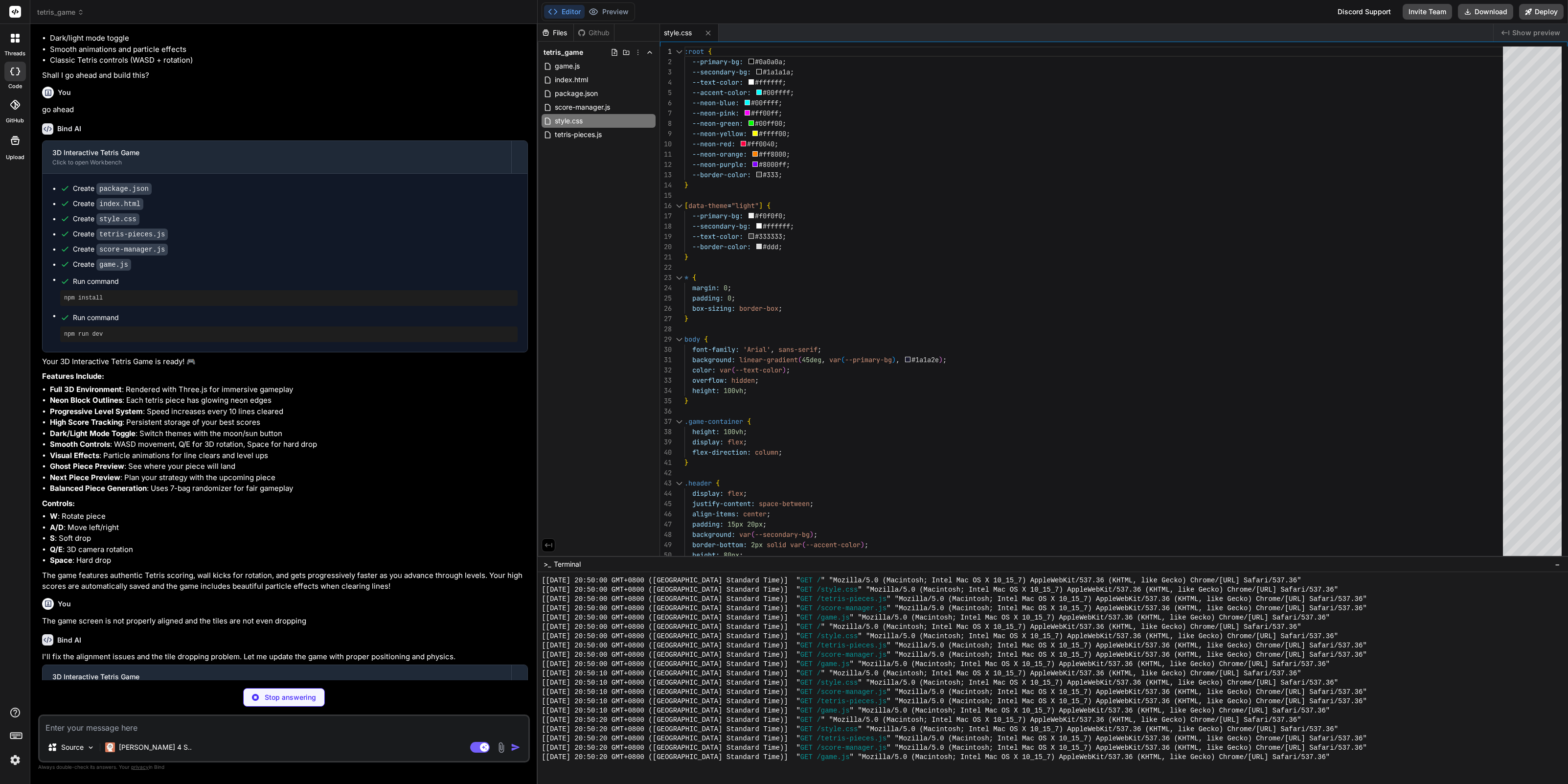
type textarea "x"
type textarea "// Initialize game when page loads window.addEventListener('load', () => { new …"
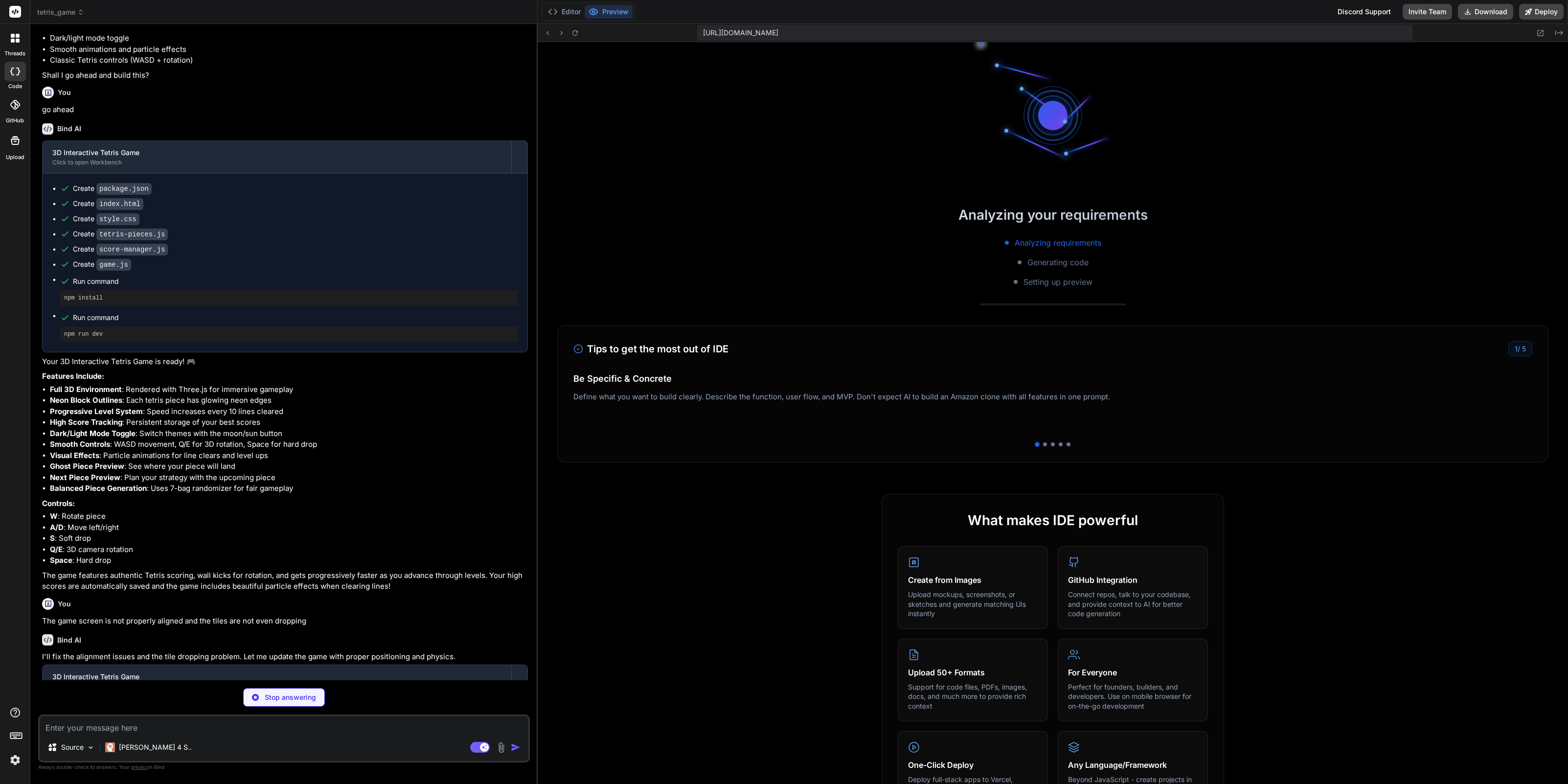
scroll to position [1236, 0]
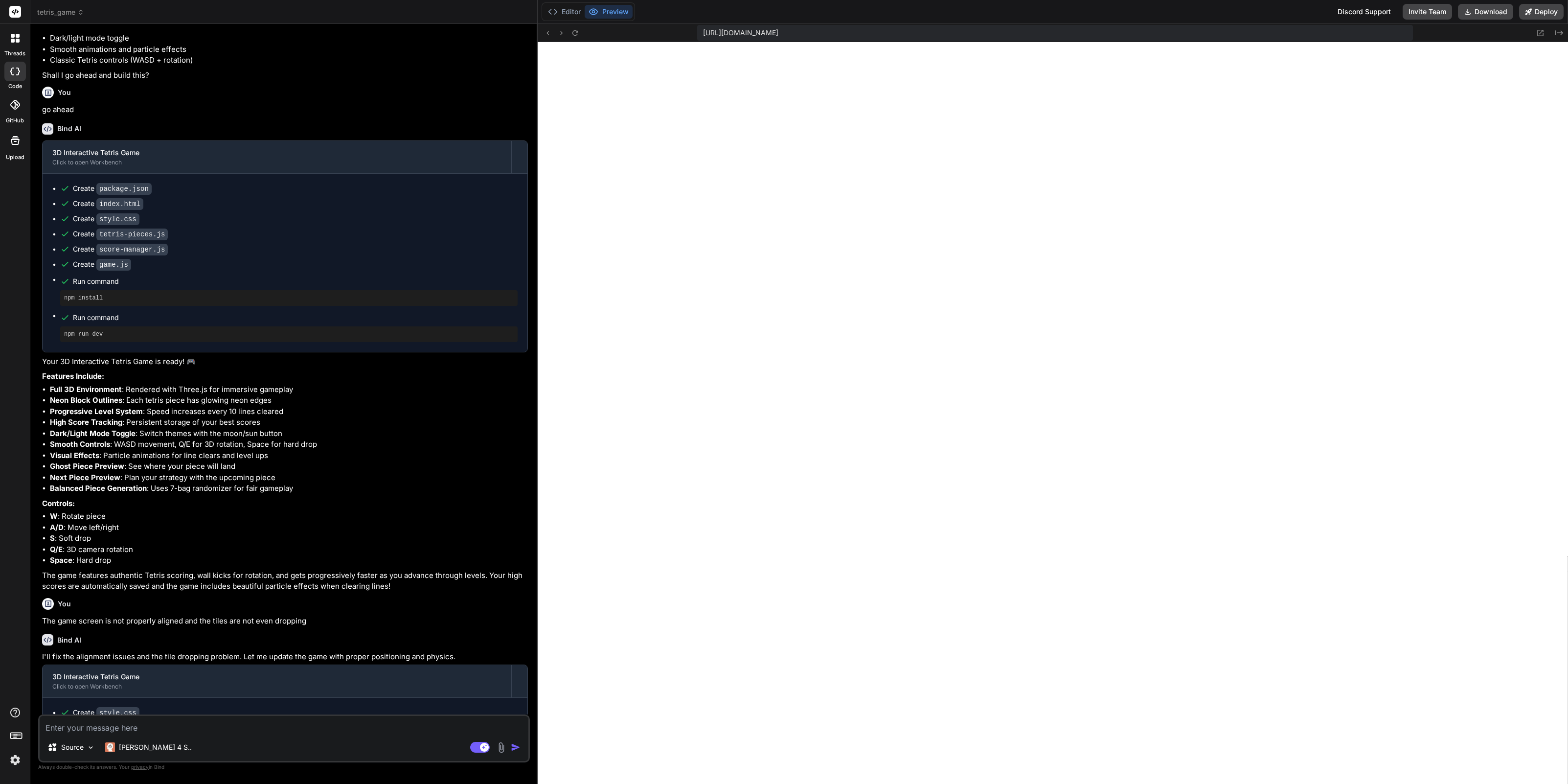
type textarea "x"
click at [301, 724] on textarea at bounding box center [284, 724] width 489 height 18
type textarea "T"
type textarea "x"
type textarea "Th"
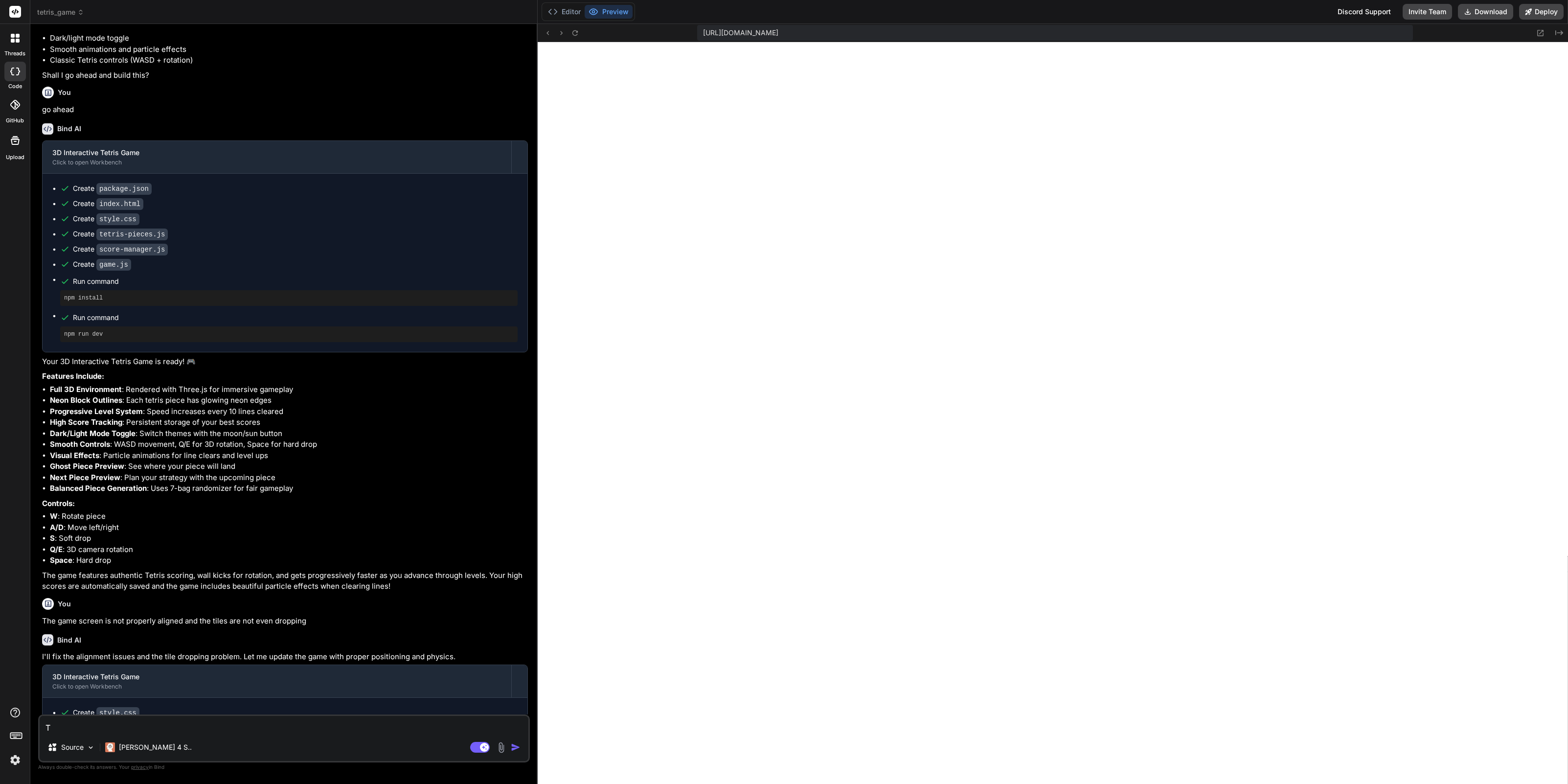
type textarea "x"
type textarea "The"
type textarea "x"
type textarea "The"
type textarea "x"
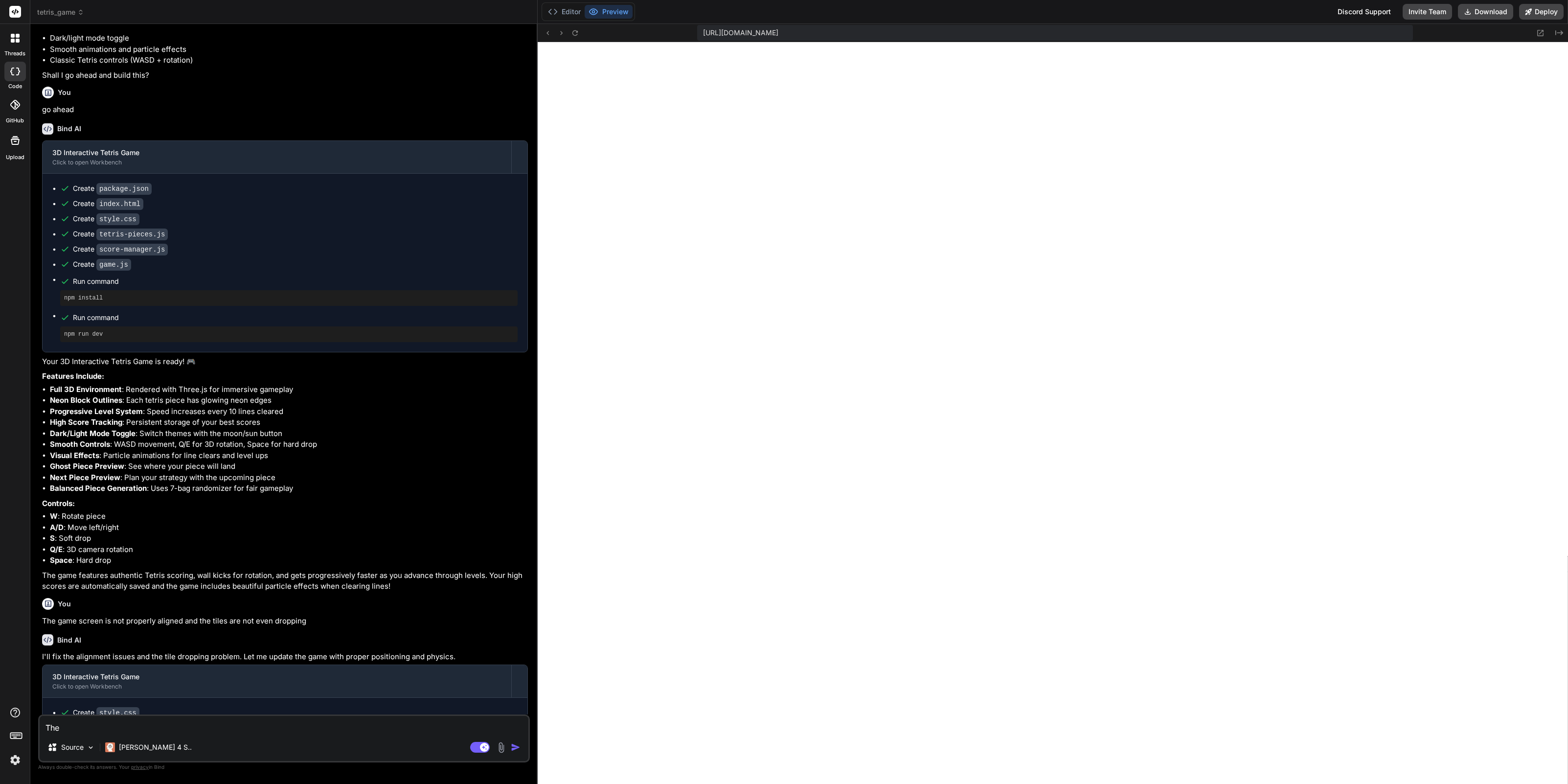
type textarea "The t"
type textarea "x"
type textarea "The ti"
type textarea "x"
type textarea "The til"
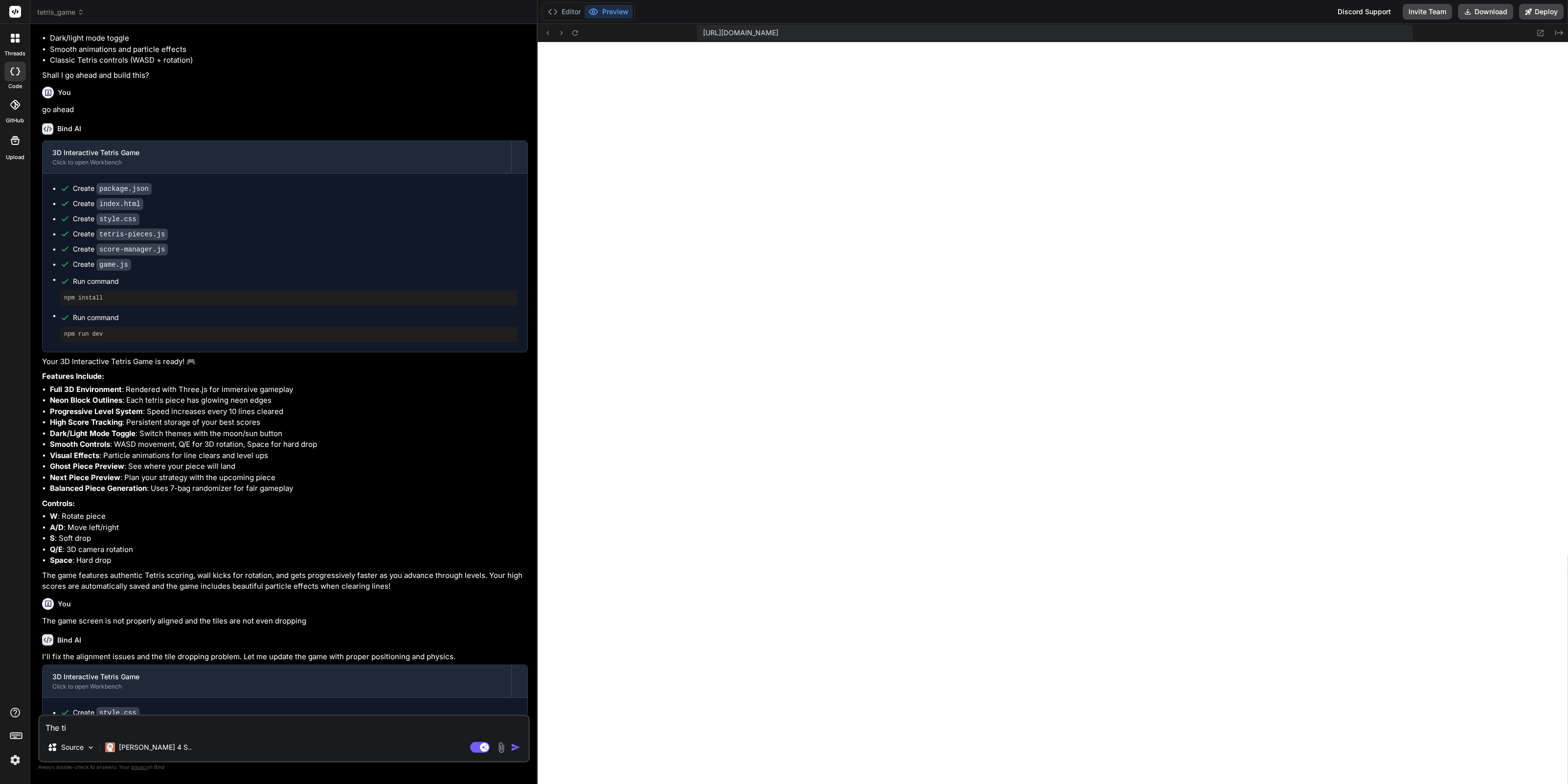
type textarea "x"
type textarea "The tile"
type textarea "x"
type textarea "The tiles"
type textarea "x"
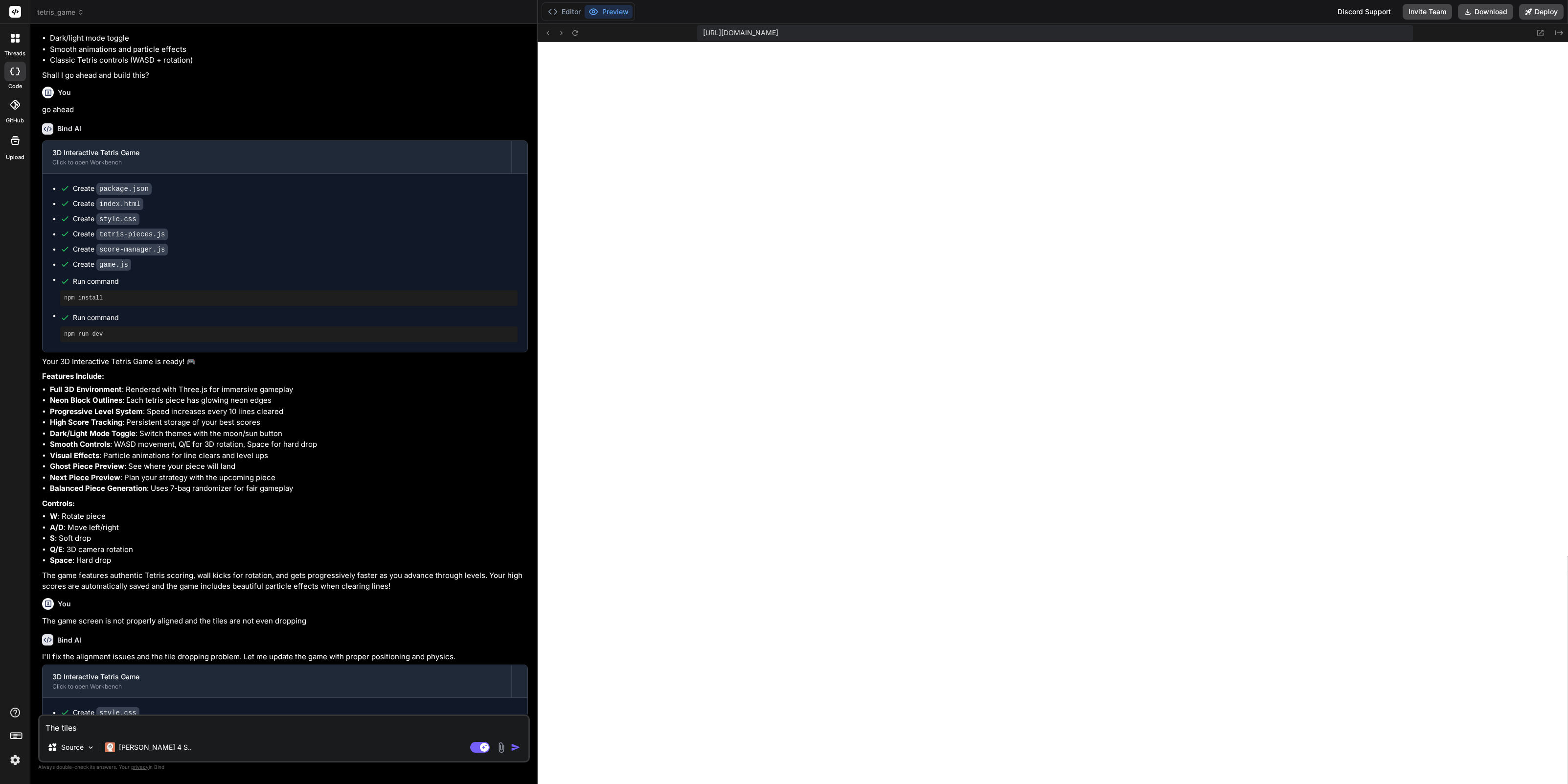
type textarea "The tiles"
type textarea "x"
type textarea "The tiles a"
click at [186, 730] on textarea "The tiles are aaaaaaaaaaddddddadaddadadst" at bounding box center [284, 724] width 489 height 18
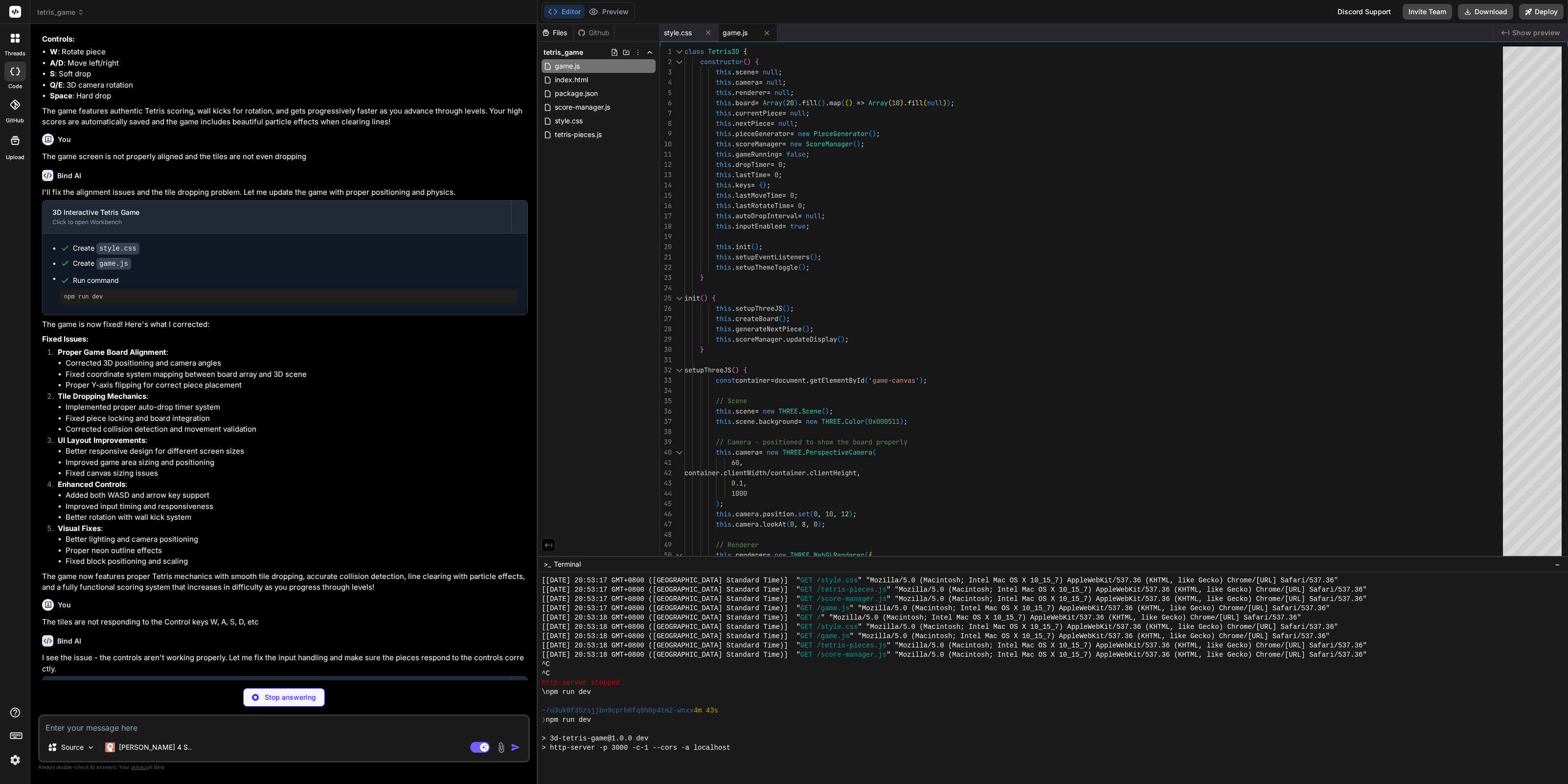
scroll to position [0, 0]
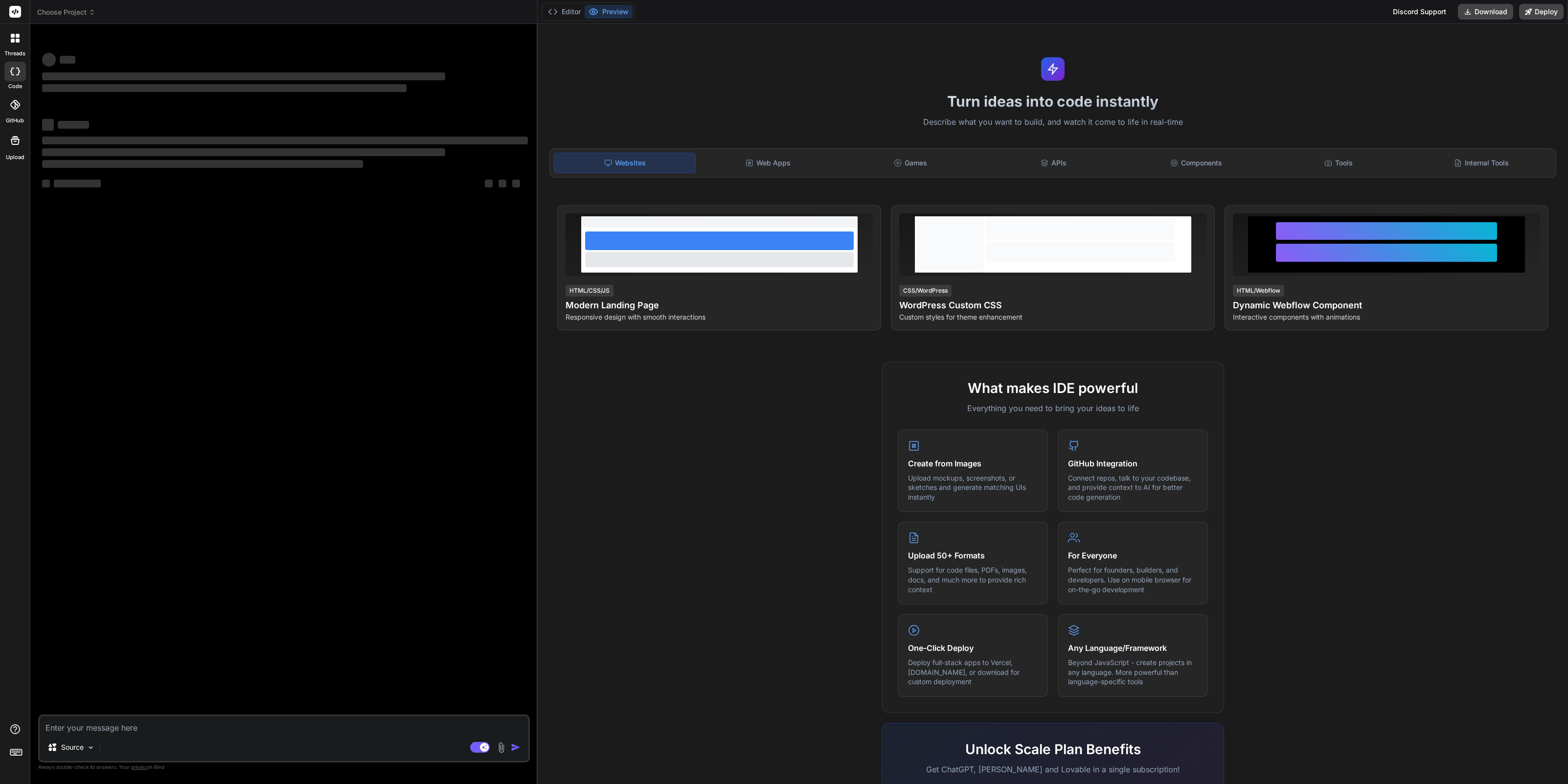
type textarea "x"
